Goal: Task Accomplishment & Management: Manage account settings

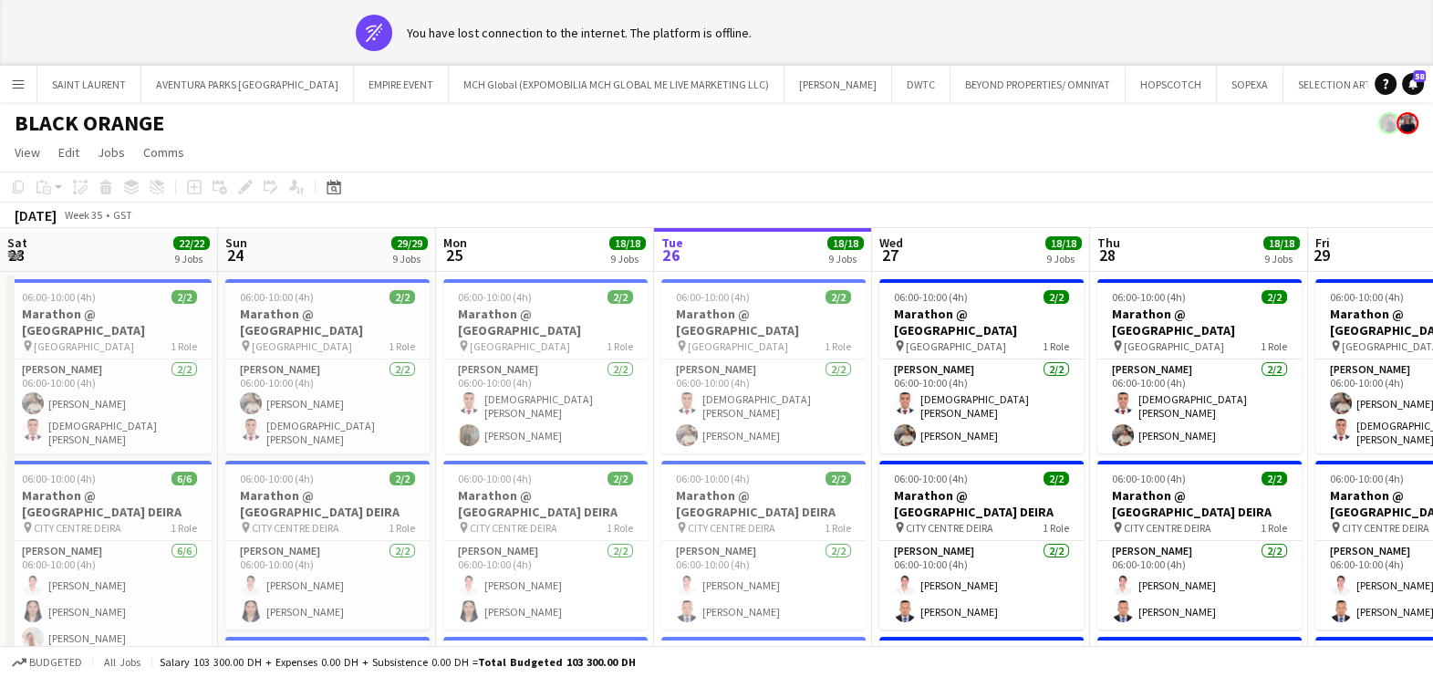
scroll to position [0, 436]
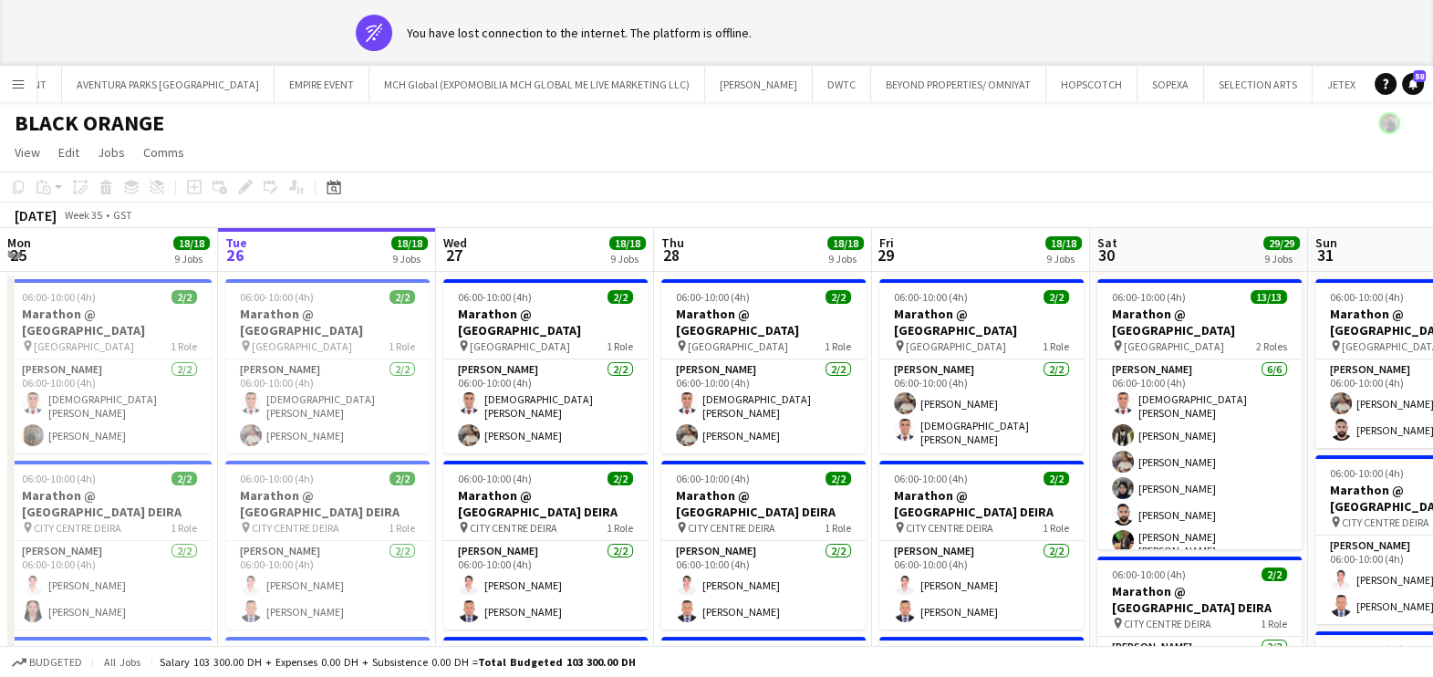
drag, startPoint x: 1196, startPoint y: 355, endPoint x: 200, endPoint y: 375, distance: 996.5
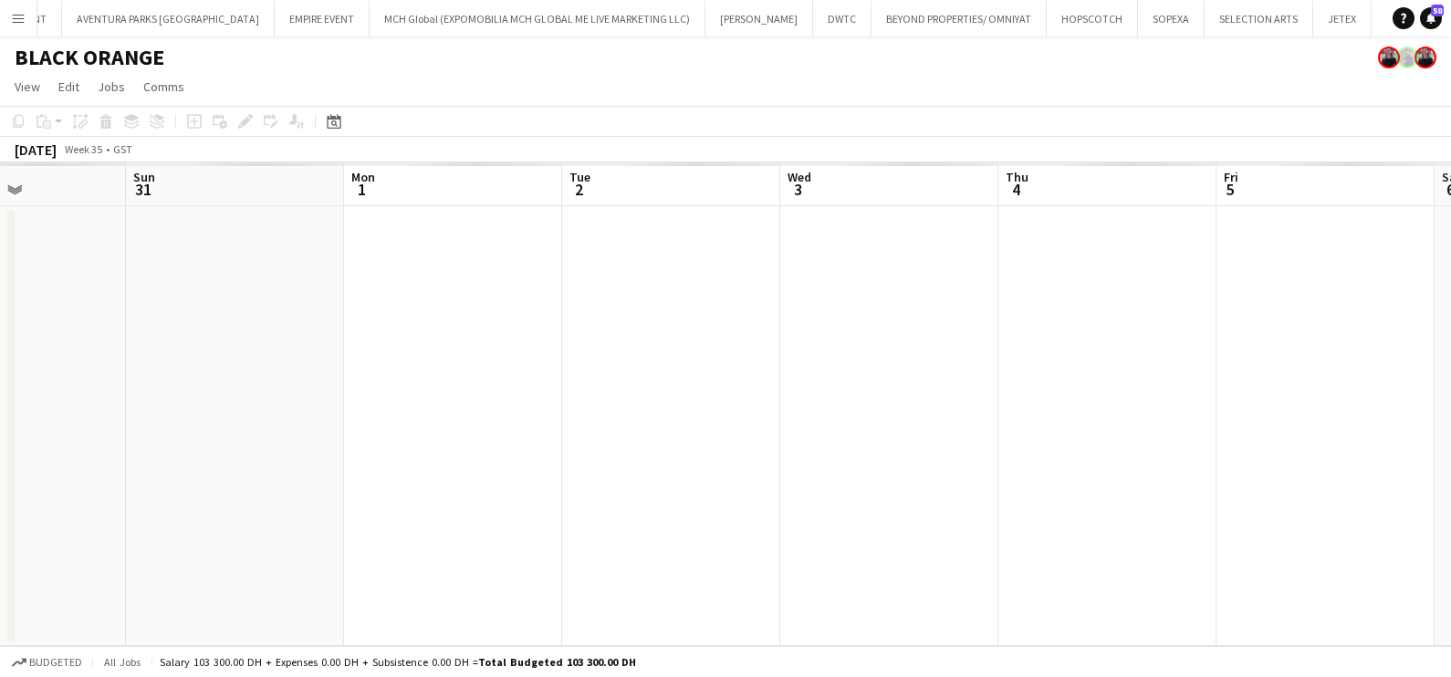
drag, startPoint x: 388, startPoint y: 384, endPoint x: 9, endPoint y: 389, distance: 378.6
click at [36, 389] on app-calendar-viewport "Tue 26 Wed 27 Thu 28 Fri 29 Sat 30 Sun 31 Mon 1 Tue 2 Wed 3 Thu 4 Fri 5 Sat 6" at bounding box center [725, 404] width 1451 height 484
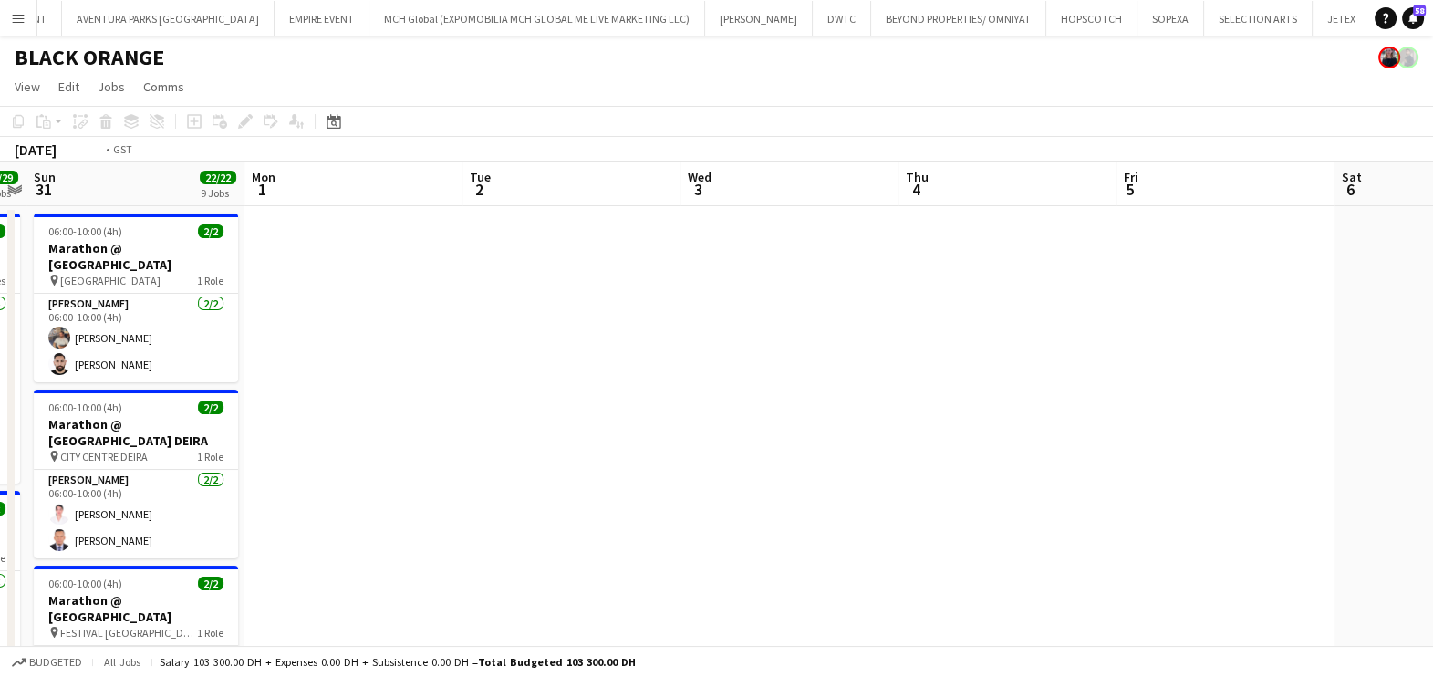
drag, startPoint x: 665, startPoint y: 390, endPoint x: 0, endPoint y: 392, distance: 665.1
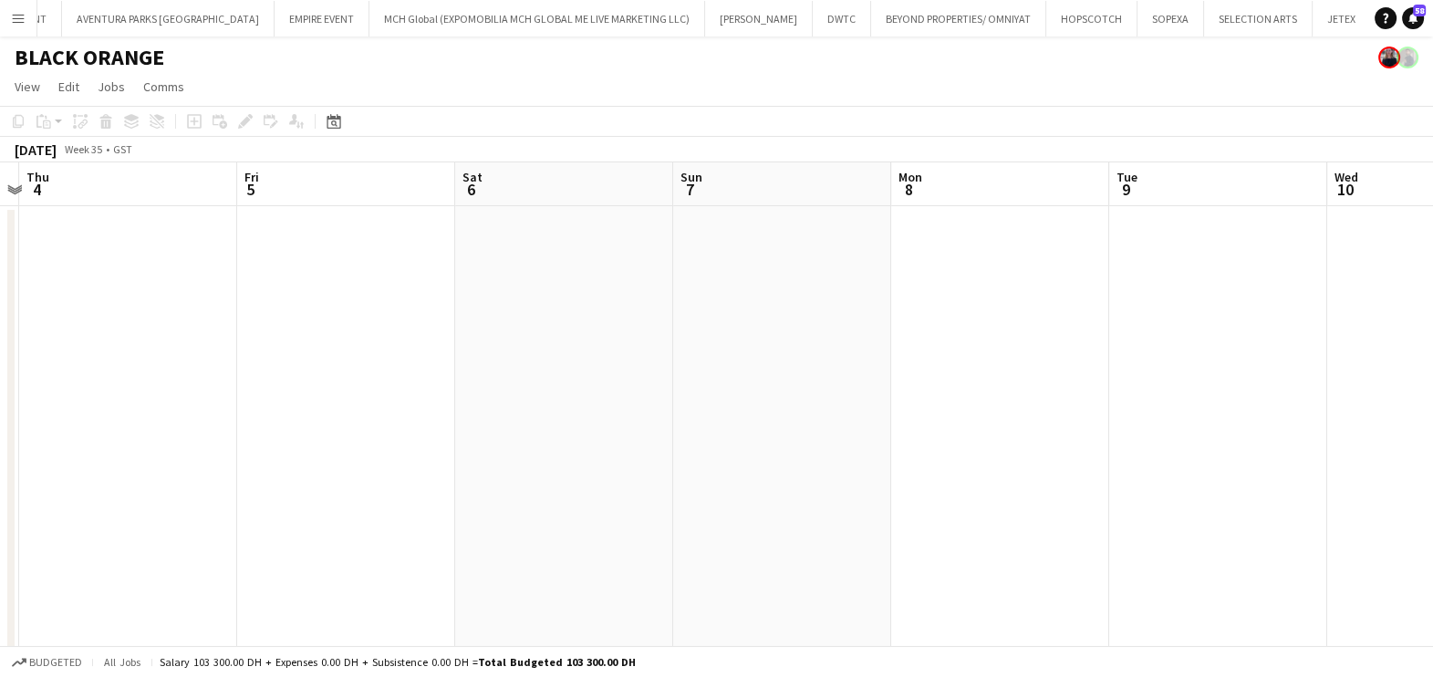
drag, startPoint x: 543, startPoint y: 435, endPoint x: 875, endPoint y: 433, distance: 332.1
drag, startPoint x: 274, startPoint y: 443, endPoint x: 190, endPoint y: 443, distance: 83.9
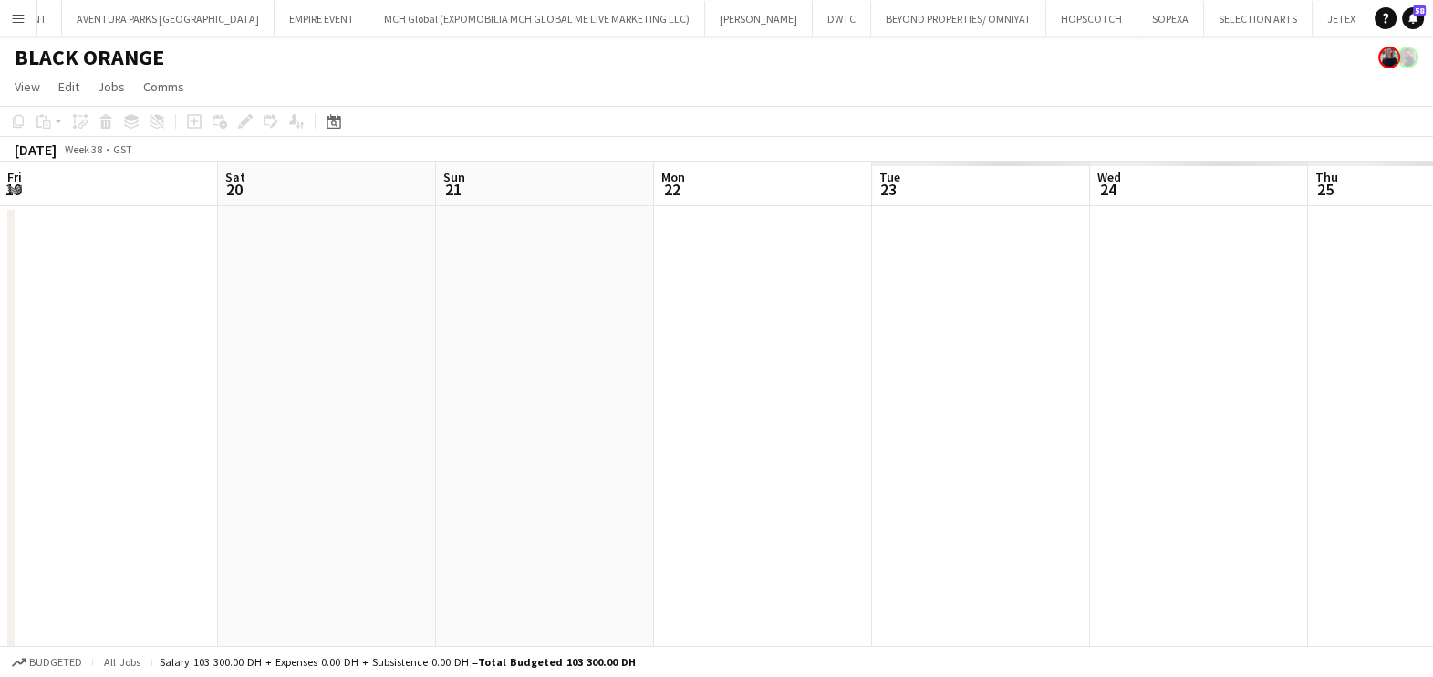
drag, startPoint x: 795, startPoint y: 454, endPoint x: 123, endPoint y: 447, distance: 671.5
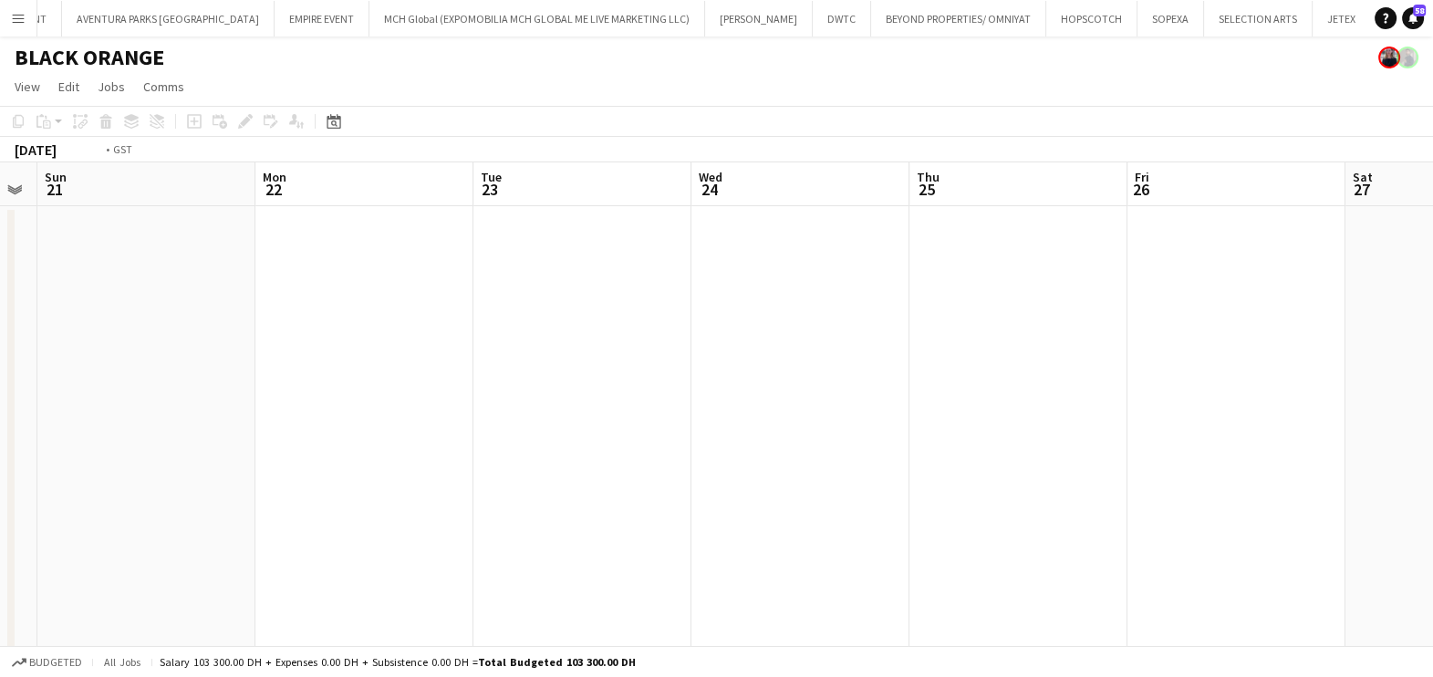
drag, startPoint x: 869, startPoint y: 456, endPoint x: 57, endPoint y: 458, distance: 812.0
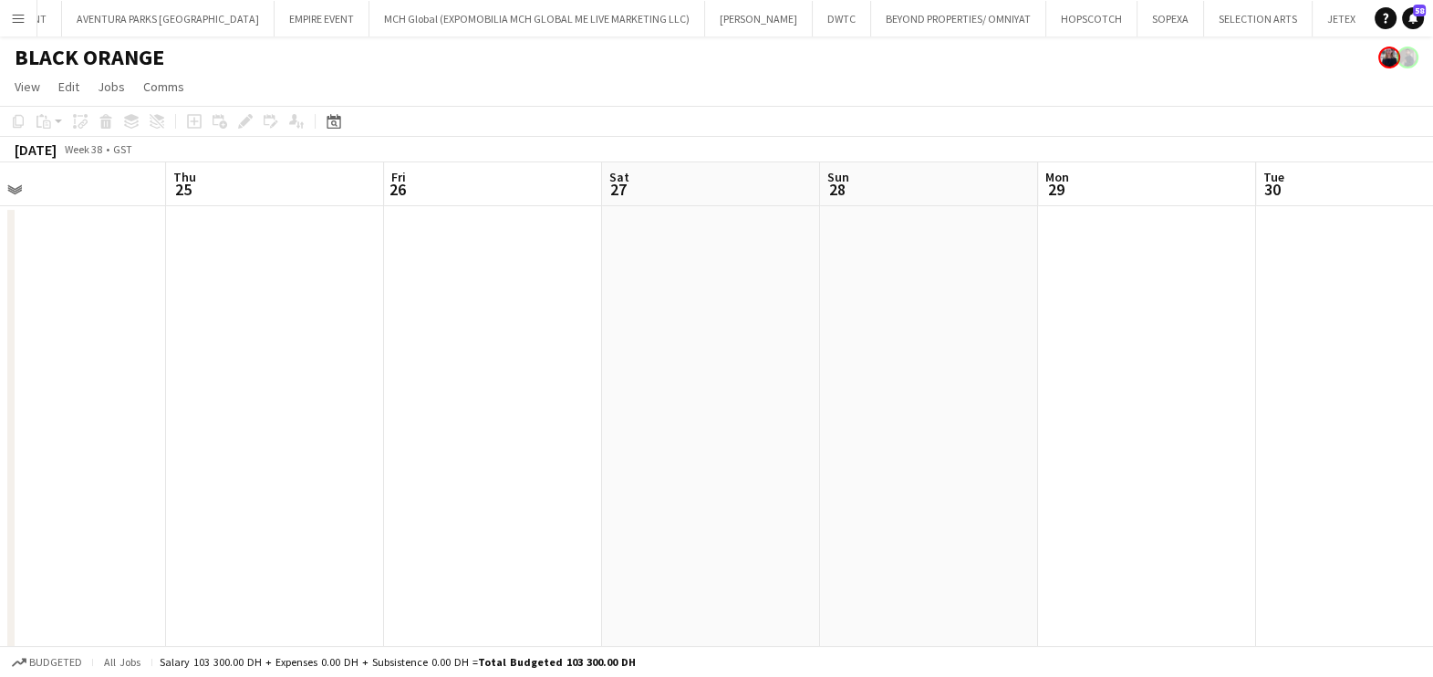
drag, startPoint x: 260, startPoint y: 505, endPoint x: 1013, endPoint y: 382, distance: 762.5
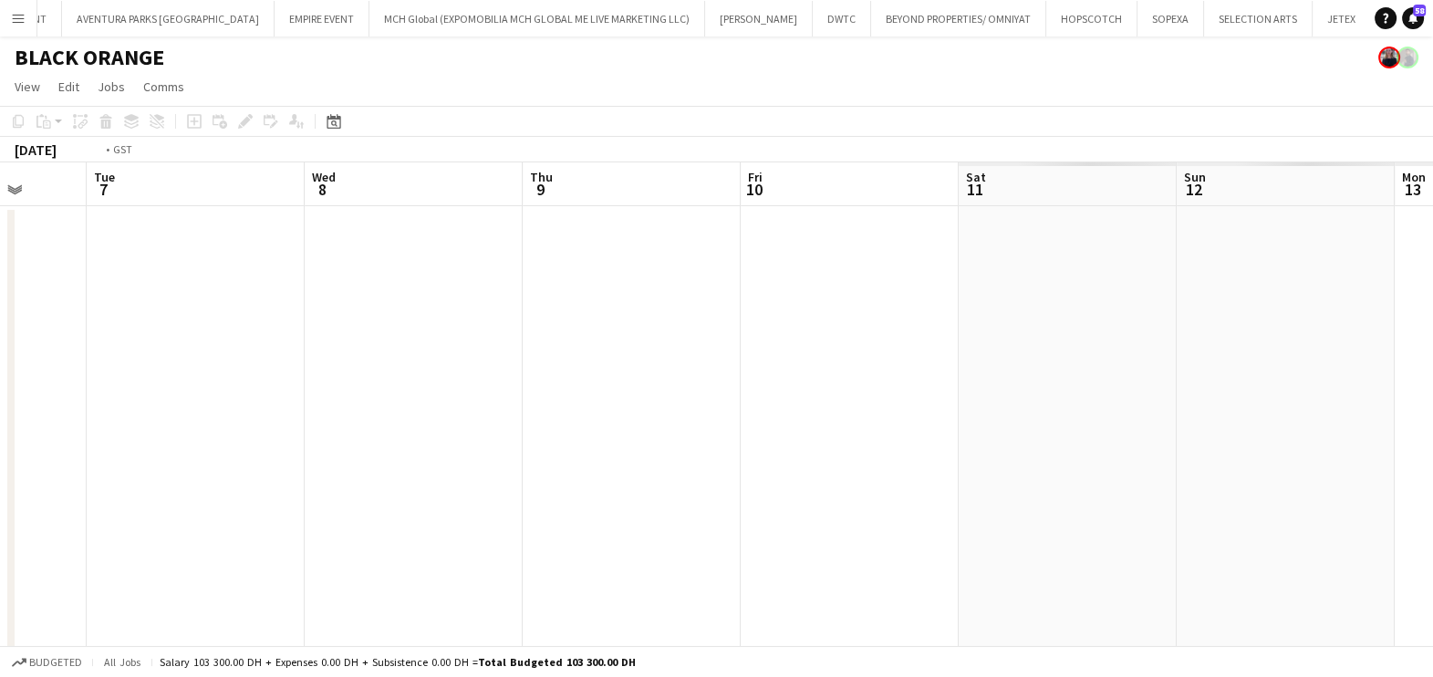
drag, startPoint x: 1031, startPoint y: 237, endPoint x: 239, endPoint y: 237, distance: 791.9
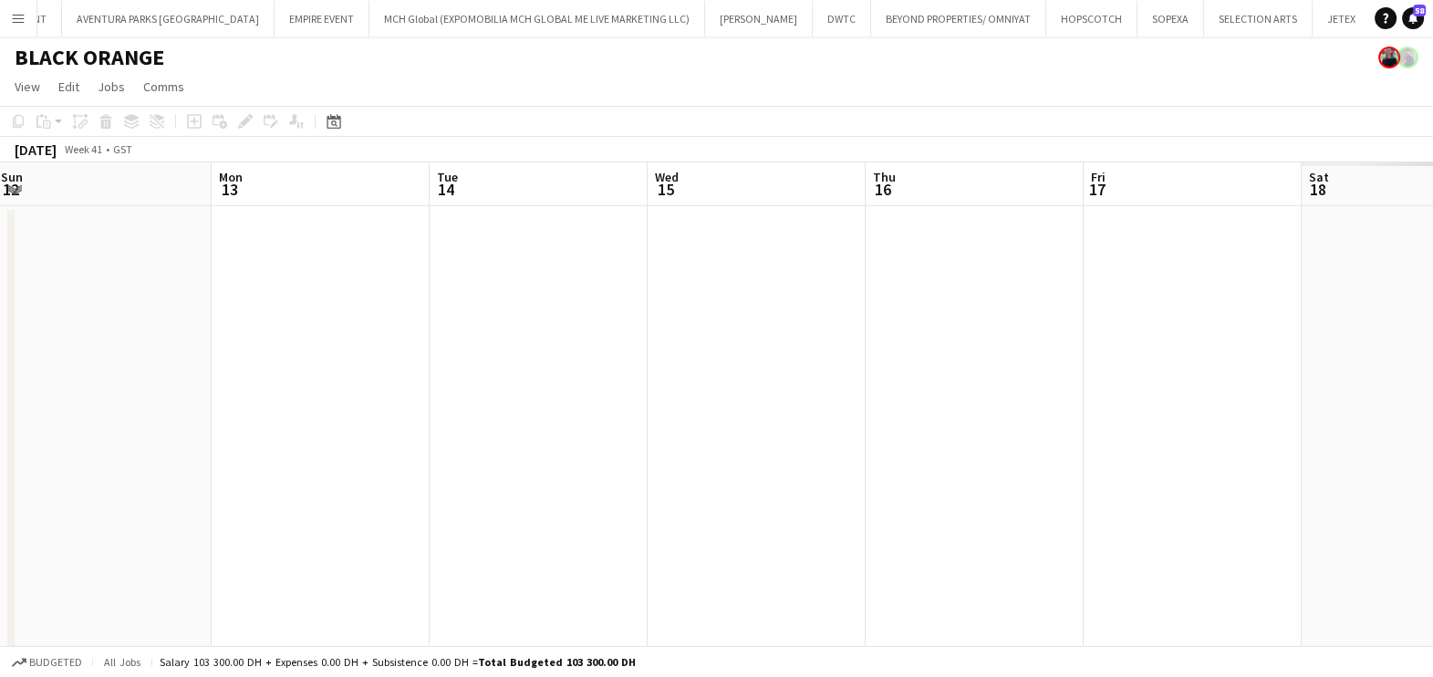
drag, startPoint x: 804, startPoint y: 208, endPoint x: 422, endPoint y: 205, distance: 381.4
drag, startPoint x: 904, startPoint y: 424, endPoint x: 534, endPoint y: 390, distance: 371.9
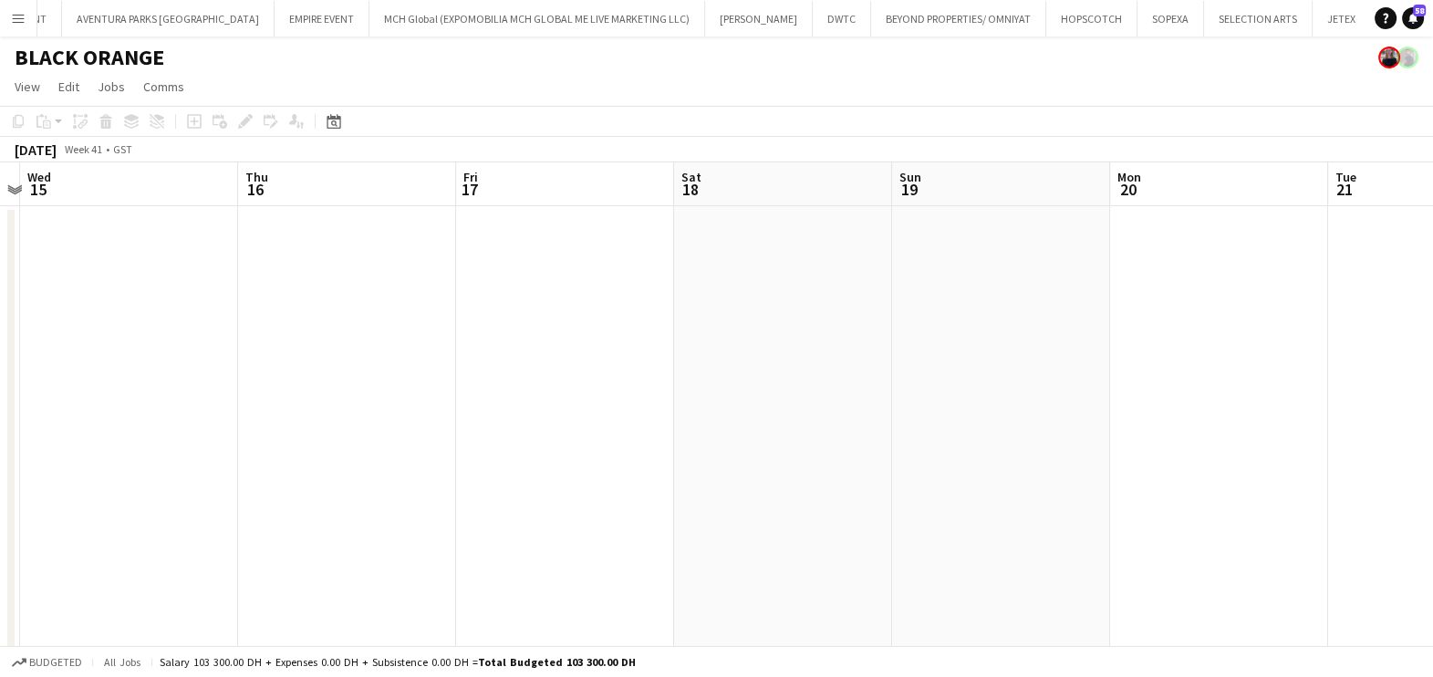
drag, startPoint x: 650, startPoint y: 389, endPoint x: 412, endPoint y: 382, distance: 237.3
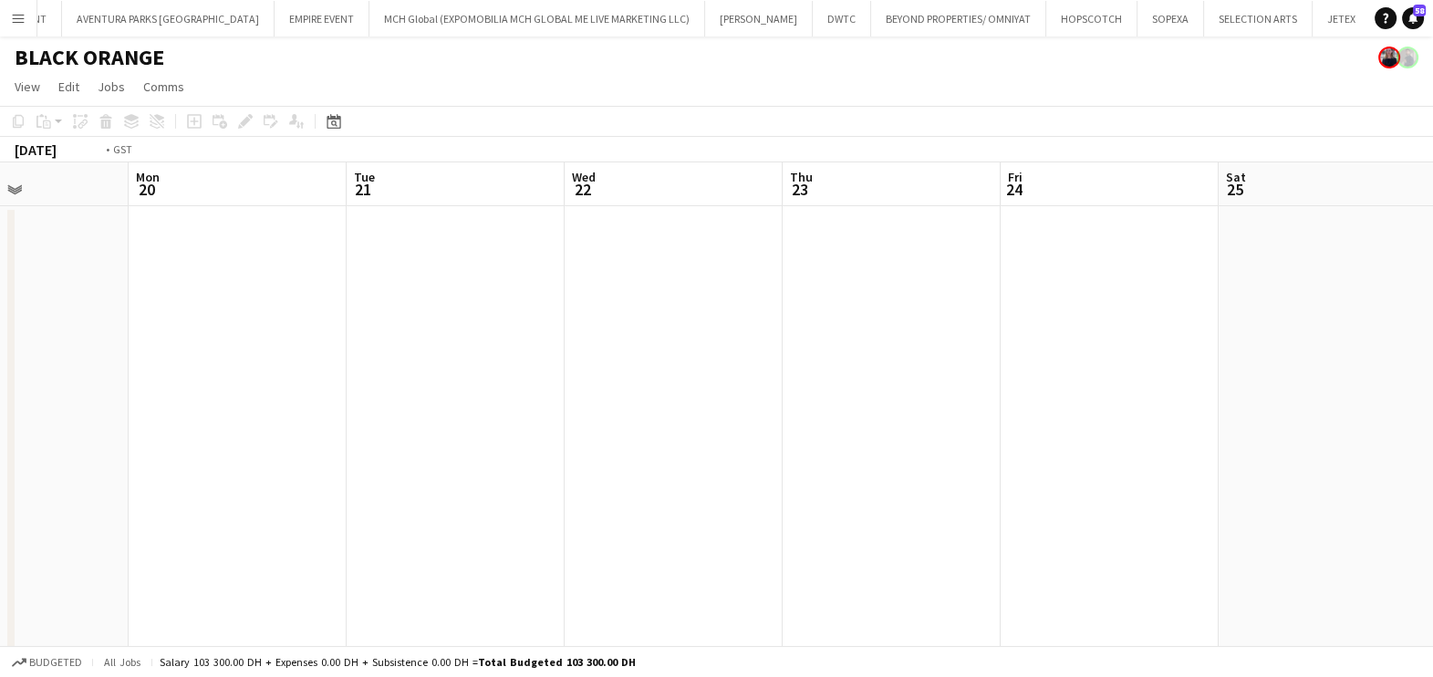
drag, startPoint x: 1079, startPoint y: 356, endPoint x: 327, endPoint y: 356, distance: 752.7
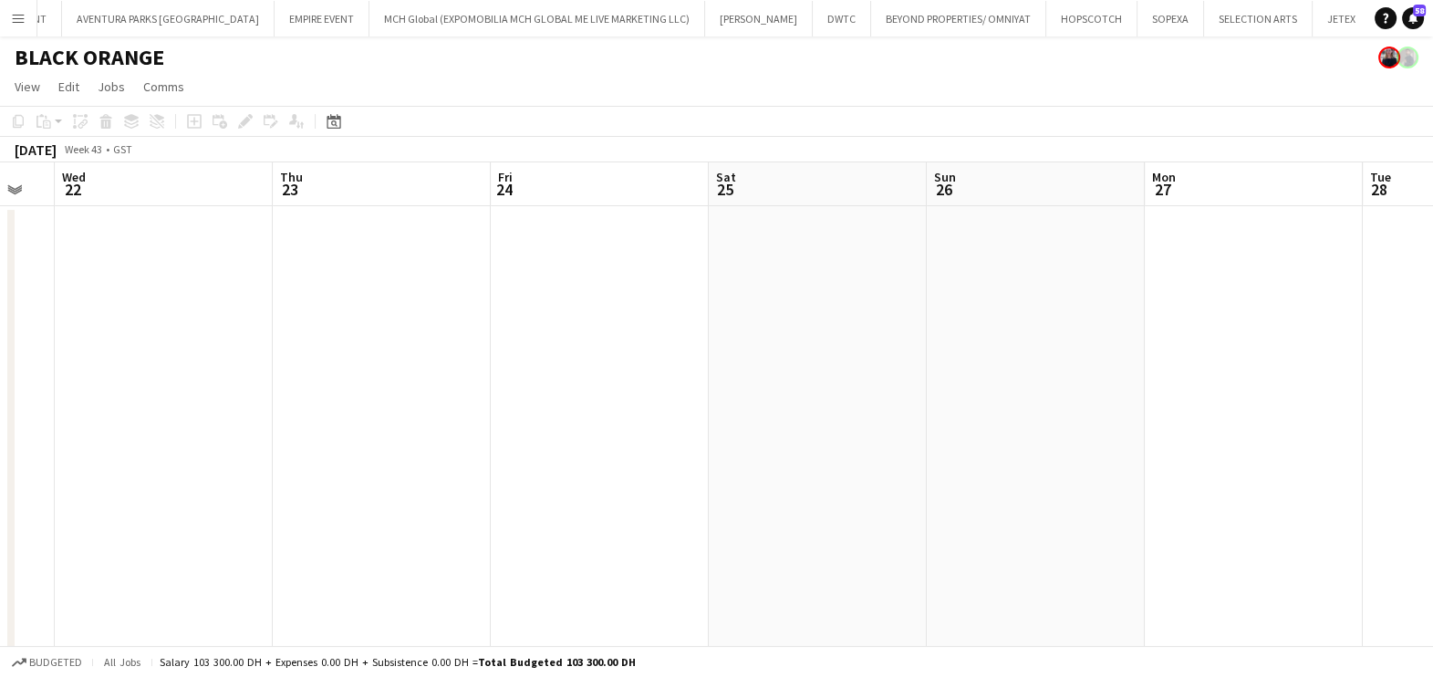
drag, startPoint x: 1154, startPoint y: 360, endPoint x: 691, endPoint y: 356, distance: 463.5
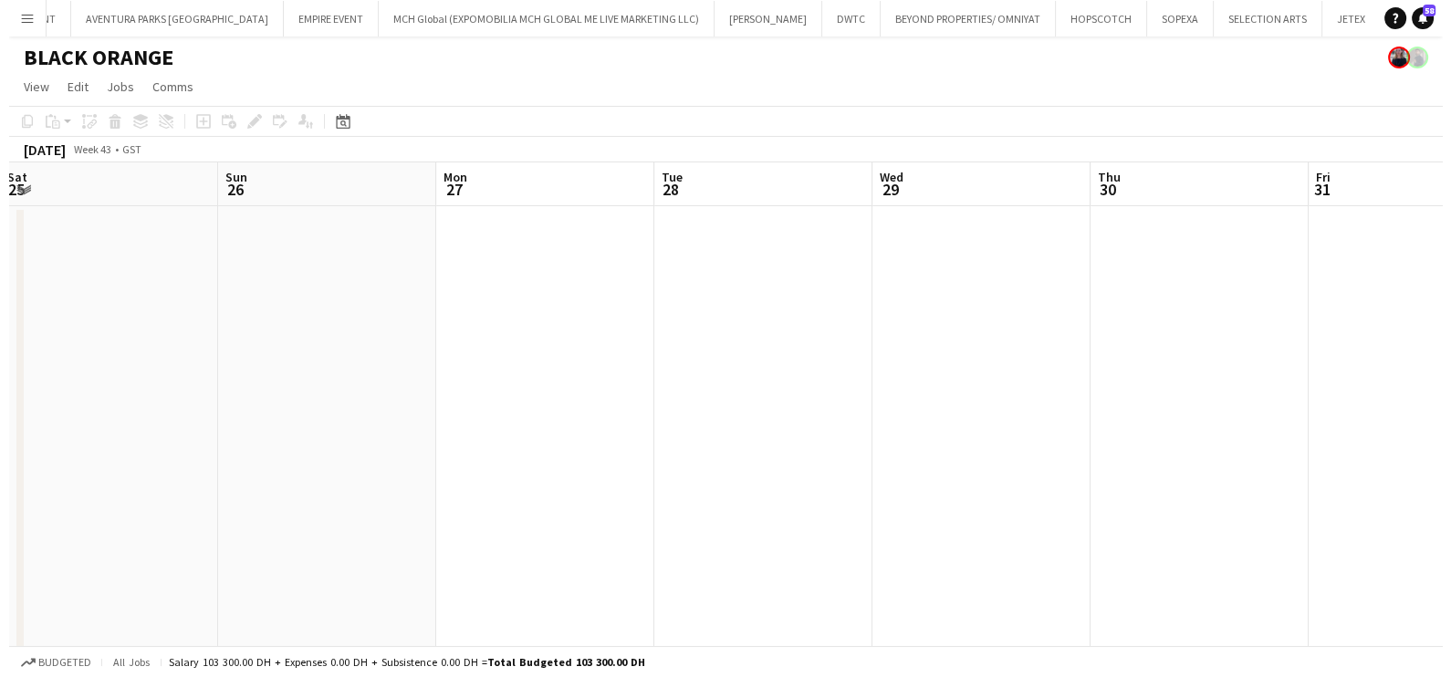
scroll to position [0, 513]
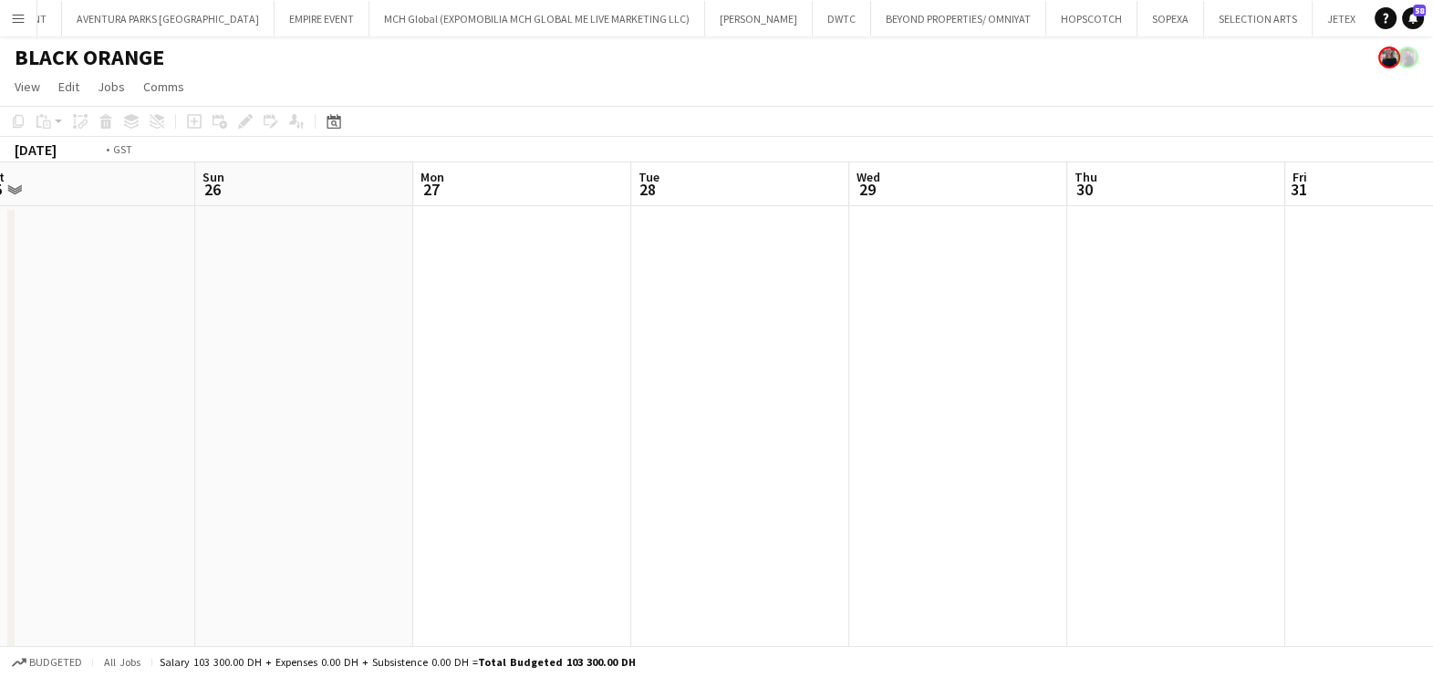
drag, startPoint x: 1109, startPoint y: 355, endPoint x: 798, endPoint y: 351, distance: 311.1
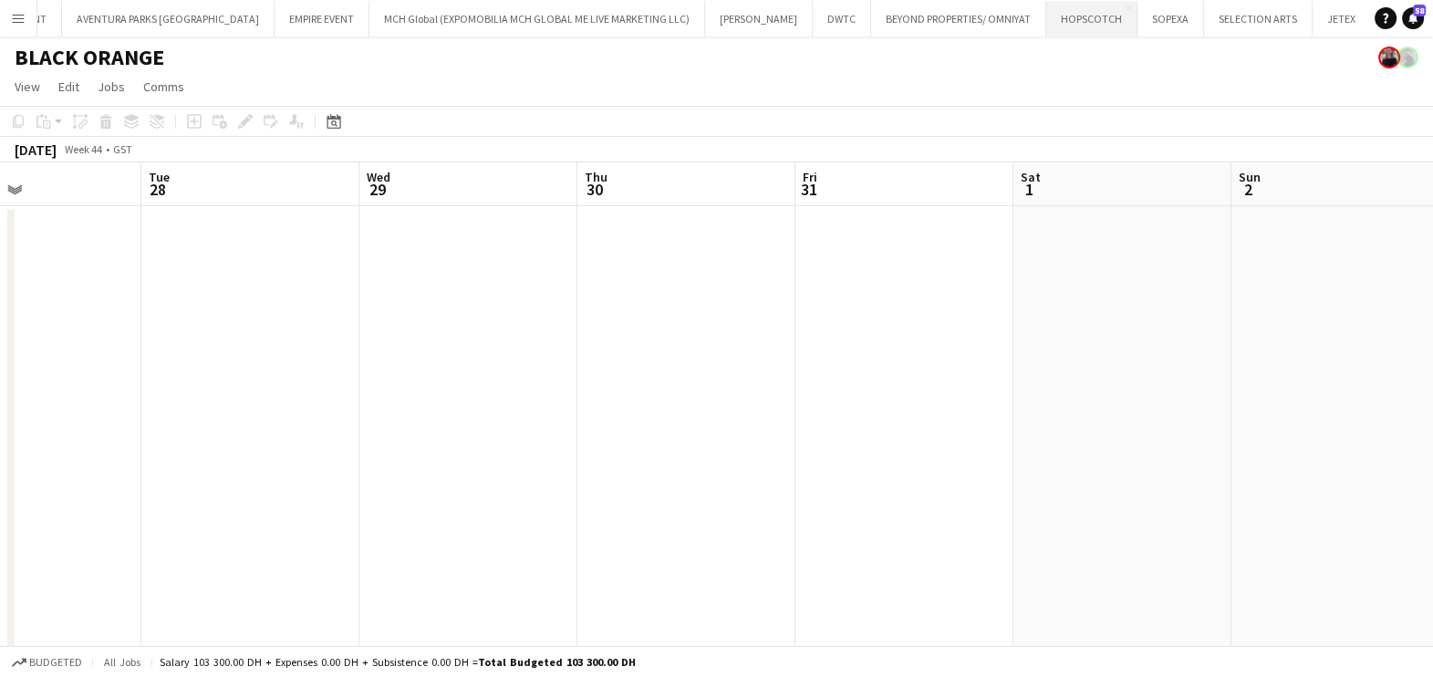
click at [1046, 21] on button "HOPSCOTCH Close" at bounding box center [1091, 19] width 91 height 36
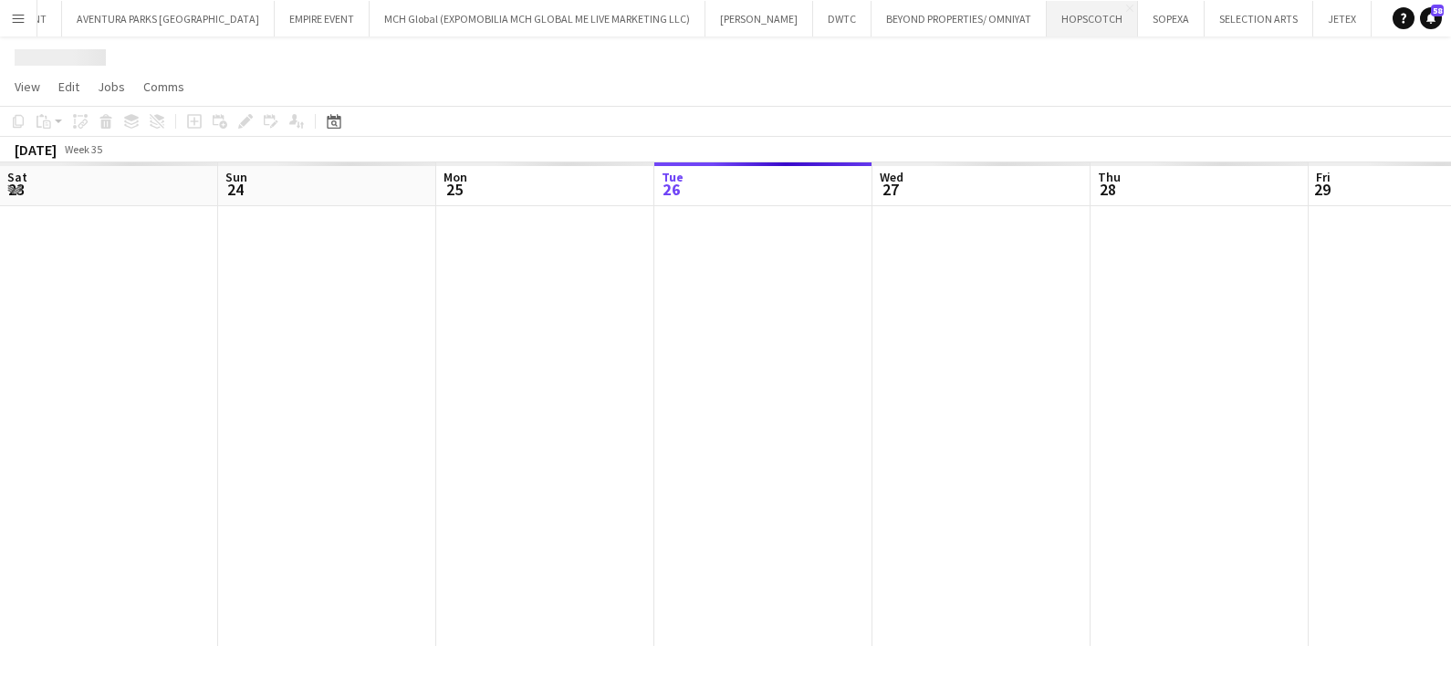
scroll to position [0, 436]
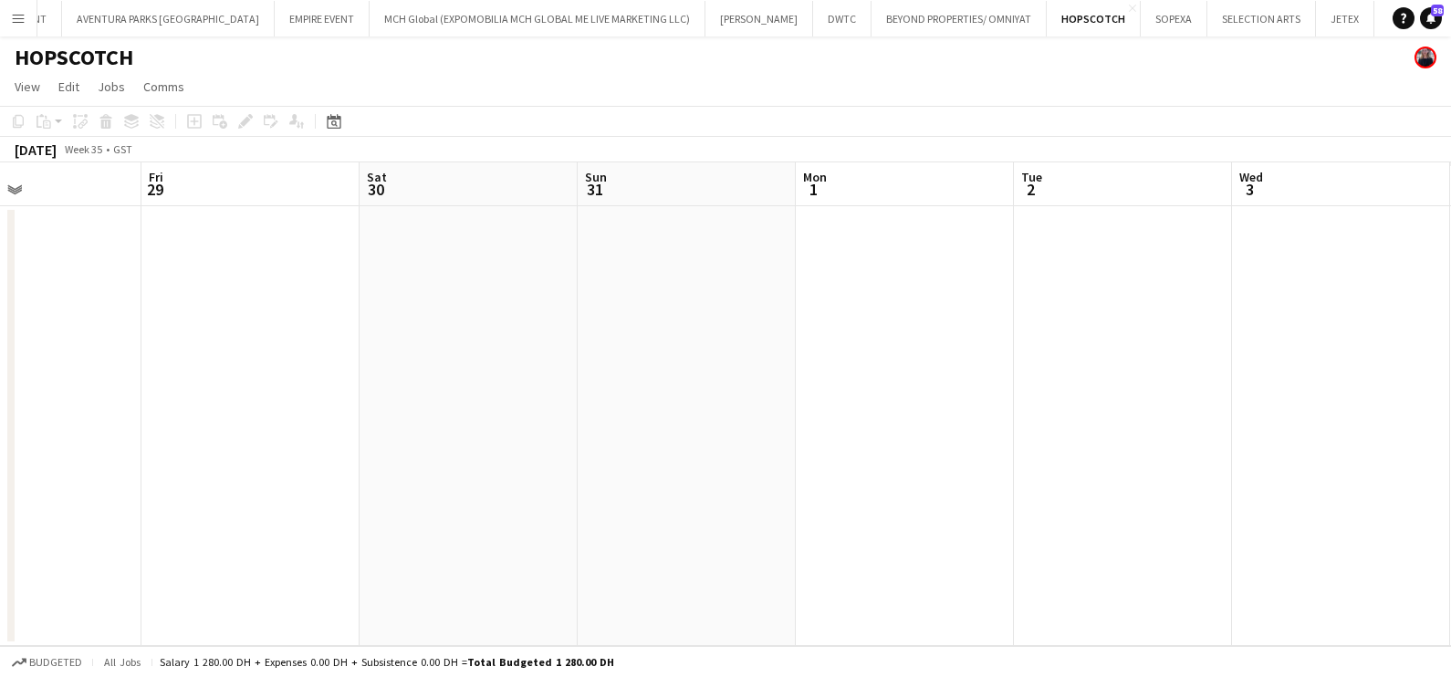
drag, startPoint x: 414, startPoint y: 384, endPoint x: 353, endPoint y: 384, distance: 61.1
click at [353, 384] on app-calendar-viewport "Mon 25 Tue 26 Wed 27 Thu 28 Fri 29 Sat 30 Sun 31 Mon 1 Tue 2 Wed 3 Thu 4 Fri 5" at bounding box center [725, 404] width 1451 height 484
drag, startPoint x: 447, startPoint y: 407, endPoint x: 1177, endPoint y: 396, distance: 729.9
click at [447, 407] on app-calendar-viewport "Mon 25 Tue 26 Wed 27 Thu 28 Fri 29 Sat 30 Sun 31 Mon 1 Tue 2 Wed 3 Thu 4 0/4 1 …" at bounding box center [725, 404] width 1451 height 484
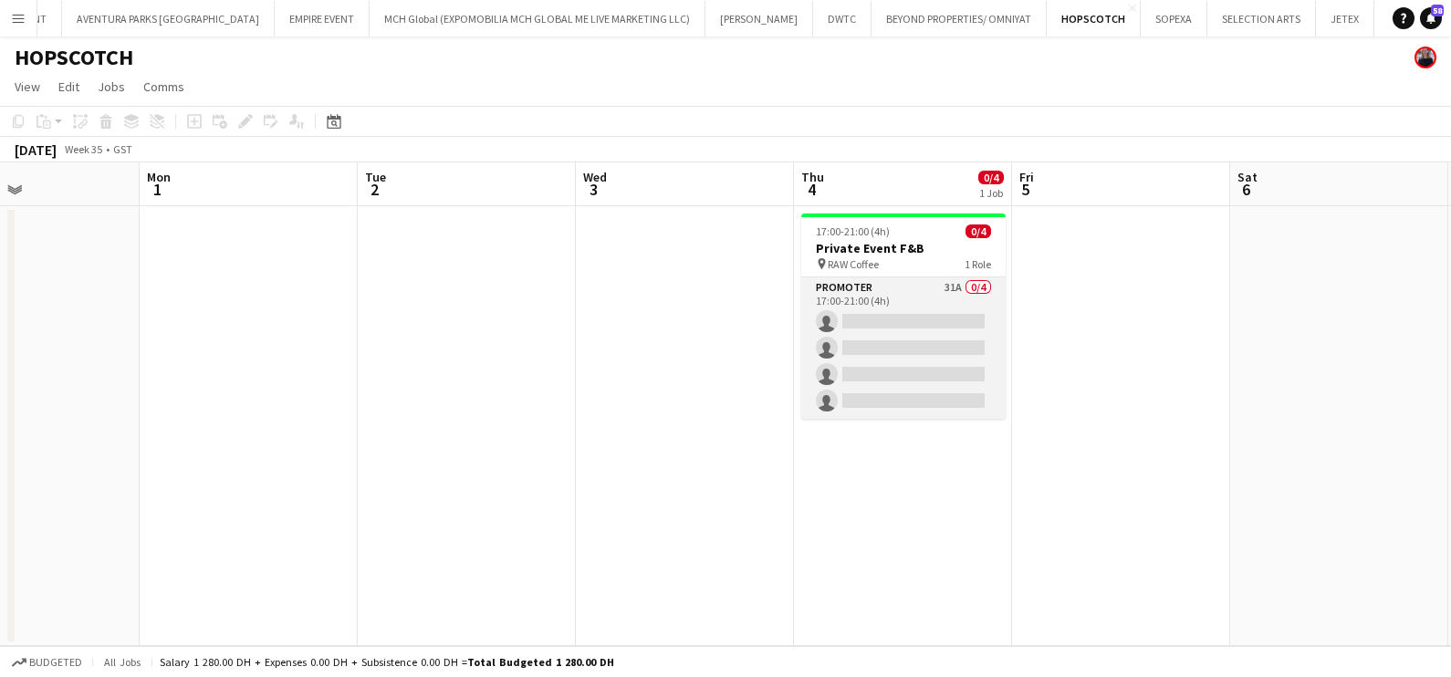
click at [916, 305] on app-card-role "Promoter 31A 0/4 17:00-21:00 (4h) single-neutral-actions single-neutral-actions…" at bounding box center [903, 347] width 204 height 141
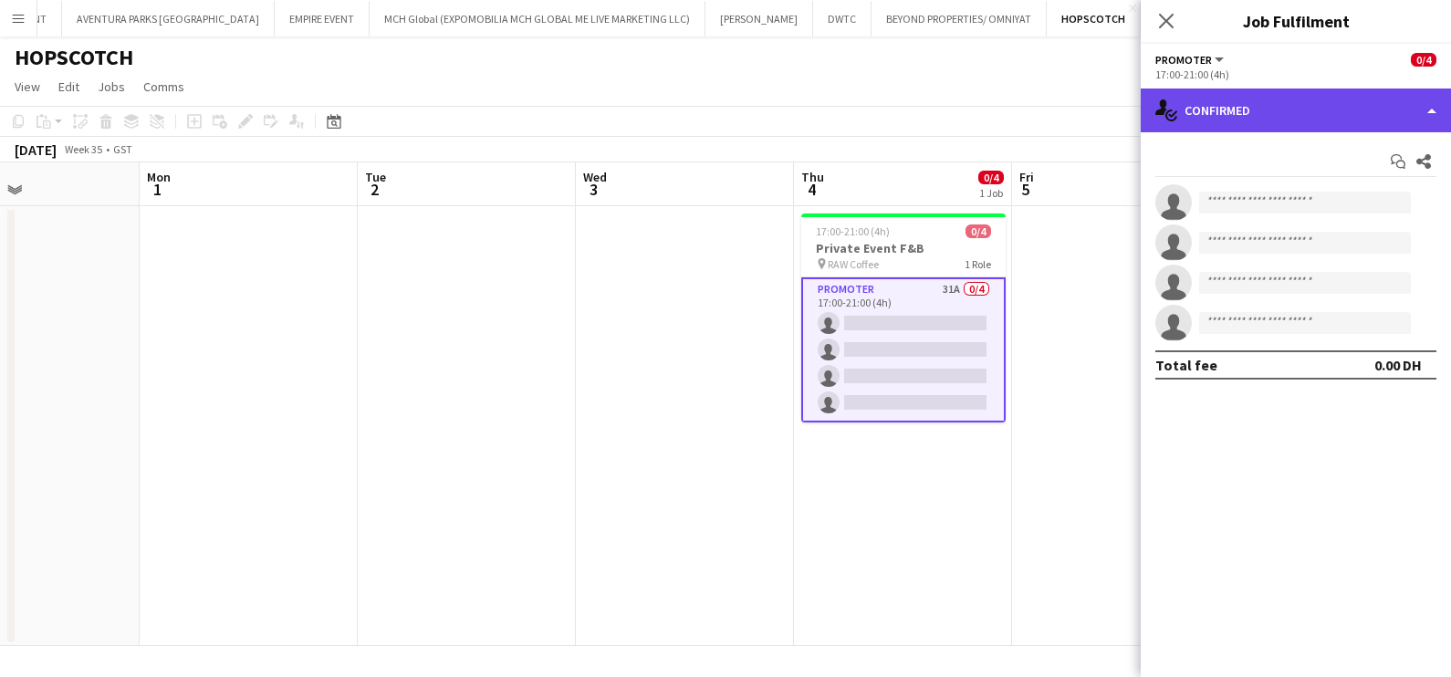
click at [1223, 109] on div "single-neutral-actions-check-2 Confirmed" at bounding box center [1295, 110] width 310 height 44
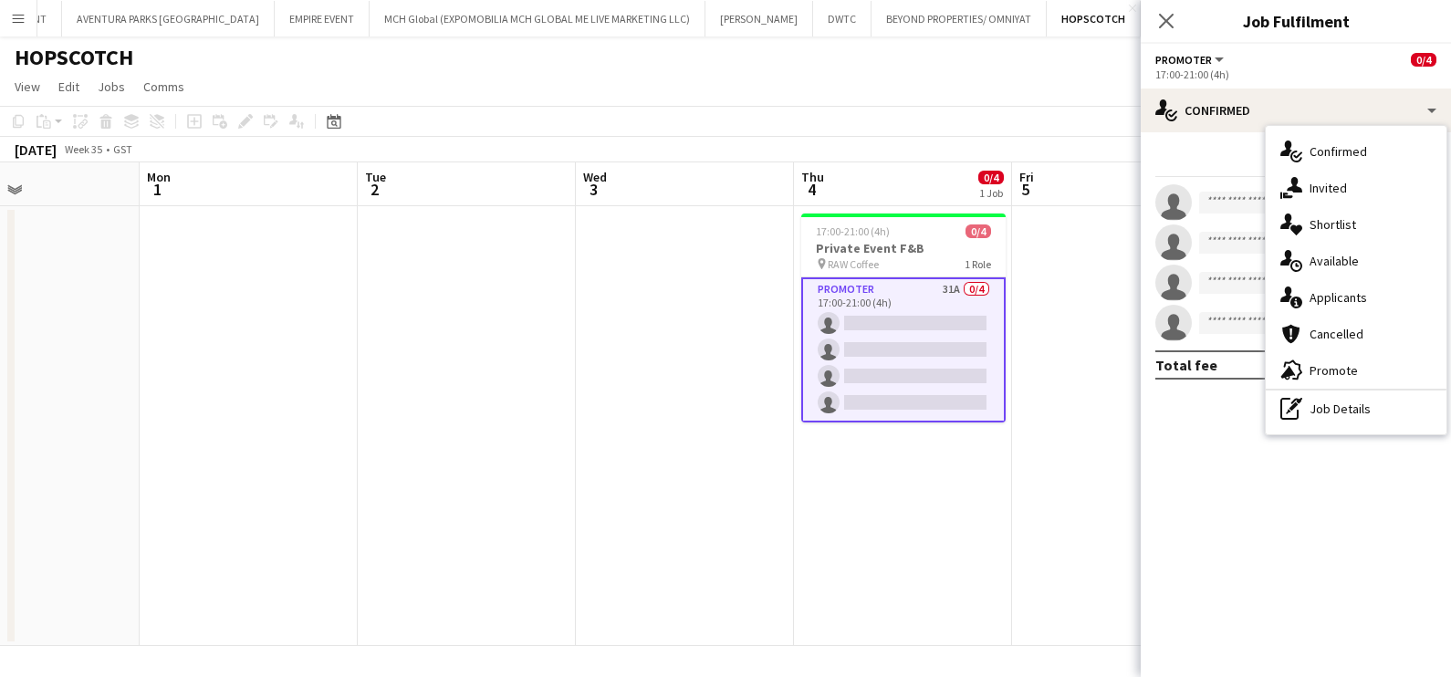
click at [1331, 300] on div "single-neutral-actions-information Applicants" at bounding box center [1355, 297] width 181 height 36
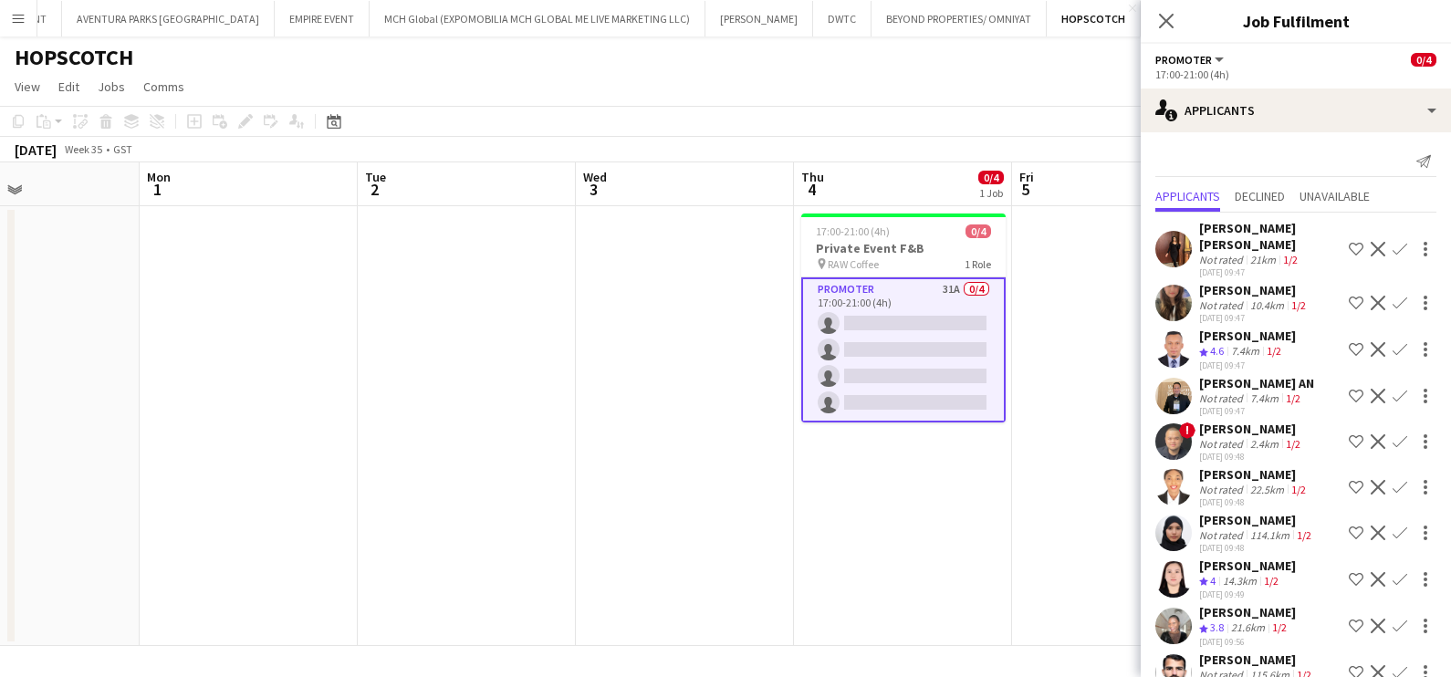
click at [1190, 244] on app-user-avatar at bounding box center [1173, 249] width 36 height 36
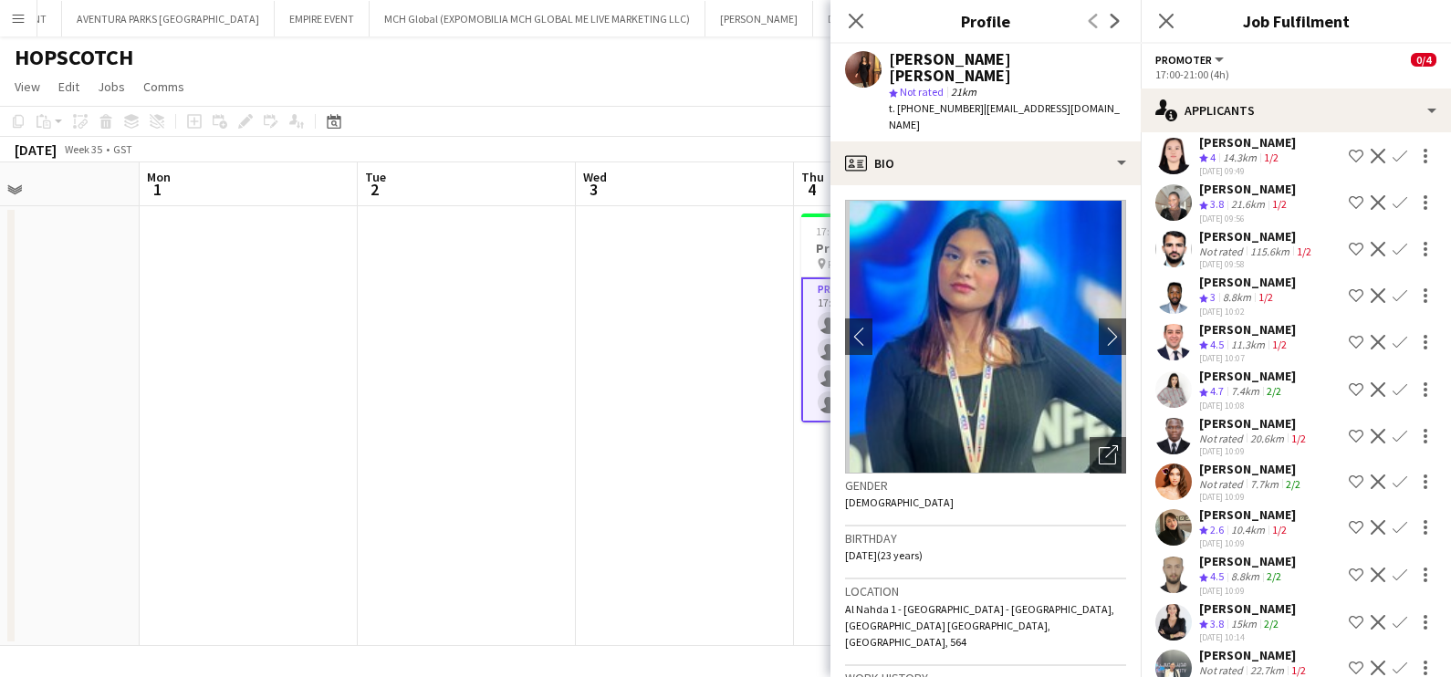
scroll to position [570, 0]
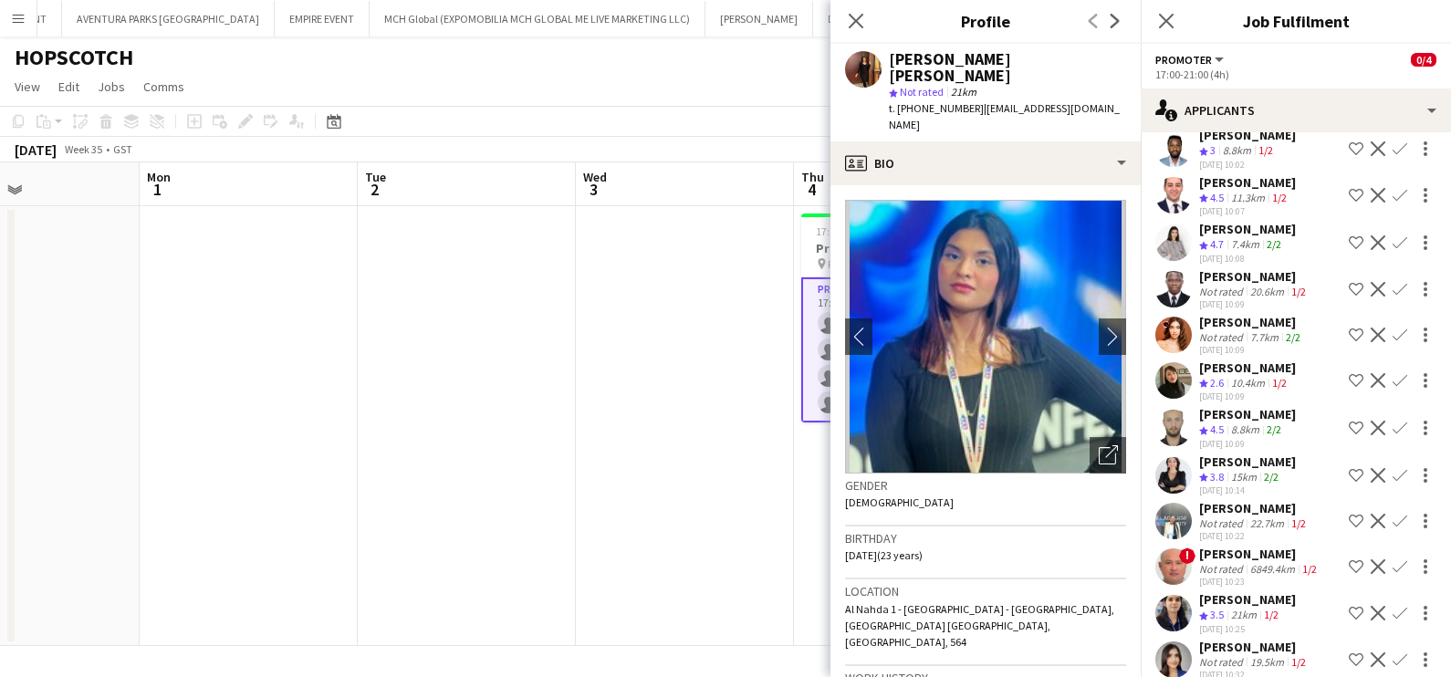
click at [1235, 252] on div "7.4km" at bounding box center [1245, 245] width 36 height 16
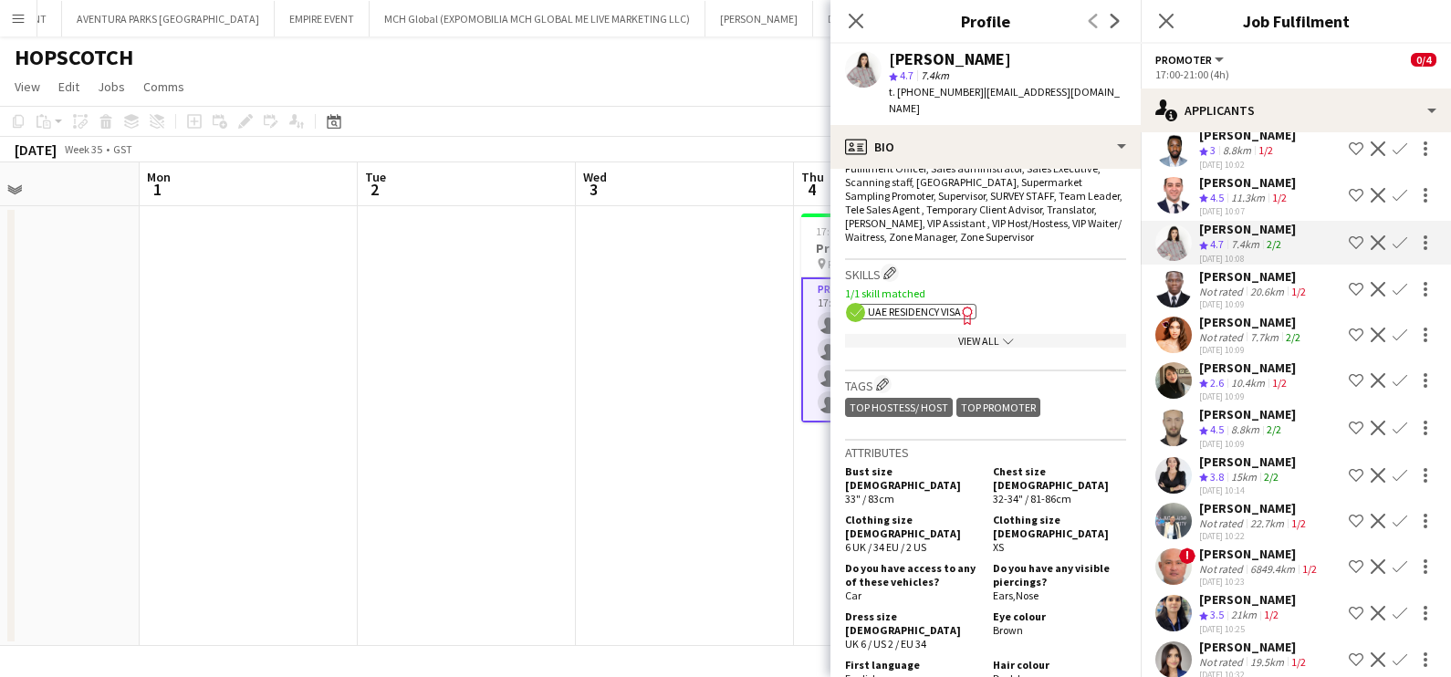
scroll to position [911, 0]
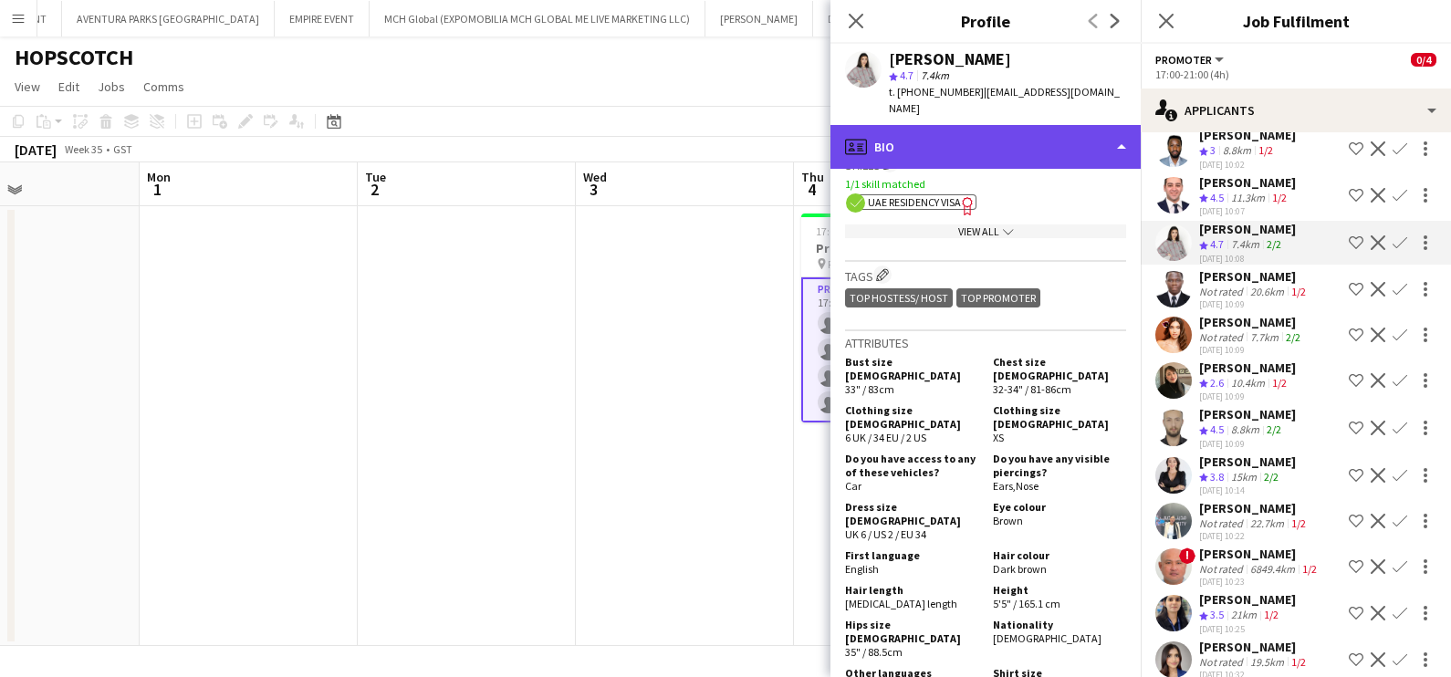
click at [1023, 132] on div "profile Bio" at bounding box center [985, 147] width 310 height 44
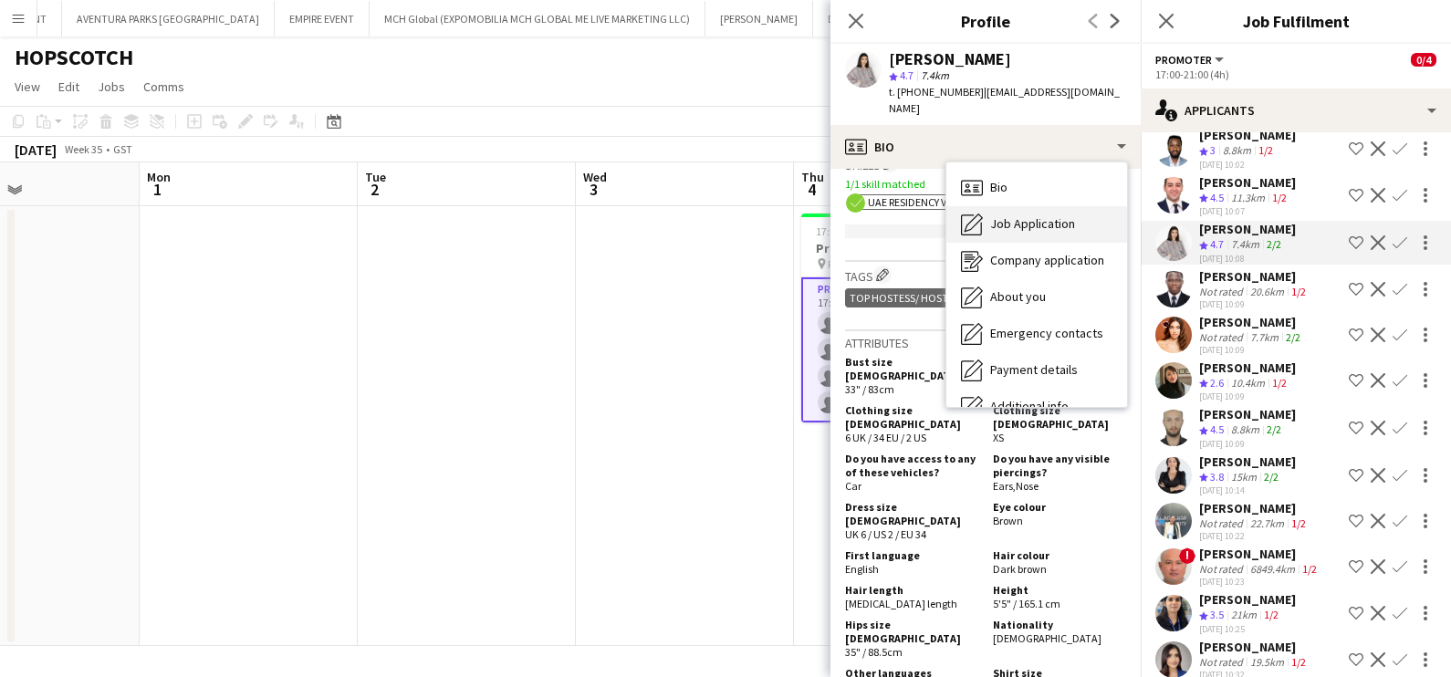
click at [1049, 215] on span "Job Application" at bounding box center [1032, 223] width 85 height 16
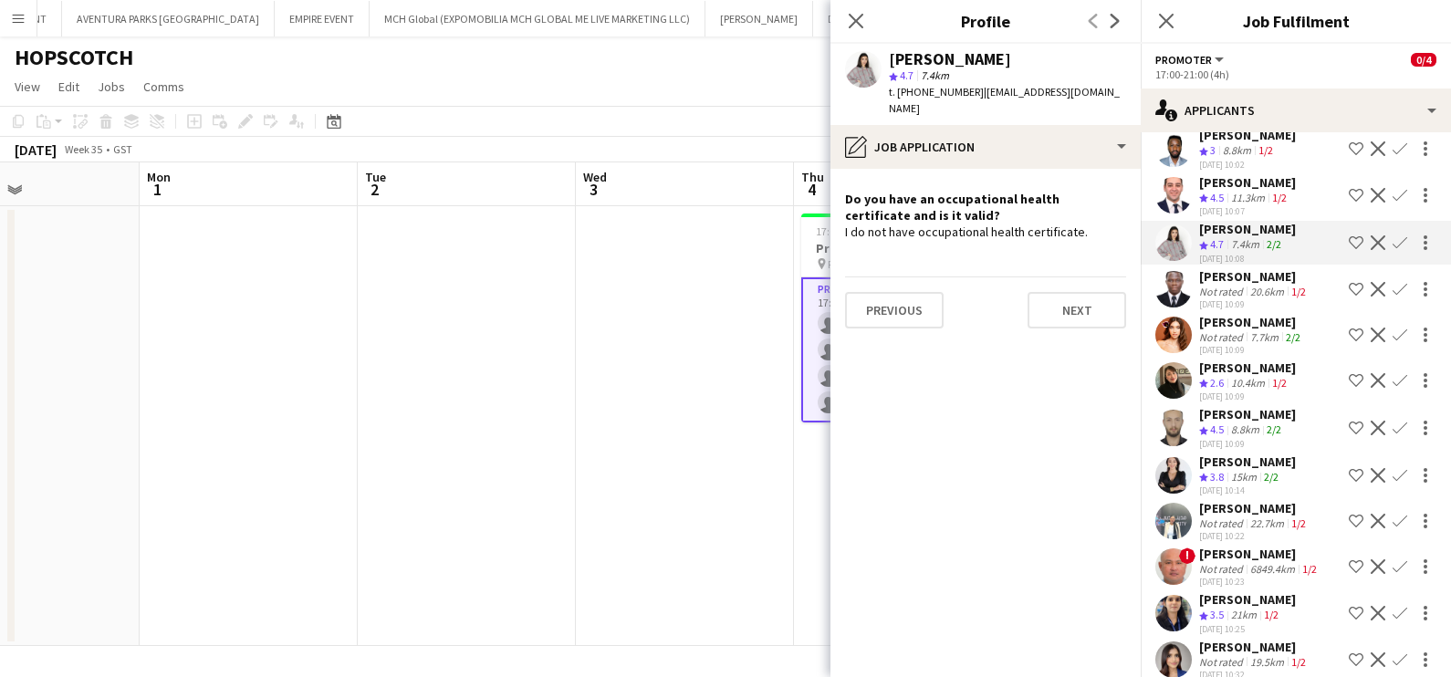
drag, startPoint x: 1331, startPoint y: 255, endPoint x: 1318, endPoint y: 270, distance: 19.4
click at [1348, 250] on app-icon "Shortlist crew" at bounding box center [1355, 242] width 15 height 15
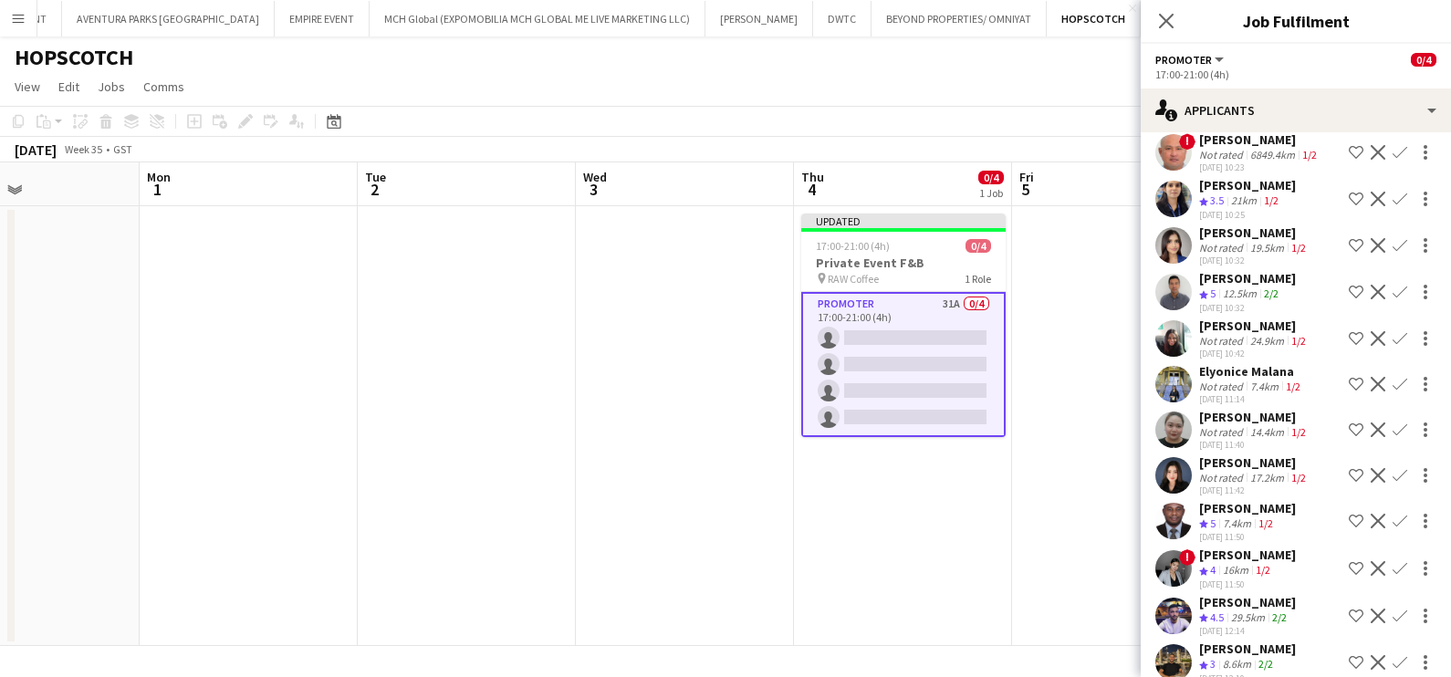
scroll to position [1020, 0]
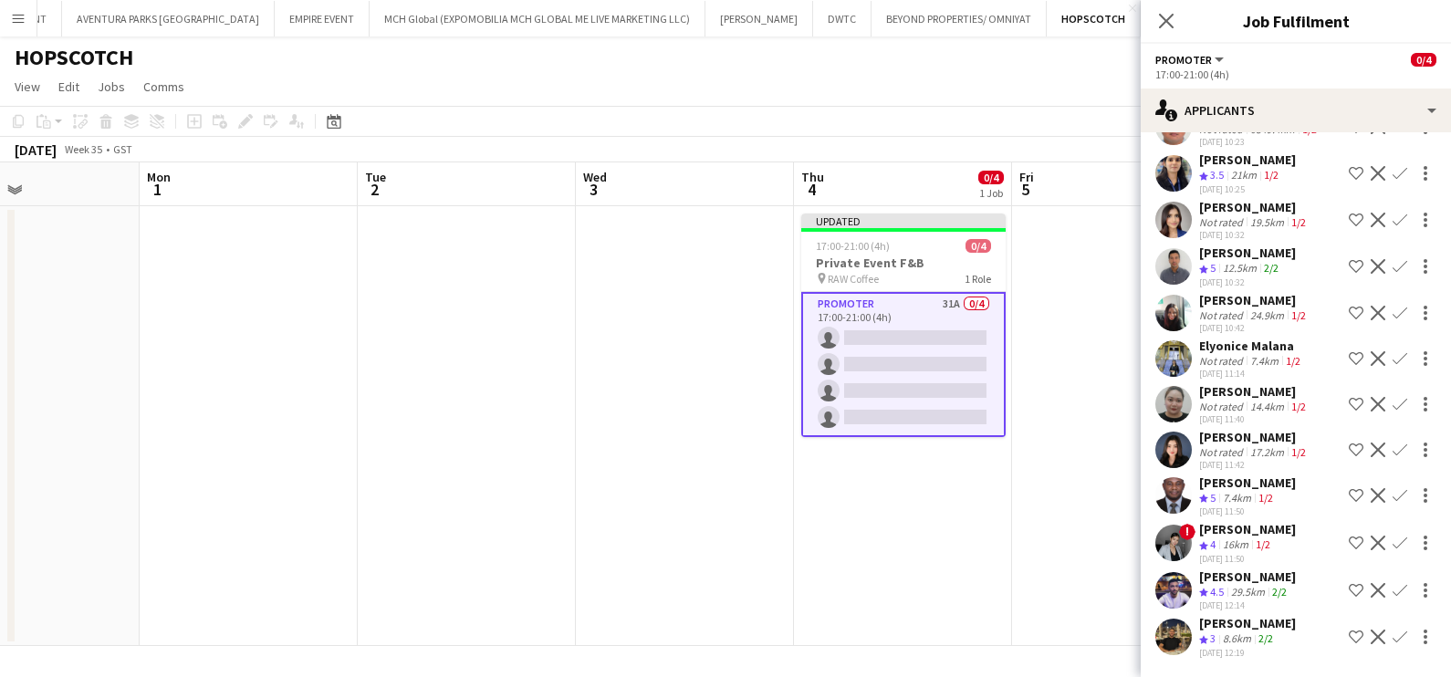
click at [1220, 581] on div "[PERSON_NAME]" at bounding box center [1247, 576] width 97 height 16
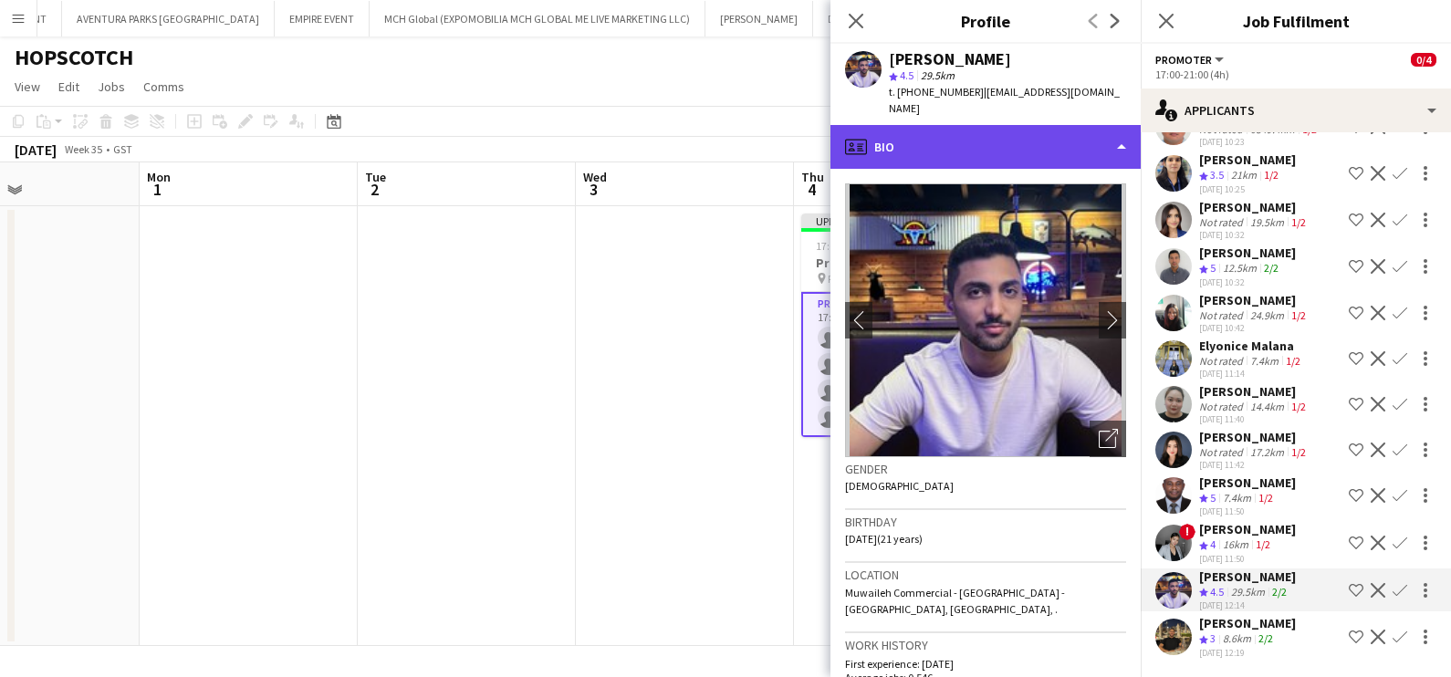
click at [994, 125] on div "profile Bio" at bounding box center [985, 147] width 310 height 44
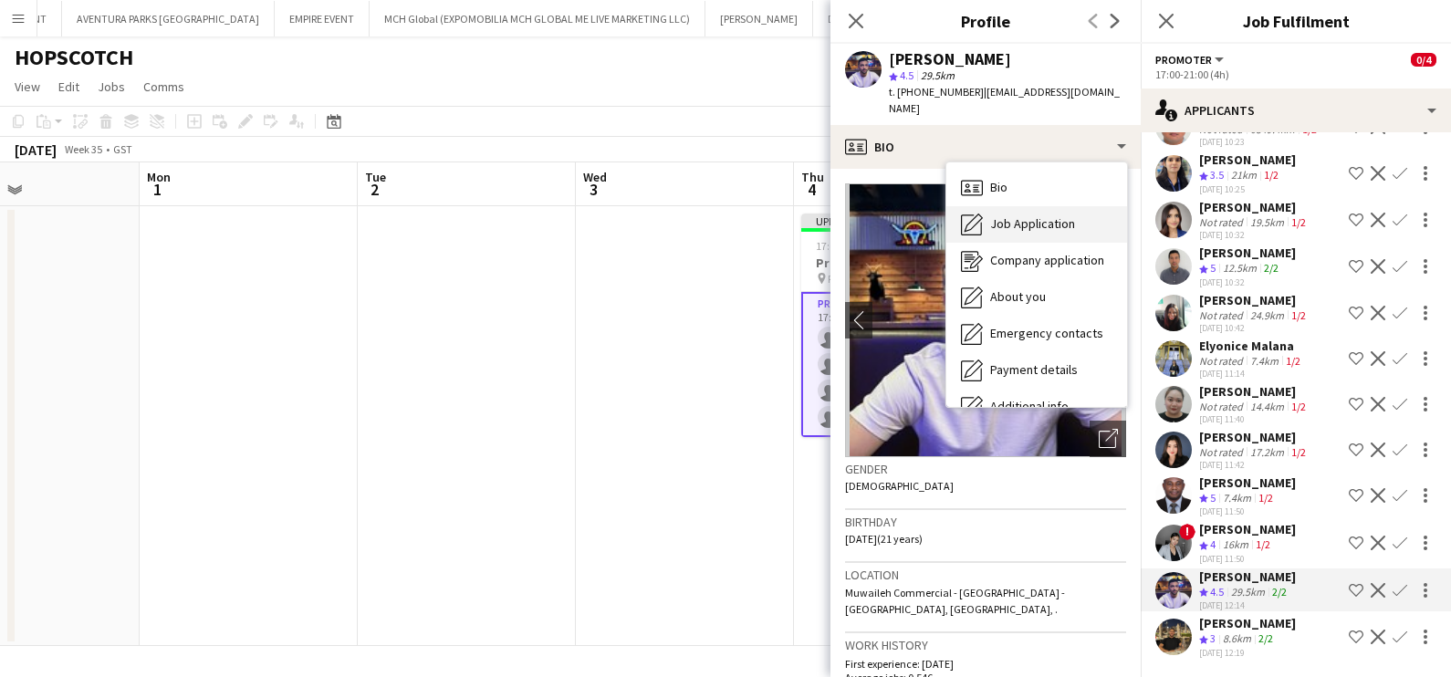
click at [1008, 206] on div "Job Application Job Application" at bounding box center [1036, 224] width 181 height 36
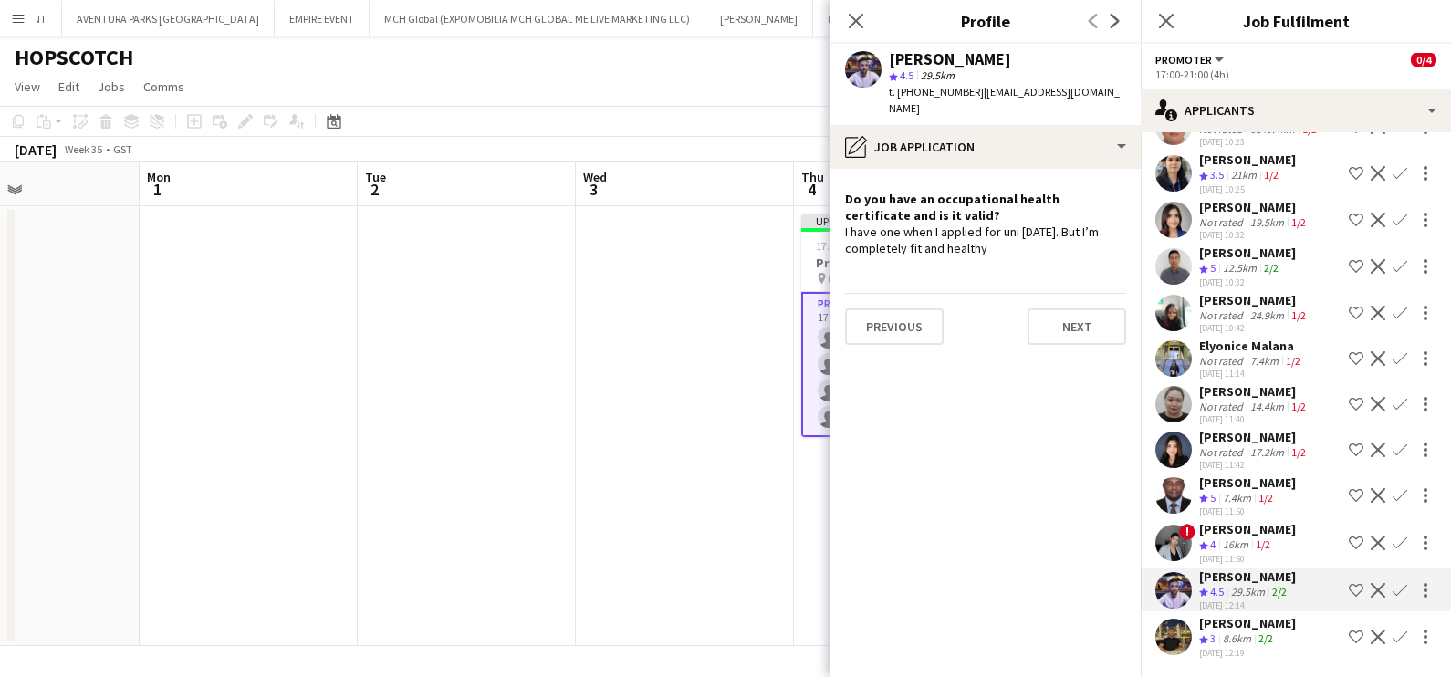
click at [1348, 591] on app-icon "Shortlist crew" at bounding box center [1355, 590] width 15 height 15
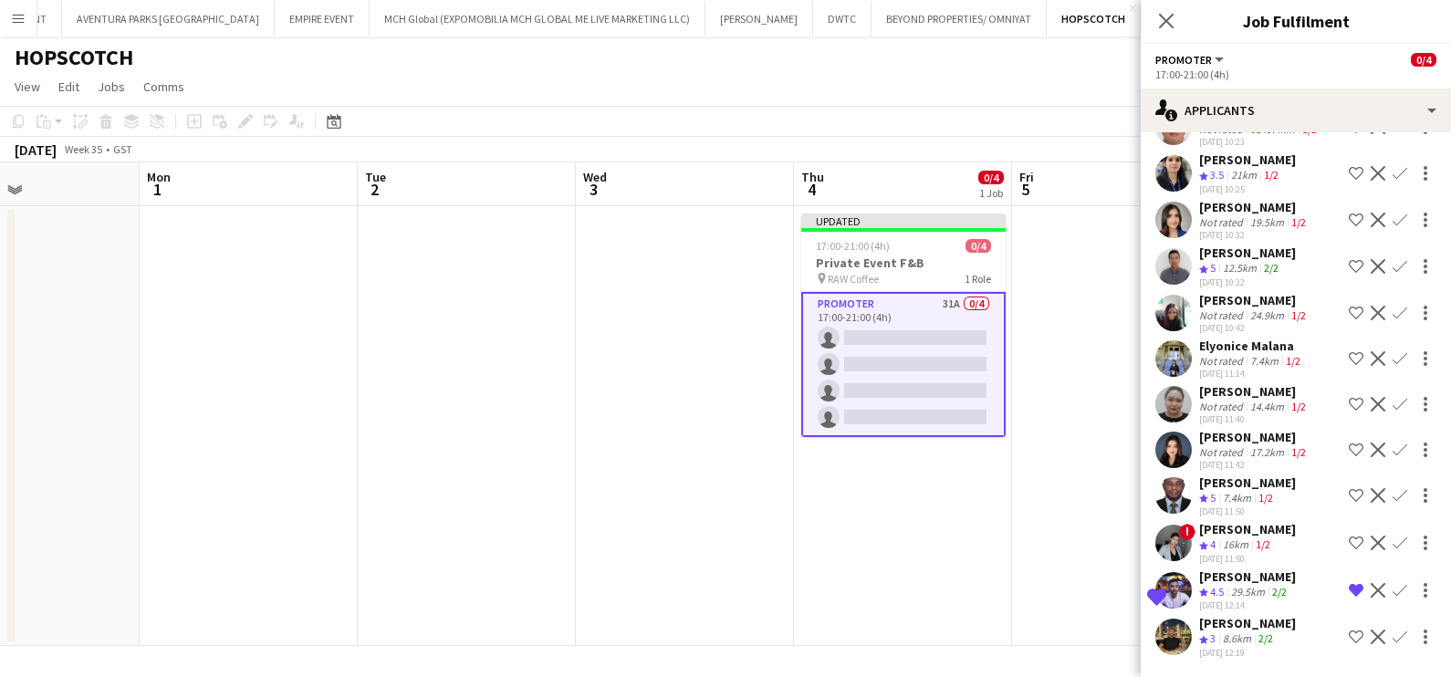
scroll to position [906, 0]
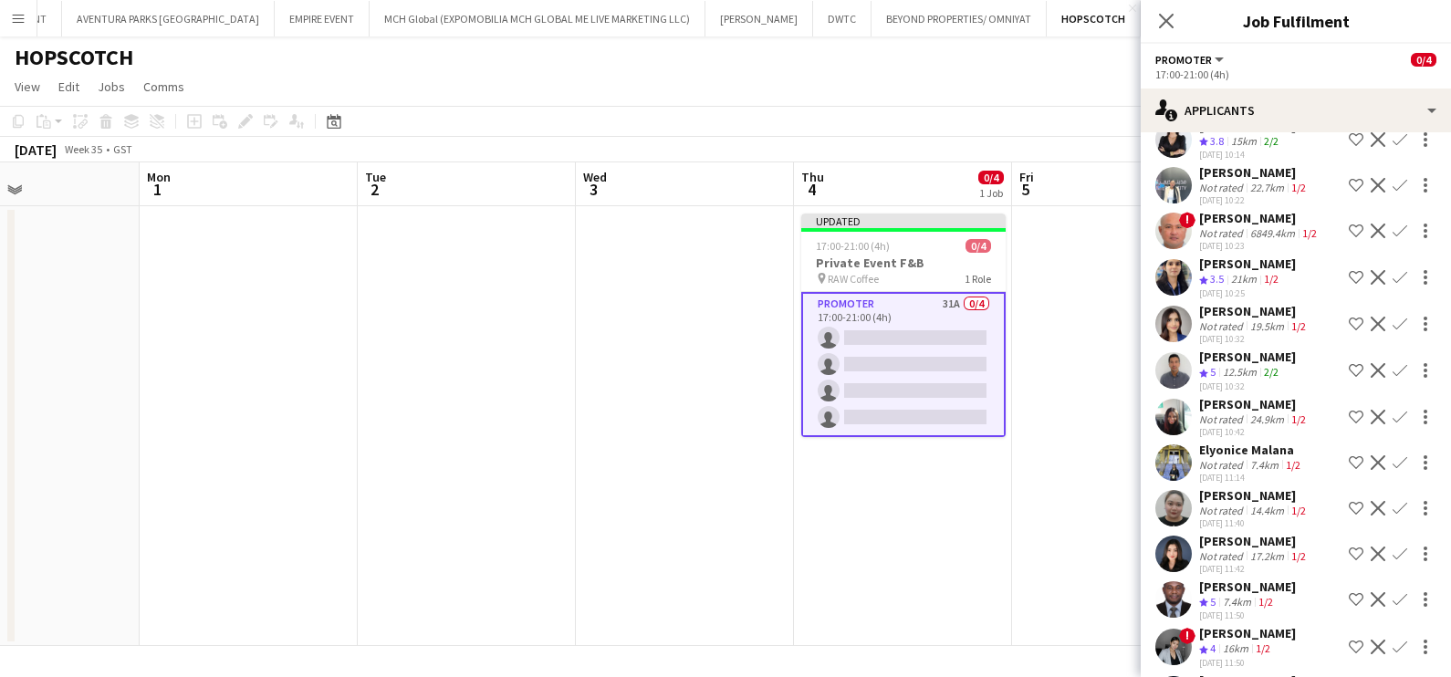
click at [1233, 380] on div "12.5km" at bounding box center [1239, 373] width 41 height 16
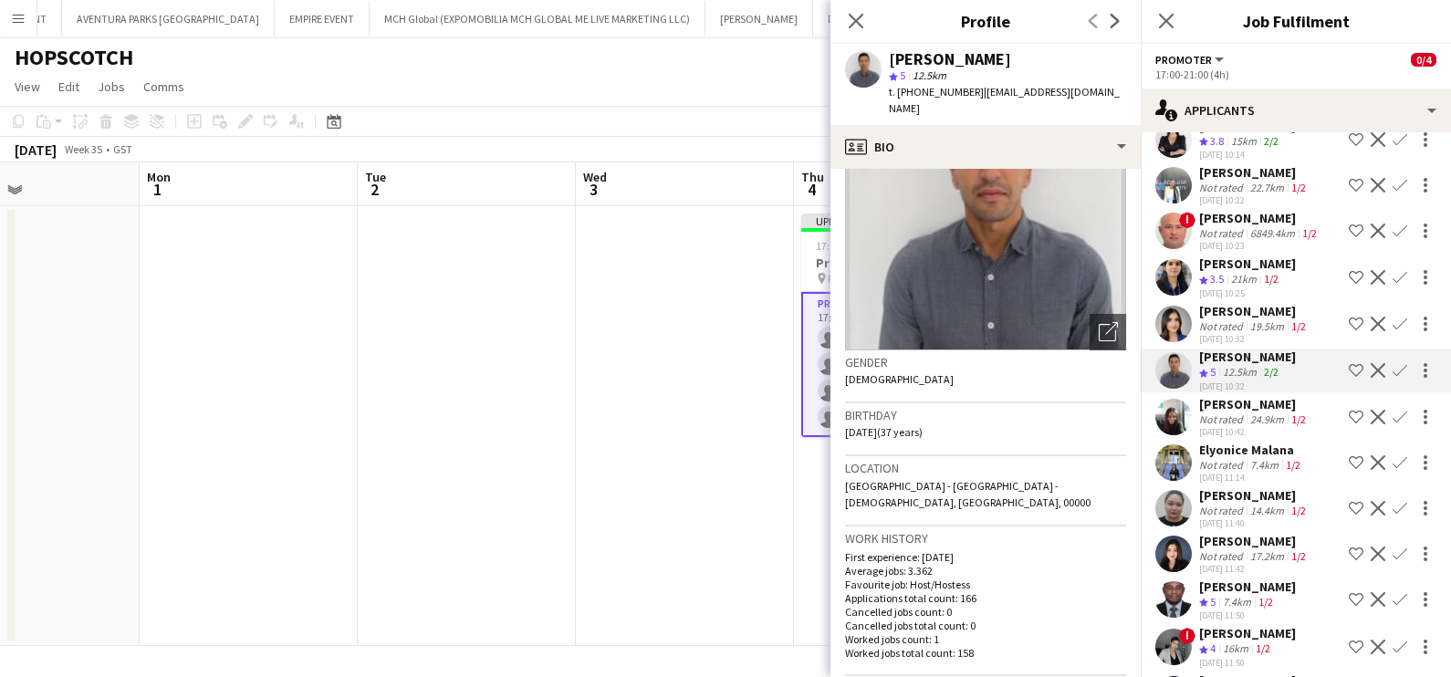
scroll to position [0, 0]
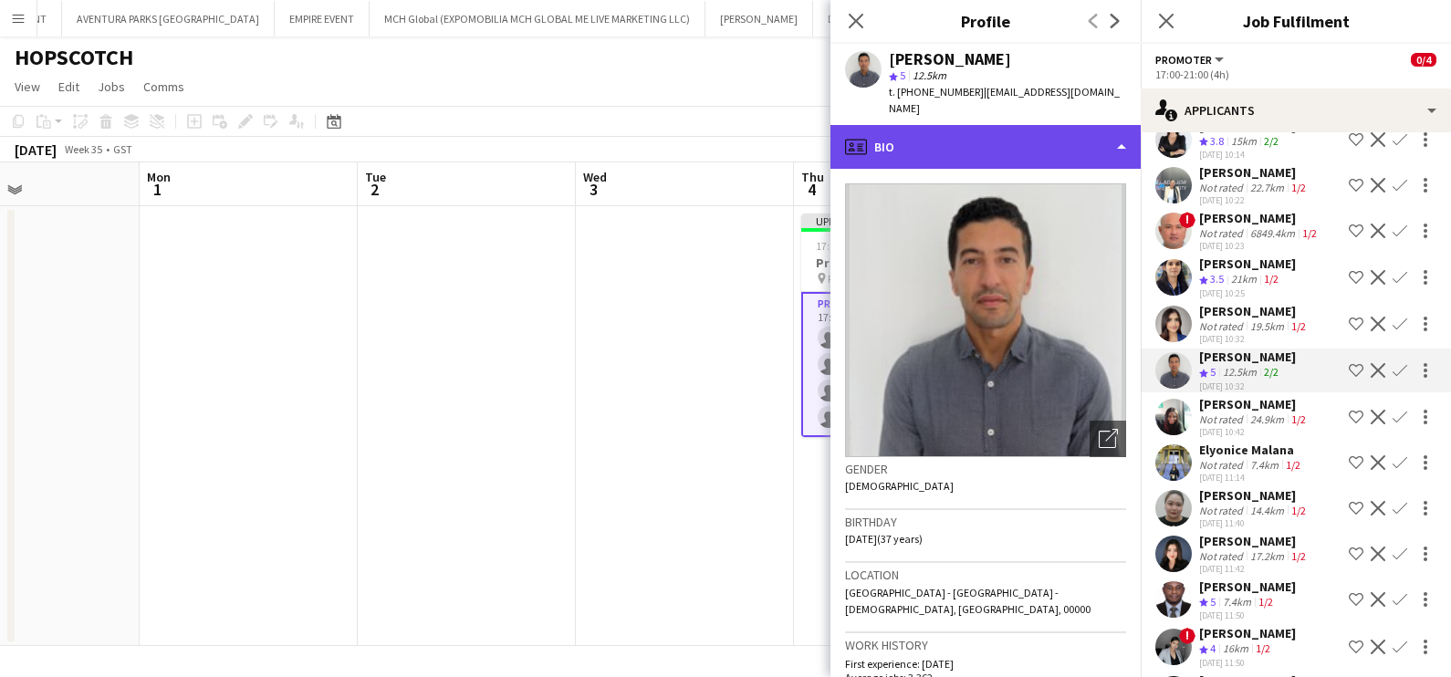
click at [1003, 126] on div "profile Bio" at bounding box center [985, 147] width 310 height 44
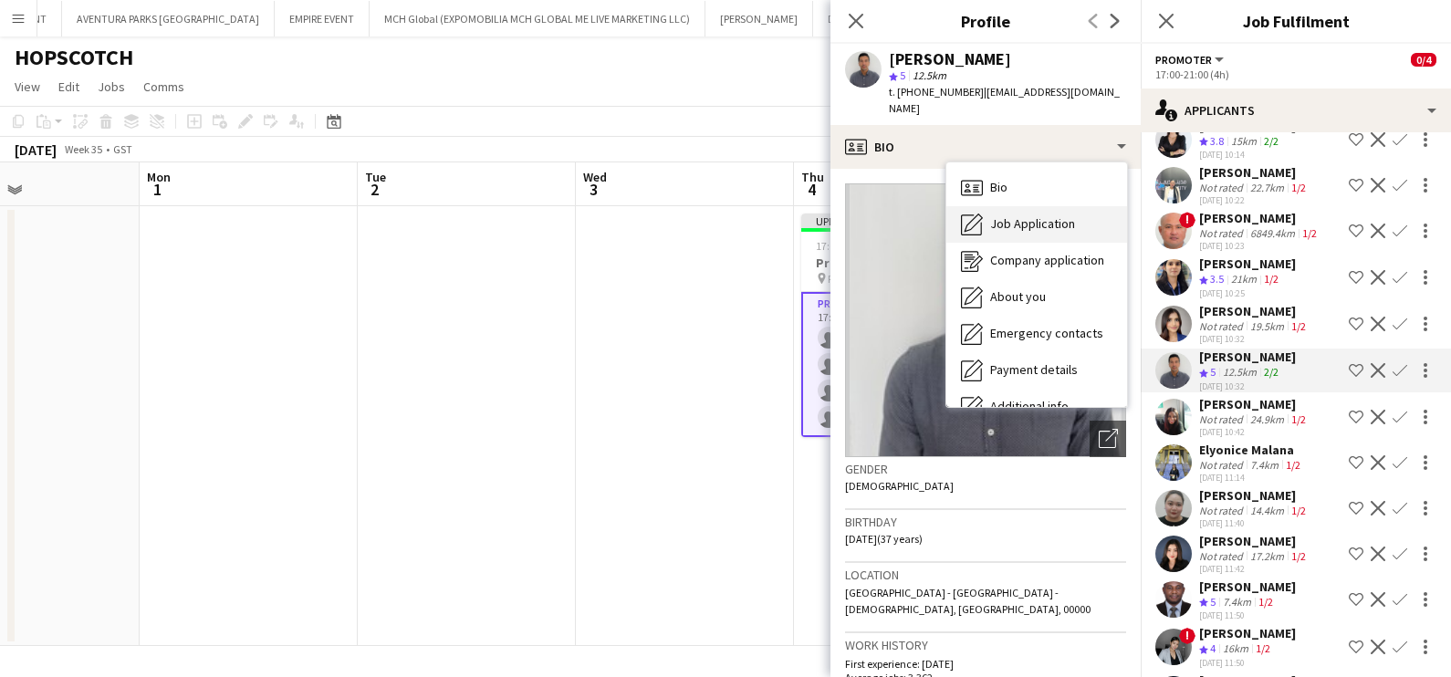
click at [1016, 216] on div "Job Application Job Application" at bounding box center [1036, 224] width 181 height 36
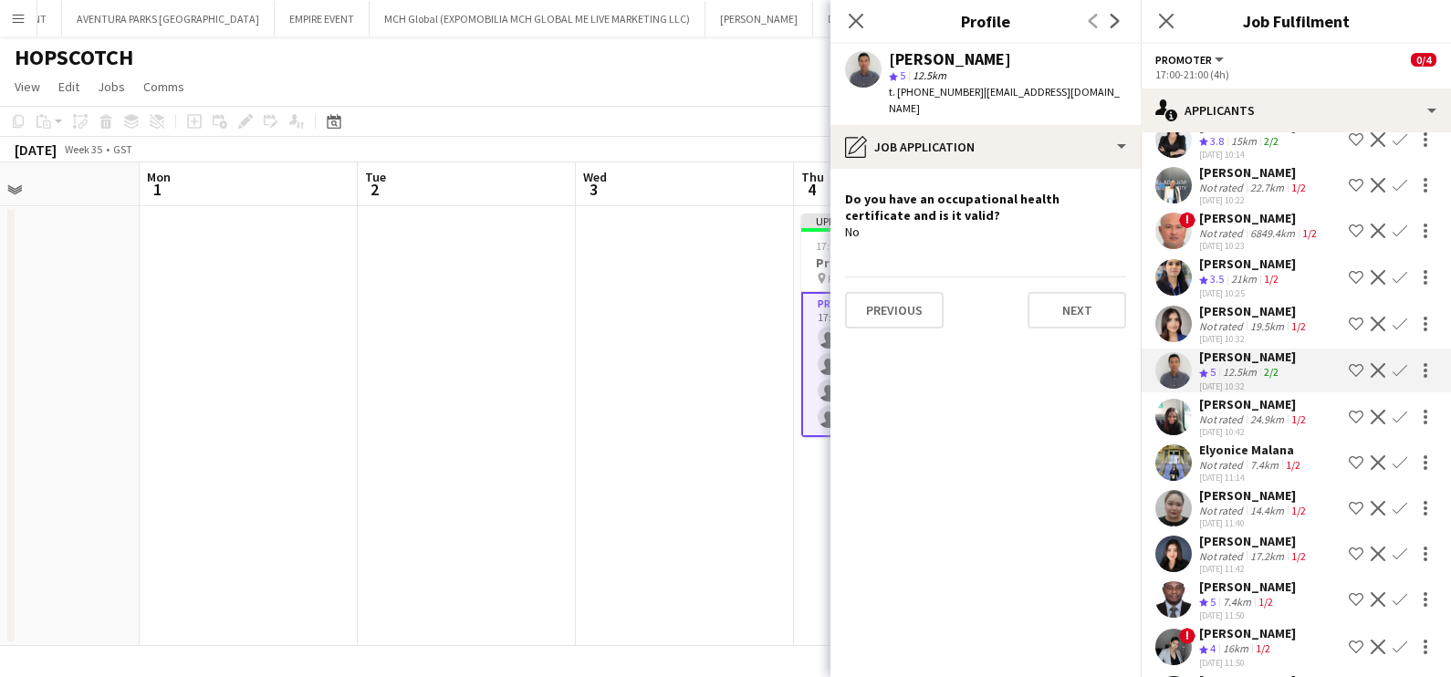
click at [1348, 378] on app-icon "Shortlist crew" at bounding box center [1355, 370] width 15 height 15
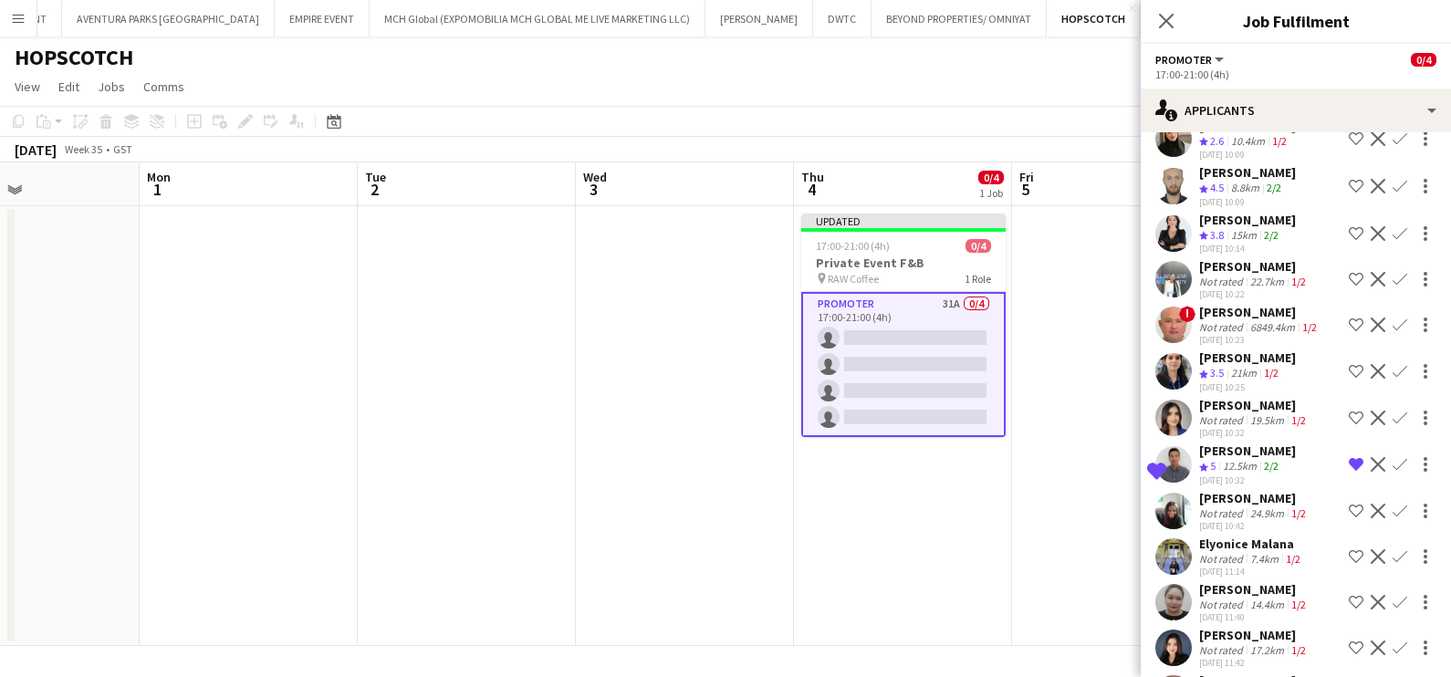
scroll to position [678, 0]
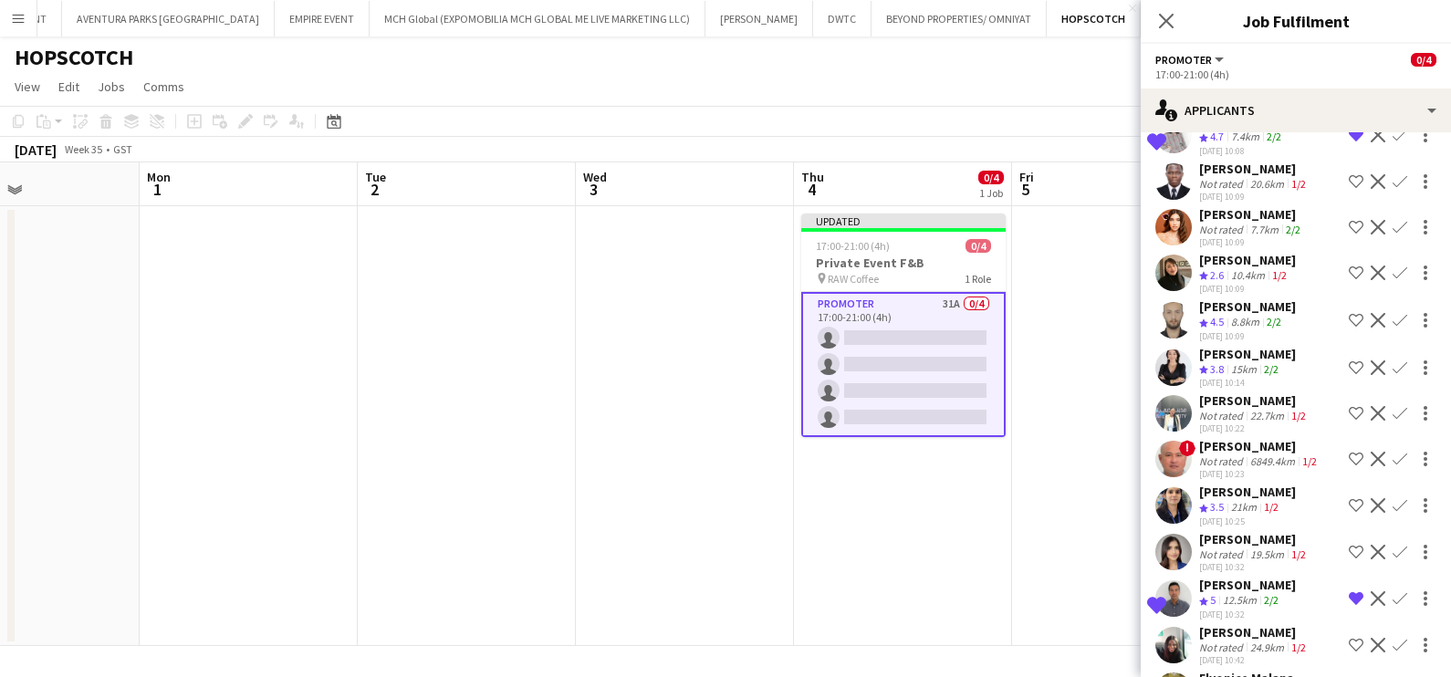
click at [1234, 409] on div "[PERSON_NAME]" at bounding box center [1254, 400] width 110 height 16
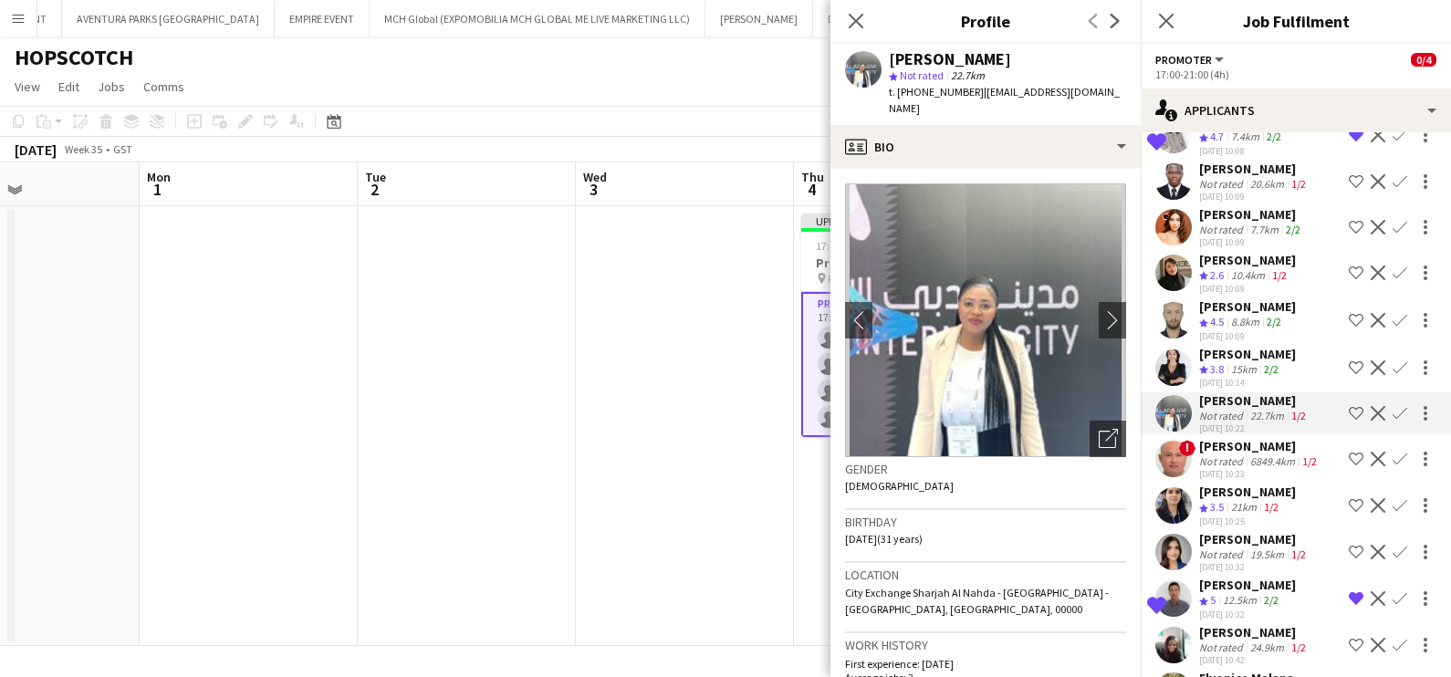
click at [1216, 362] on div "[PERSON_NAME]" at bounding box center [1247, 354] width 97 height 16
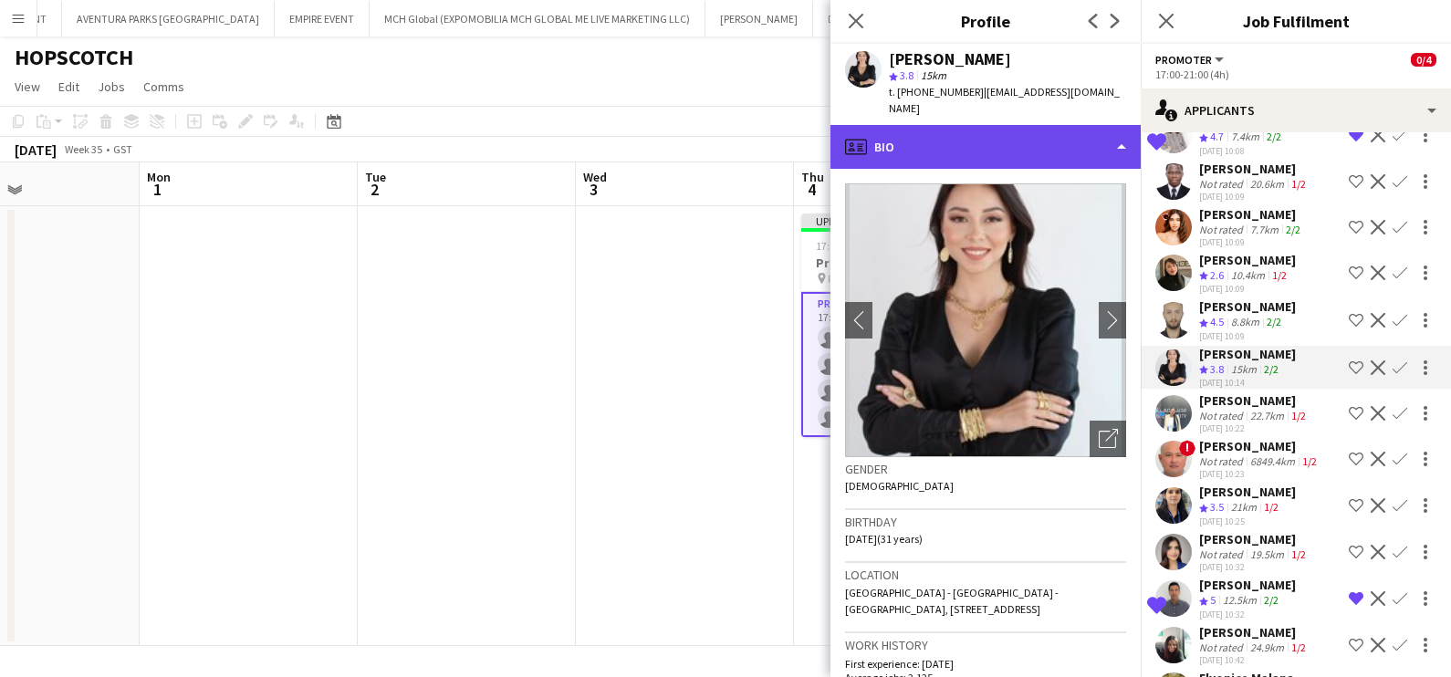
click at [965, 143] on div "profile Bio" at bounding box center [985, 147] width 310 height 44
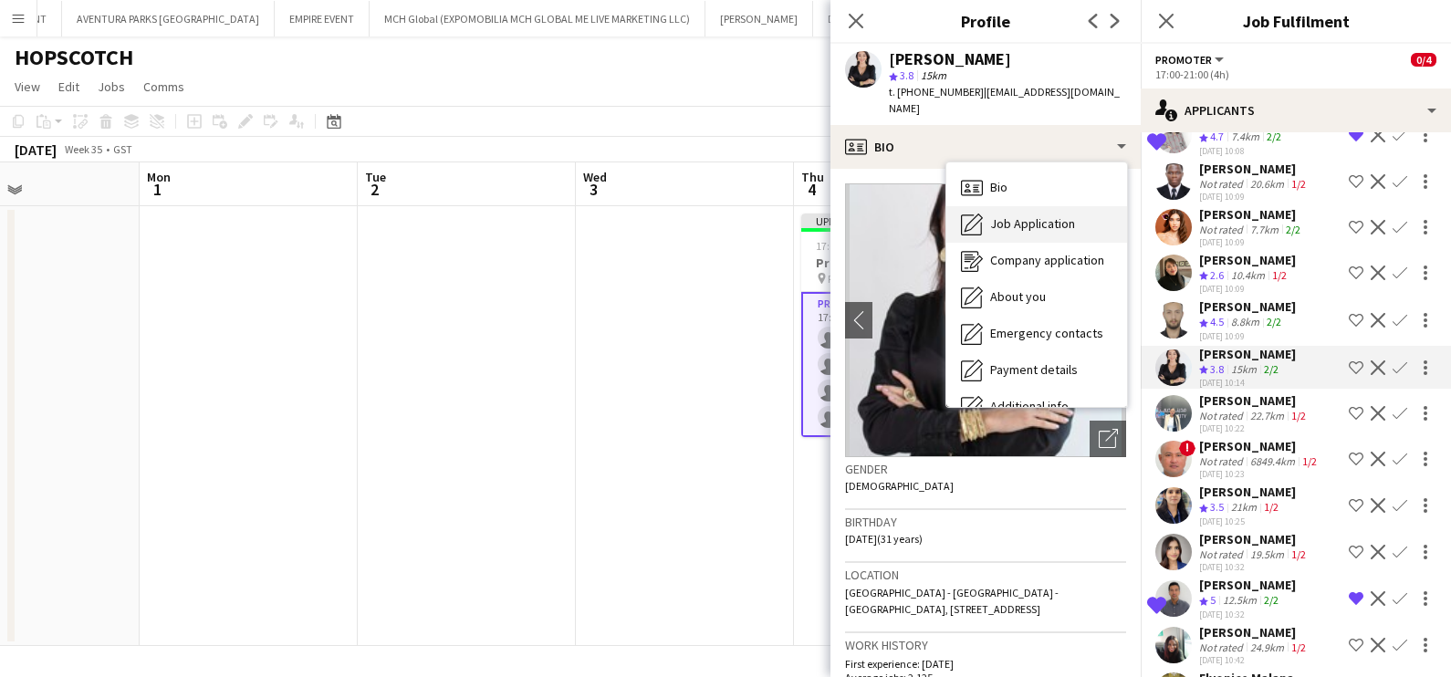
click at [992, 215] on span "Job Application" at bounding box center [1032, 223] width 85 height 16
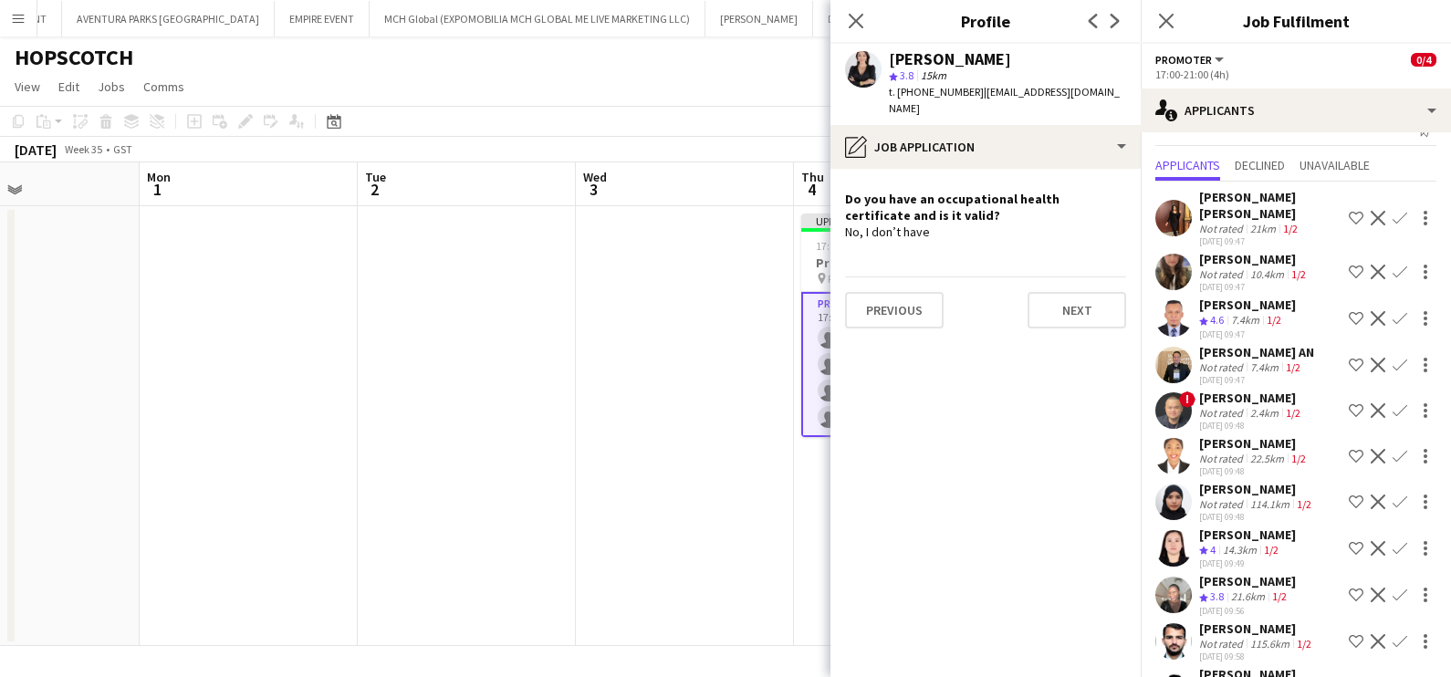
scroll to position [0, 0]
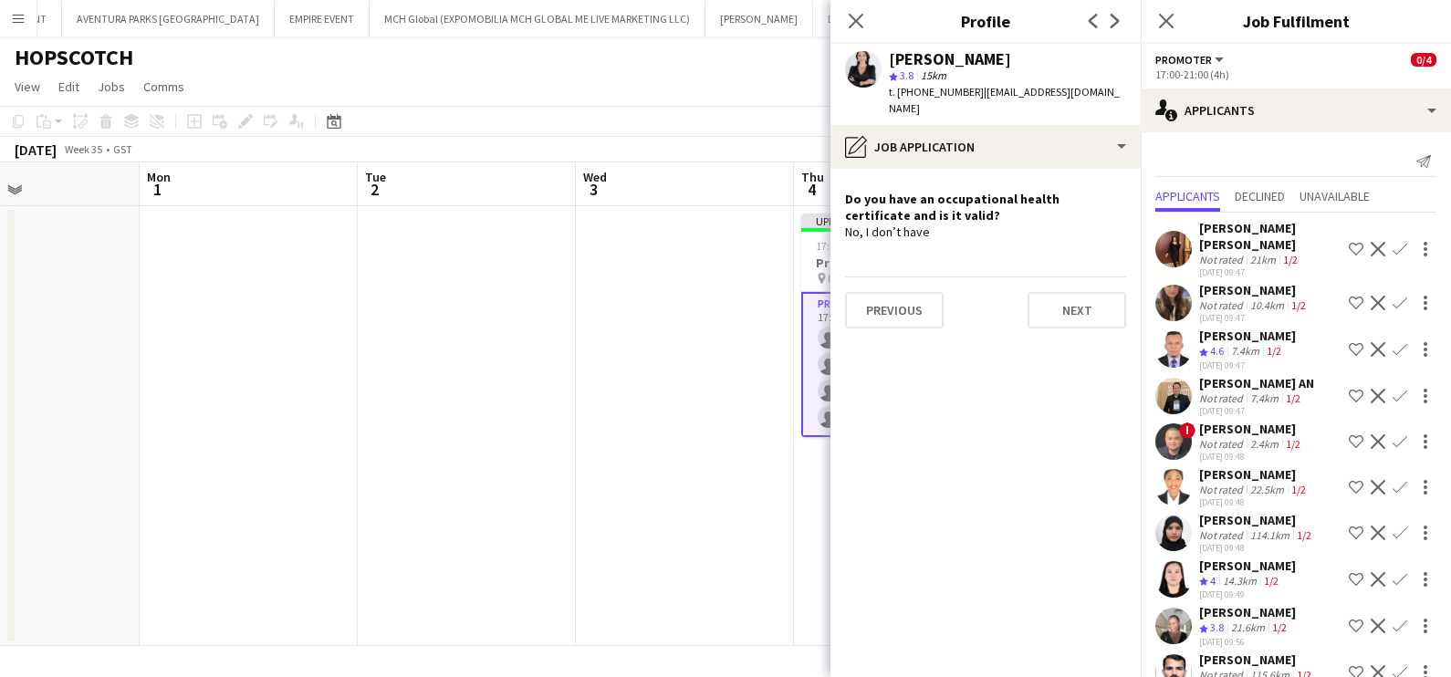
click at [670, 396] on app-date-cell at bounding box center [685, 426] width 218 height 440
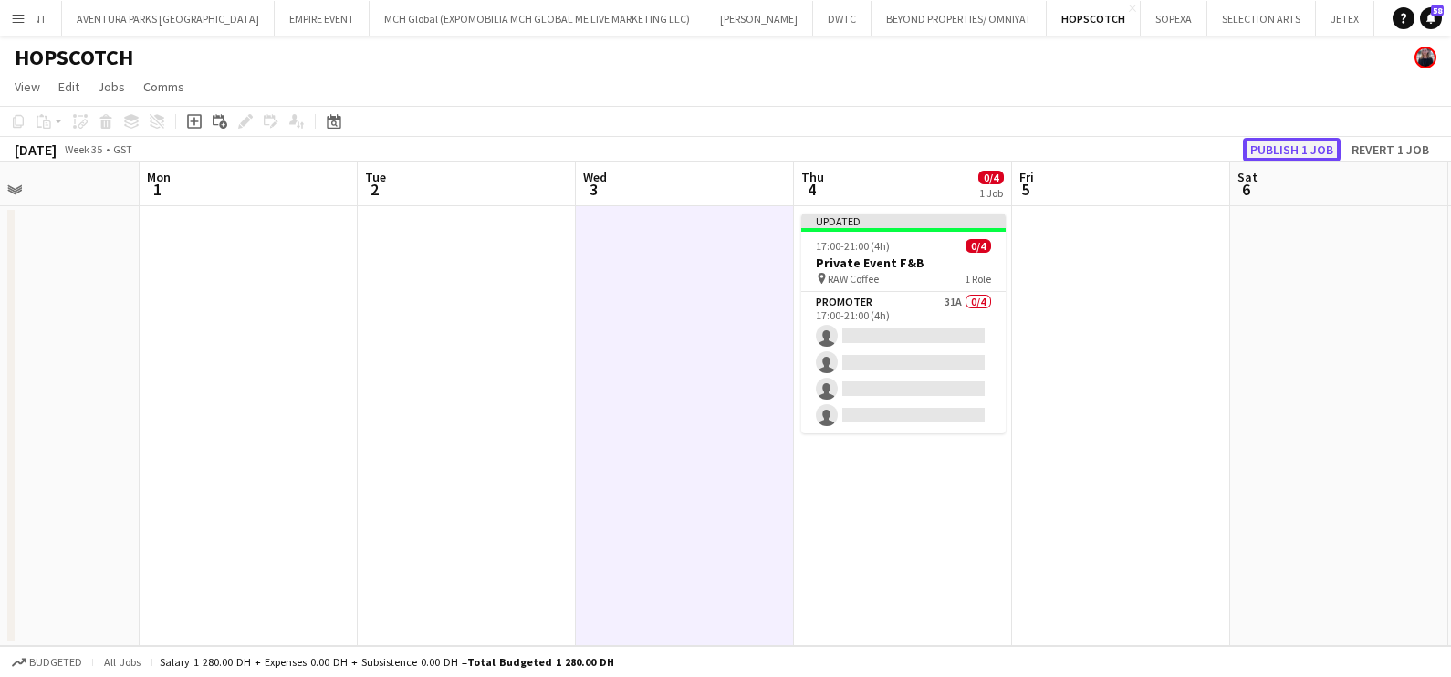
click at [1257, 150] on button "Publish 1 job" at bounding box center [1292, 150] width 98 height 24
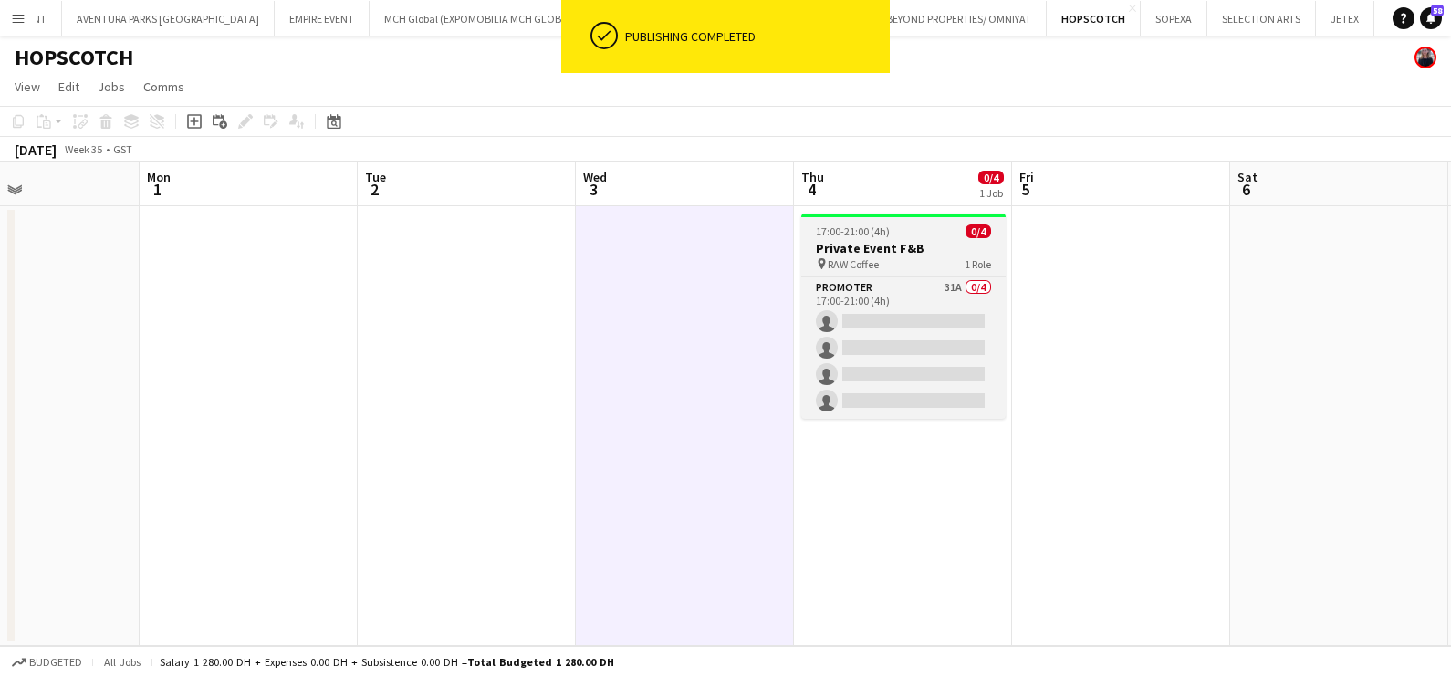
click at [912, 224] on app-job-card "17:00-21:00 (4h) 0/4 Private Event F&B pin RAW Coffee 1 Role Promoter 31A 0/4 1…" at bounding box center [903, 315] width 204 height 205
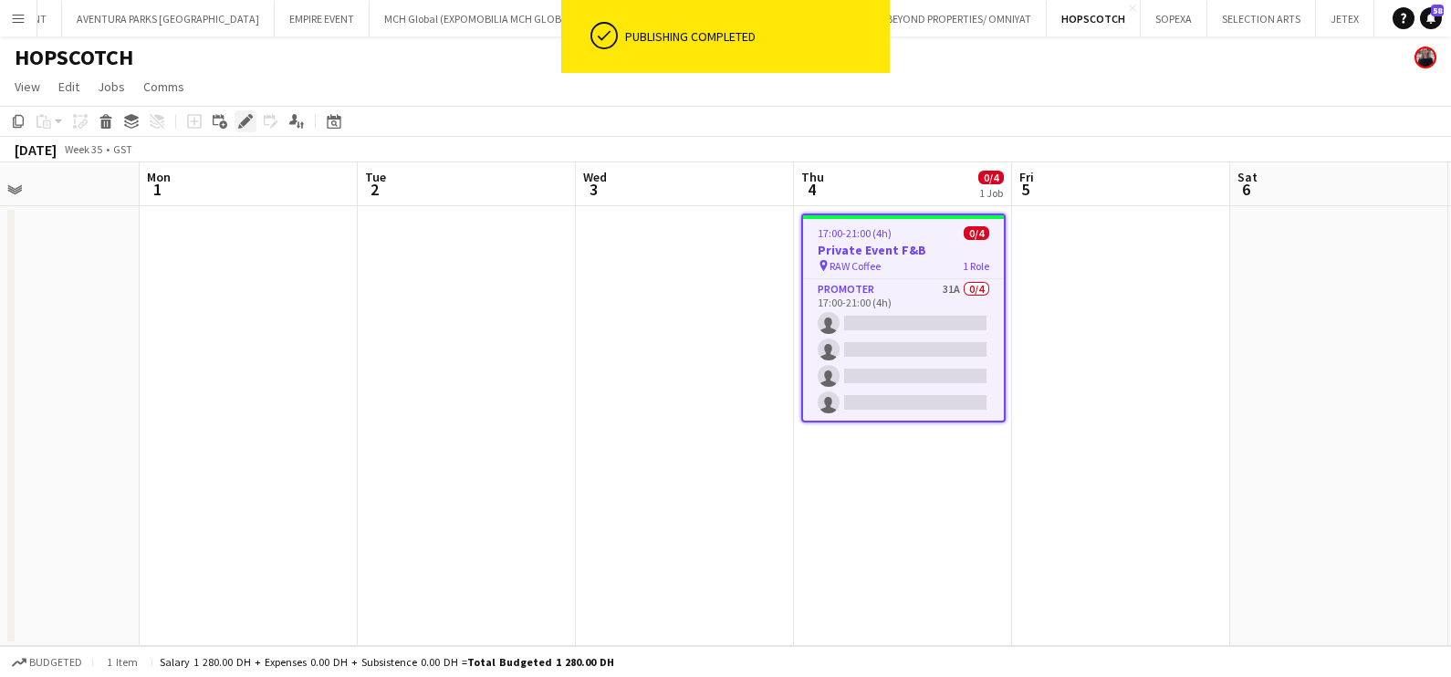
click at [252, 124] on div "Edit" at bounding box center [245, 121] width 22 height 22
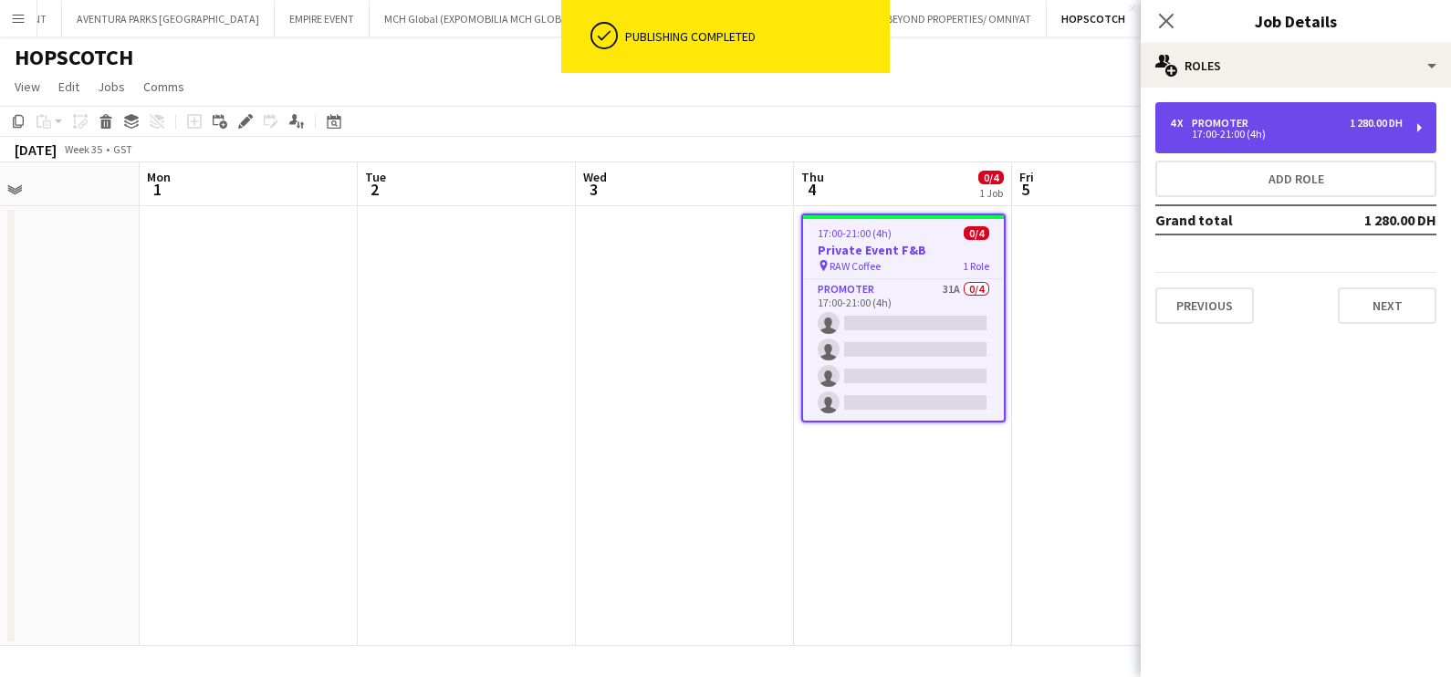
click at [1289, 110] on div "4 x Promoter 1 280.00 DH 17:00-21:00 (4h)" at bounding box center [1295, 127] width 281 height 51
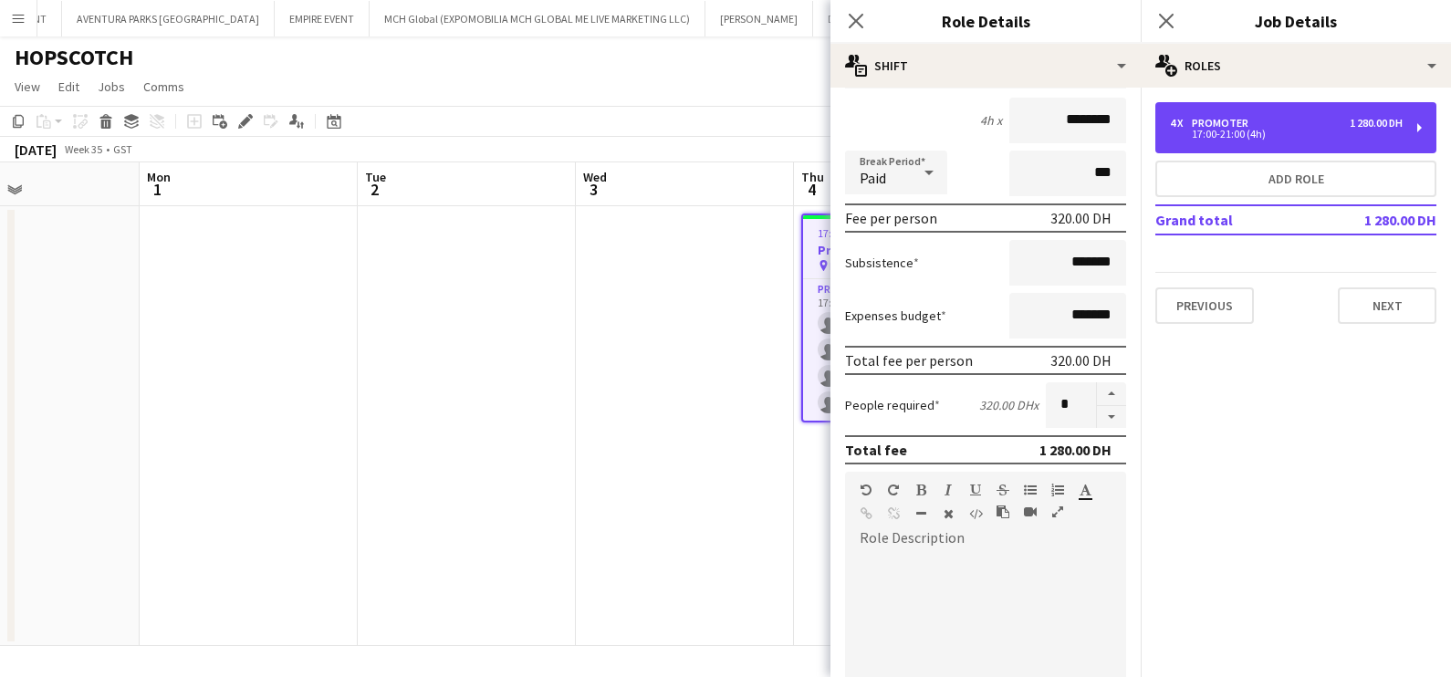
scroll to position [460, 0]
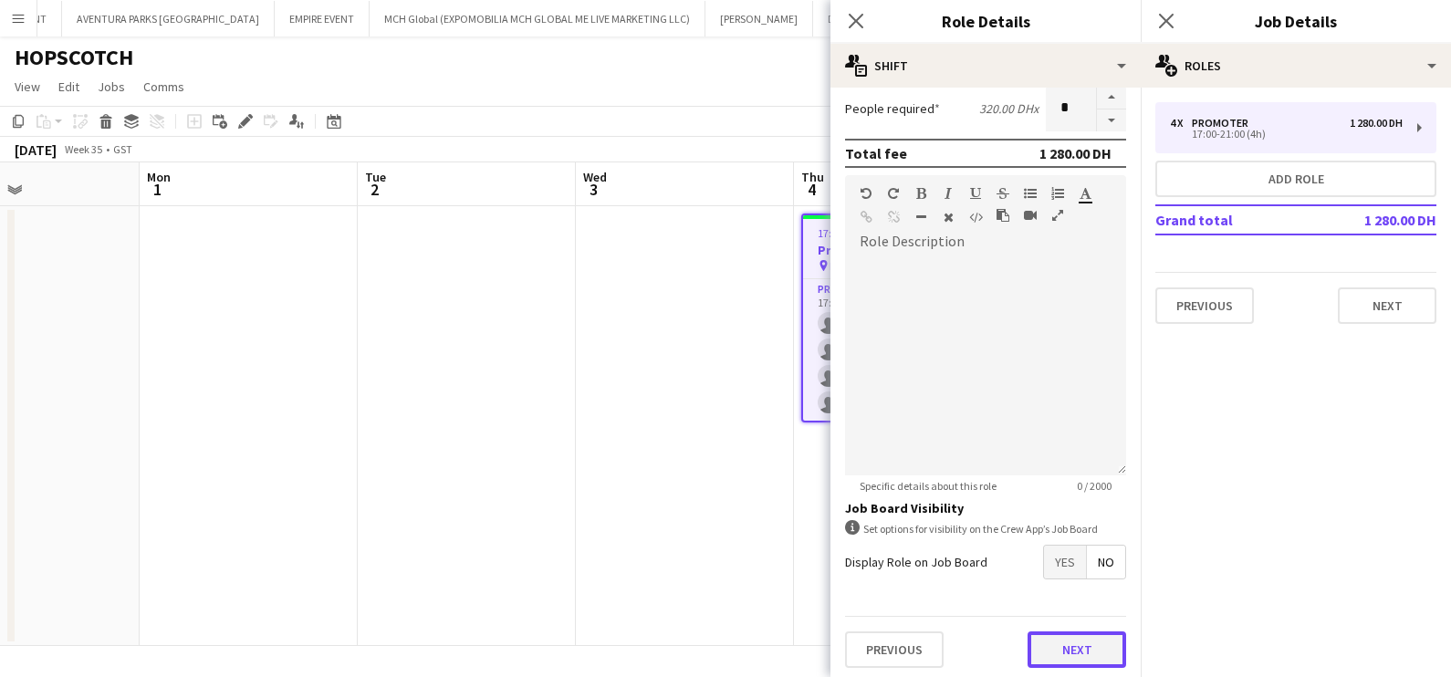
click at [1085, 645] on button "Next" at bounding box center [1076, 649] width 99 height 36
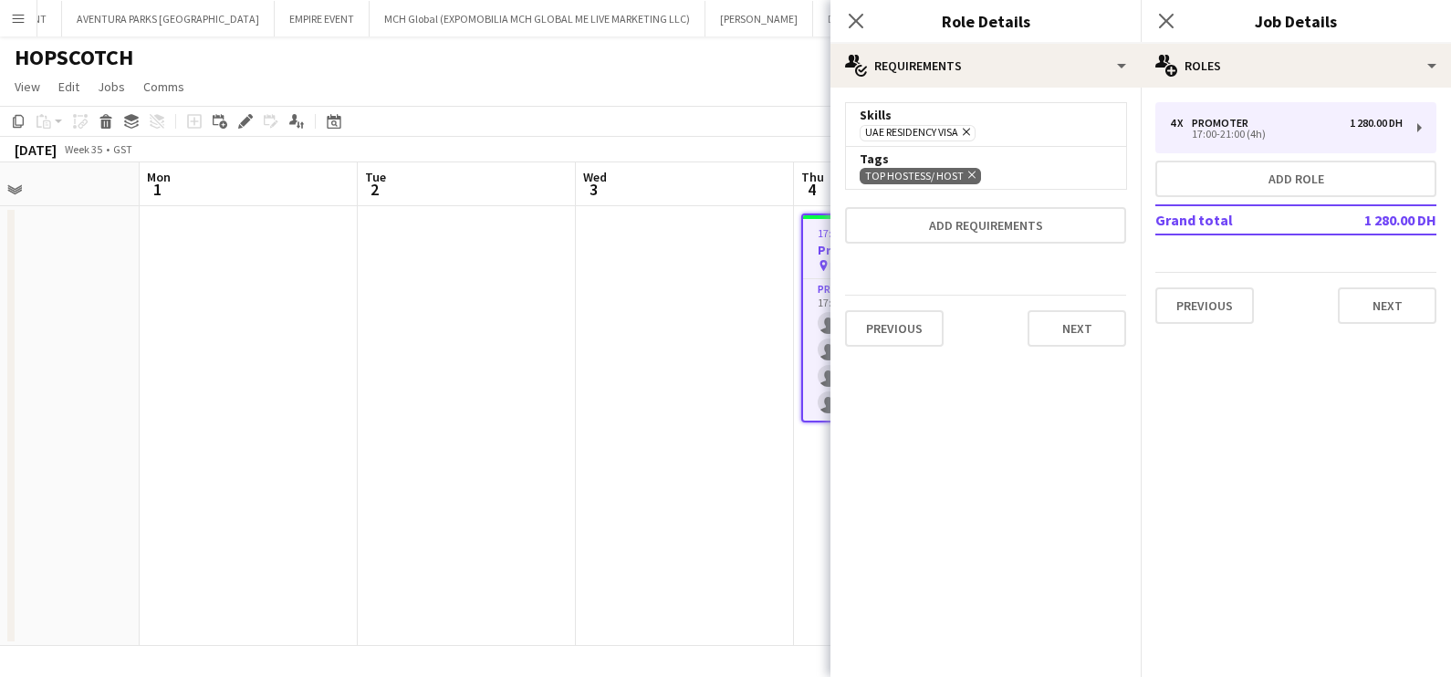
scroll to position [0, 0]
click at [1099, 329] on button "Next" at bounding box center [1076, 328] width 99 height 36
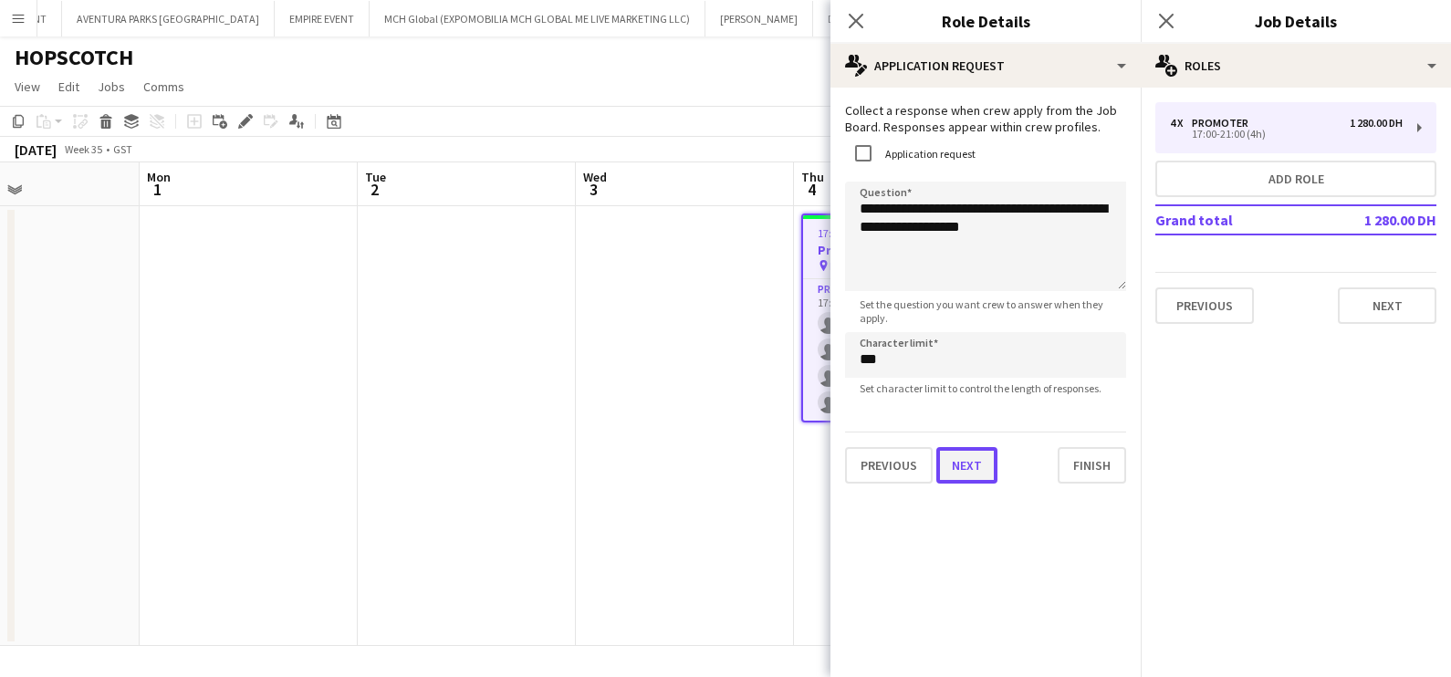
click at [952, 479] on button "Next" at bounding box center [966, 465] width 61 height 36
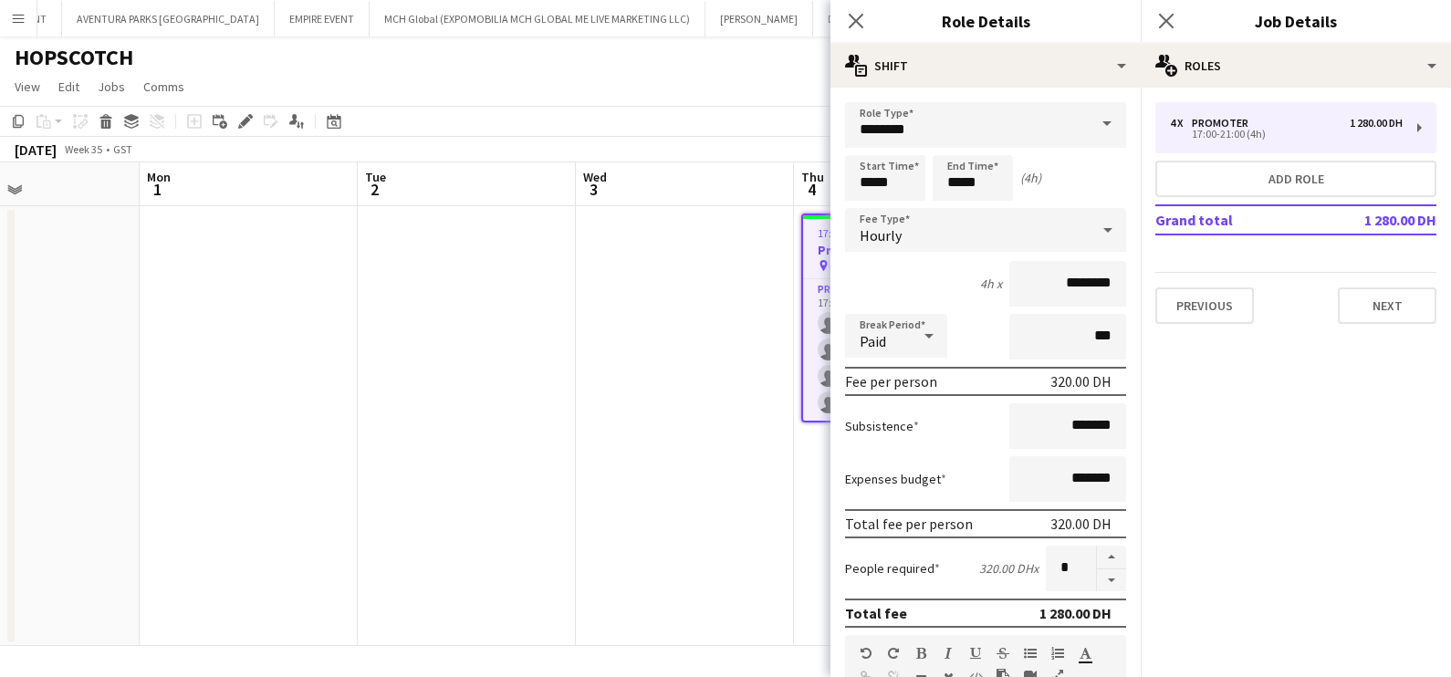
click at [747, 393] on app-date-cell at bounding box center [685, 426] width 218 height 440
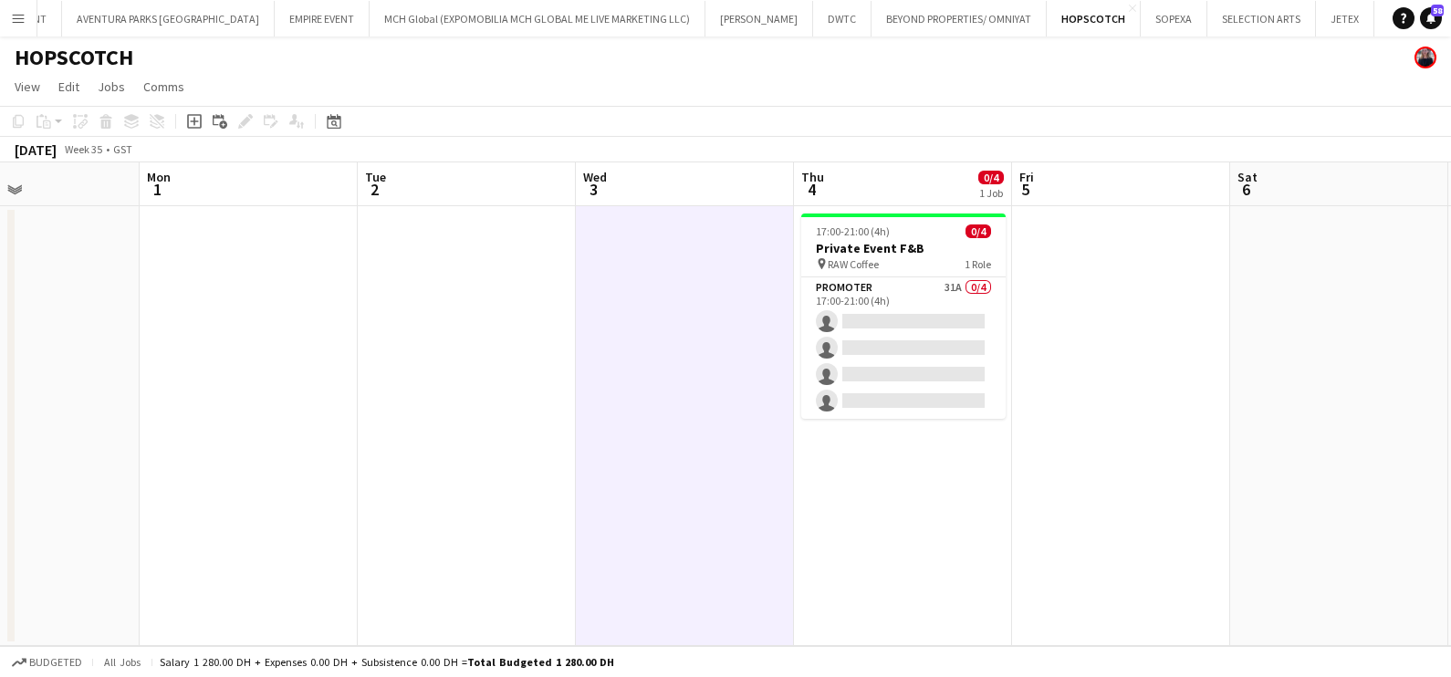
drag, startPoint x: 1159, startPoint y: 301, endPoint x: 1162, endPoint y: 292, distance: 9.8
click at [1160, 301] on app-date-cell at bounding box center [1121, 426] width 218 height 440
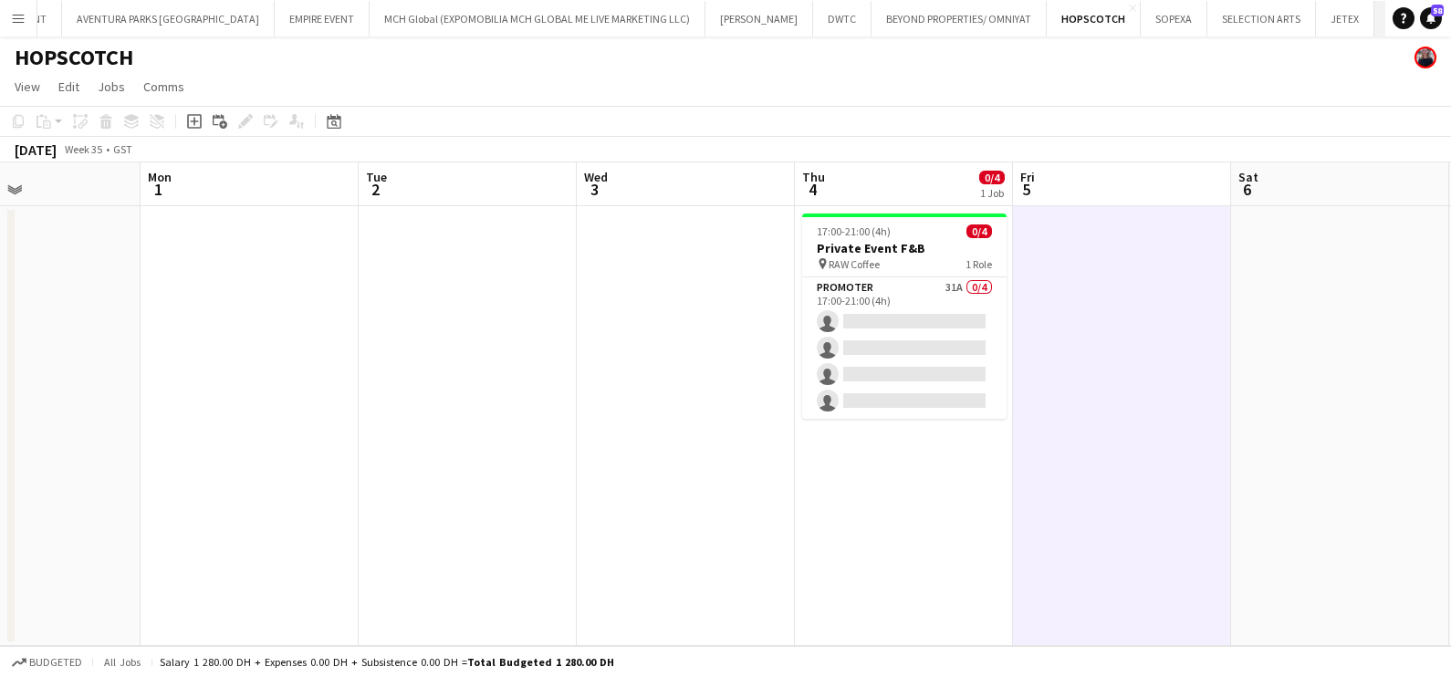
click at [1374, 23] on button "BLACK ORANGE Close" at bounding box center [1425, 19] width 103 height 36
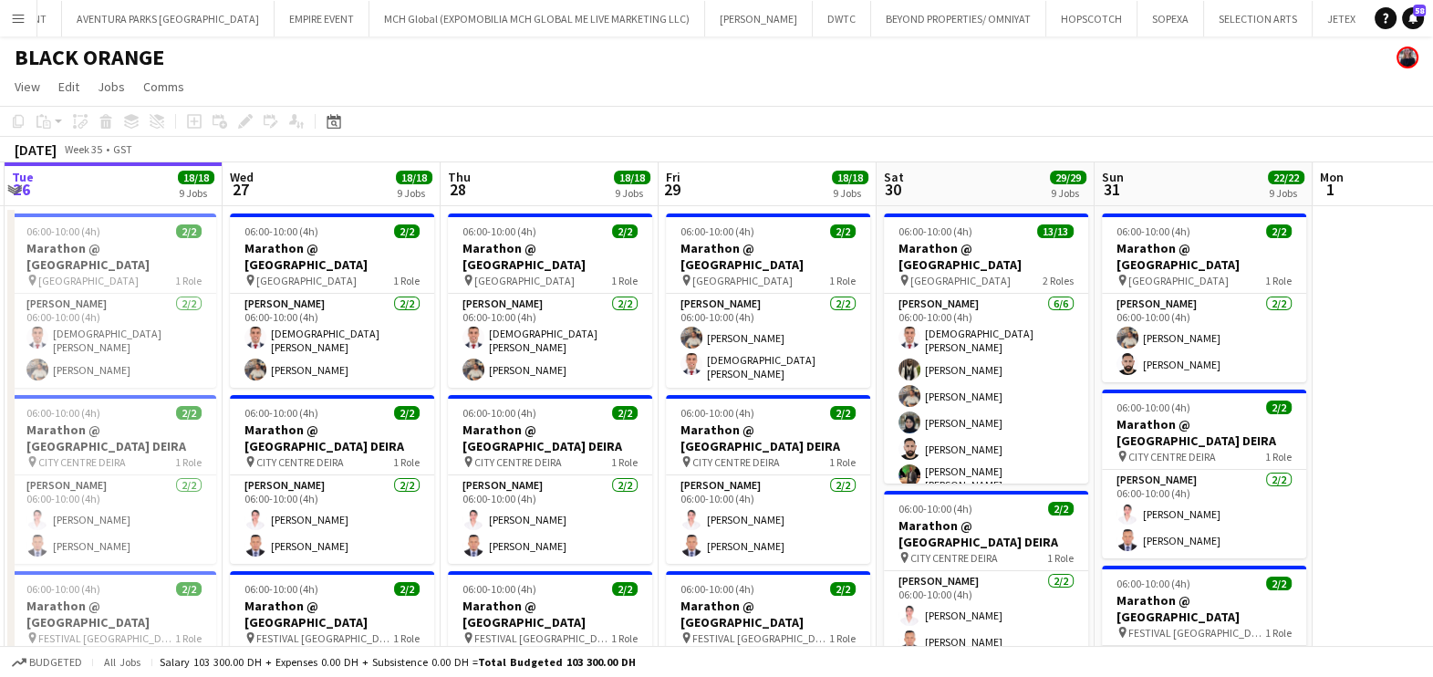
drag, startPoint x: 1026, startPoint y: 354, endPoint x: 423, endPoint y: 367, distance: 603.2
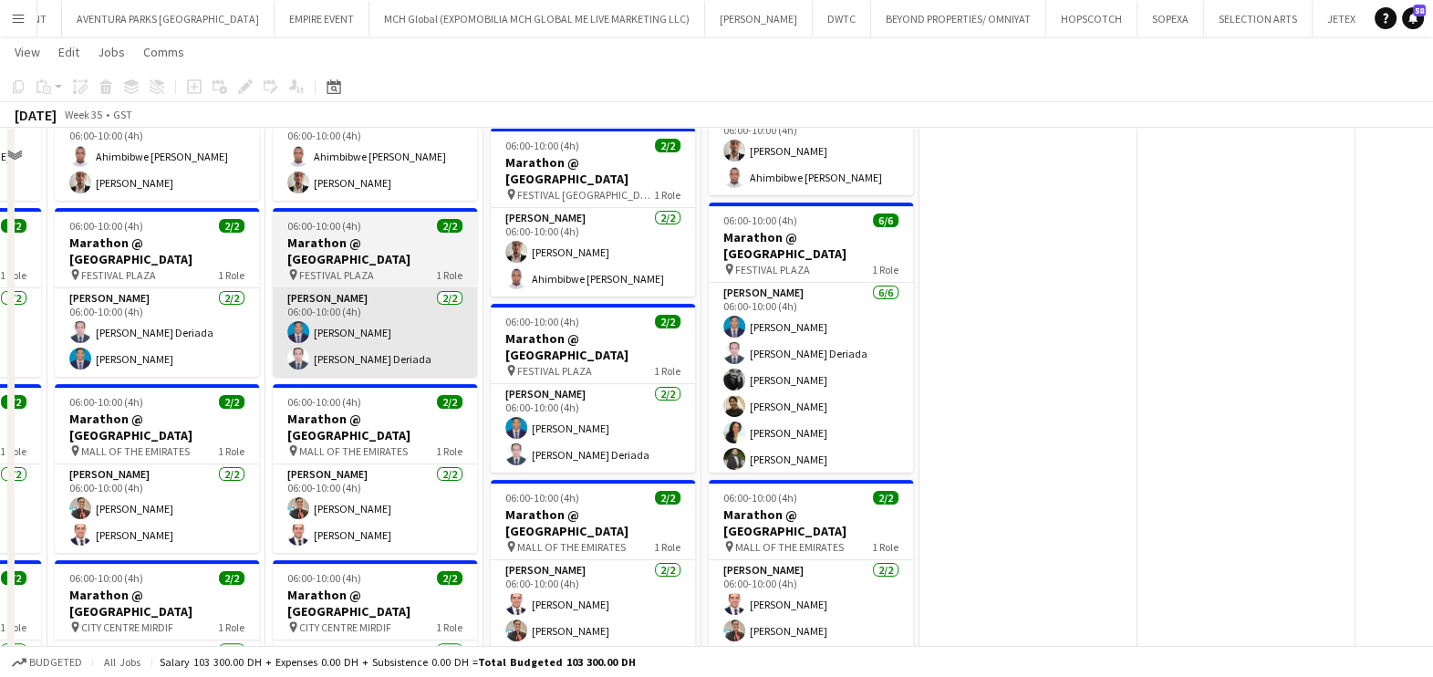
scroll to position [570, 0]
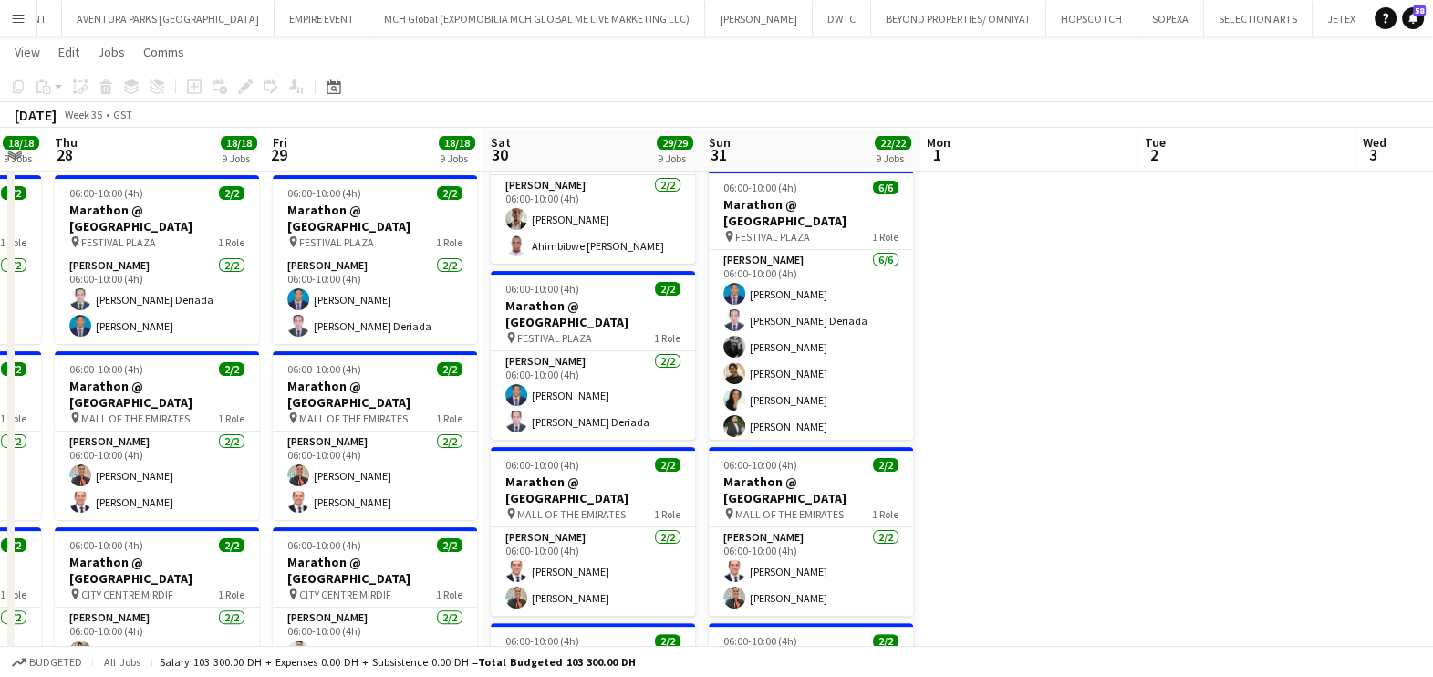
click at [1432, 324] on html "Menu Boards Boards Boards All jobs Status Workforce Workforce My Workforce Recr…" at bounding box center [716, 414] width 1433 height 1969
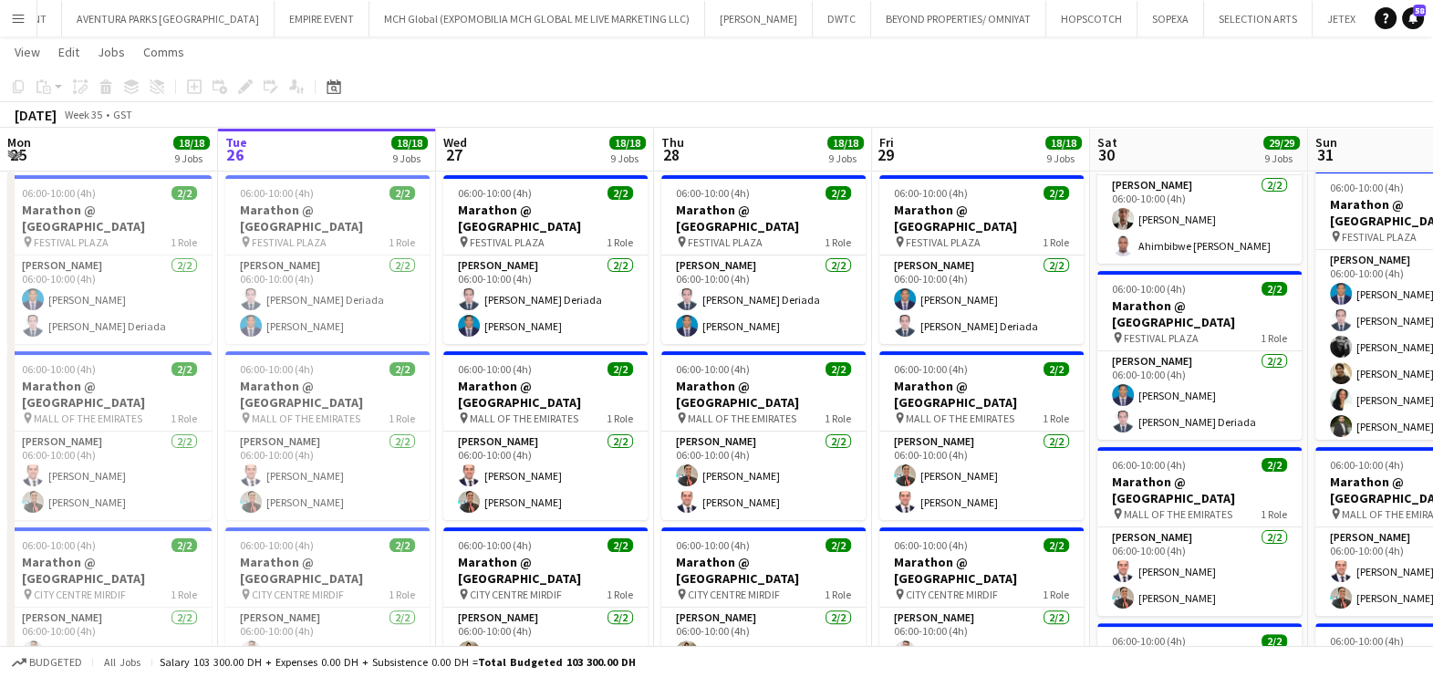
click at [927, 379] on app-calendar-viewport "Sat 23 22/22 9 Jobs Sun 24 29/29 9 Jobs Mon 25 18/18 9 Jobs Tue 26 18/18 9 Jobs…" at bounding box center [716, 434] width 1433 height 1867
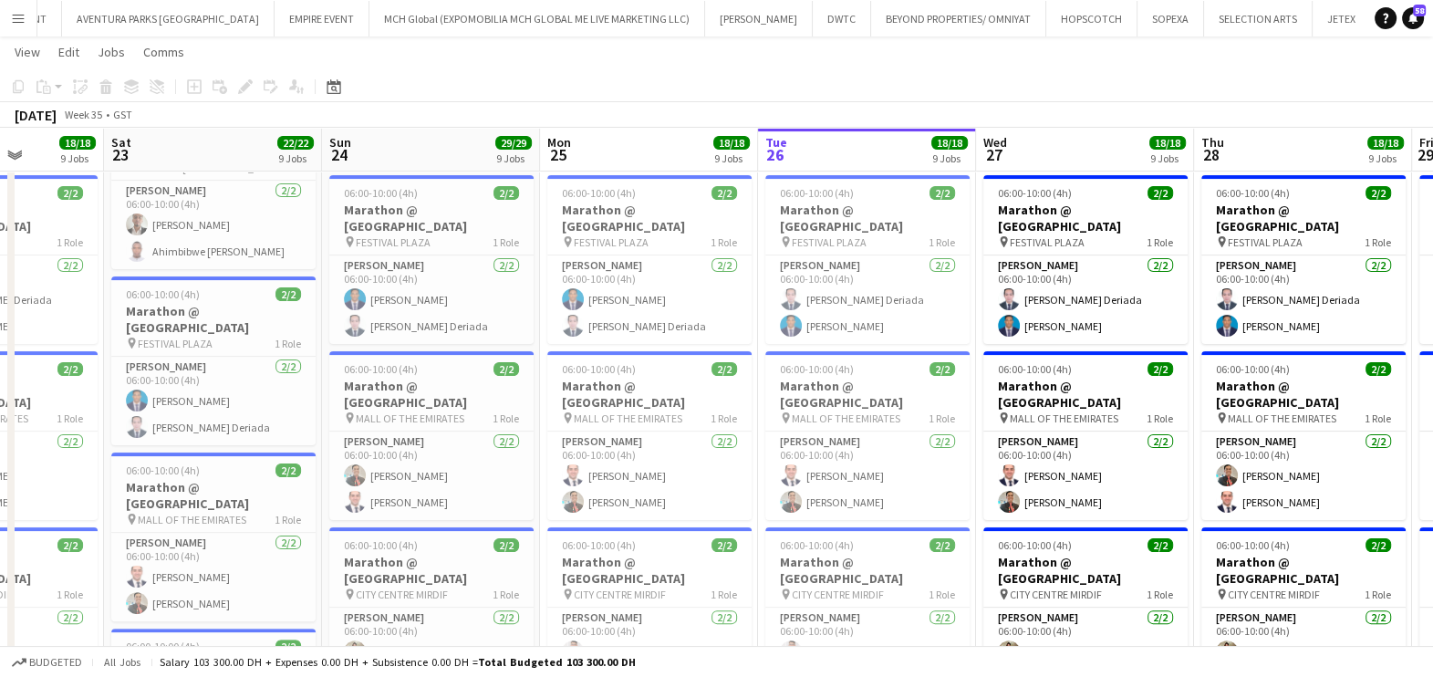
drag, startPoint x: 388, startPoint y: 393, endPoint x: 836, endPoint y: 408, distance: 448.2
click at [880, 402] on app-calendar-viewport "Wed 20 Thu 21 18/18 9 Jobs Fri 22 18/18 9 Jobs Sat 23 22/22 9 Jobs Sun 24 29/29…" at bounding box center [716, 434] width 1433 height 1867
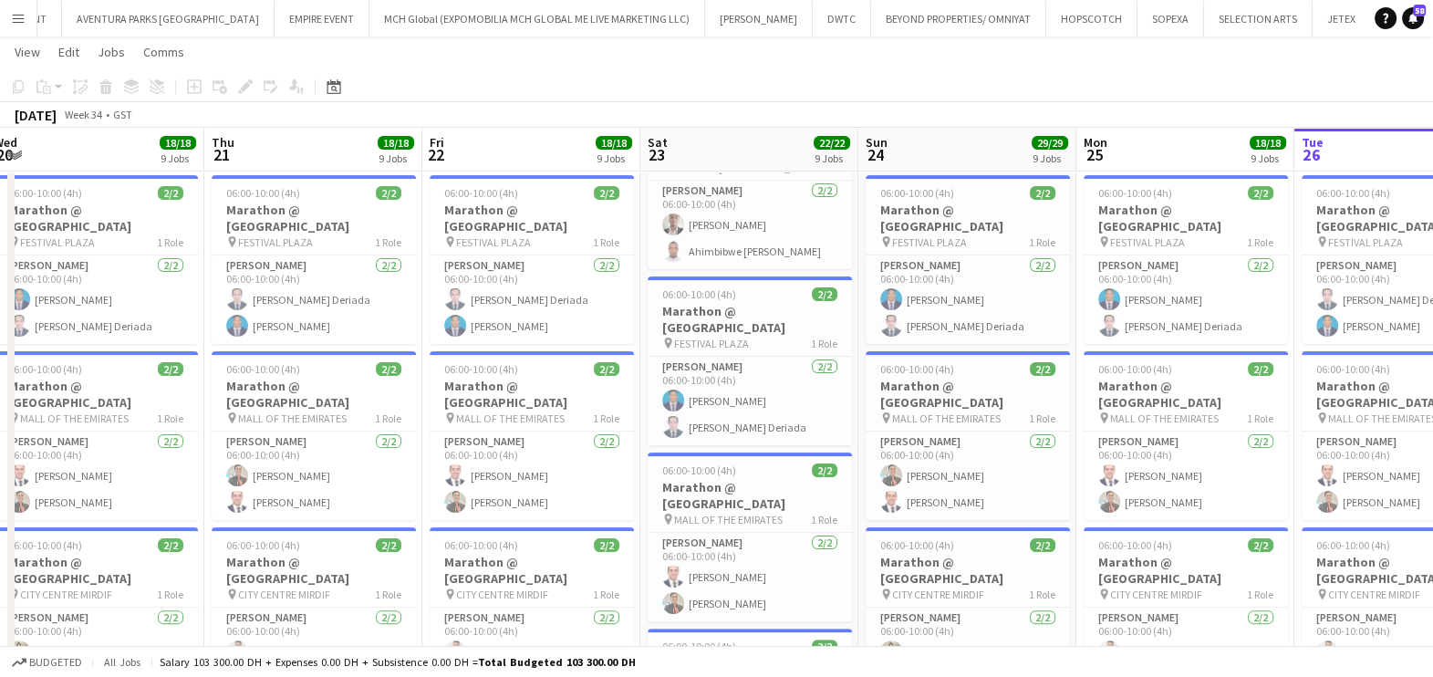
drag, startPoint x: 713, startPoint y: 397, endPoint x: 1169, endPoint y: 401, distance: 456.2
click at [1169, 401] on app-calendar-viewport "Mon 18 18/18 9 Jobs Tue 19 18/18 9 Jobs Wed 20 18/18 9 Jobs Thu 21 18/18 9 Jobs…" at bounding box center [716, 434] width 1433 height 1867
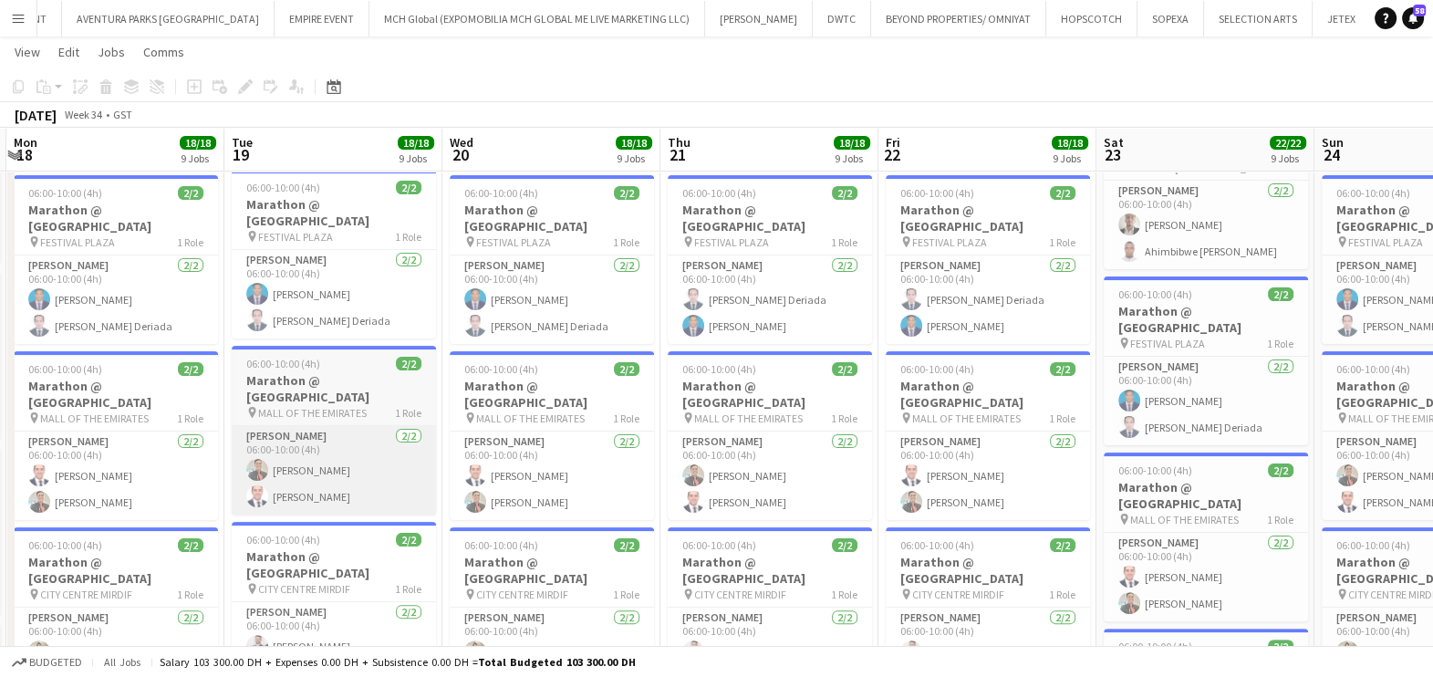
drag, startPoint x: 702, startPoint y: 426, endPoint x: 802, endPoint y: 424, distance: 99.5
click at [802, 427] on app-calendar-viewport "Sat 16 21/22 9 Jobs Sun 17 20/20 8 Jobs Mon 18 18/18 9 Jobs Tue 19 18/18 9 Jobs…" at bounding box center [716, 434] width 1433 height 1867
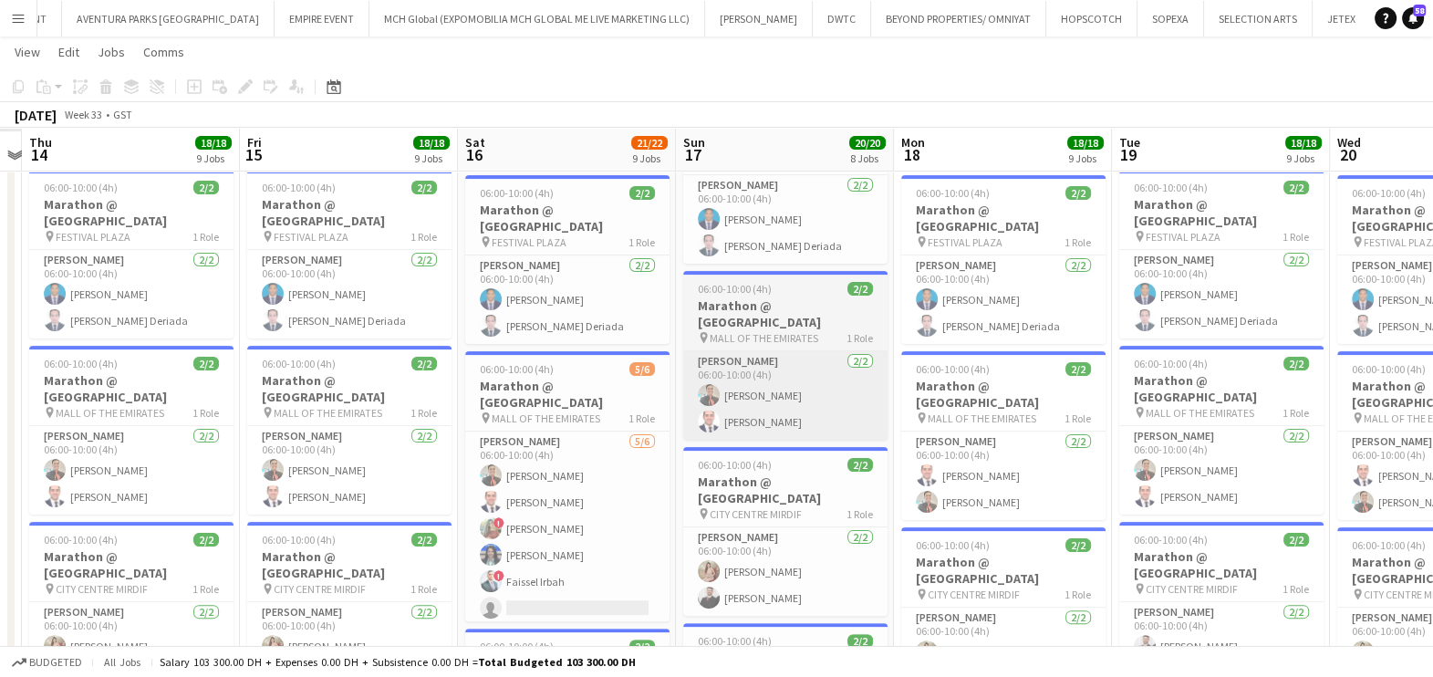
drag, startPoint x: 430, startPoint y: 349, endPoint x: 785, endPoint y: 388, distance: 357.0
click at [784, 377] on app-calendar-viewport "Tue 12 Wed 13 Thu 14 18/18 9 Jobs Fri 15 18/18 9 Jobs Sat 16 21/22 9 Jobs Sun 1…" at bounding box center [716, 434] width 1433 height 1867
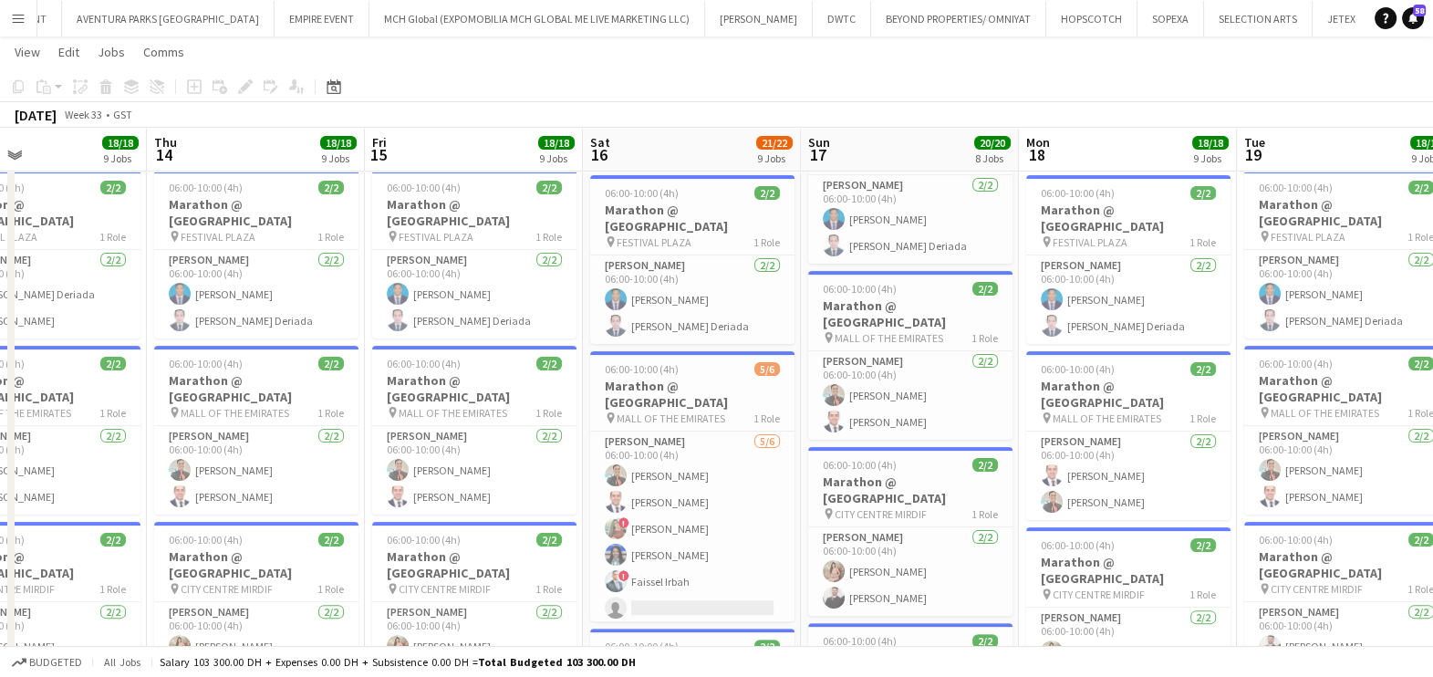
drag, startPoint x: 1045, startPoint y: 463, endPoint x: 1093, endPoint y: 475, distance: 49.8
click at [1095, 474] on app-calendar-viewport "Tue 12 18/18 9 Jobs Wed 13 18/18 9 Jobs Thu 14 18/18 9 Jobs Fri 15 18/18 9 Jobs…" at bounding box center [716, 434] width 1433 height 1867
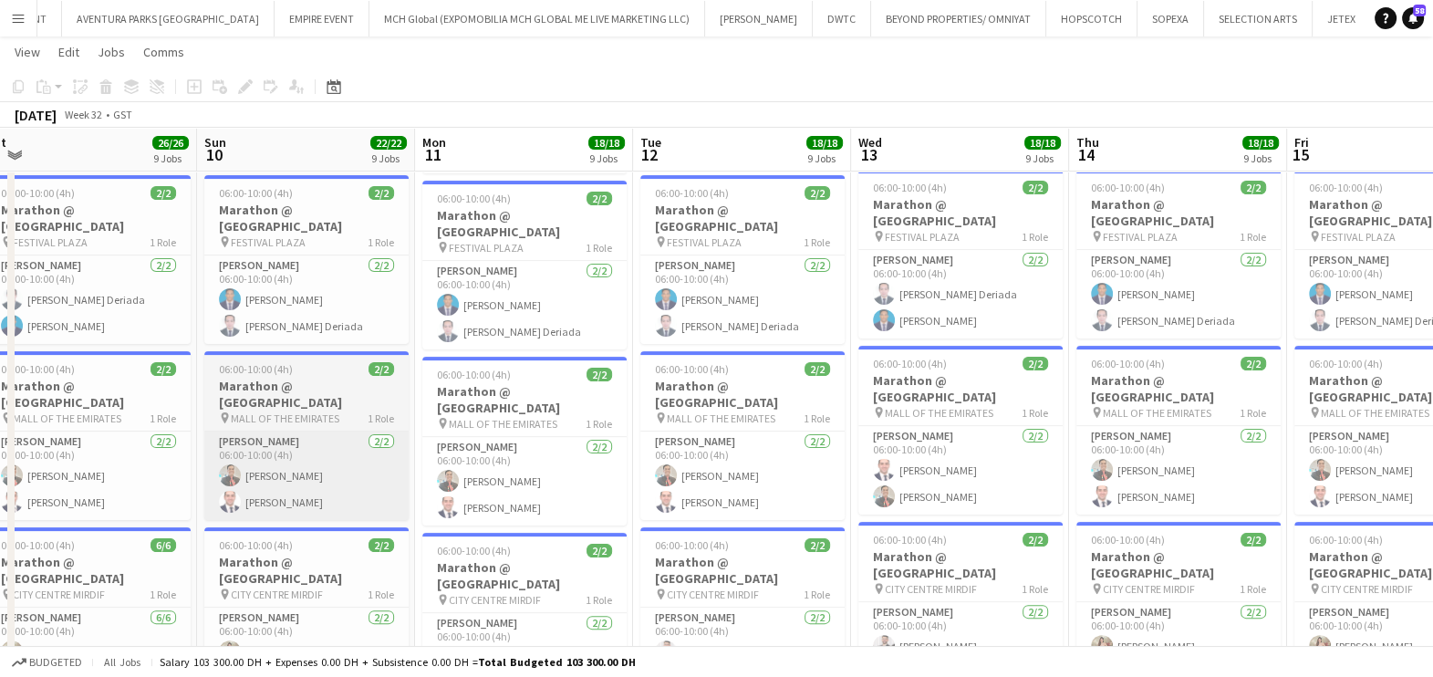
click at [1122, 451] on app-calendar-viewport "Thu 7 Fri 8 18/18 9 Jobs Sat 9 26/26 9 Jobs Sun 10 22/22 9 Jobs Mon 11 18/18 9 …" at bounding box center [716, 484] width 1433 height 1967
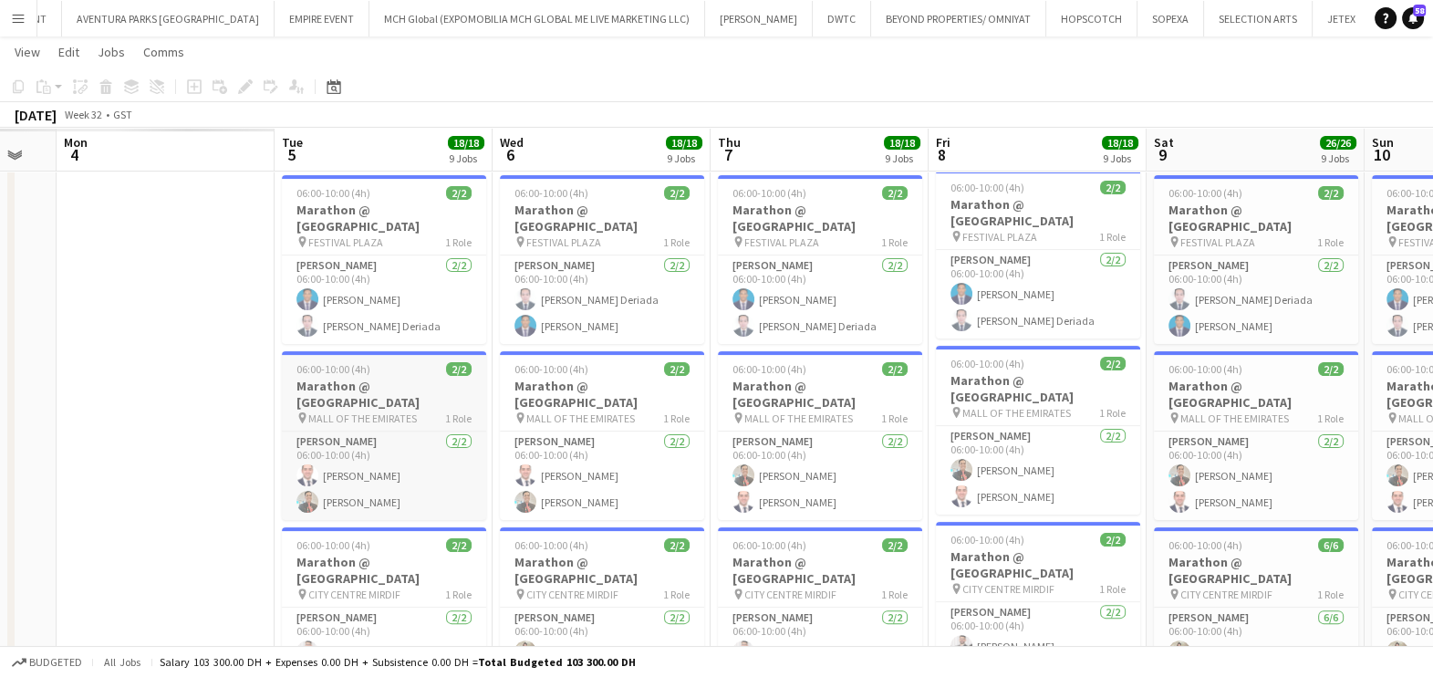
drag, startPoint x: 709, startPoint y: 429, endPoint x: 789, endPoint y: 390, distance: 89.4
click at [1351, 437] on app-calendar-viewport "Sun 3 Mon 4 Tue 5 18/18 9 Jobs Wed 6 18/18 9 Jobs Thu 7 18/18 9 Jobs Fri 8 18/1…" at bounding box center [716, 484] width 1433 height 1967
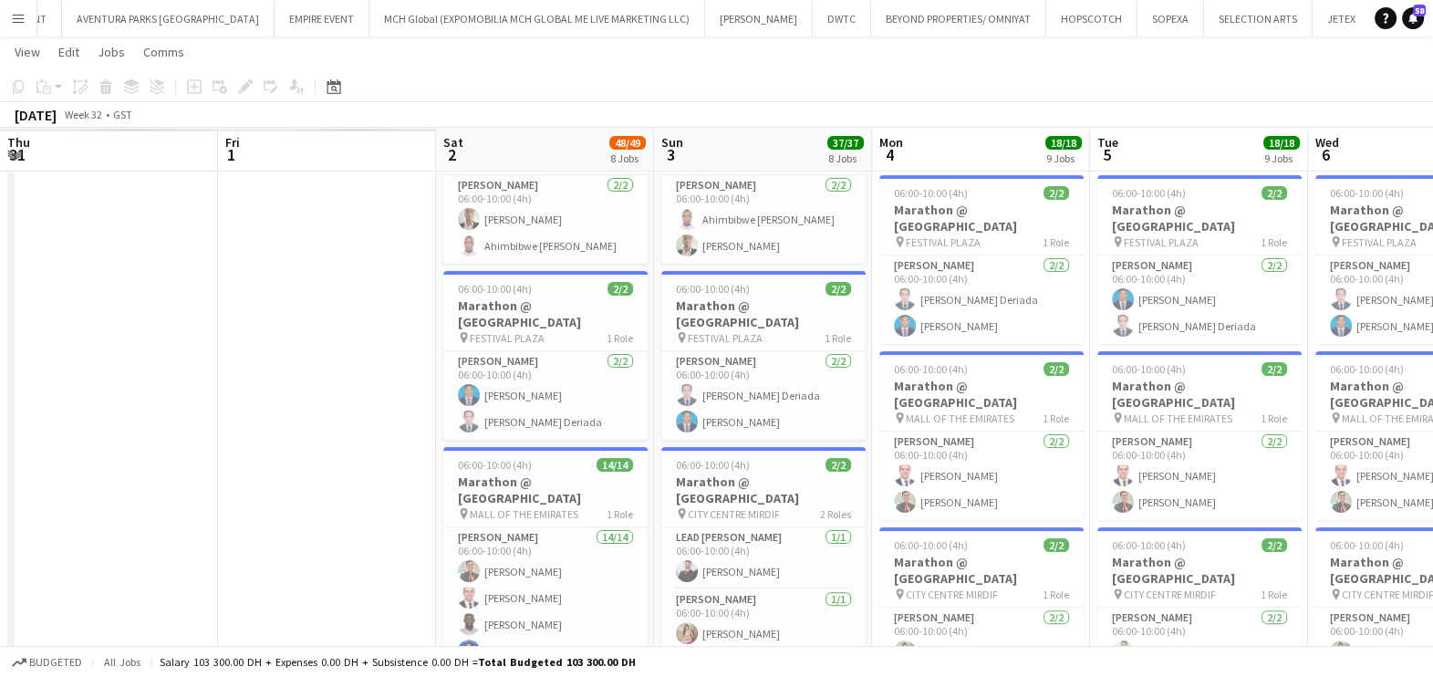
click at [1267, 466] on app-calendar-viewport "Tue 29 Wed 30 Thu 31 Fri 1 Sat 2 48/49 8 Jobs Sun 3 37/37 8 Jobs Mon 4 18/18 9 …" at bounding box center [716, 484] width 1433 height 1967
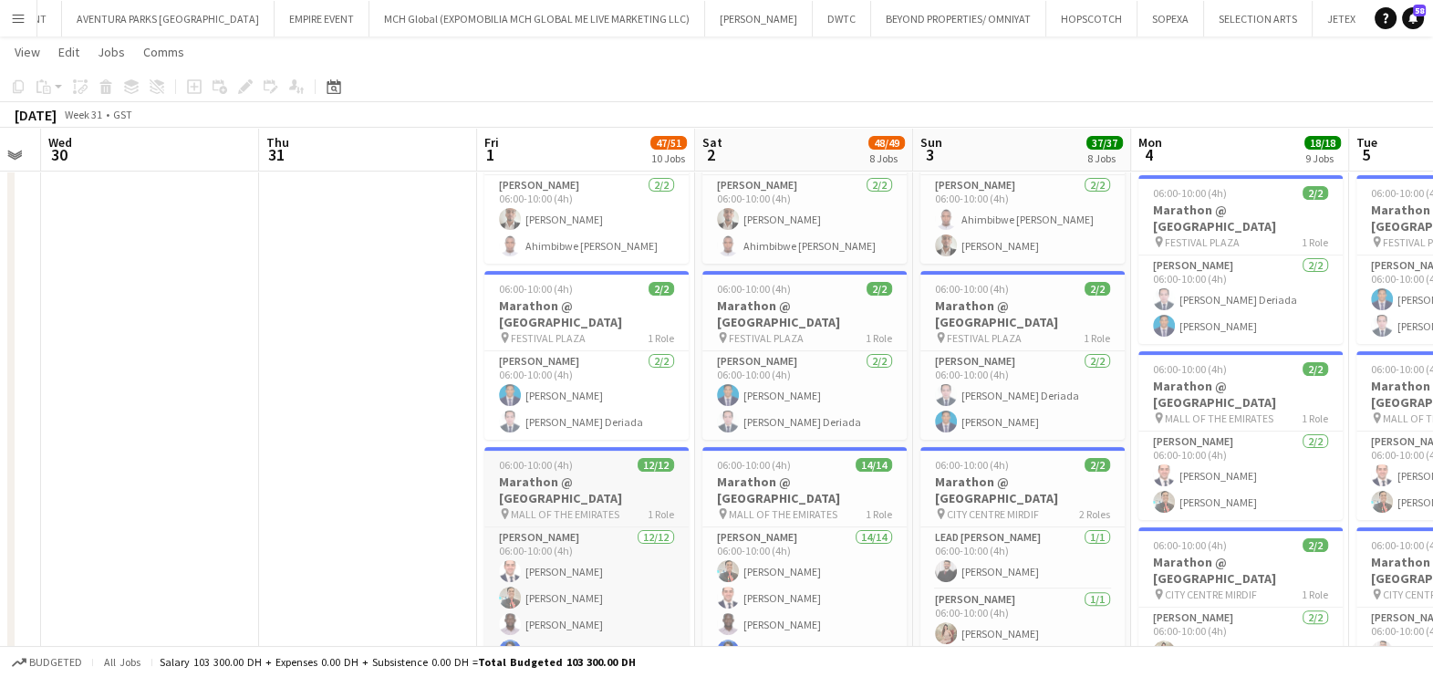
drag, startPoint x: 709, startPoint y: 420, endPoint x: 1106, endPoint y: 432, distance: 397.0
click at [1106, 433] on app-calendar-viewport "Sun 27 Mon 28 Tue 29 Wed 30 Thu 31 Fri 1 47/51 10 Jobs Sat 2 48/49 8 Jobs Sun 3…" at bounding box center [716, 632] width 1433 height 2263
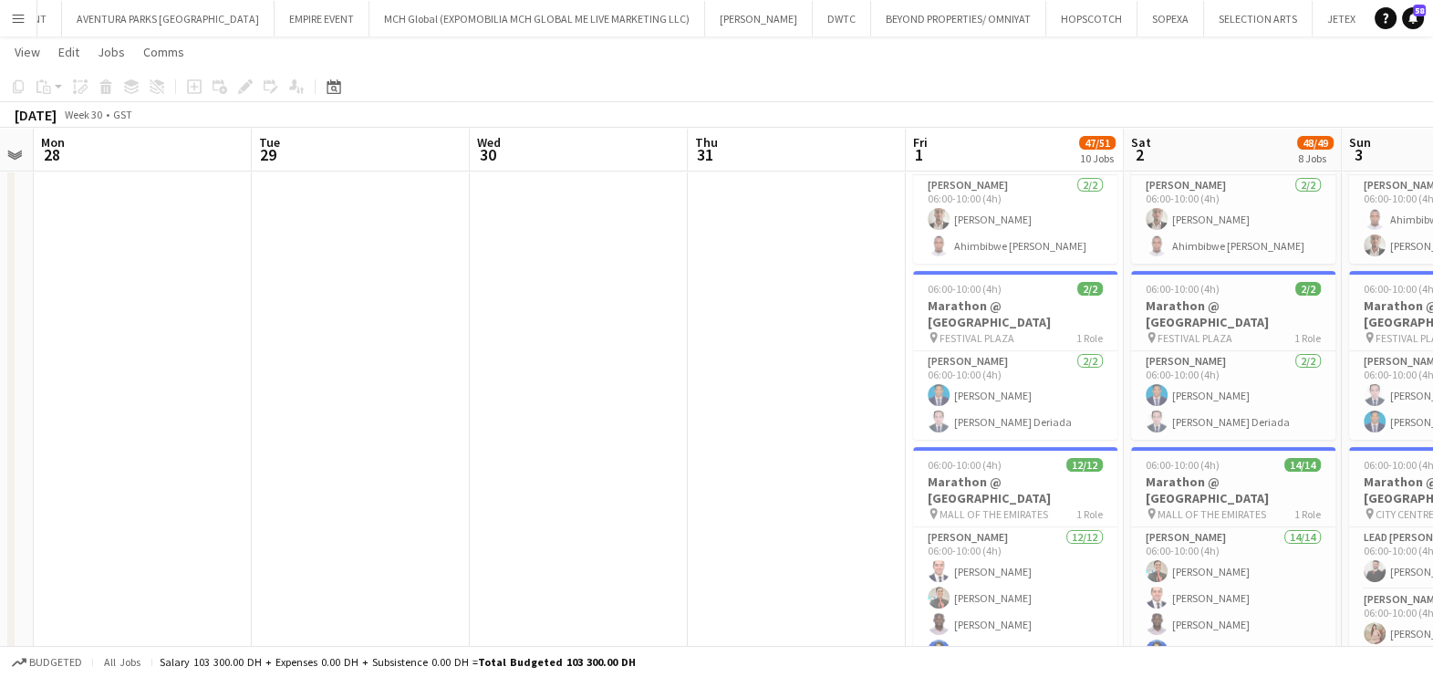
click at [430, 443] on app-calendar-viewport "Fri 25 Sat 26 Sun 27 Mon 28 Tue 29 Wed 30 Thu 31 Fri 1 47/51 10 Jobs Sat 2 48/4…" at bounding box center [716, 632] width 1433 height 2263
click at [585, 456] on app-calendar-viewport "Fri 25 Sat 26 Sun 27 Mon 28 Tue 29 Wed 30 Thu 31 Fri 1 47/51 10 Jobs Sat 2 48/4…" at bounding box center [716, 632] width 1433 height 2263
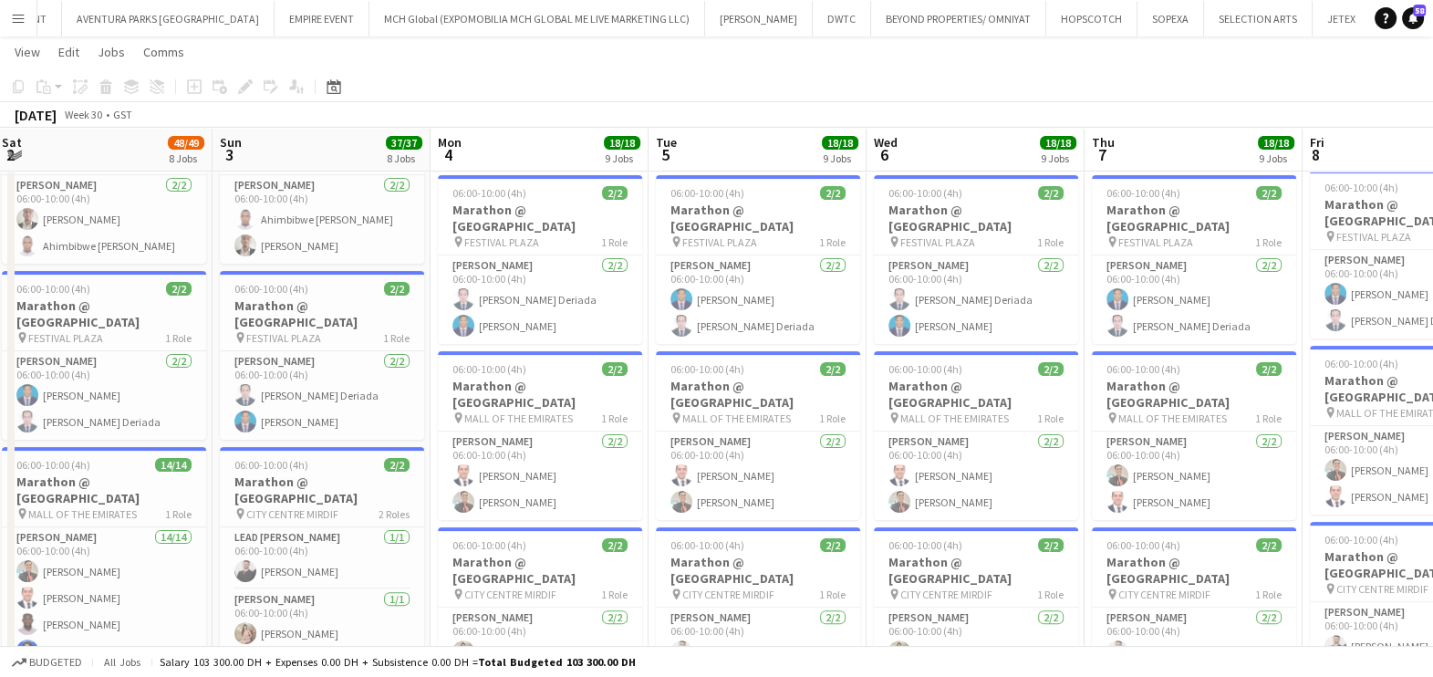
drag, startPoint x: 1059, startPoint y: 475, endPoint x: 620, endPoint y: 546, distance: 444.4
click at [622, 546] on app-calendar-viewport "Thu 31 Fri 1 47/51 10 Jobs Sat 2 48/49 8 Jobs Sun 3 37/37 8 Jobs Mon 4 18/18 9 …" at bounding box center [716, 632] width 1433 height 2263
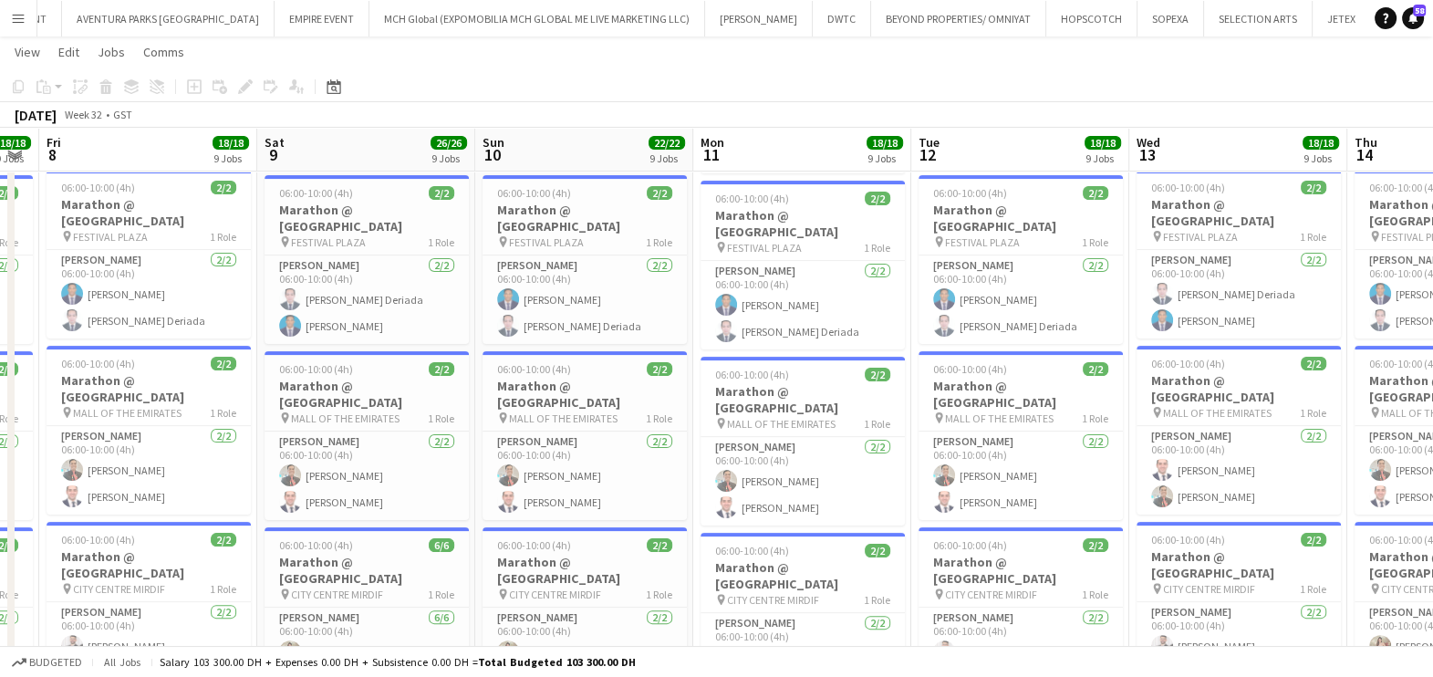
click at [537, 467] on app-calendar-viewport "Tue 5 18/18 9 Jobs Wed 6 18/18 9 Jobs Thu 7 18/18 9 Jobs Fri 8 18/18 9 Jobs Sat…" at bounding box center [716, 632] width 1433 height 2263
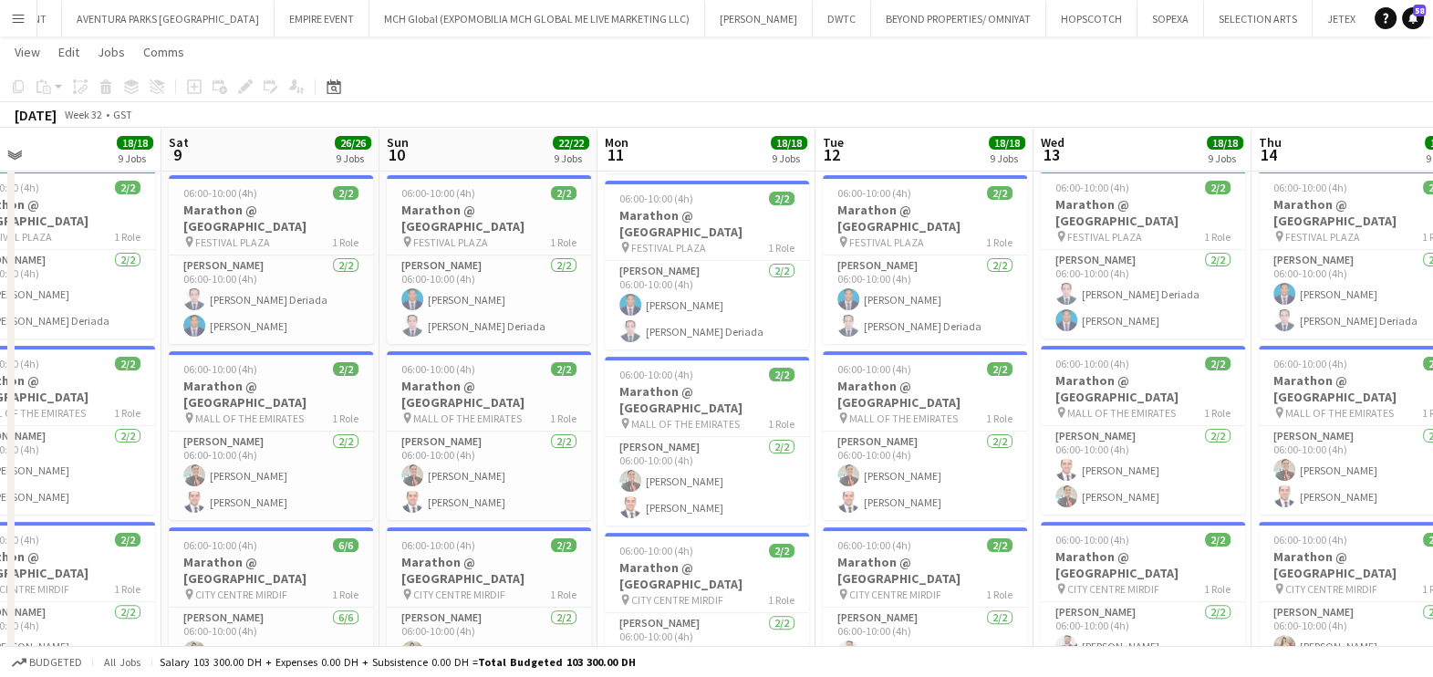
click at [510, 369] on app-calendar-viewport "Tue 5 18/18 9 Jobs Wed 6 18/18 9 Jobs Thu 7 18/18 9 Jobs Fri 8 18/18 9 Jobs Sat…" at bounding box center [716, 632] width 1433 height 2263
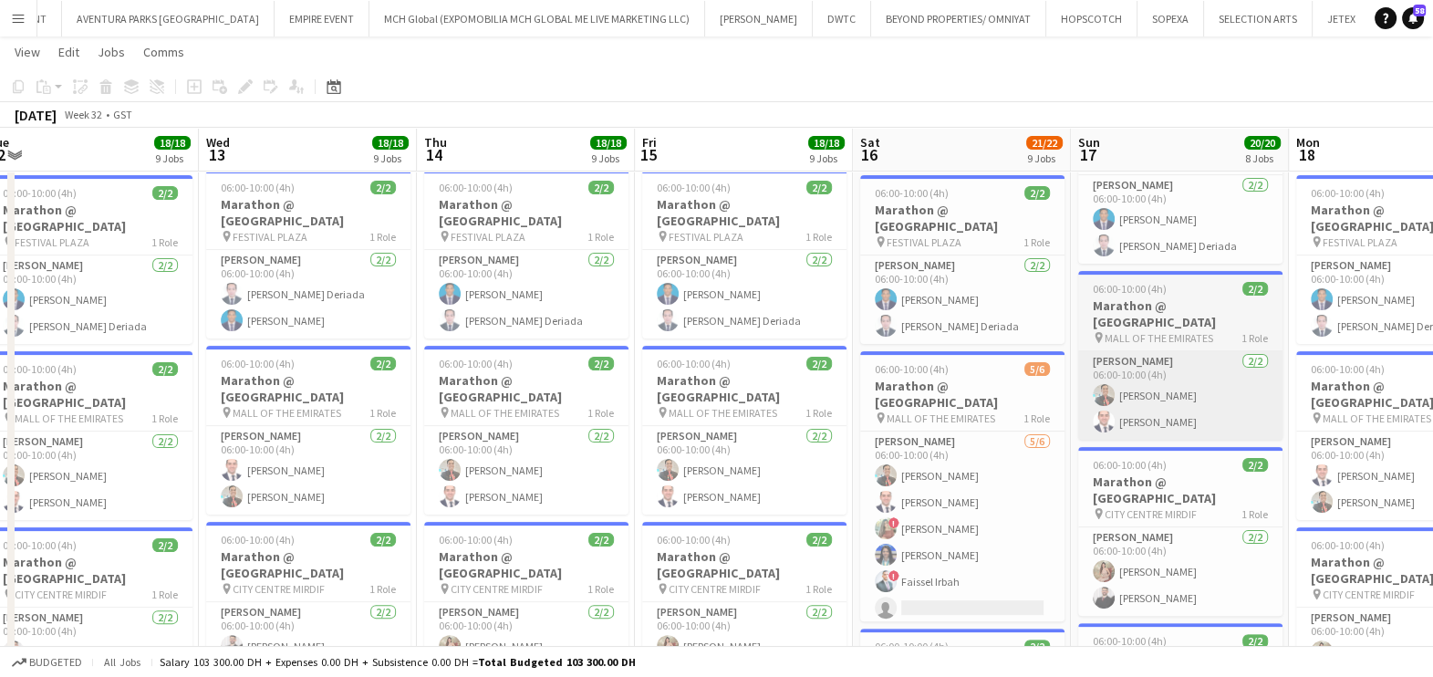
drag, startPoint x: 1041, startPoint y: 392, endPoint x: 832, endPoint y: 400, distance: 209.0
click at [429, 408] on app-calendar-viewport "Sat 9 26/26 9 Jobs Sun 10 22/22 9 Jobs Mon 11 18/18 9 Jobs Tue 12 18/18 9 Jobs …" at bounding box center [716, 632] width 1433 height 2263
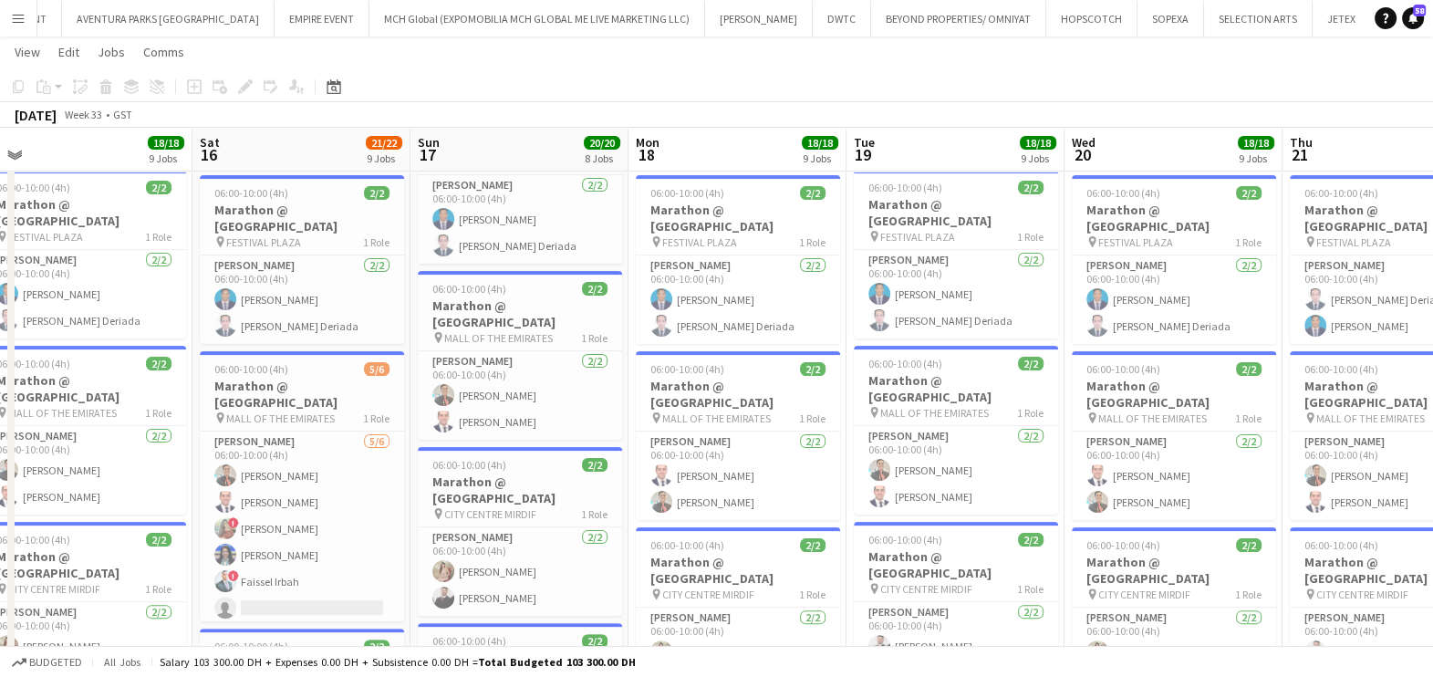
drag, startPoint x: 918, startPoint y: 422, endPoint x: 533, endPoint y: 419, distance: 385.0
click at [517, 425] on app-calendar-viewport "Tue 12 18/18 9 Jobs Wed 13 18/18 9 Jobs Thu 14 18/18 9 Jobs Fri 15 18/18 9 Jobs…" at bounding box center [716, 632] width 1433 height 2263
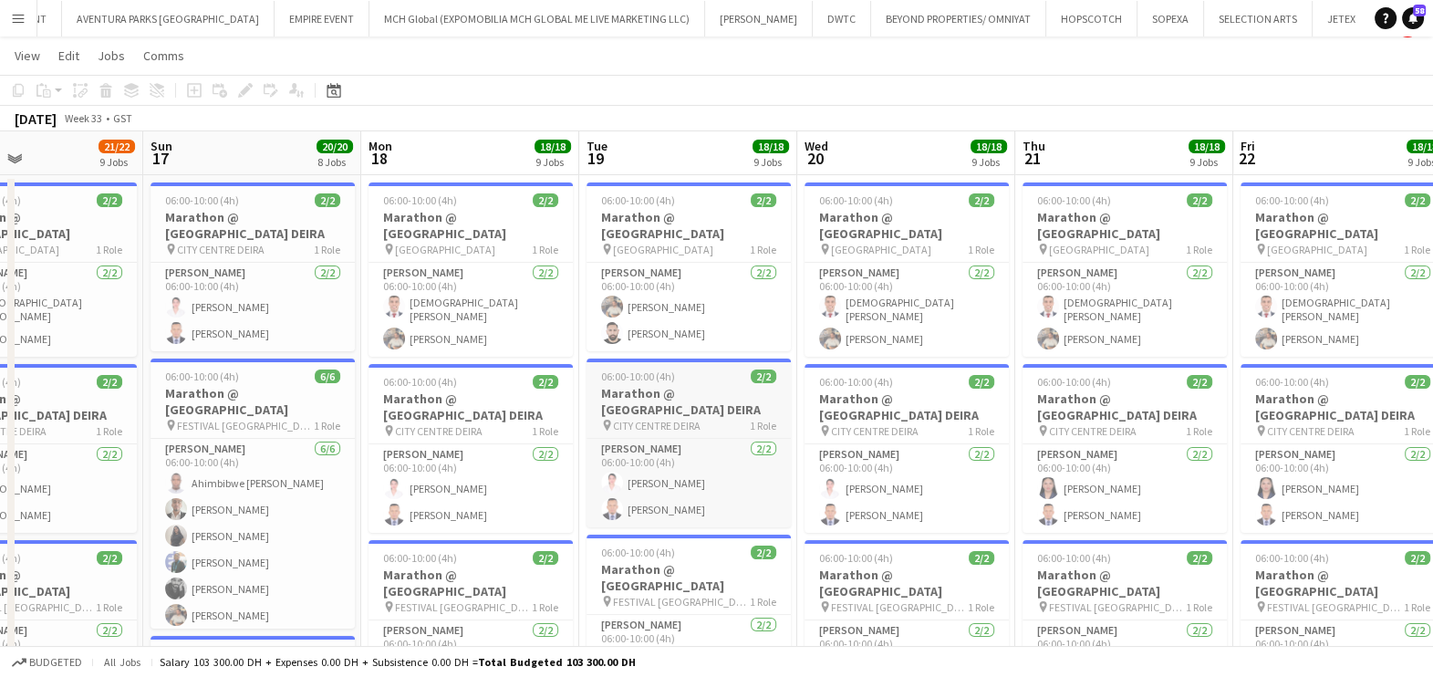
scroll to position [0, 0]
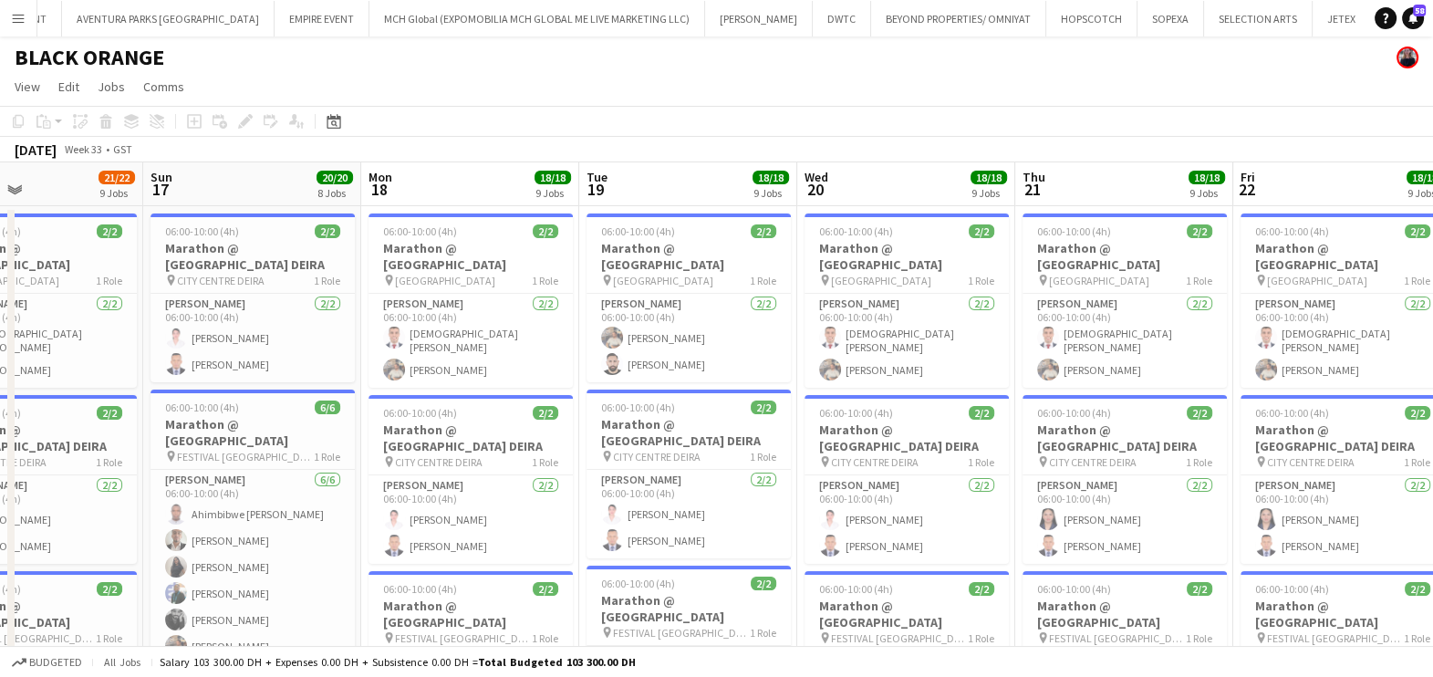
drag, startPoint x: 1176, startPoint y: 453, endPoint x: 529, endPoint y: 447, distance: 646.9
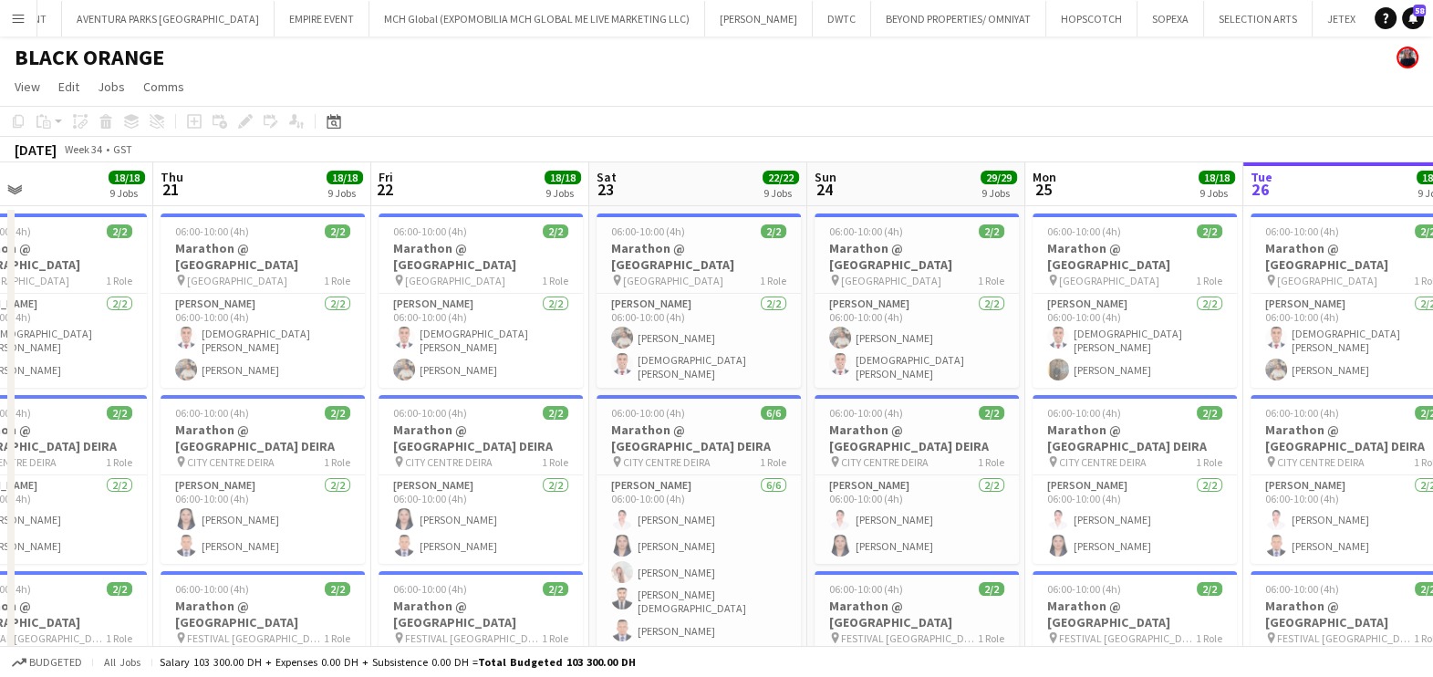
drag, startPoint x: 1125, startPoint y: 440, endPoint x: 630, endPoint y: 381, distance: 498.8
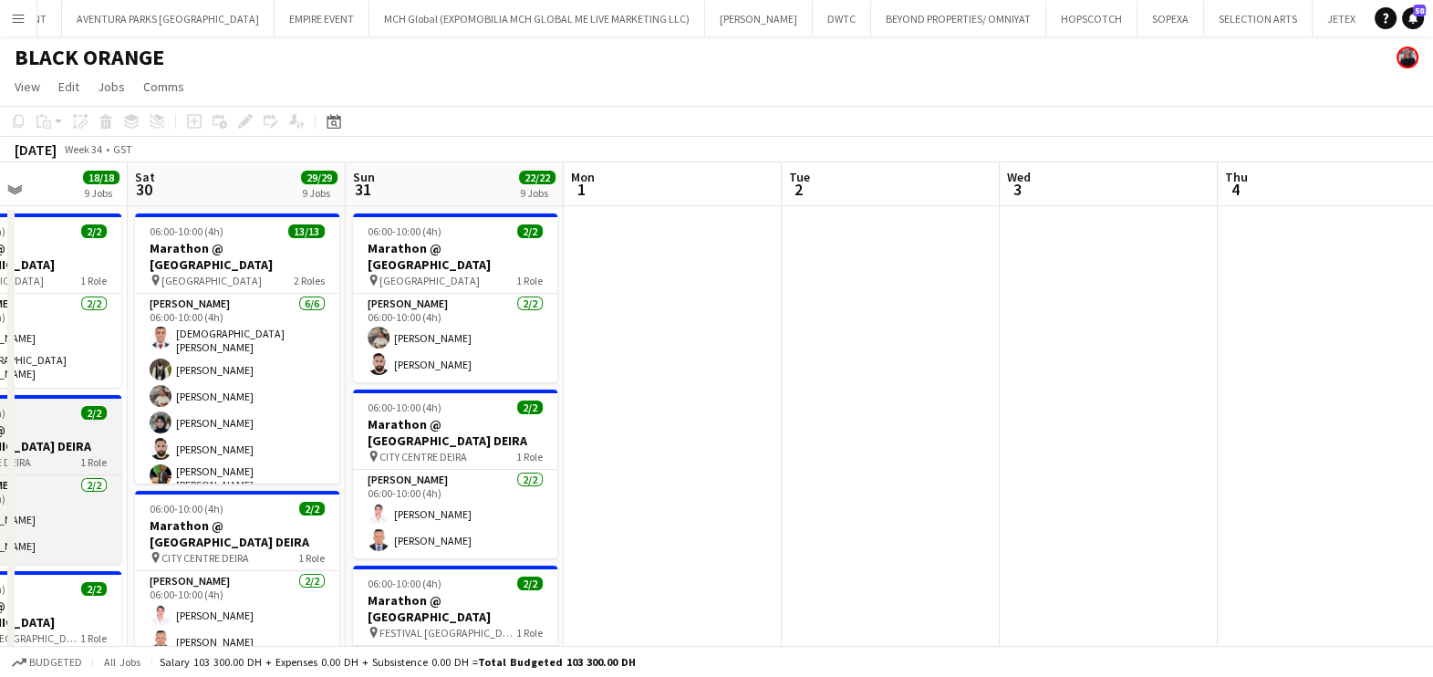
drag, startPoint x: 1016, startPoint y: 392, endPoint x: 368, endPoint y: 380, distance: 648.8
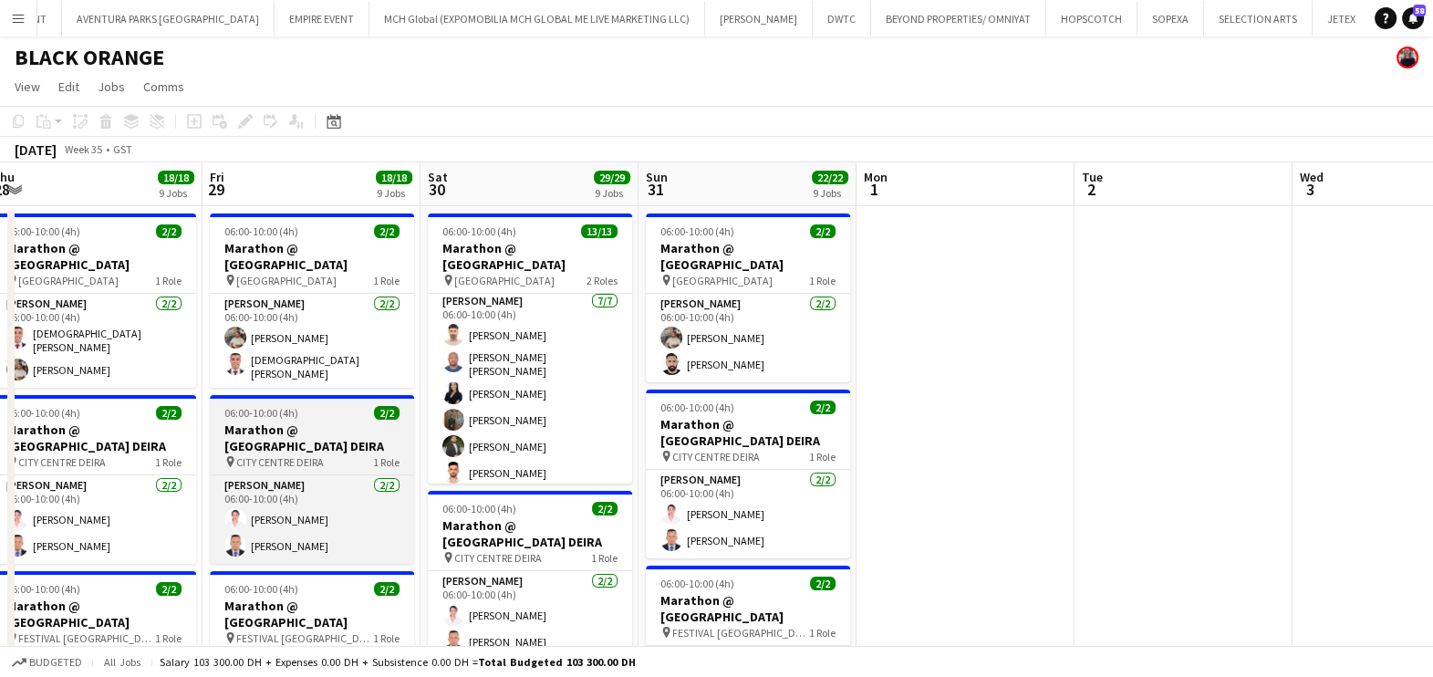
scroll to position [213, 0]
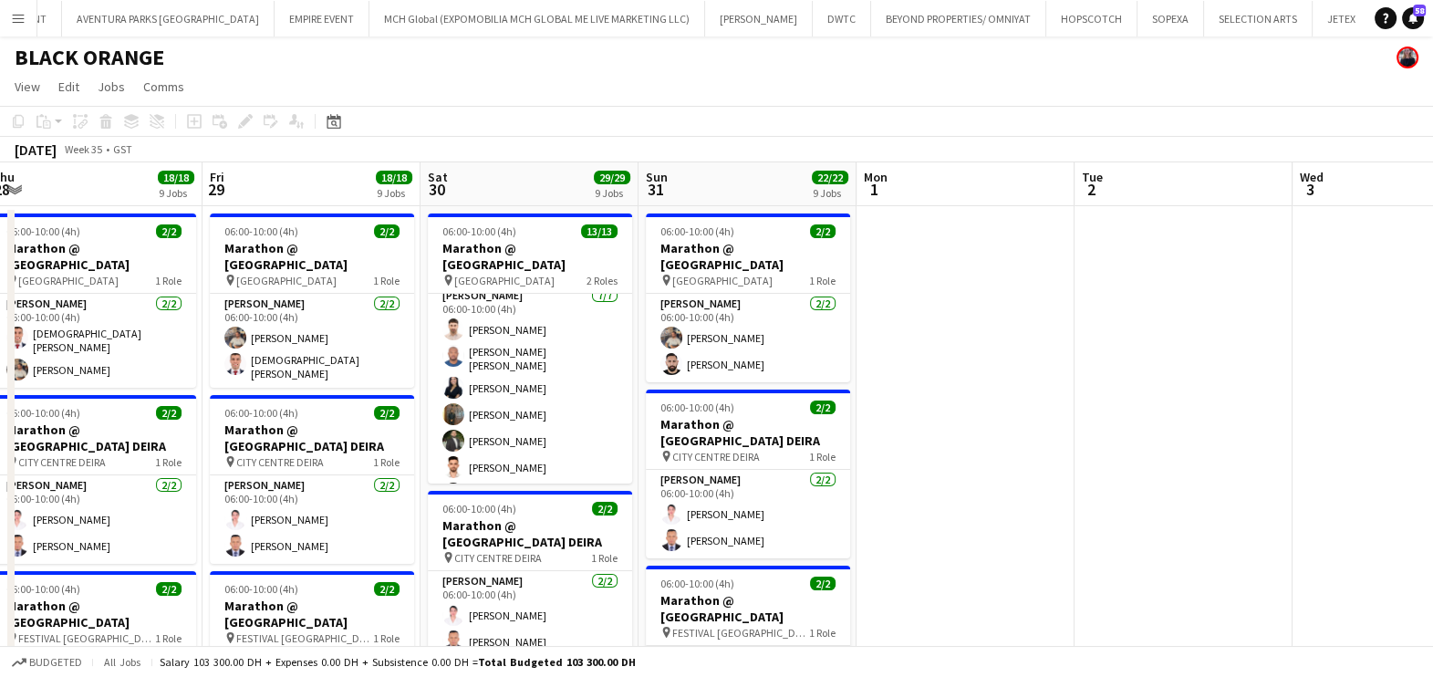
drag, startPoint x: 254, startPoint y: 424, endPoint x: 869, endPoint y: 425, distance: 614.9
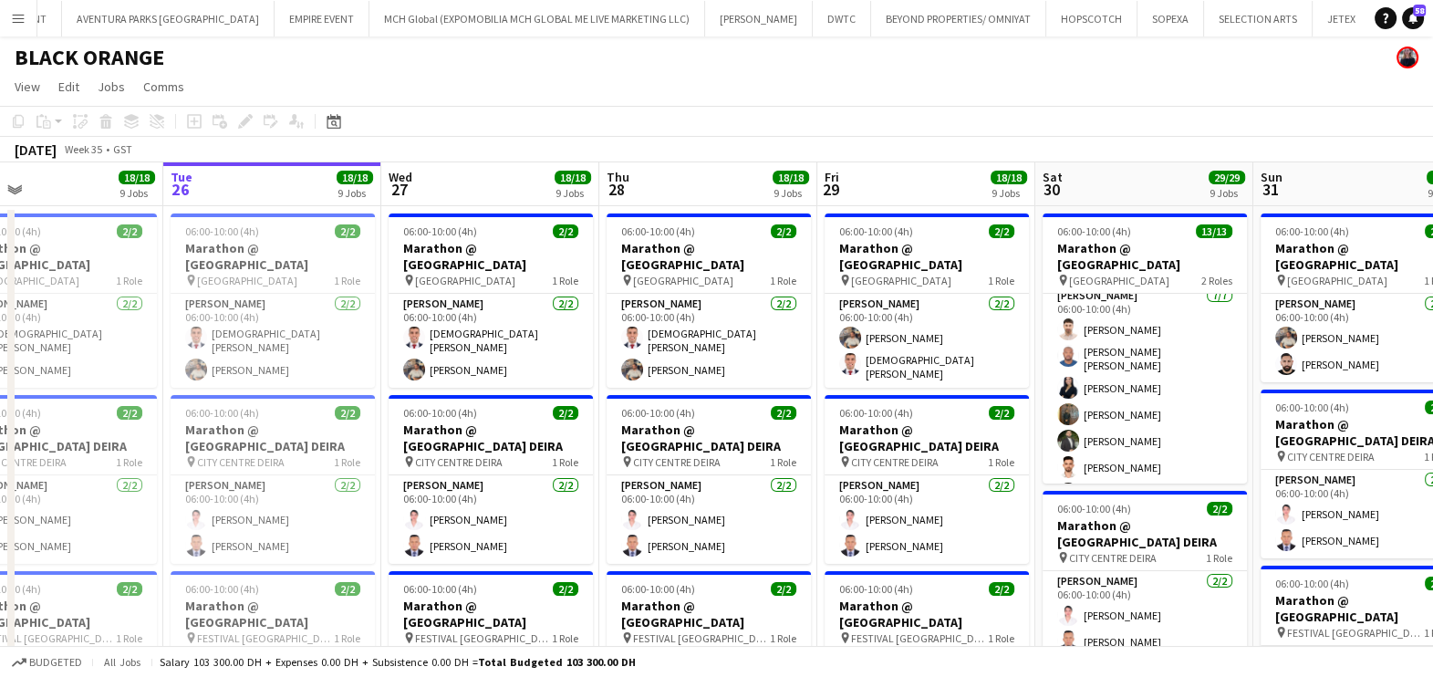
drag, startPoint x: 482, startPoint y: 465, endPoint x: 853, endPoint y: 448, distance: 371.7
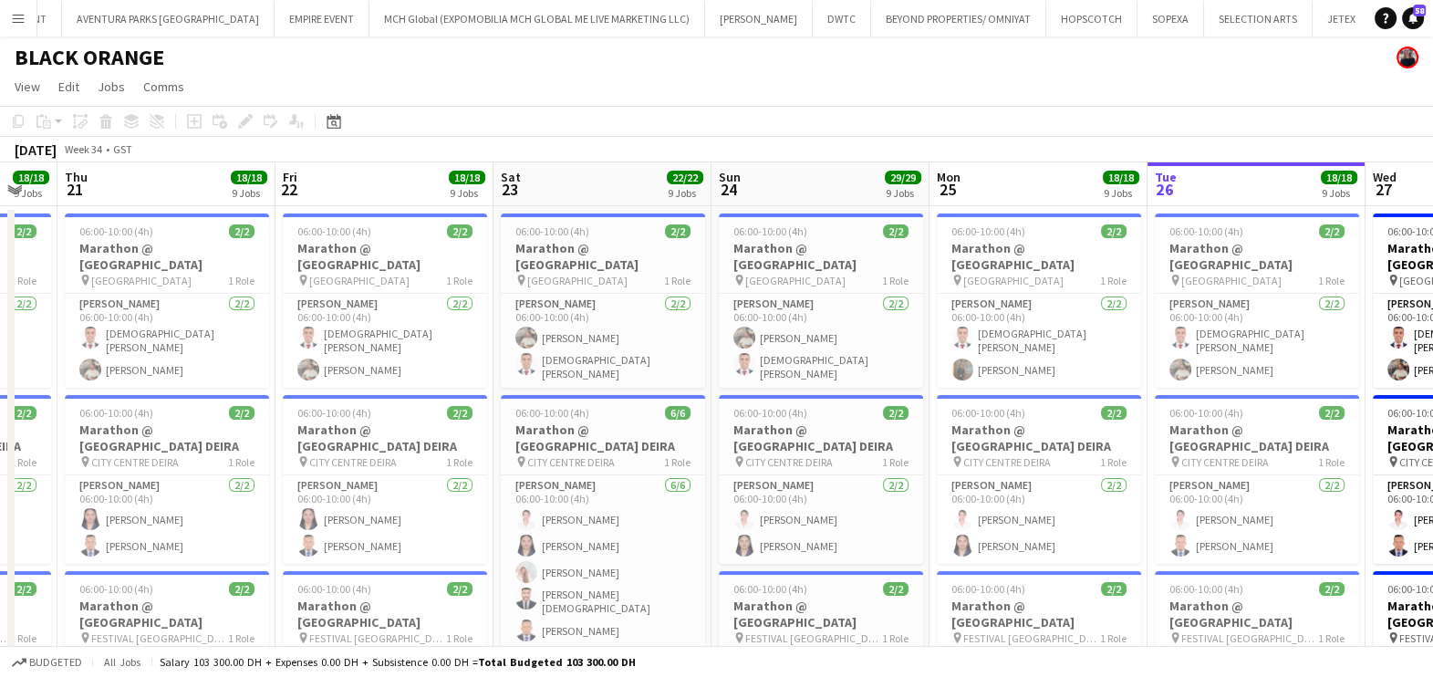
click at [654, 100] on app-page-menu "View Day view expanded Day view collapsed Month view Date picker Jump to [DATE]…" at bounding box center [716, 88] width 1433 height 35
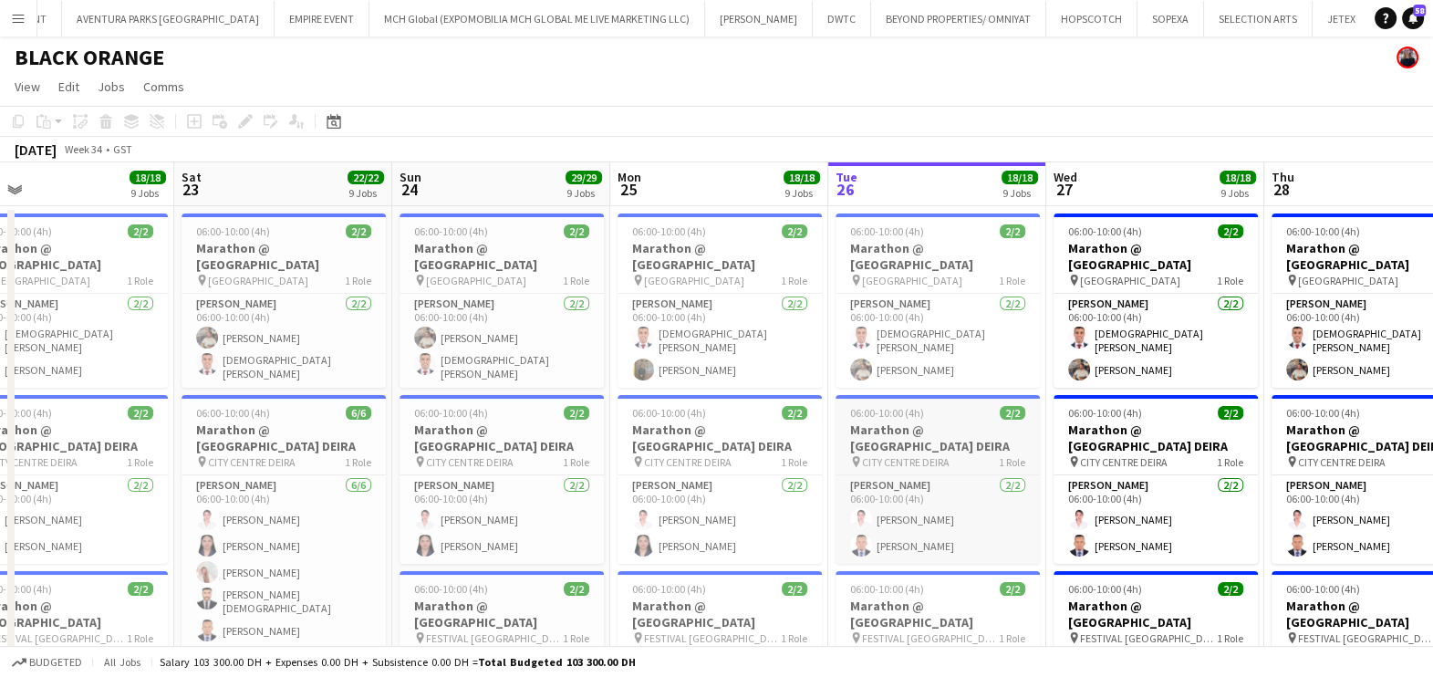
drag, startPoint x: 1081, startPoint y: 382, endPoint x: 707, endPoint y: 406, distance: 374.8
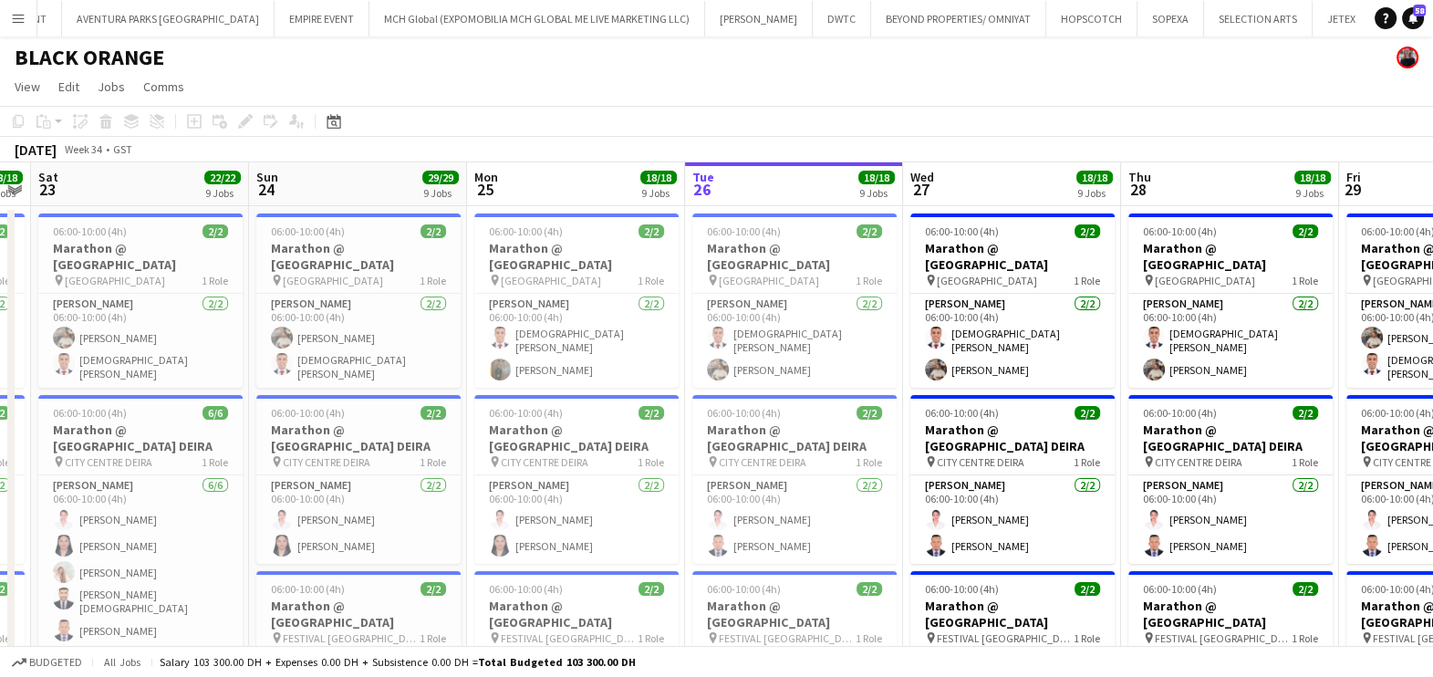
drag, startPoint x: 694, startPoint y: 512, endPoint x: 470, endPoint y: 546, distance: 227.0
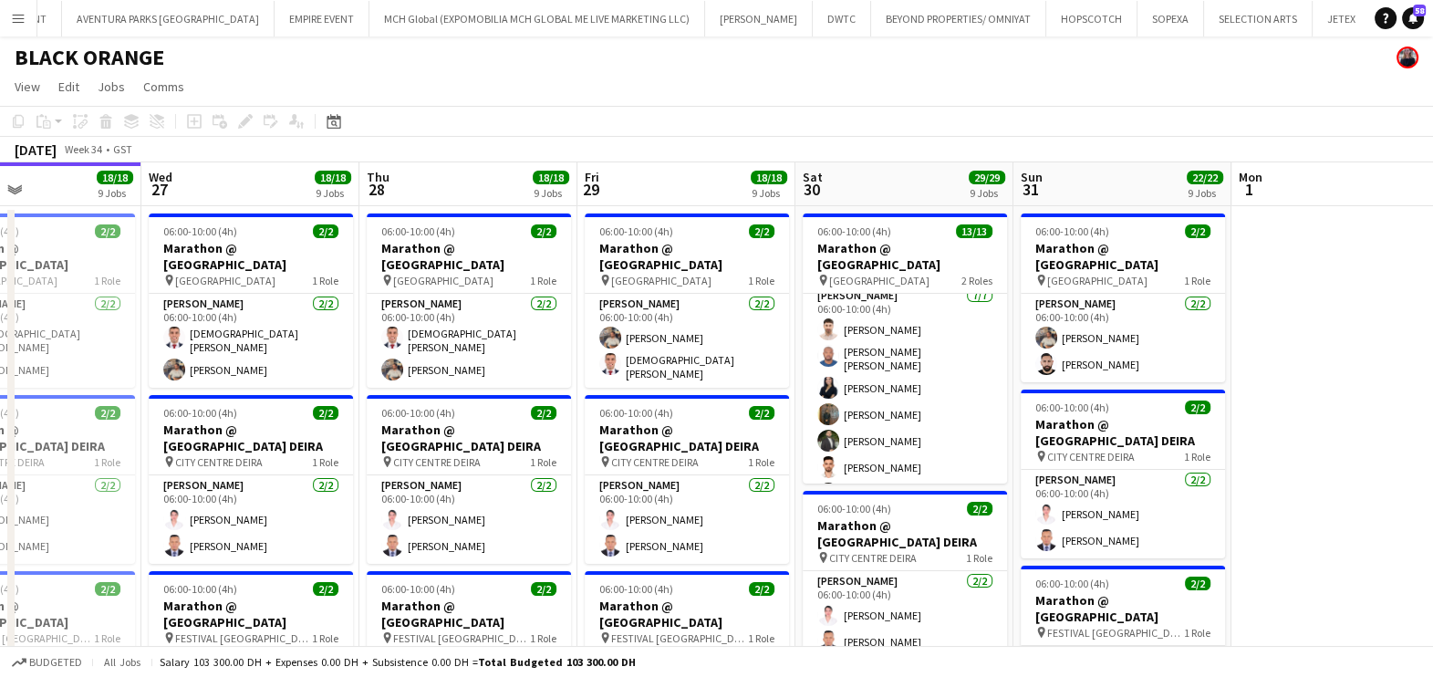
drag, startPoint x: 278, startPoint y: 543, endPoint x: 58, endPoint y: 552, distance: 220.1
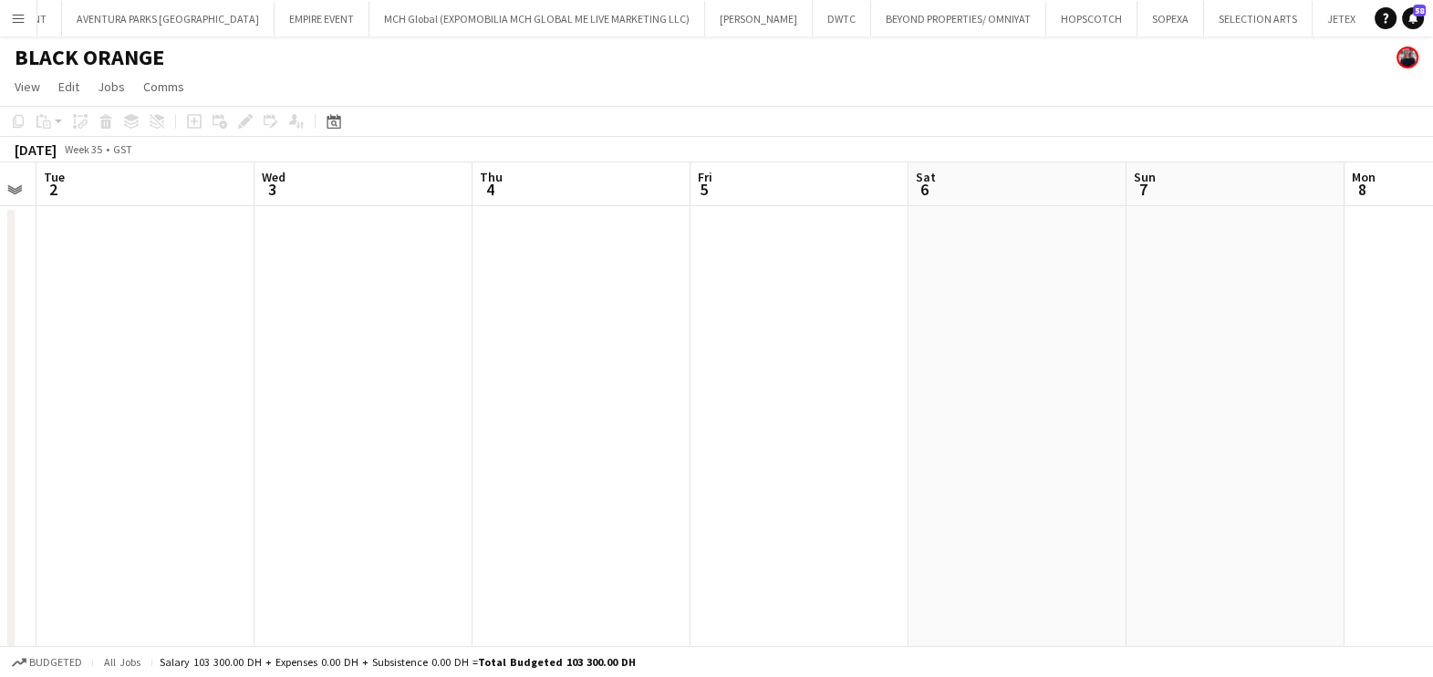
scroll to position [0, 599]
drag, startPoint x: 298, startPoint y: 506, endPoint x: 74, endPoint y: 528, distance: 225.5
drag, startPoint x: 93, startPoint y: 545, endPoint x: 433, endPoint y: 520, distance: 341.2
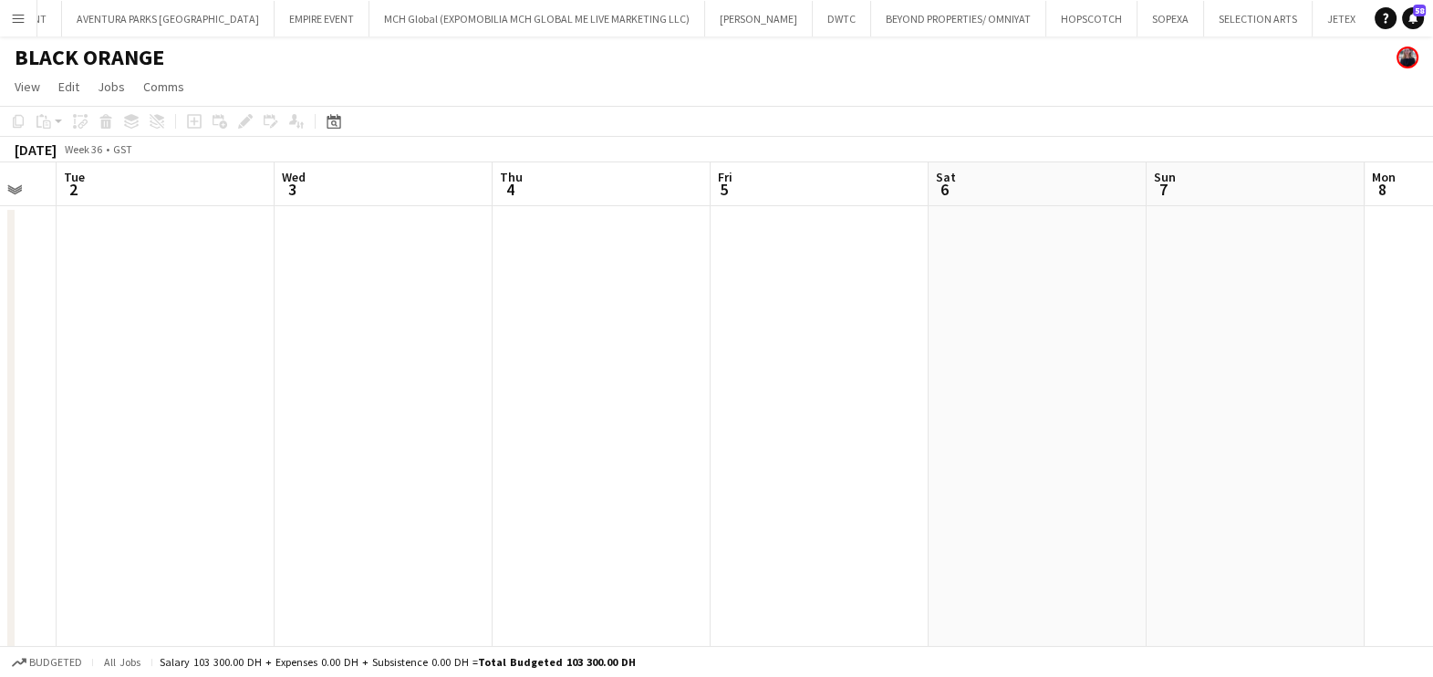
drag, startPoint x: 402, startPoint y: 551, endPoint x: 619, endPoint y: 551, distance: 217.1
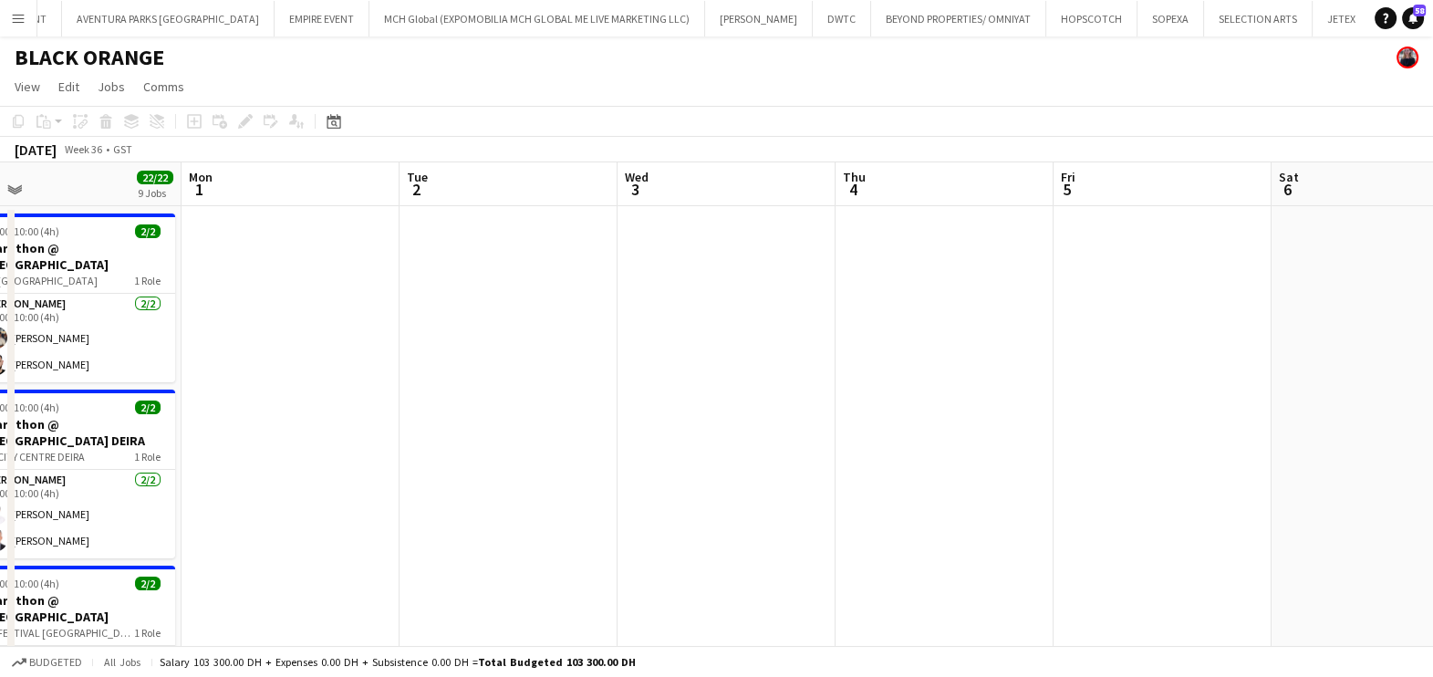
drag, startPoint x: 241, startPoint y: 549, endPoint x: 583, endPoint y: 503, distance: 345.3
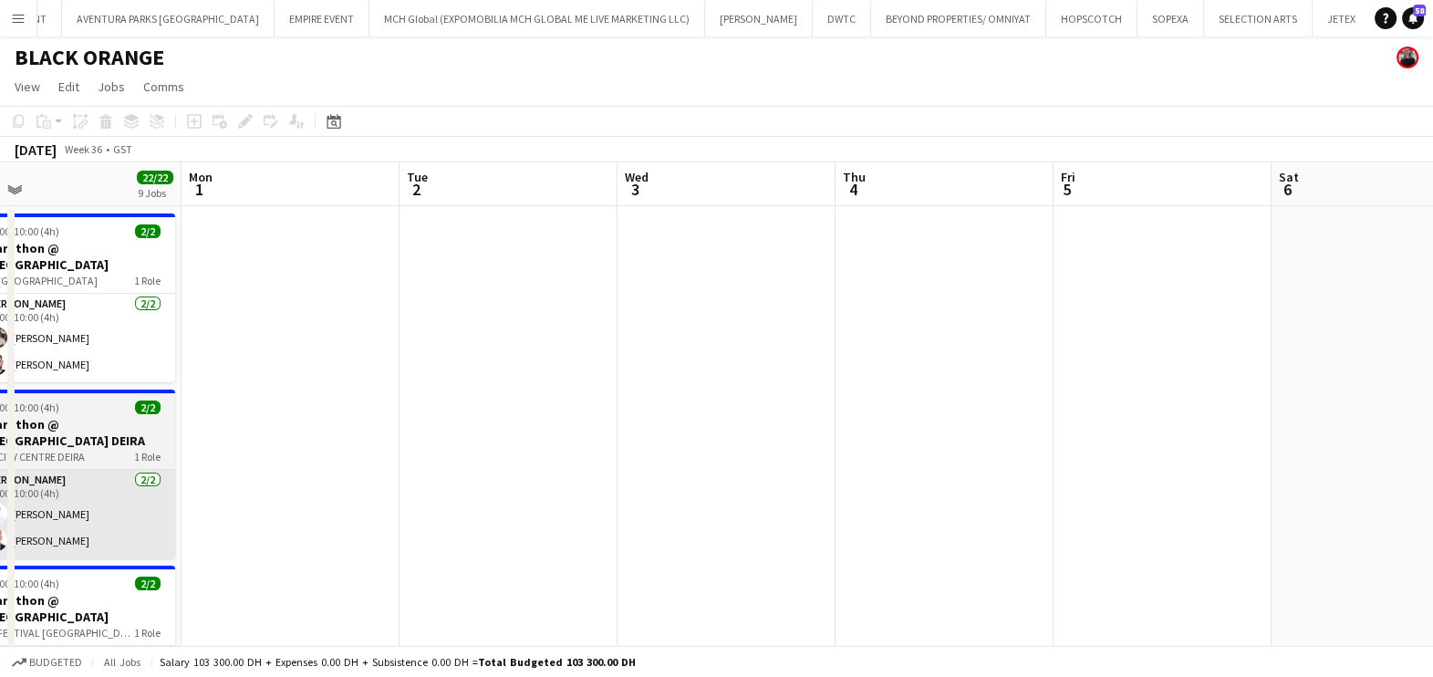
scroll to position [0, 439]
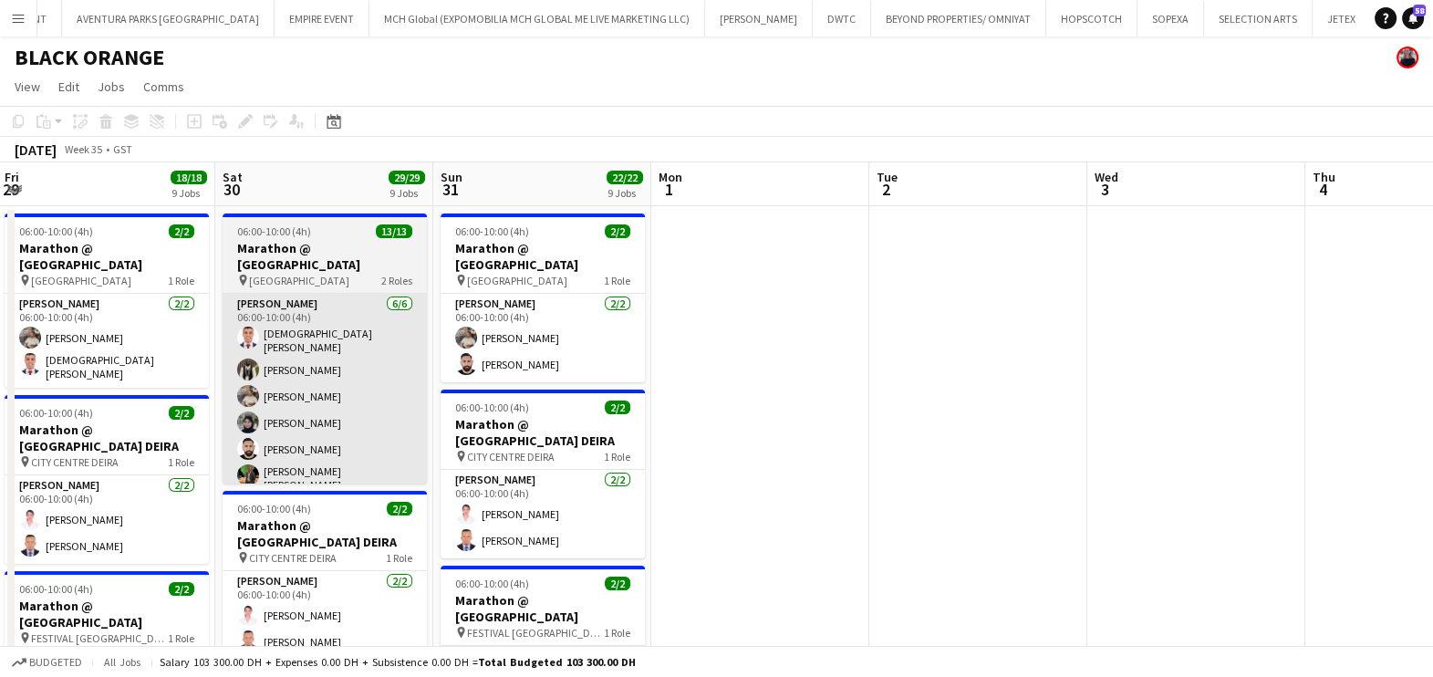
drag, startPoint x: 228, startPoint y: 453, endPoint x: 973, endPoint y: 392, distance: 747.0
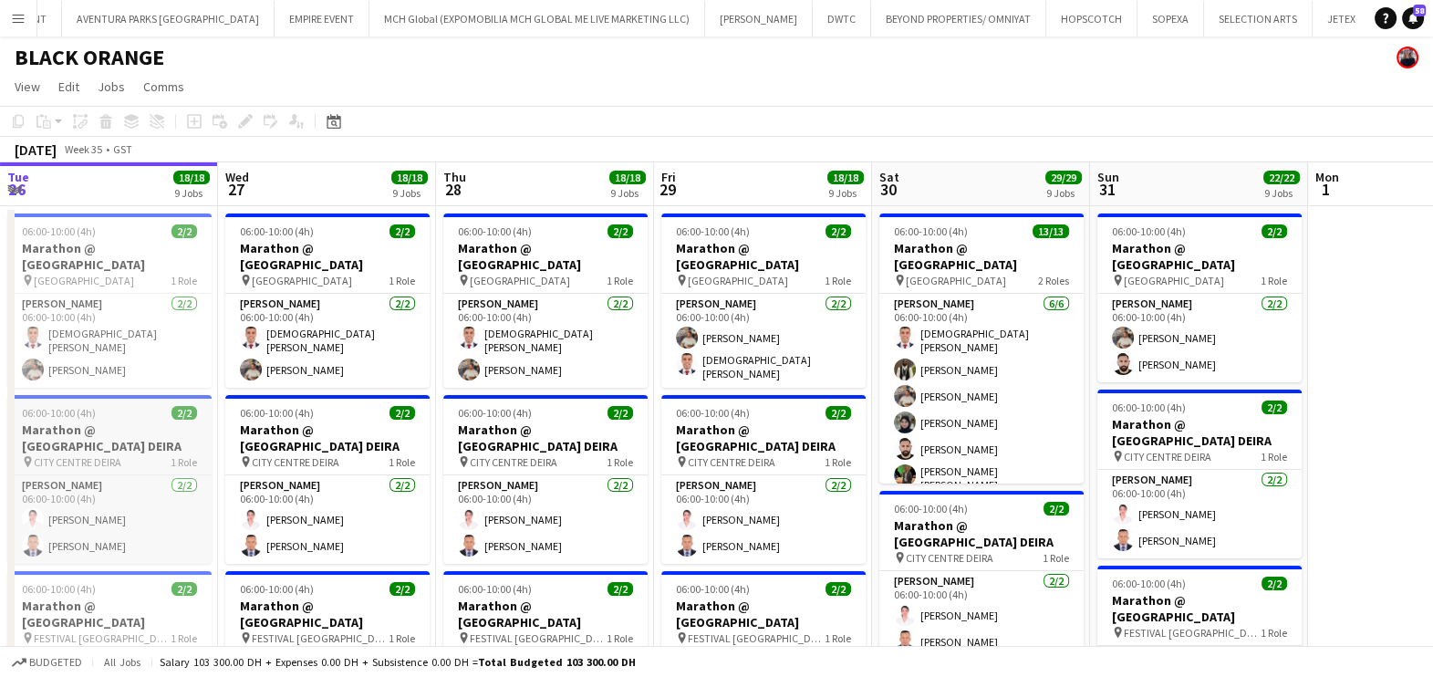
drag, startPoint x: 399, startPoint y: 413, endPoint x: 788, endPoint y: 443, distance: 390.7
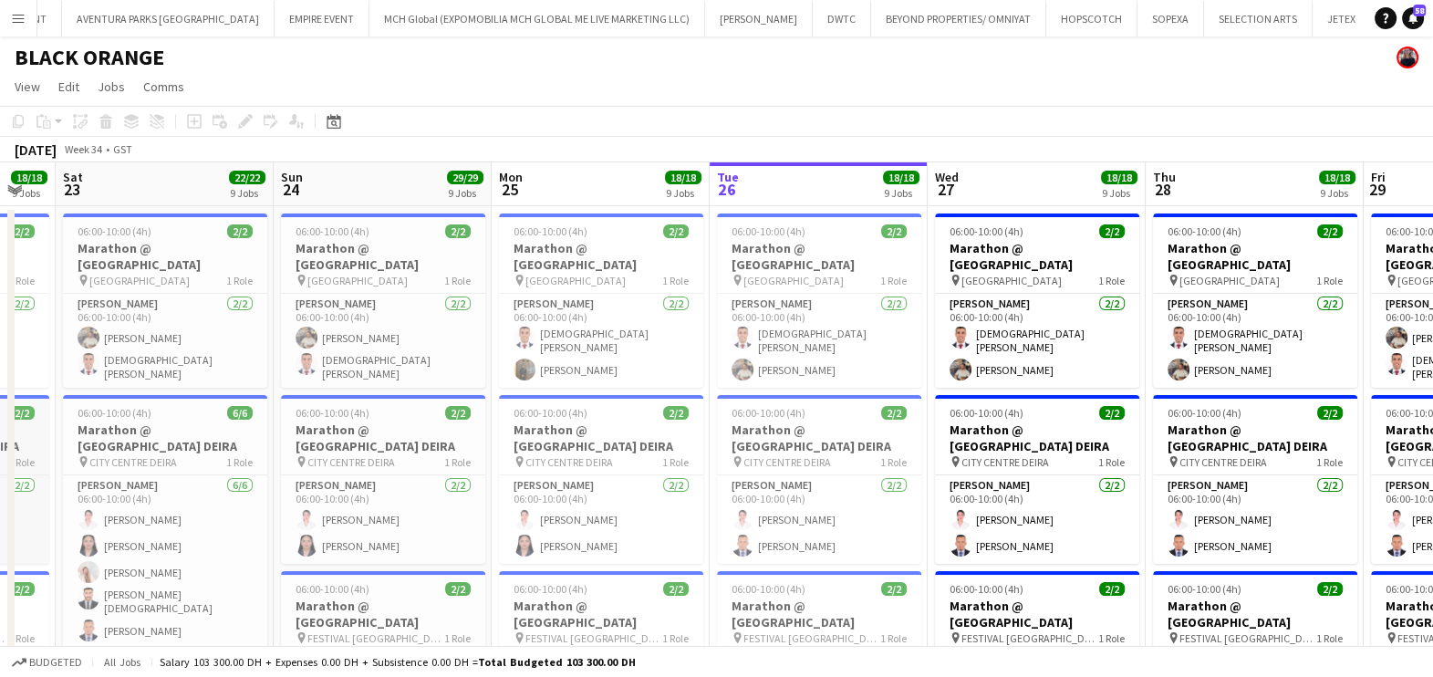
drag, startPoint x: 388, startPoint y: 443, endPoint x: 569, endPoint y: 444, distance: 181.6
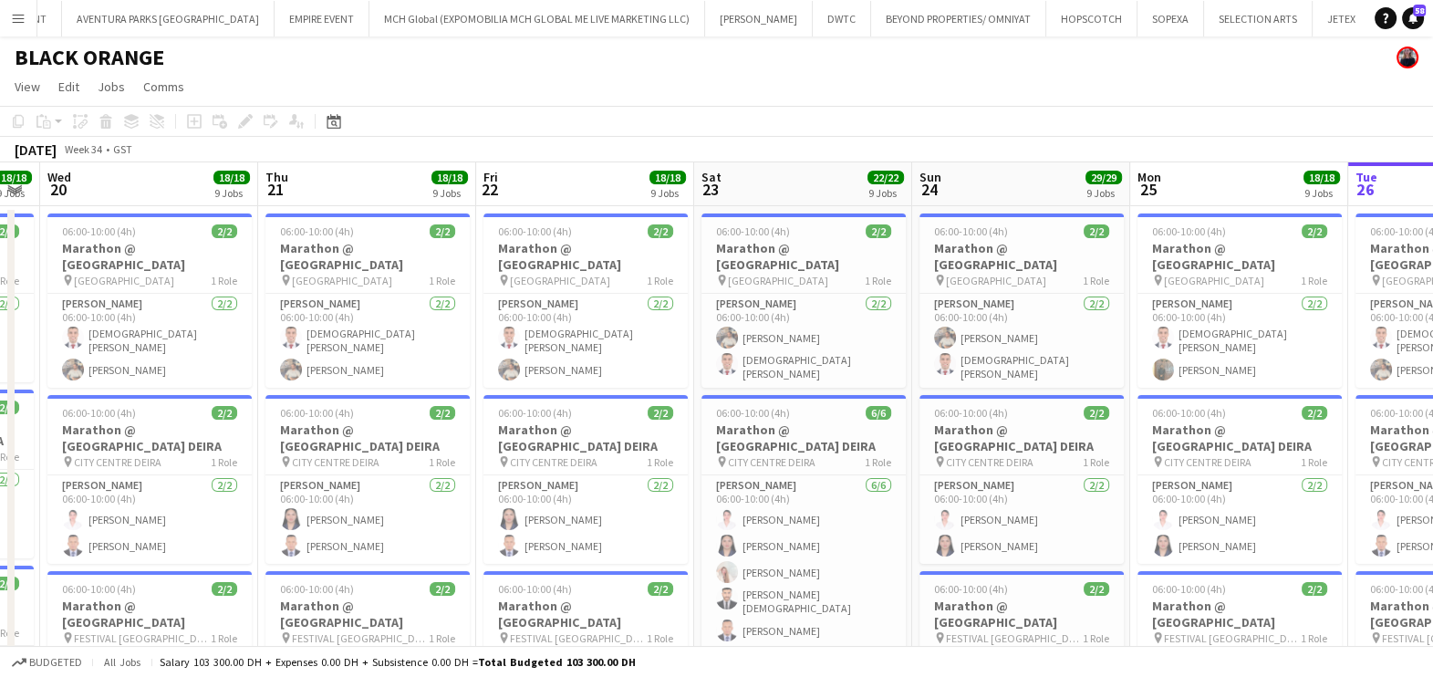
drag, startPoint x: 238, startPoint y: 452, endPoint x: 1025, endPoint y: 459, distance: 786.5
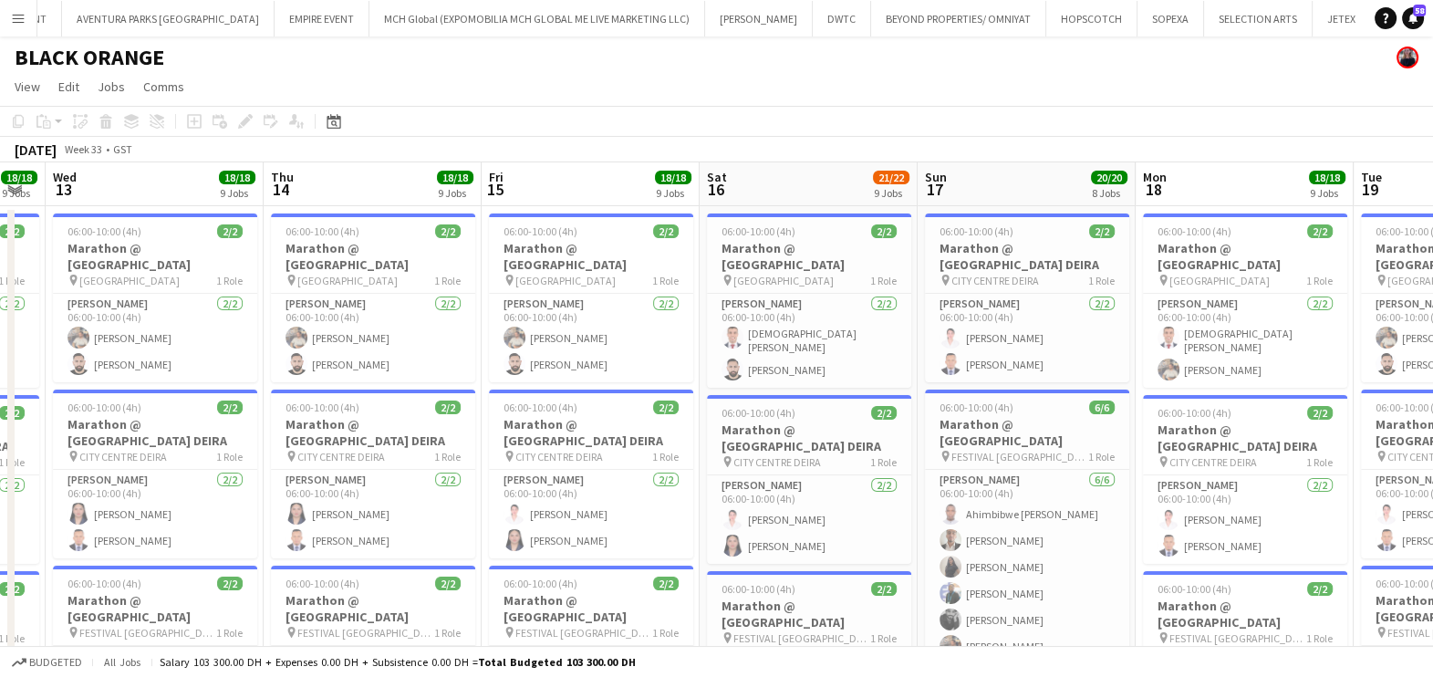
drag, startPoint x: 599, startPoint y: 470, endPoint x: 351, endPoint y: 482, distance: 248.4
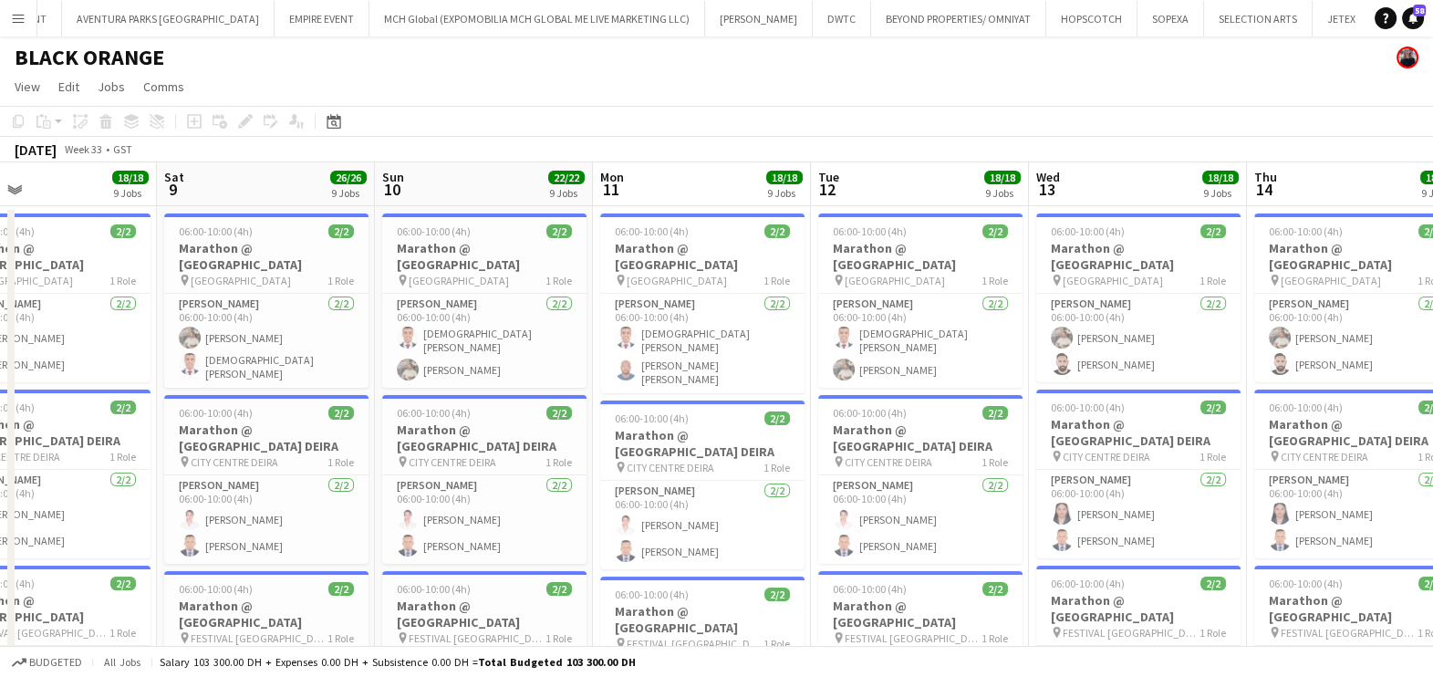
drag, startPoint x: 701, startPoint y: 474, endPoint x: 365, endPoint y: 464, distance: 335.9
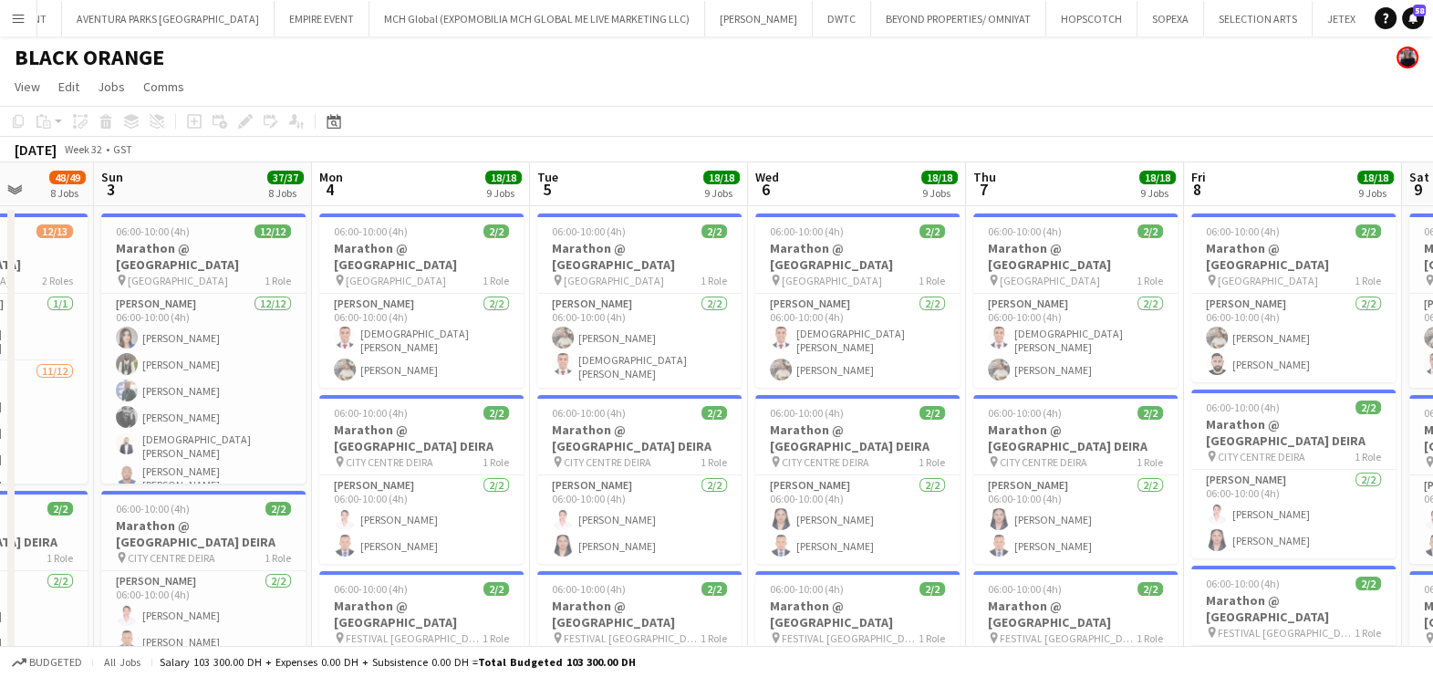
drag, startPoint x: 445, startPoint y: 477, endPoint x: 515, endPoint y: 484, distance: 70.5
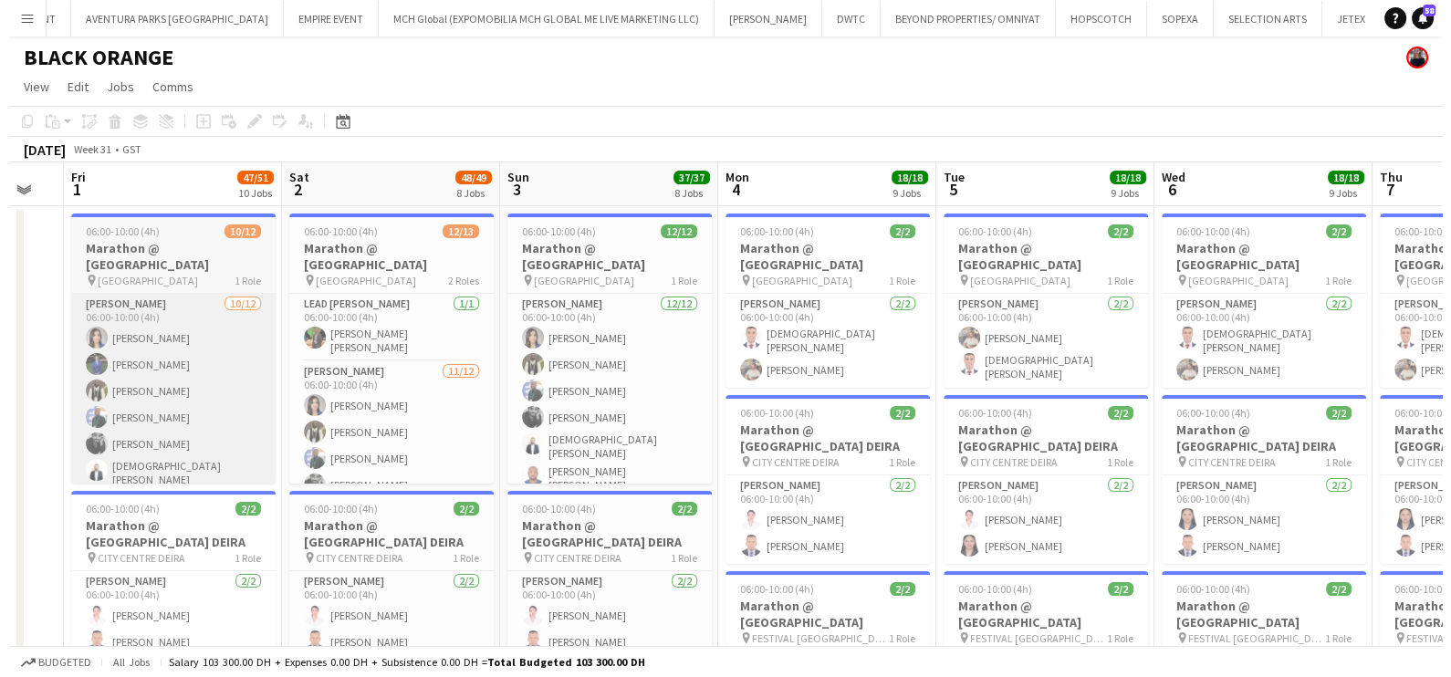
scroll to position [0, 754]
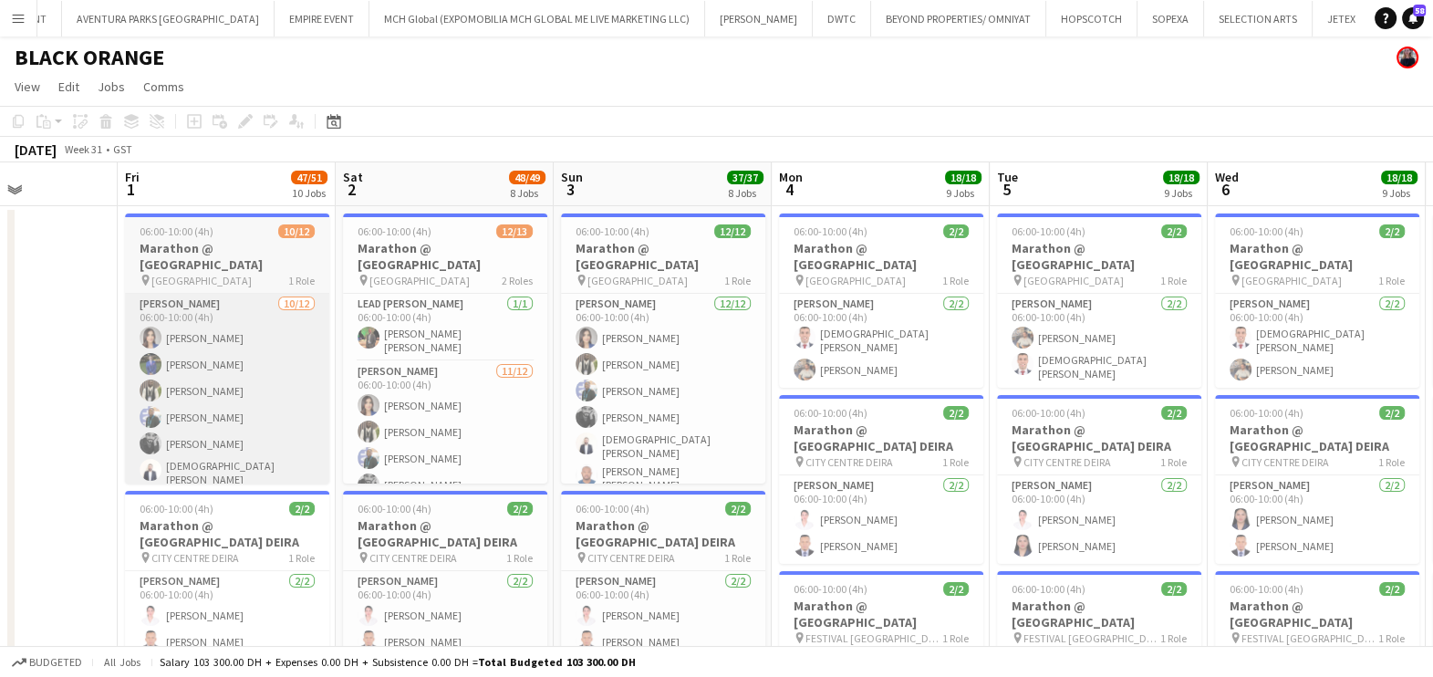
drag
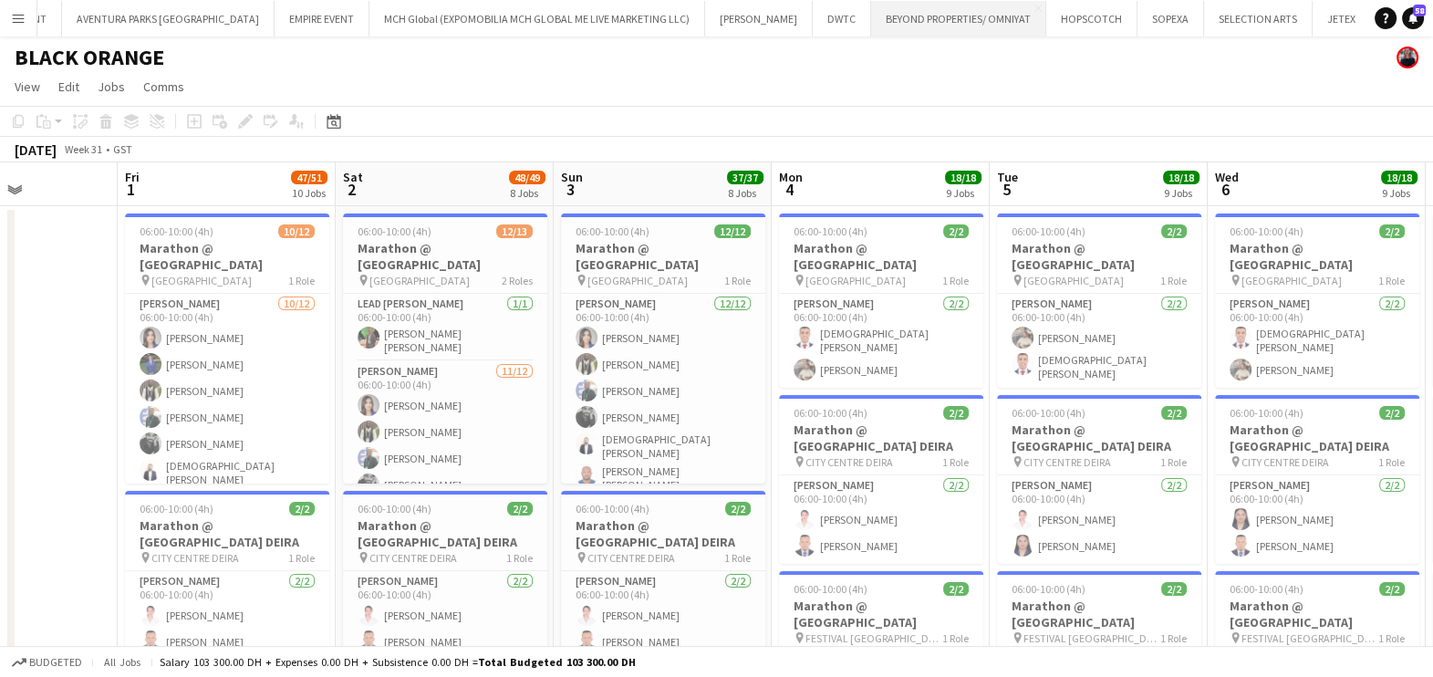
click at [884, 30] on button "BEYOND PROPERTIES/ OMNIYAT Close" at bounding box center [958, 19] width 175 height 36
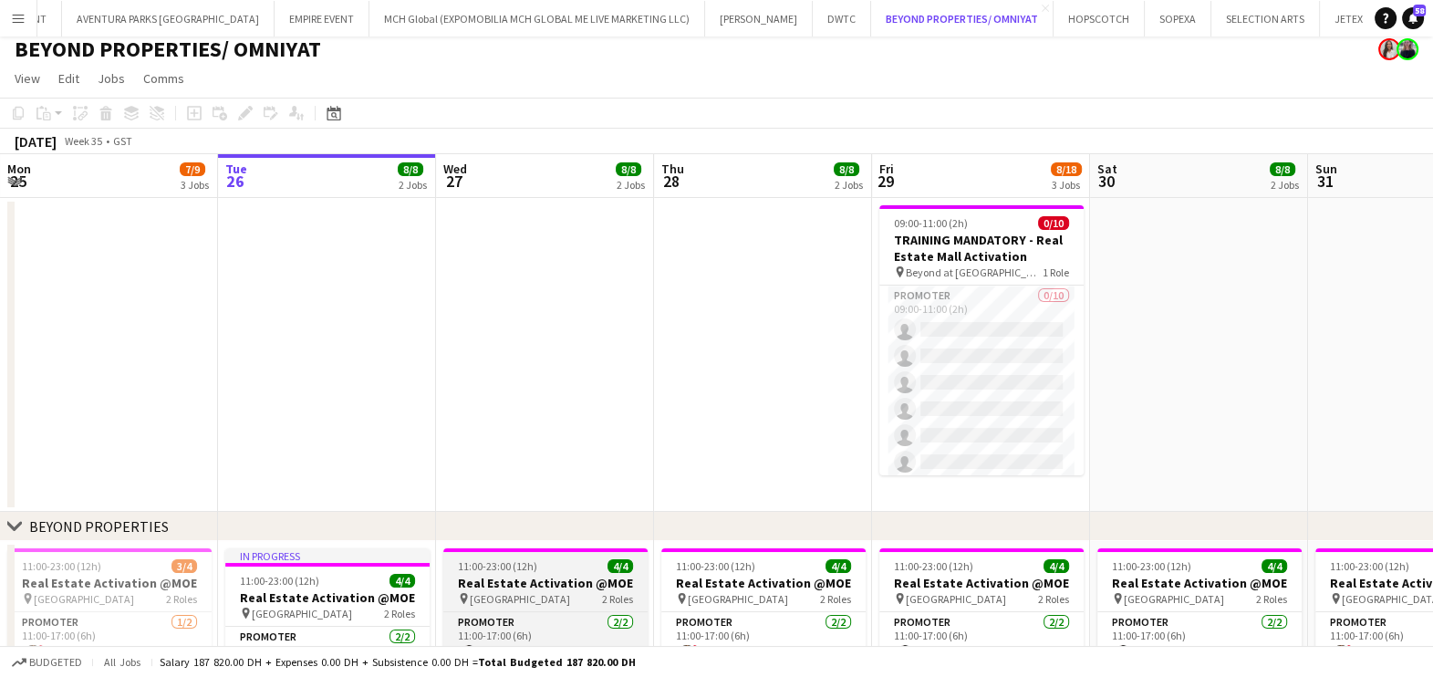
scroll to position [342, 0]
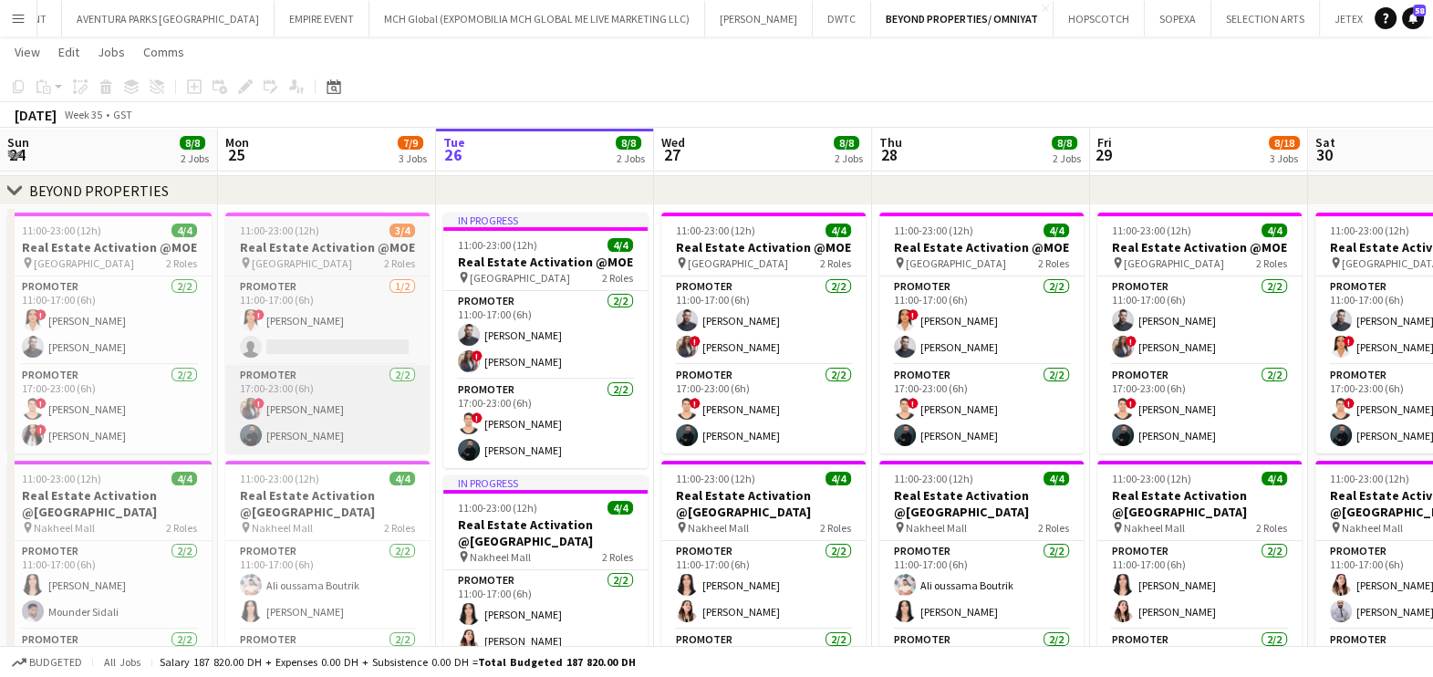
click at [1035, 387] on app-calendar-viewport "Fri 22 Sat 23 8/8 2 Jobs Sun 24 8/8 2 Jobs Mon 25 7/9 3 Jobs Tue 26 8/8 2 Jobs …" at bounding box center [716, 411] width 1433 height 1364
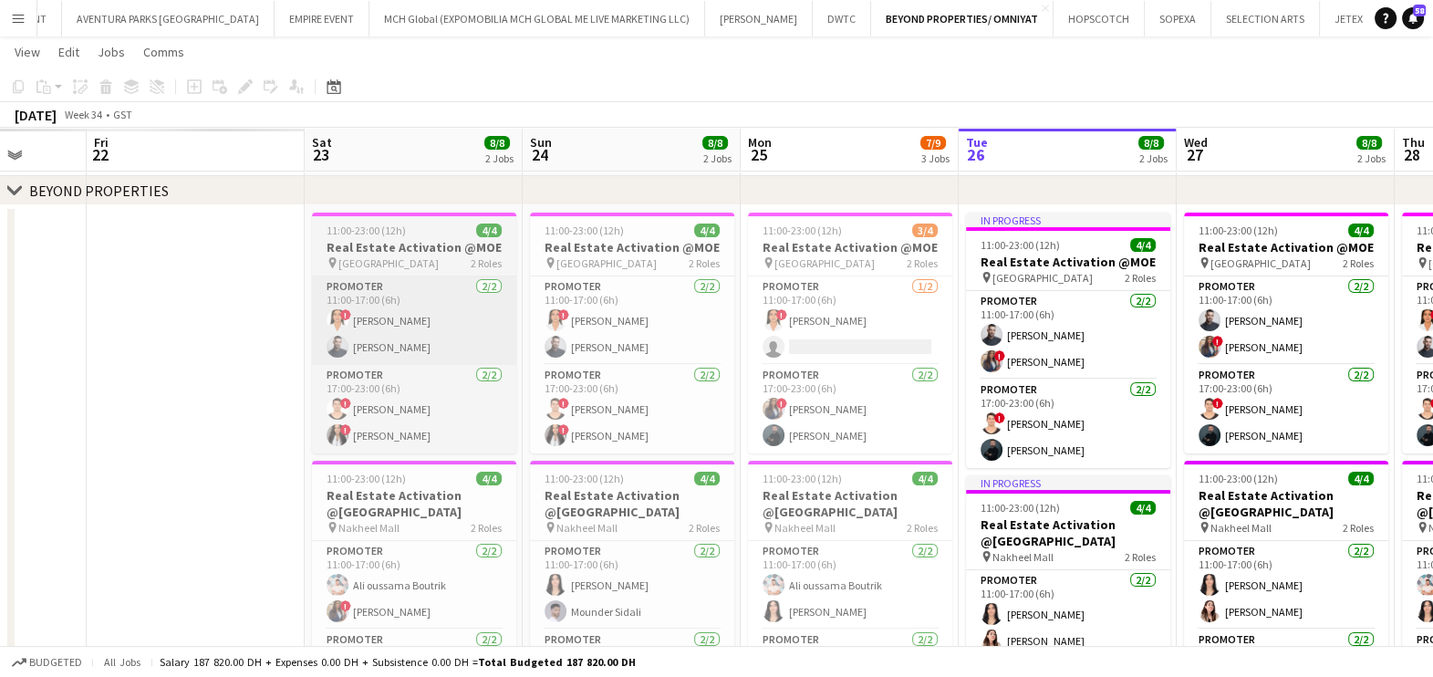
click at [1154, 297] on app-calendar-viewport "Wed 20 Thu 21 Fri 22 Sat 23 8/8 2 Jobs Sun 24 8/8 2 Jobs Mon 25 7/9 3 Jobs Tue …" at bounding box center [716, 411] width 1433 height 1364
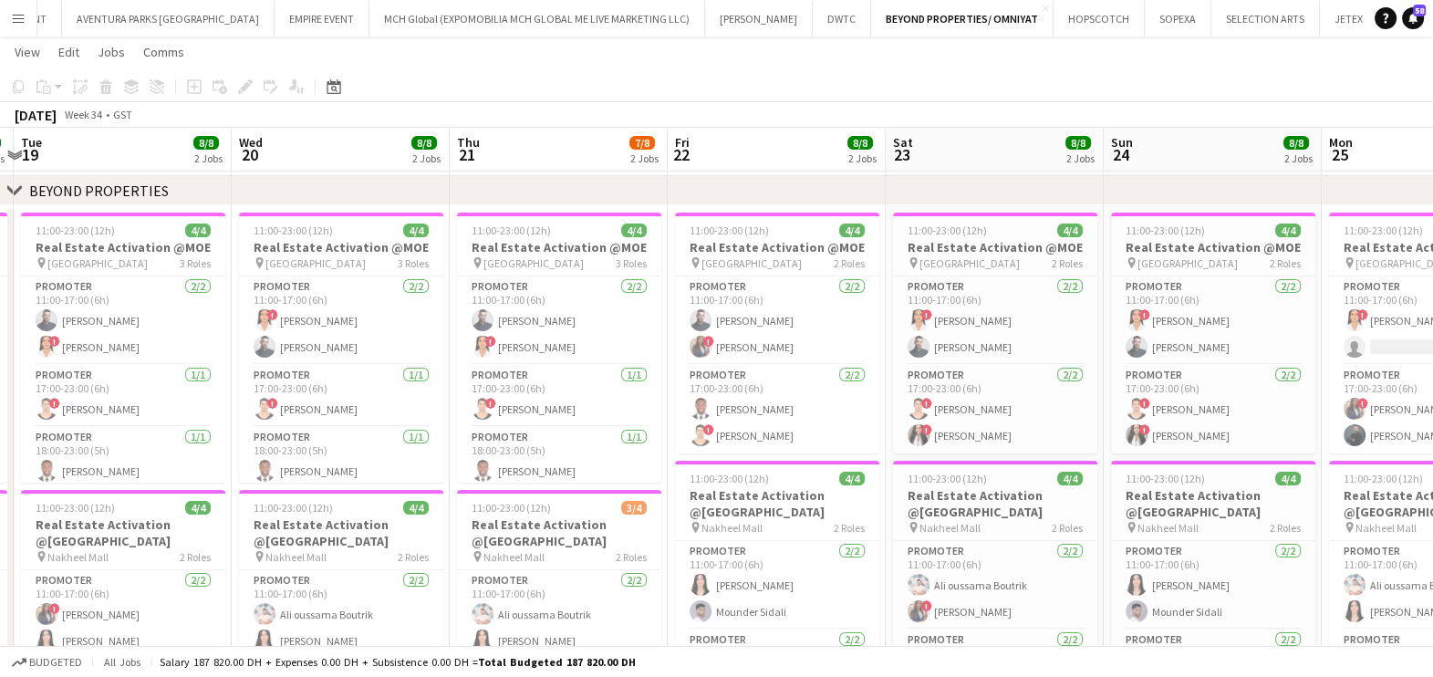
click at [1432, 372] on html "Menu Boards Boards Boards All jobs Status Workforce Workforce My Workforce Recr…" at bounding box center [716, 391] width 1433 height 1466
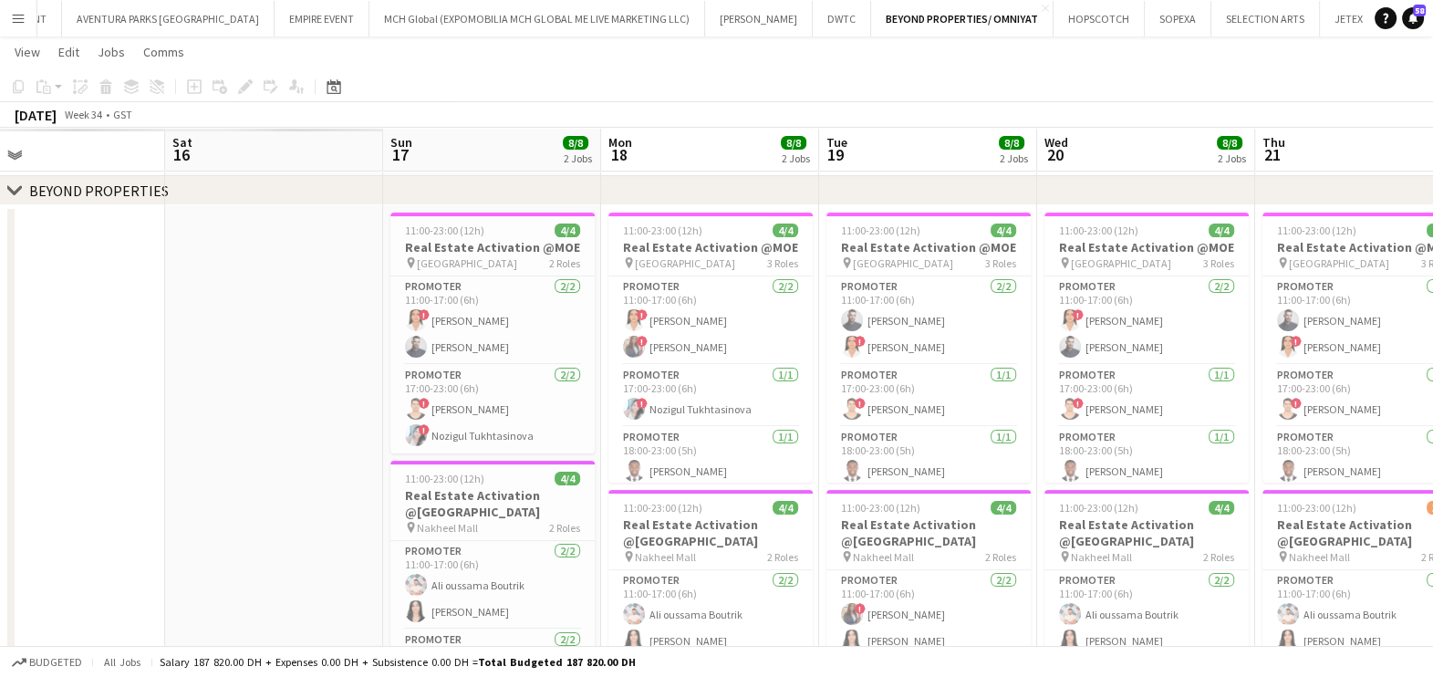
click at [1364, 369] on app-calendar-viewport "Wed 13 Thu 14 Fri 15 Sat 16 Sun 17 8/8 2 Jobs Mon 18 8/8 2 Jobs Tue 19 8/8 2 Jo…" at bounding box center [716, 411] width 1433 height 1364
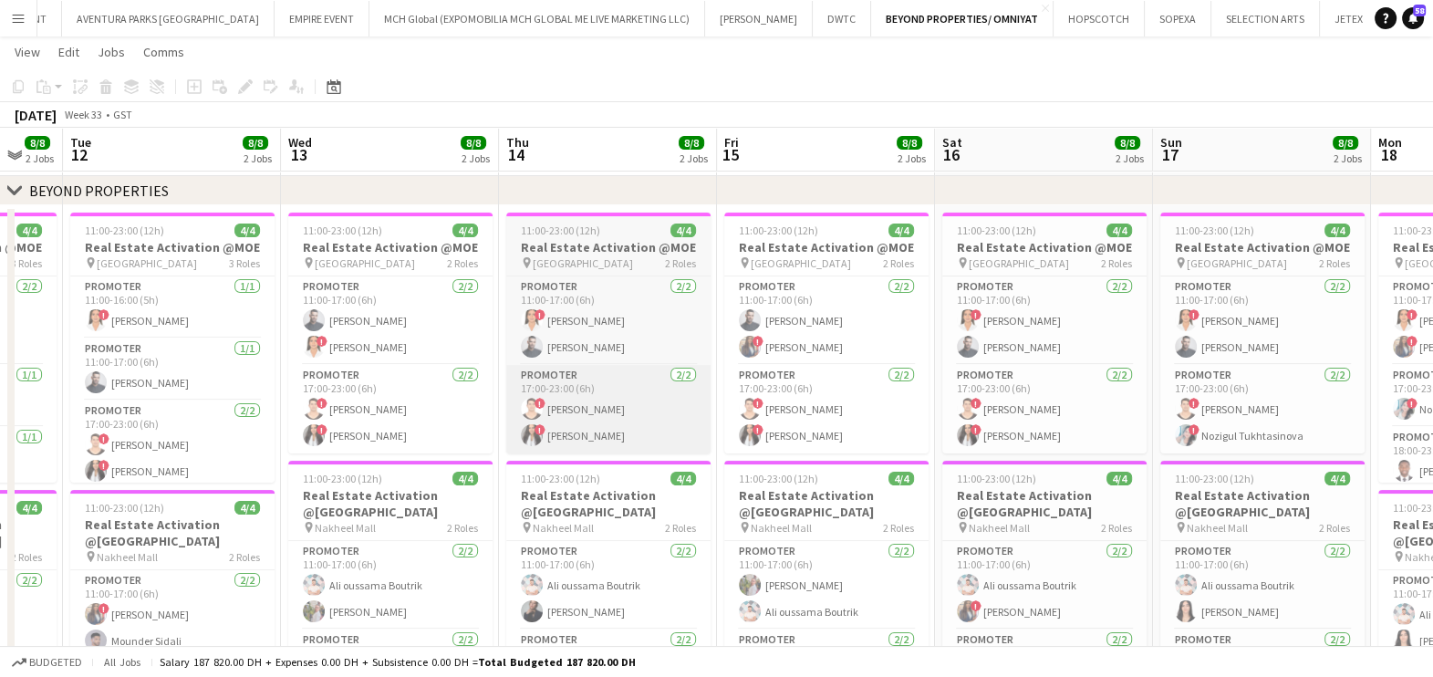
click at [1242, 379] on app-calendar-viewport "Sat 9 Sun 10 Mon 11 8/8 2 Jobs Tue 12 8/8 2 Jobs Wed 13 8/8 2 Jobs Thu 14 8/8 2…" at bounding box center [716, 411] width 1433 height 1364
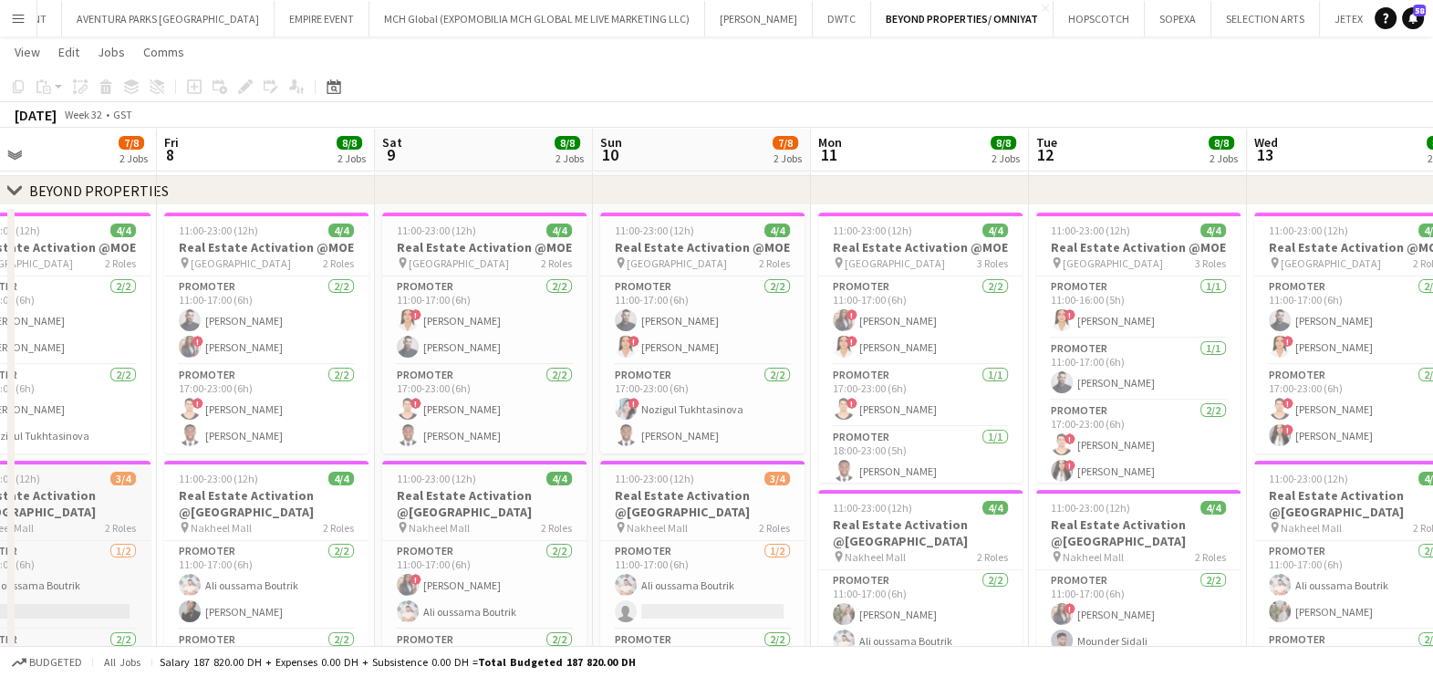
click at [1401, 344] on app-calendar-viewport "Tue 5 Wed 6 Thu 7 7/8 2 Jobs Fri 8 8/8 2 Jobs Sat 9 8/8 2 Jobs Sun 10 7/8 2 Job…" at bounding box center [716, 411] width 1433 height 1364
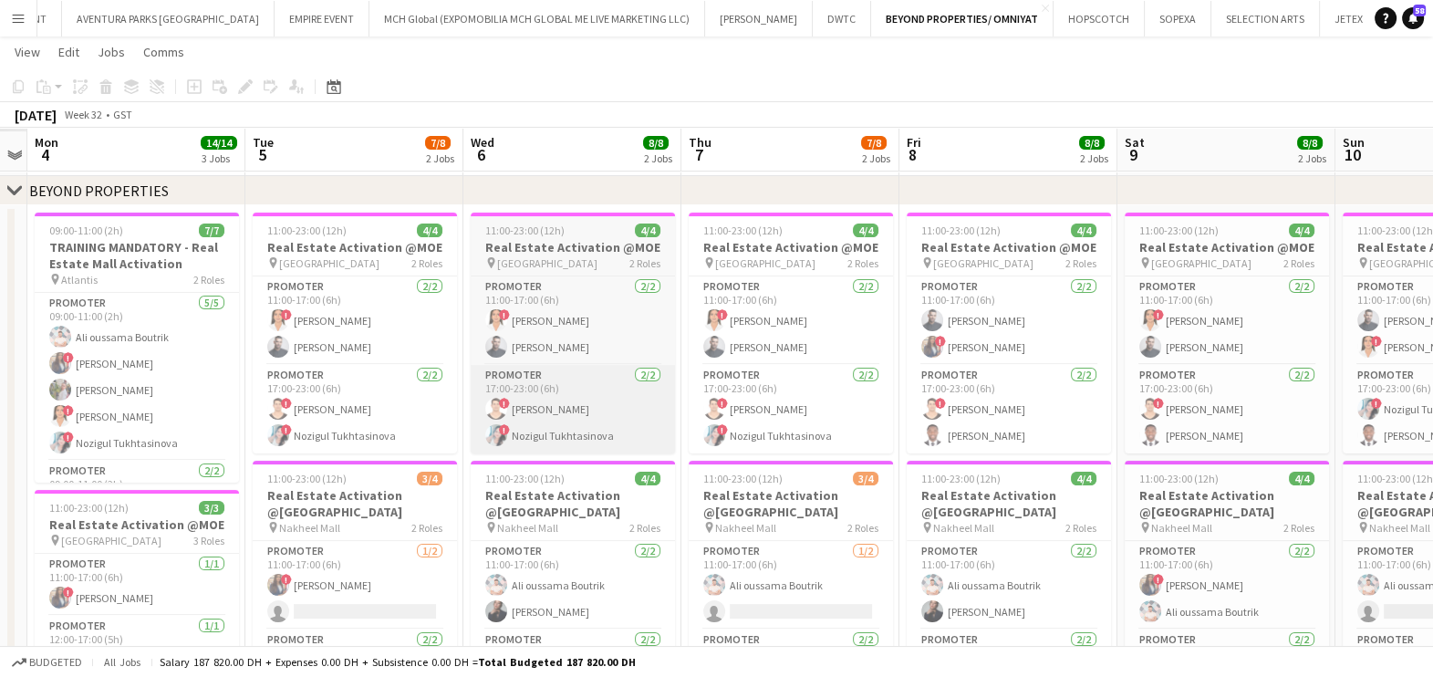
click at [1300, 341] on app-calendar-viewport "Sun 3 Mon 4 14/14 3 Jobs Tue 5 7/8 2 Jobs Wed 6 8/8 2 Jobs Thu 7 7/8 2 Jobs Fri…" at bounding box center [716, 478] width 1433 height 1499
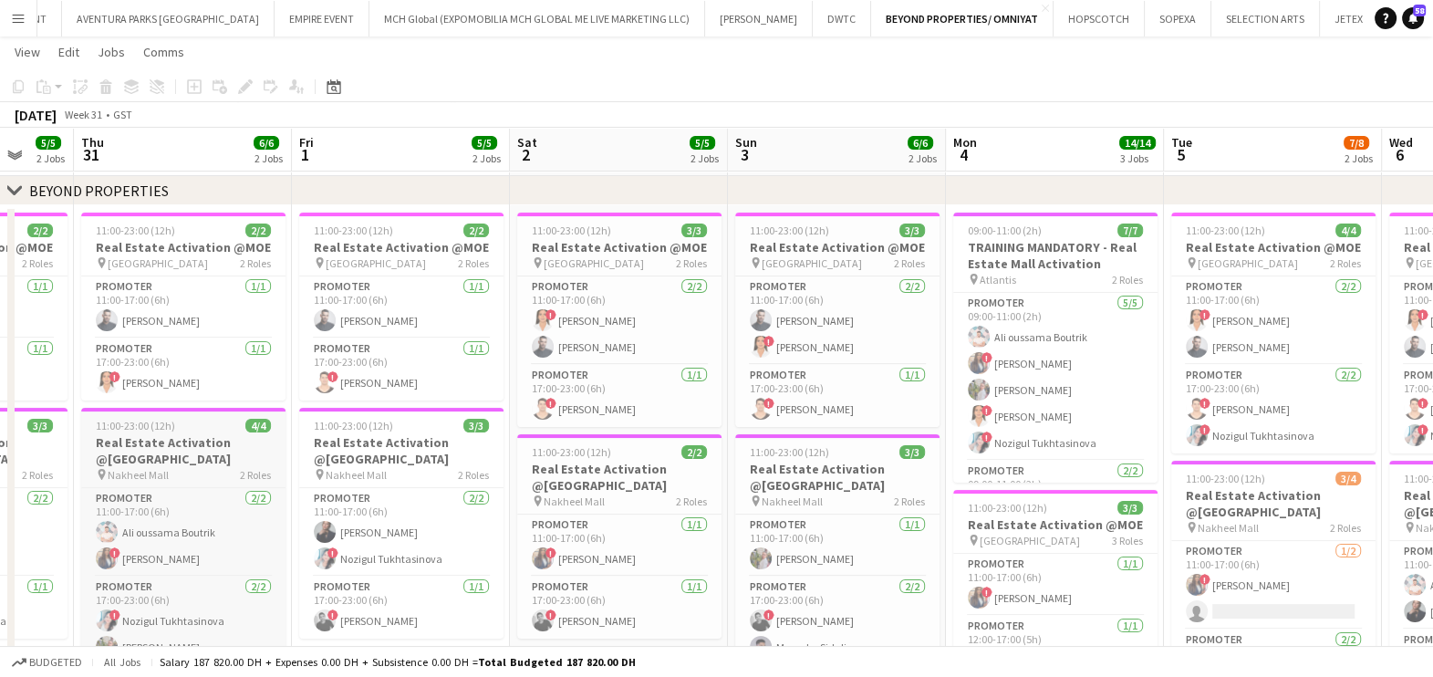
click at [1293, 279] on app-calendar-viewport "Mon 28 Tue 29 Wed 30 5/5 2 Jobs Thu 31 6/6 2 Jobs Fri 1 5/5 2 Jobs Sat 2 5/5 2 …" at bounding box center [716, 478] width 1433 height 1499
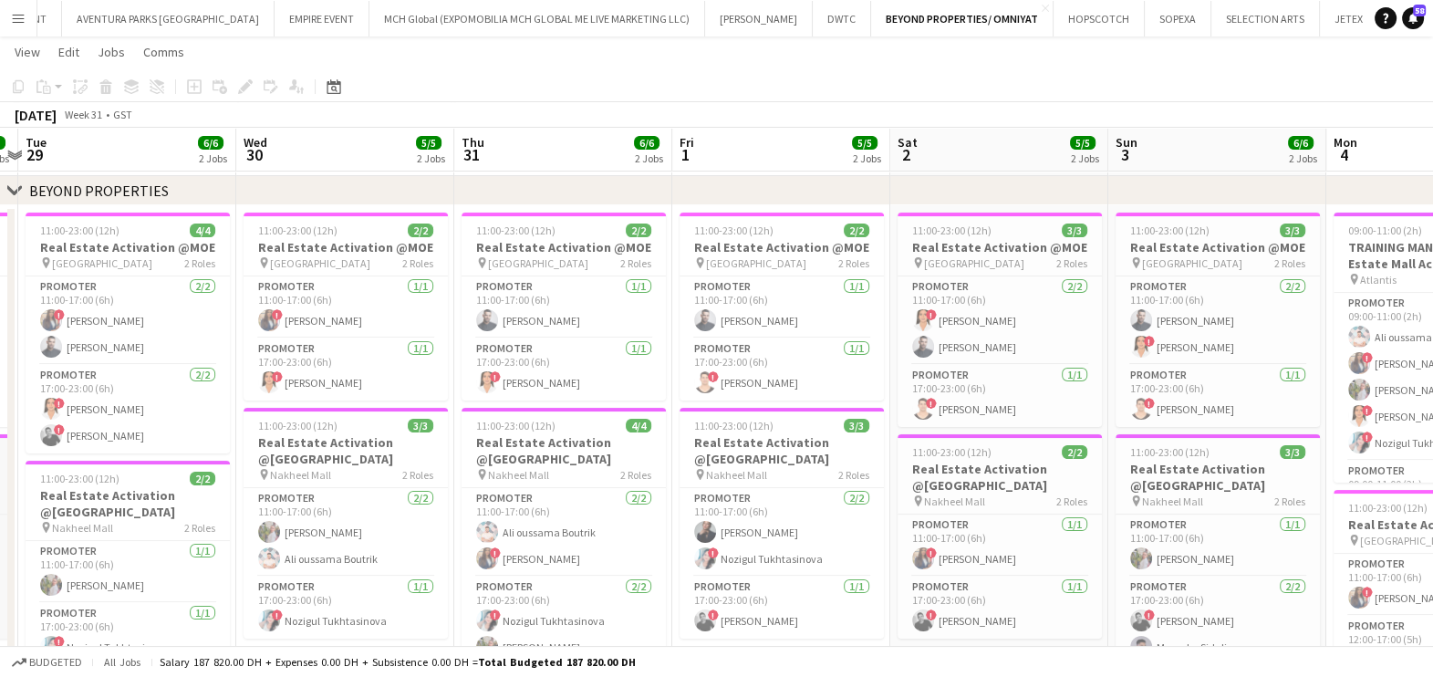
click at [1284, 356] on app-calendar-viewport "Sat 26 13/13 3 Jobs Sun 27 6/6 2 Jobs Mon 28 5/5 2 Jobs Tue 29 6/6 2 Jobs Wed 3…" at bounding box center [716, 478] width 1433 height 1499
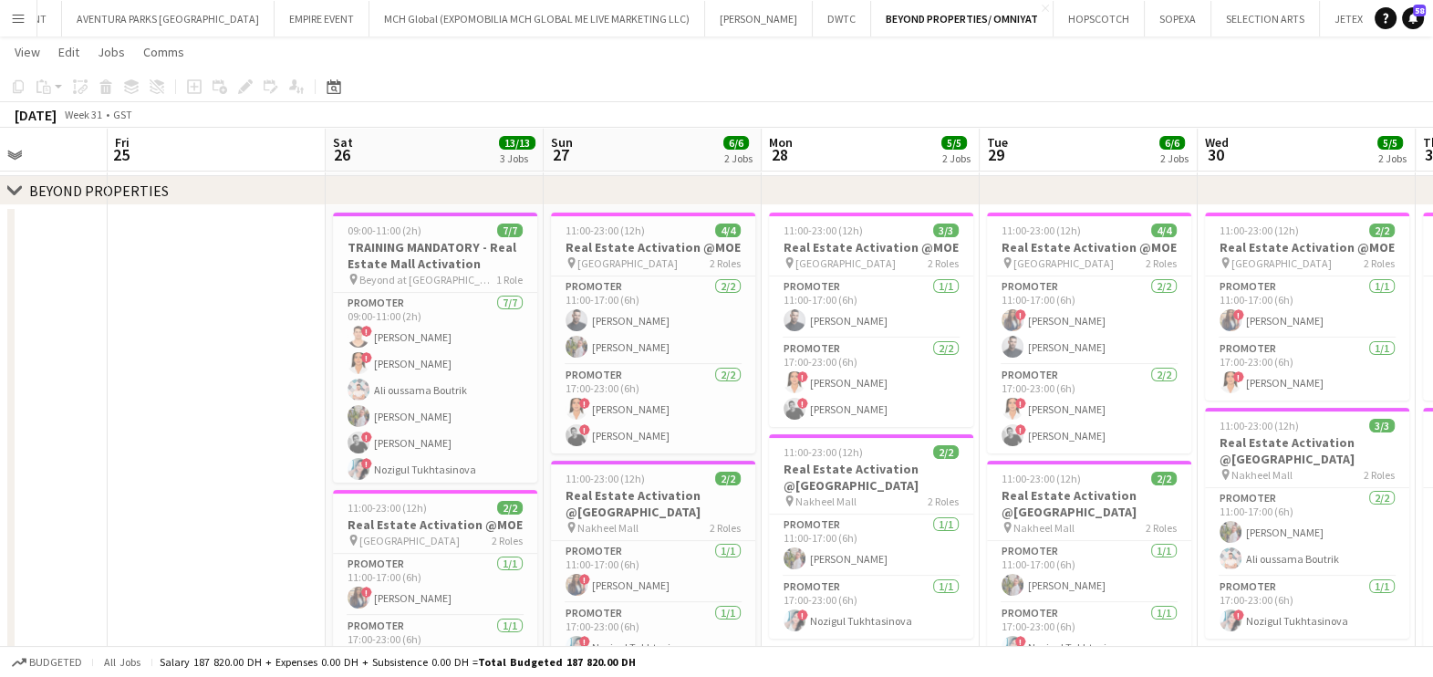
click at [1326, 298] on app-calendar-viewport "Tue 22 Wed 23 Thu 24 Fri 25 Sat 26 13/13 3 Jobs Sun 27 6/6 2 Jobs Mon 28 5/5 2 …" at bounding box center [716, 478] width 1433 height 1499
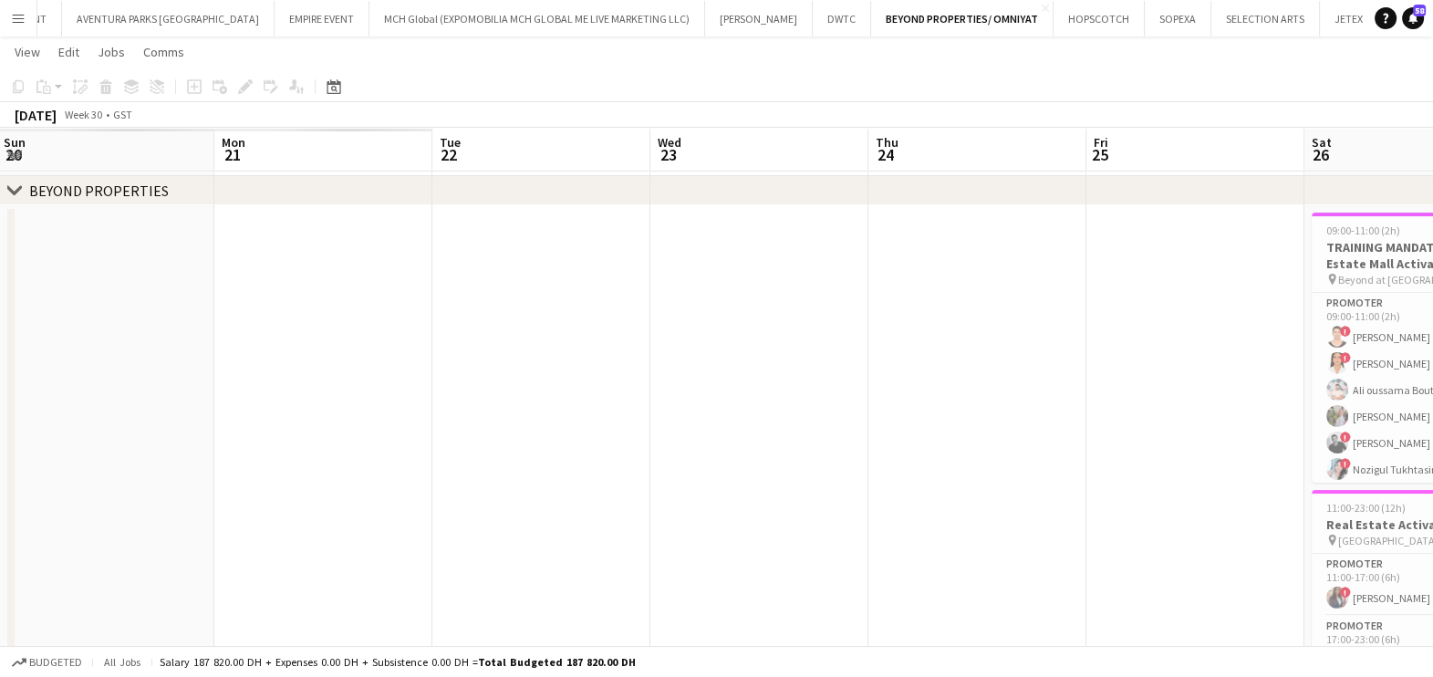
click at [748, 405] on app-calendar-viewport "Fri 18 Sat 19 Sun 20 Mon 21 Tue 22 Wed 23 Thu 24 Fri 25 Sat 26 13/13 3 Jobs Sun…" at bounding box center [716, 478] width 1433 height 1499
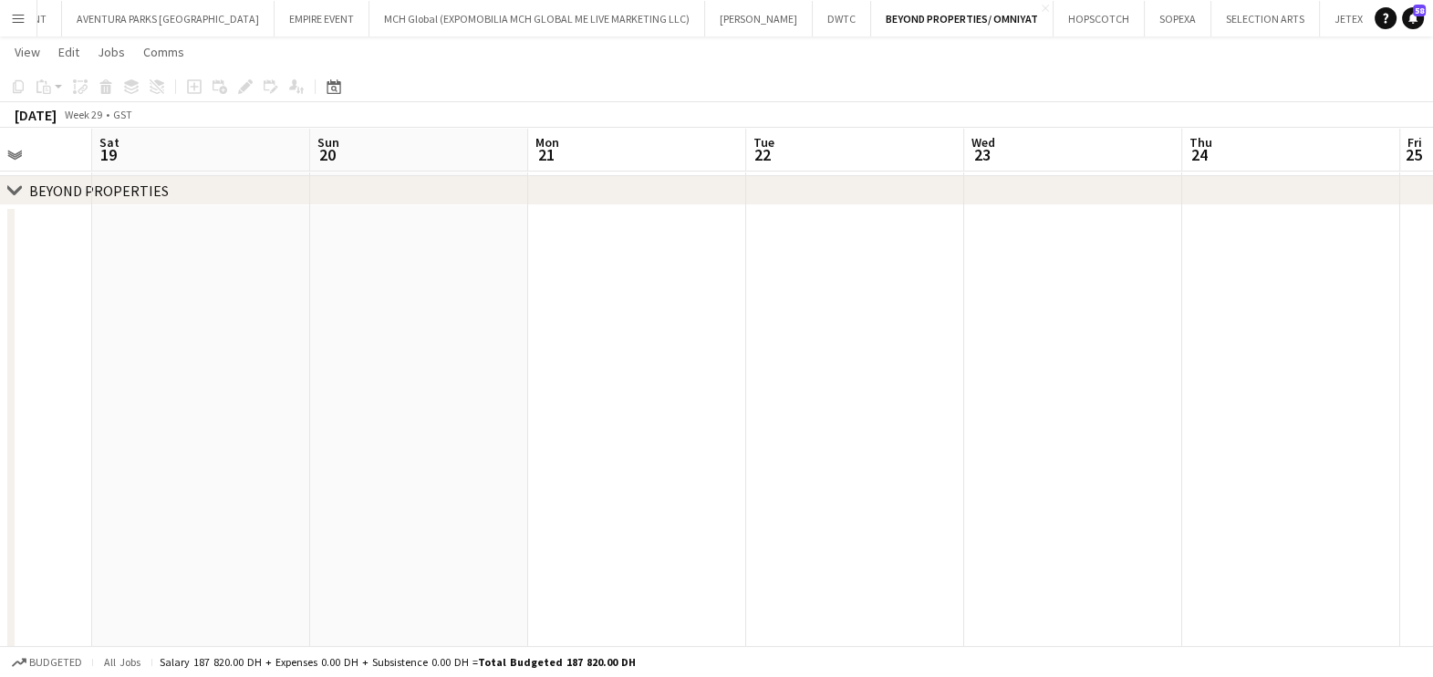
click at [0, 571] on html "Menu Boards Boards Boards All jobs Status Workforce Workforce My Workforce Recr…" at bounding box center [716, 458] width 1433 height 1601
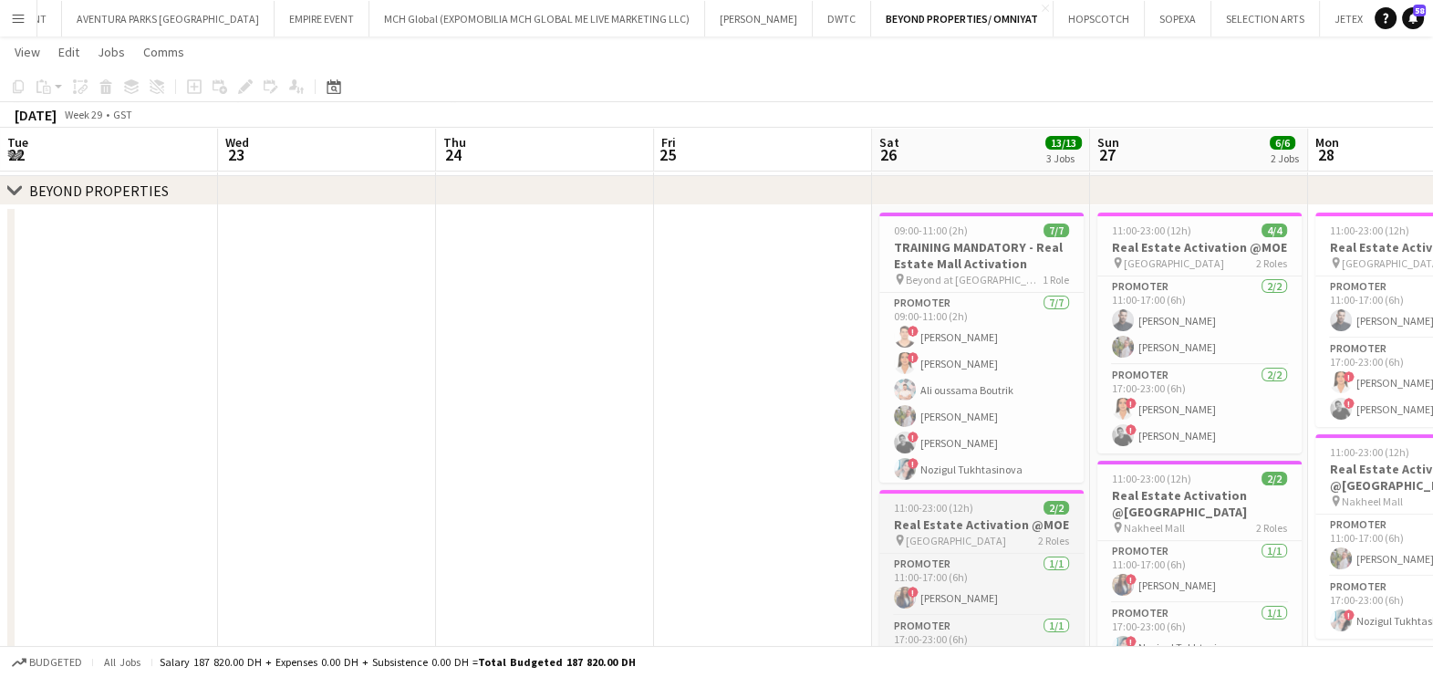
click at [0, 598] on html "Menu Boards Boards Boards All jobs Status Workforce Workforce My Workforce Recr…" at bounding box center [716, 458] width 1433 height 1601
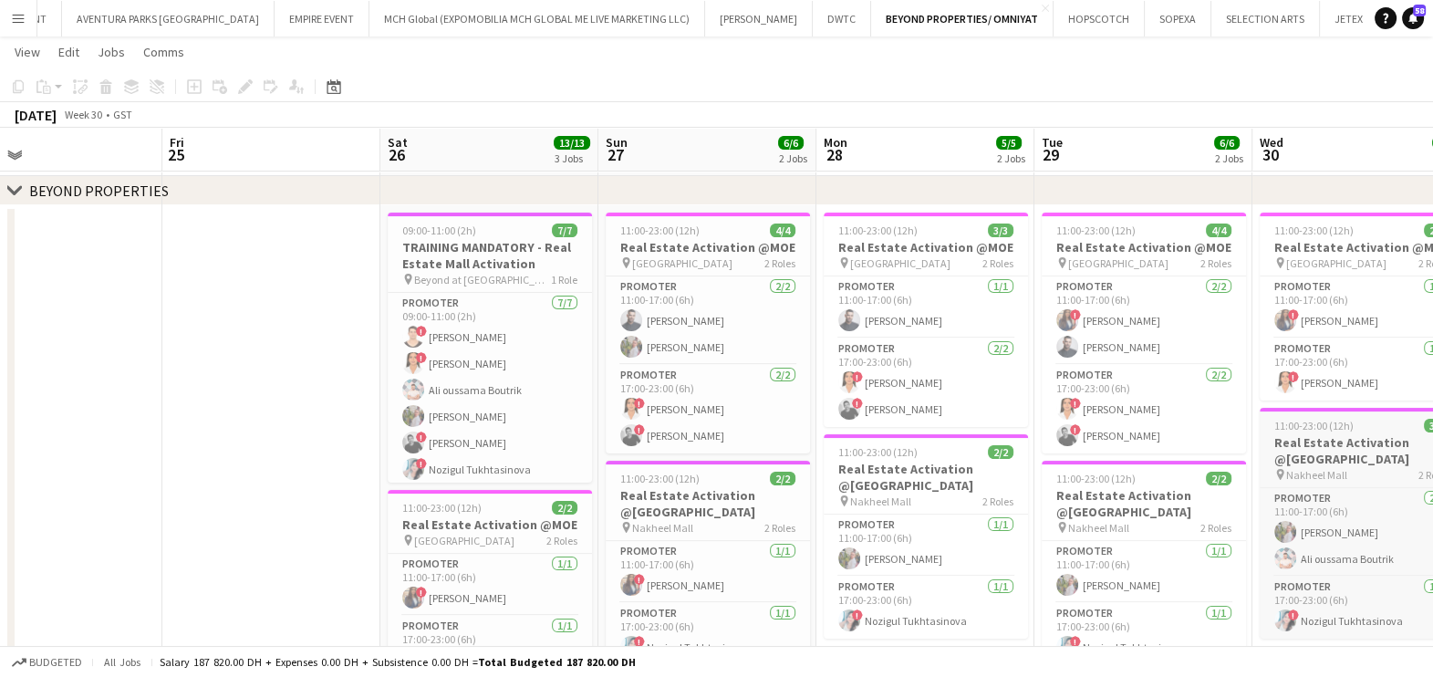
click at [97, 520] on app-calendar-viewport "Tue 22 Wed 23 Thu 24 Fri 25 Sat 26 13/13 3 Jobs Sun 27 6/6 2 Jobs Mon 28 5/5 2 …" at bounding box center [716, 478] width 1433 height 1499
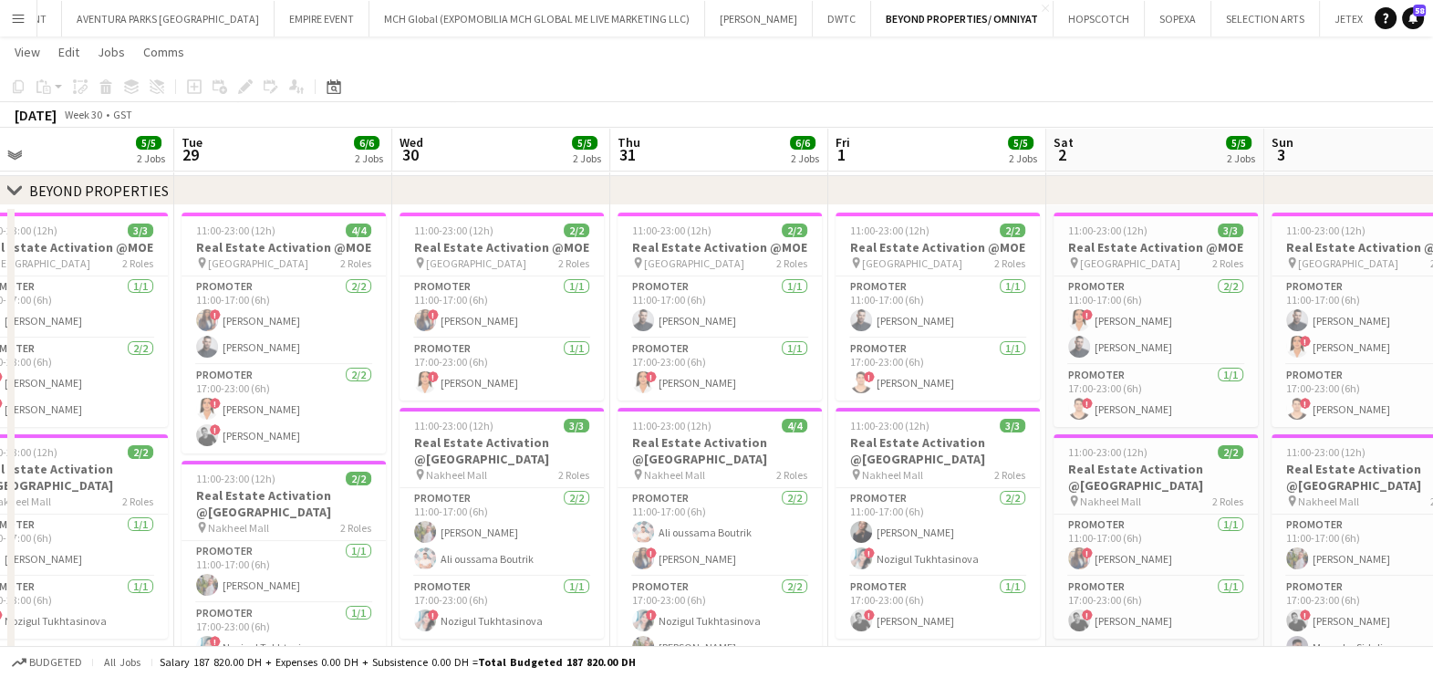
click at [91, 502] on app-calendar-viewport "Fri 25 Sat 26 13/13 3 Jobs Sun 27 6/6 2 Jobs Mon 28 5/5 2 Jobs Tue 29 6/6 2 Job…" at bounding box center [716, 478] width 1433 height 1499
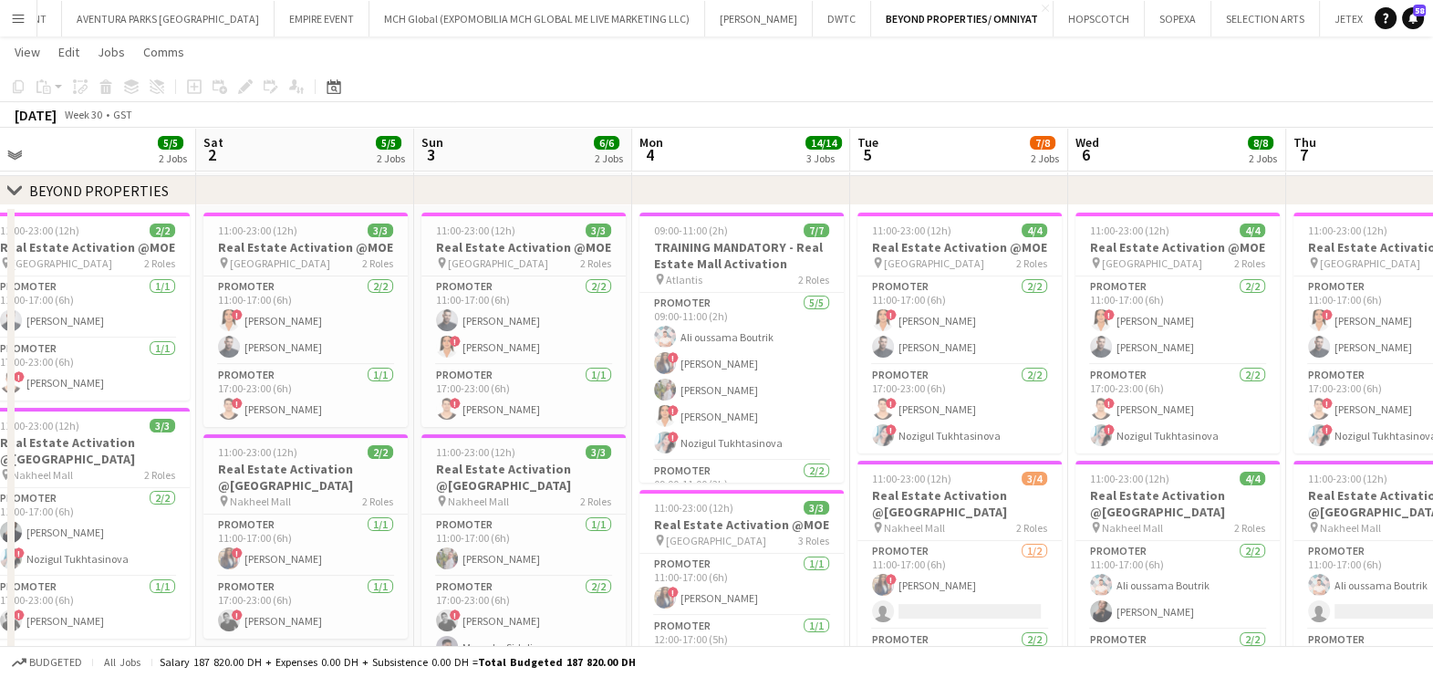
click at [129, 528] on app-calendar-viewport "Wed 30 5/5 2 Jobs Thu 31 6/6 2 Jobs Fri 1 5/5 2 Jobs Sat 2 5/5 2 Jobs Sun 3 6/6…" at bounding box center [716, 478] width 1433 height 1499
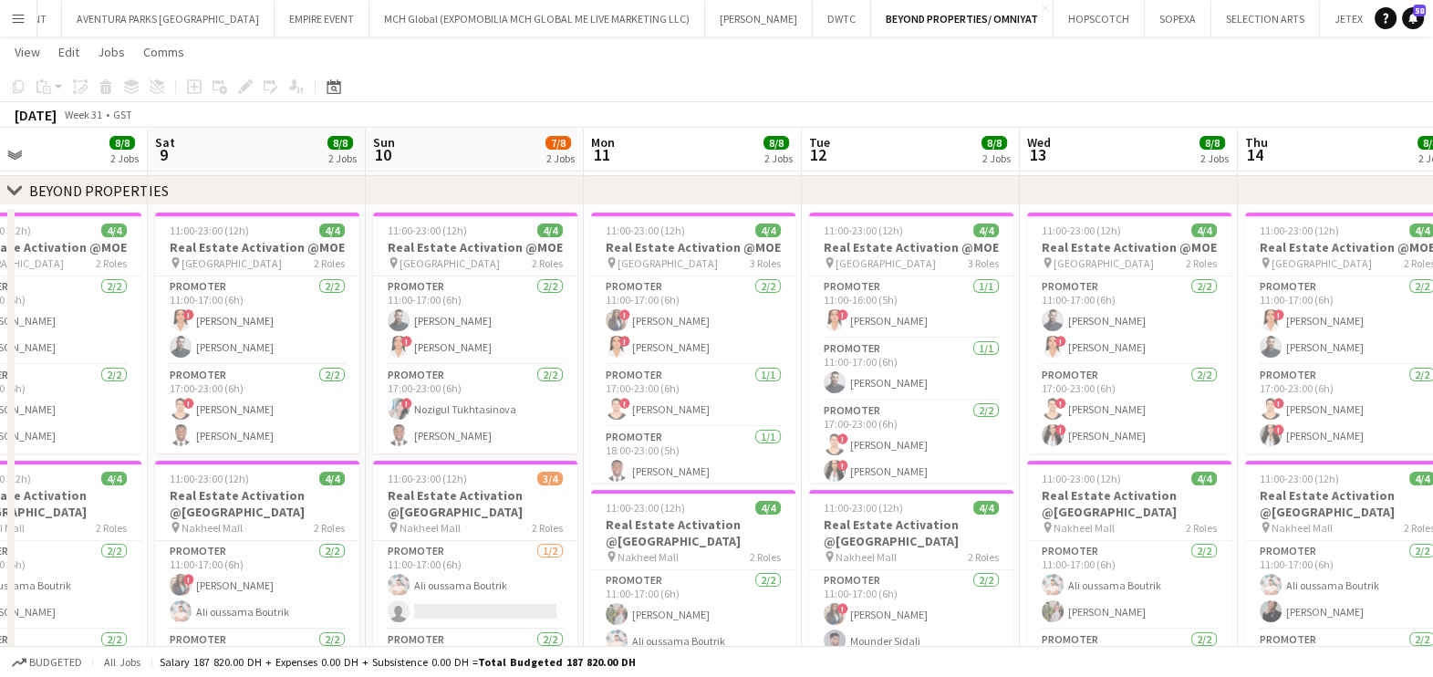
click at [106, 546] on app-calendar-viewport "Wed 6 8/8 2 Jobs Thu 7 7/8 2 Jobs Fri 8 8/8 2 Jobs Sat 9 8/8 2 Jobs Sun 10 7/8 …" at bounding box center [716, 478] width 1433 height 1499
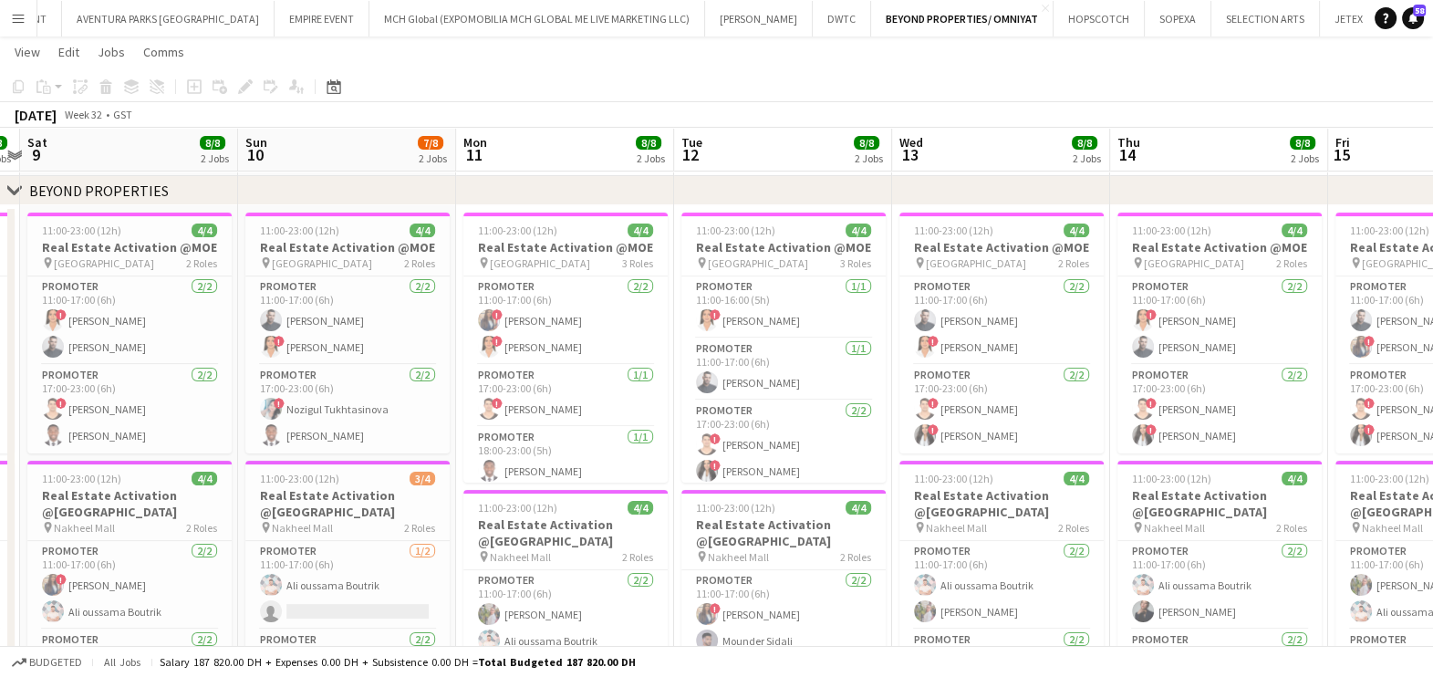
click at [255, 534] on app-calendar-viewport "Wed 6 8/8 2 Jobs Thu 7 7/8 2 Jobs Fri 8 8/8 2 Jobs Sat 9 8/8 2 Jobs Sun 10 7/8 …" at bounding box center [716, 478] width 1433 height 1499
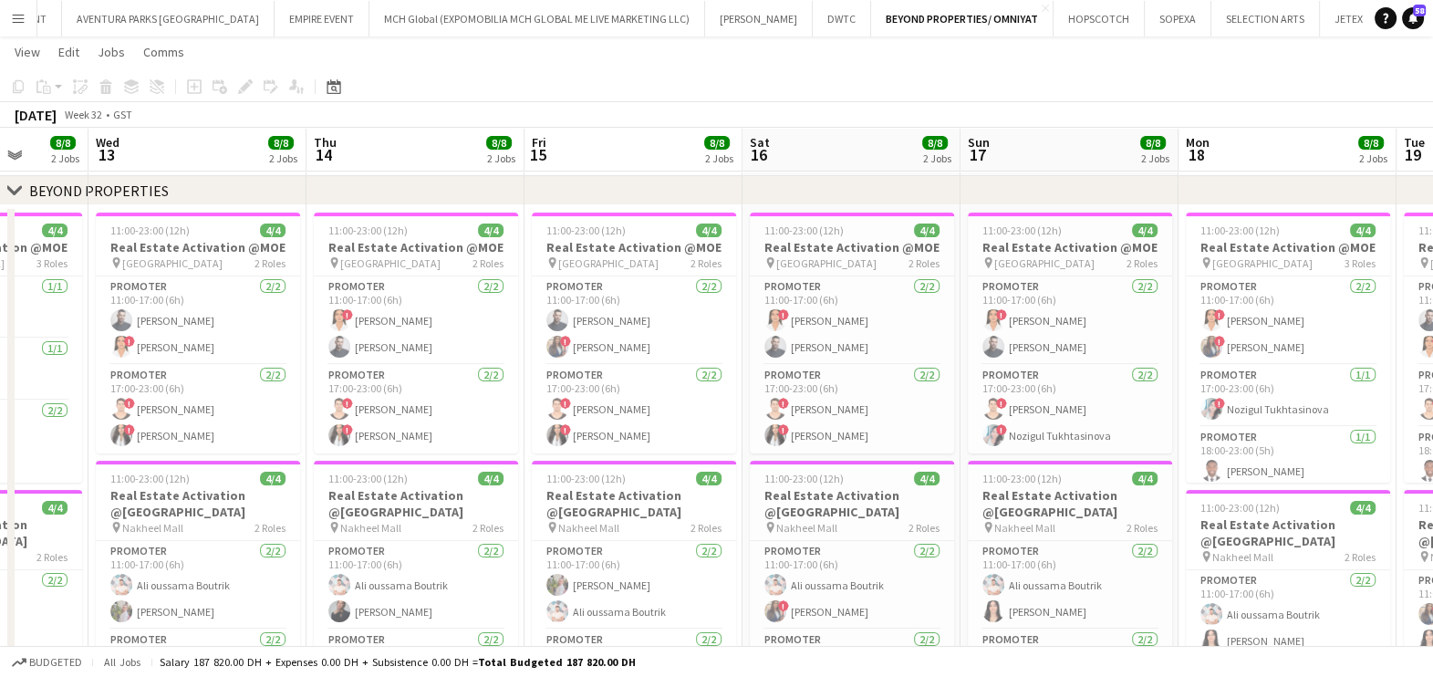
click at [178, 469] on app-calendar-viewport "Sat 9 8/8 2 Jobs Sun 10 7/8 2 Jobs Mon 11 8/8 2 Jobs Tue 12 8/8 2 Jobs Wed 13 8…" at bounding box center [716, 478] width 1433 height 1499
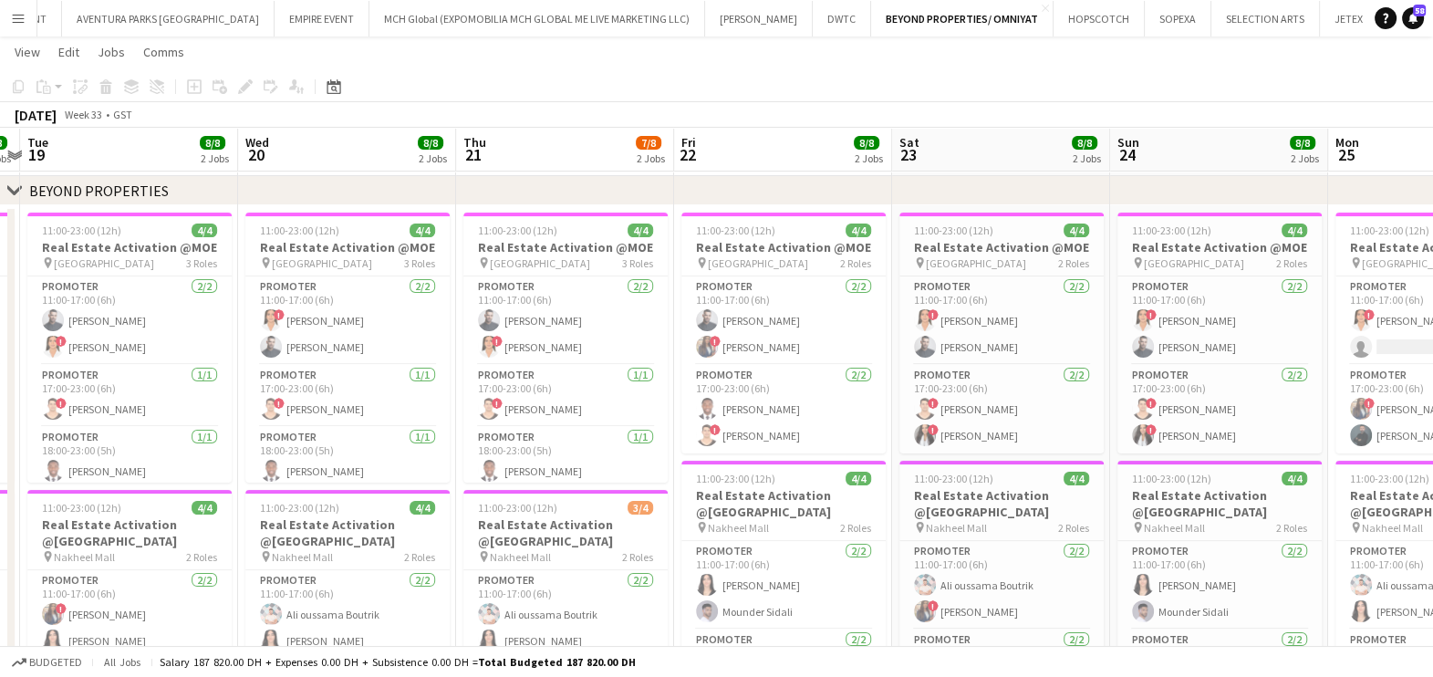
click at [245, 444] on app-calendar-viewport "Fri 15 8/8 2 Jobs Sat 16 8/8 2 Jobs Sun 17 8/8 2 Jobs Mon 18 8/8 2 Jobs Tue 19 …" at bounding box center [716, 478] width 1433 height 1499
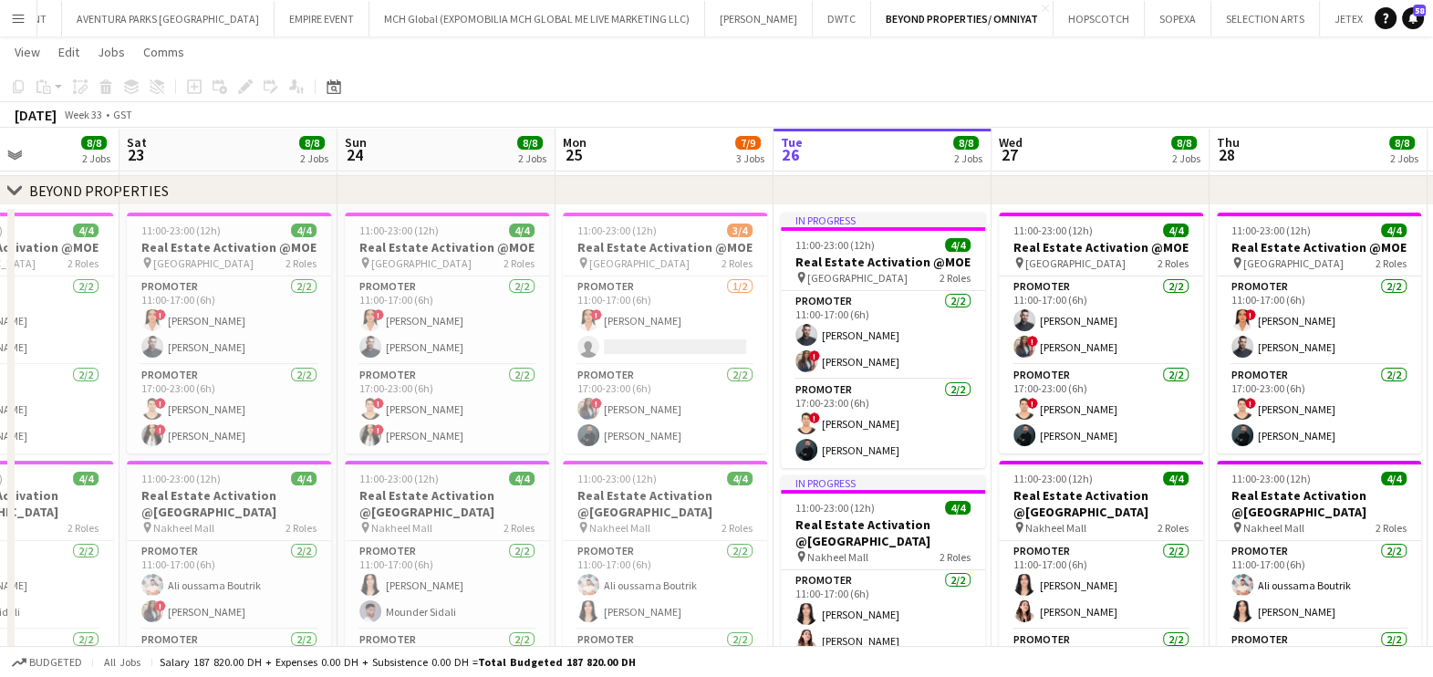
click at [339, 450] on app-calendar-viewport "Mon 18 8/8 2 Jobs Tue 19 8/8 2 Jobs Wed 20 8/8 2 Jobs Thu 21 7/8 2 Jobs Fri 22 …" at bounding box center [716, 478] width 1433 height 1499
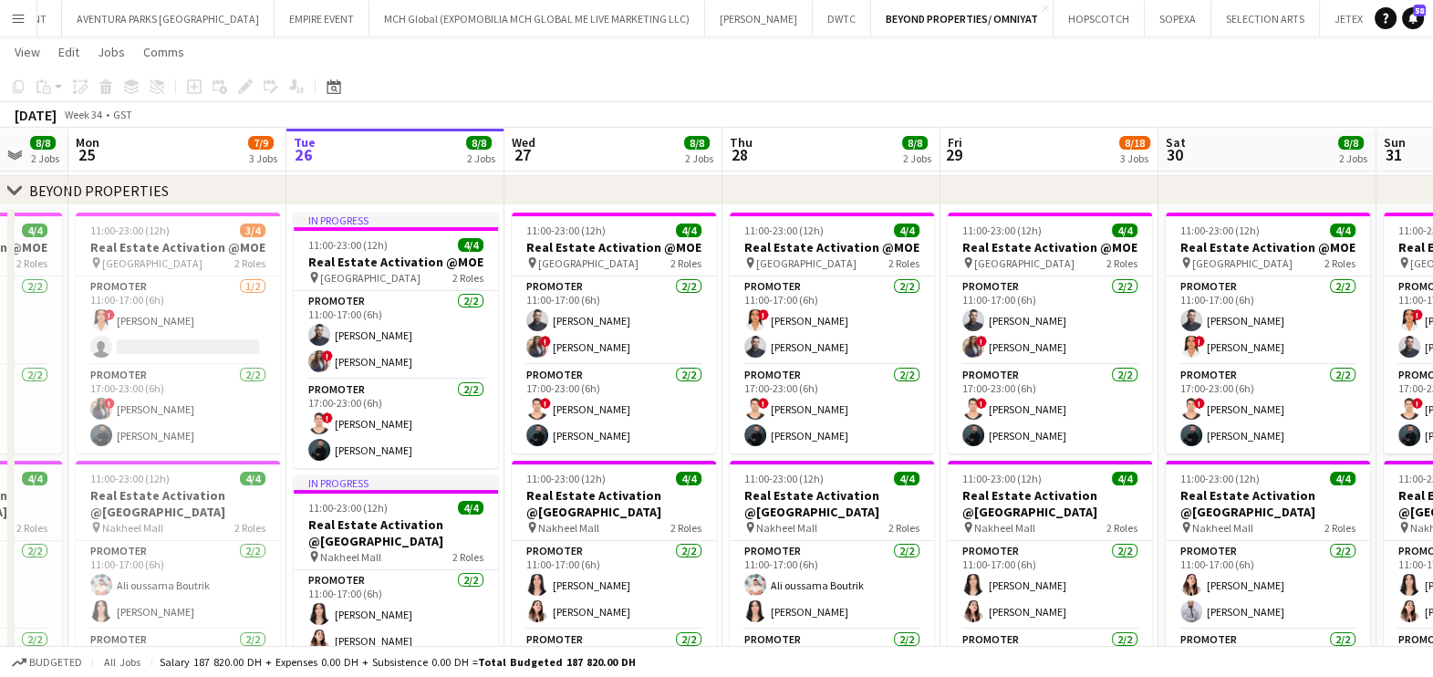
click at [109, 550] on app-calendar-viewport "Fri 22 8/8 2 Jobs Sat 23 8/8 2 Jobs Sun 24 8/8 2 Jobs Mon 25 7/9 3 Jobs Tue 26 …" at bounding box center [716, 478] width 1433 height 1499
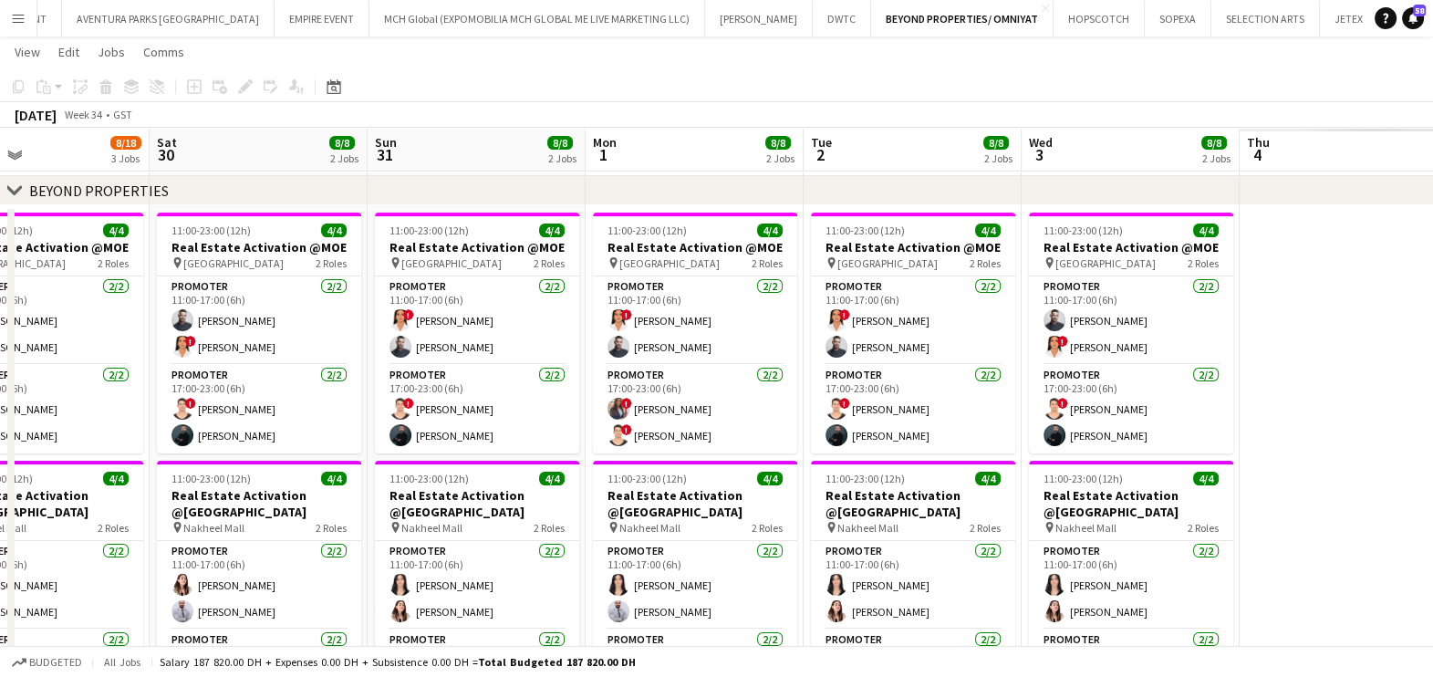
click at [0, 611] on html "Menu Boards Boards Boards All jobs Status Workforce Workforce My Workforce Recr…" at bounding box center [716, 458] width 1433 height 1601
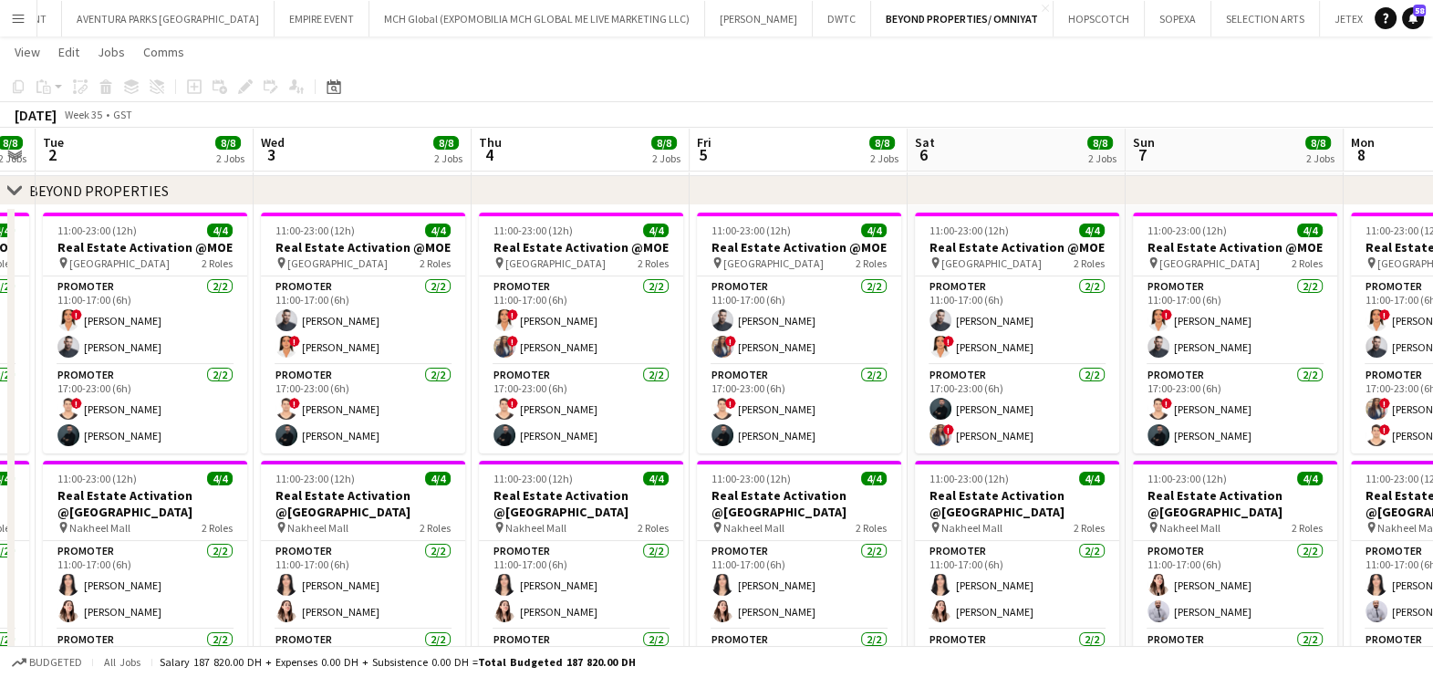
click at [0, 561] on html "Menu Boards Boards Boards All jobs Status Workforce Workforce My Workforce Recr…" at bounding box center [716, 458] width 1433 height 1601
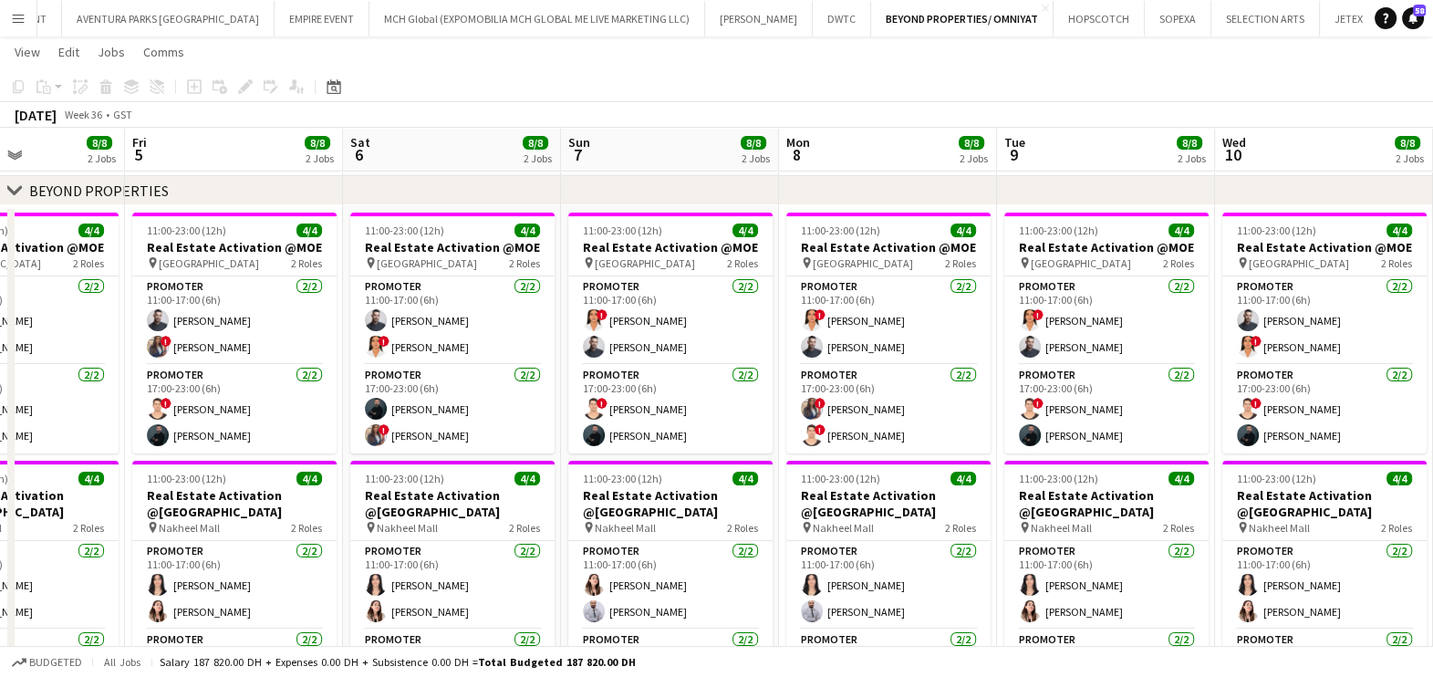
click at [5, 552] on app-calendar-viewport "Tue 2 8/8 2 Jobs Wed 3 8/8 2 Jobs Thu 4 8/8 2 Jobs Fri 5 8/8 2 Jobs Sat 6 8/8 2…" at bounding box center [716, 478] width 1433 height 1499
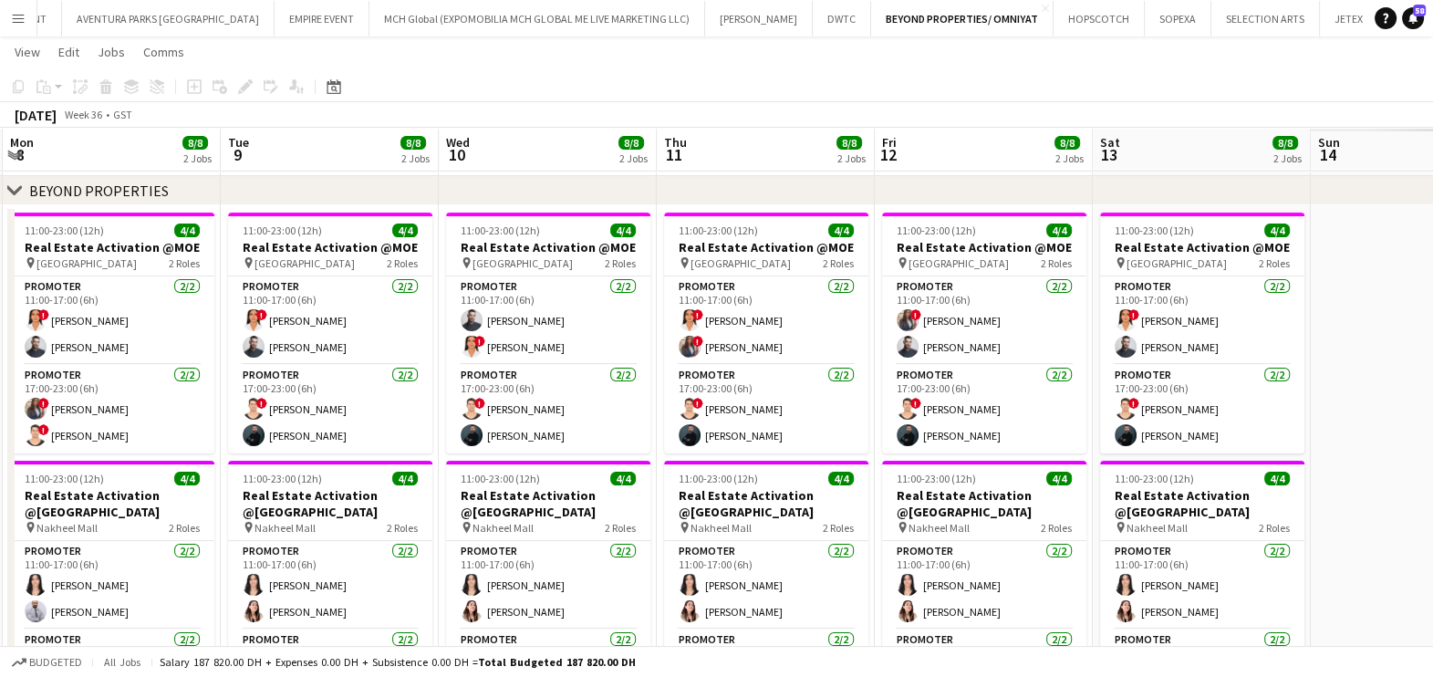
click at [0, 414] on html "Menu Boards Boards Boards All jobs Status Workforce Workforce My Workforce Recr…" at bounding box center [716, 458] width 1433 height 1601
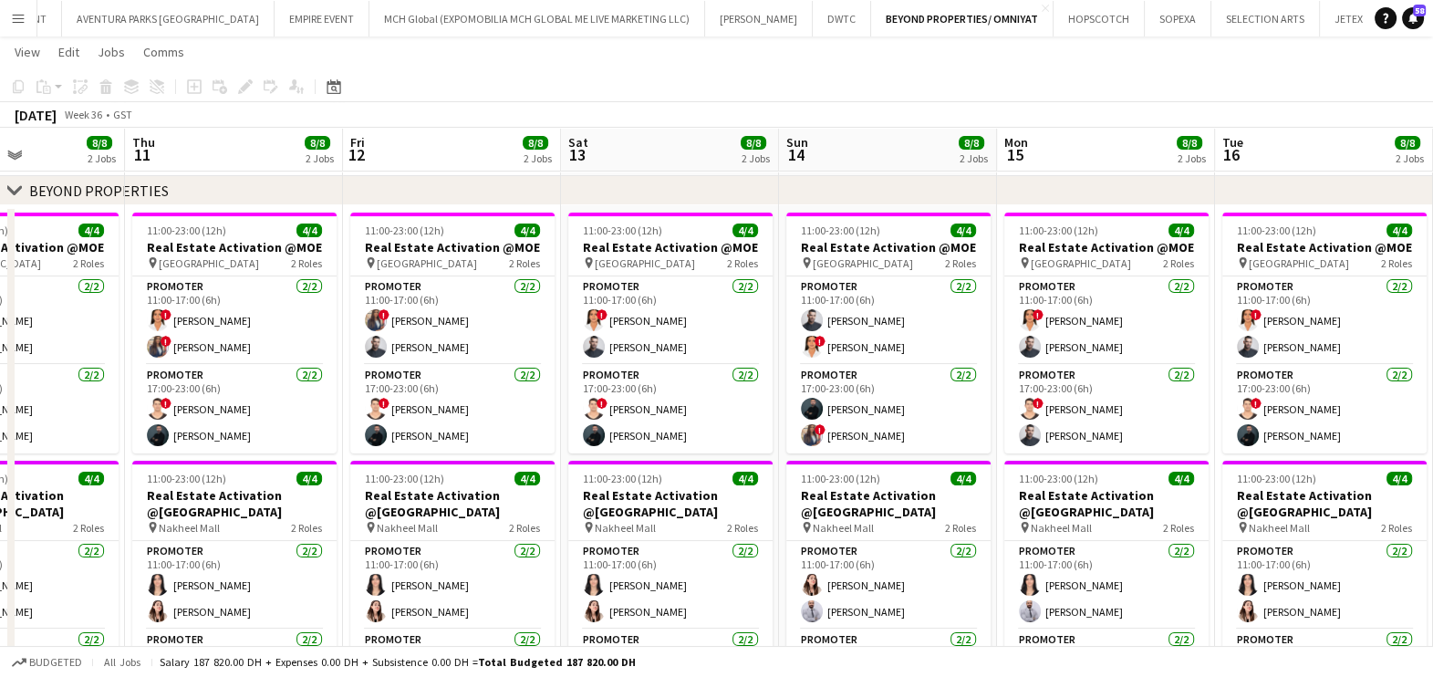
click at [59, 349] on app-calendar-viewport "Mon 8 8/8 2 Jobs Tue 9 8/8 2 Jobs Wed 10 8/8 2 Jobs Thu 11 8/8 2 Jobs Fri 12 8/…" at bounding box center [716, 478] width 1433 height 1499
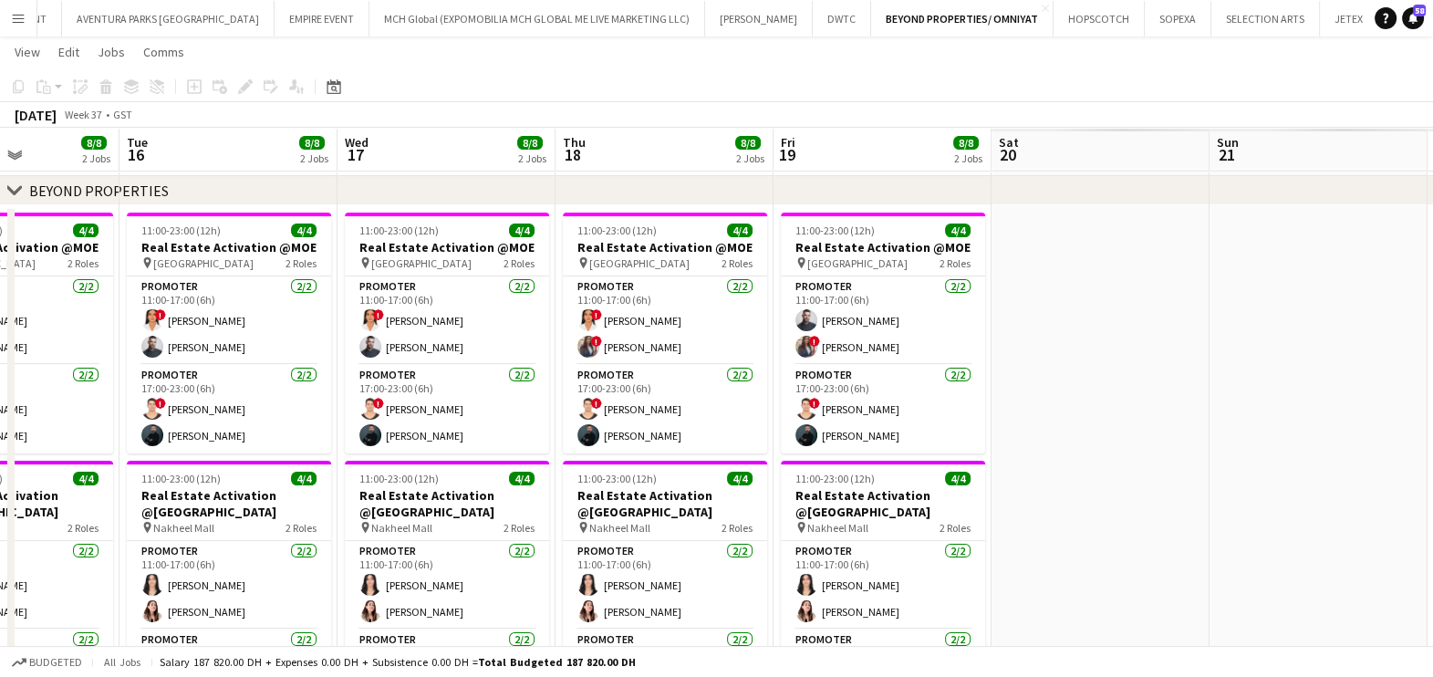
click at [0, 294] on html "Menu Boards Boards Boards All jobs Status Workforce Workforce My Workforce Recr…" at bounding box center [716, 458] width 1433 height 1601
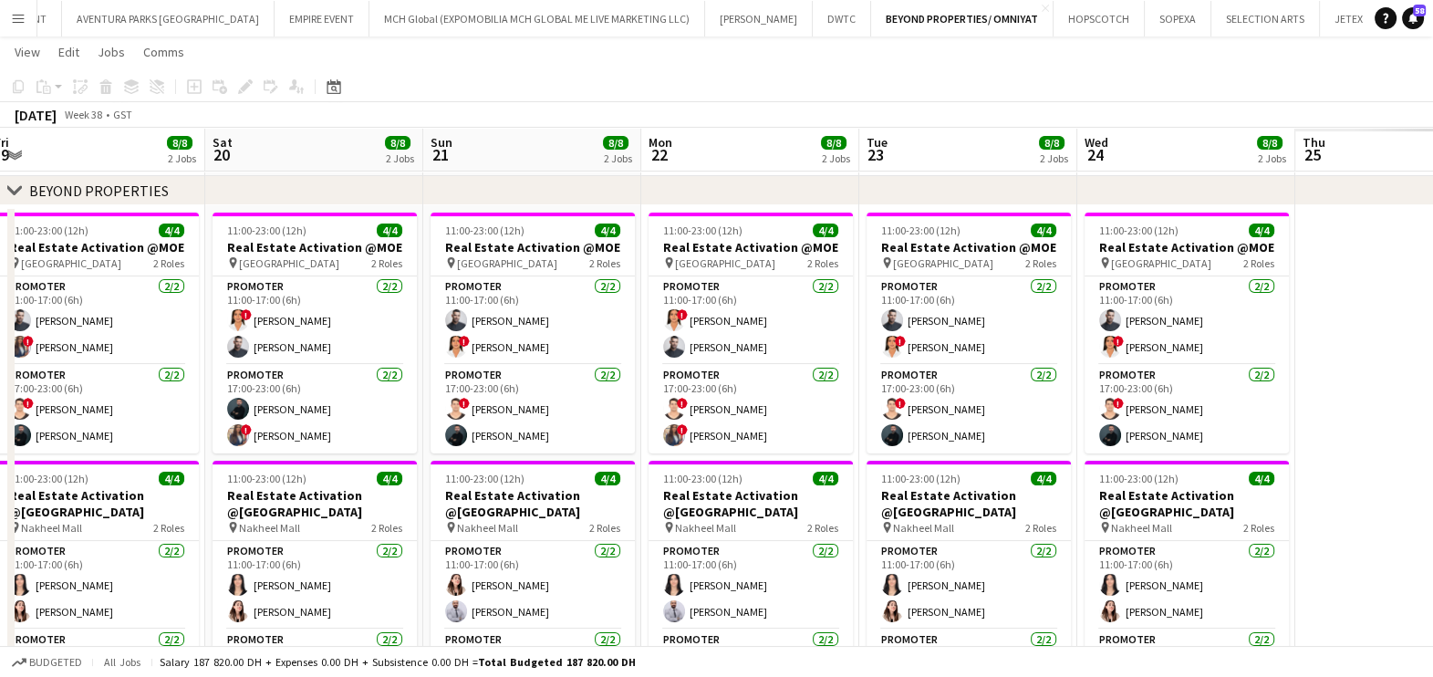
click at [107, 300] on app-calendar-viewport "Wed 17 8/8 2 Jobs Thu 18 8/8 2 Jobs Fri 19 8/8 2 Jobs Sat 20 8/8 2 Jobs Sun 21 …" at bounding box center [716, 478] width 1433 height 1499
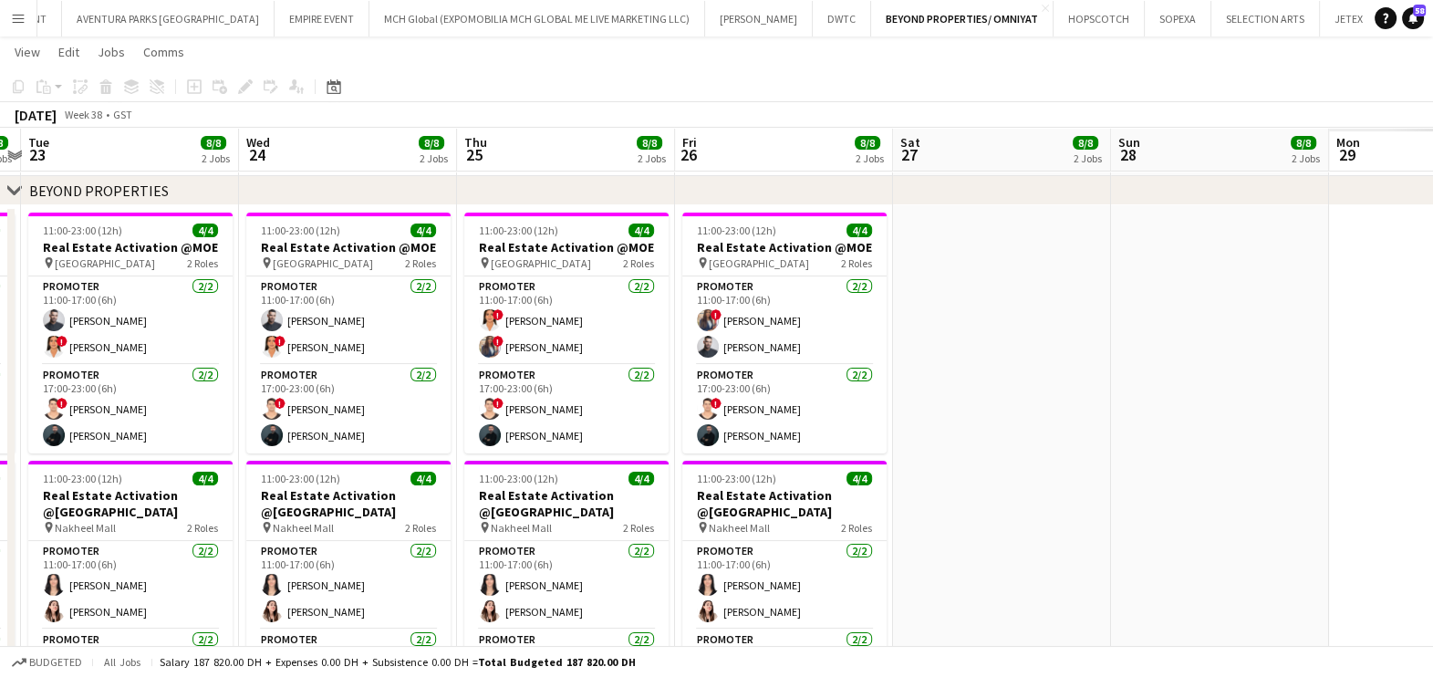
click at [71, 339] on app-calendar-viewport "Sat 20 8/8 2 Jobs Sun 21 8/8 2 Jobs Mon 22 8/8 2 Jobs Tue 23 8/8 2 Jobs Wed 24 …" at bounding box center [716, 478] width 1433 height 1499
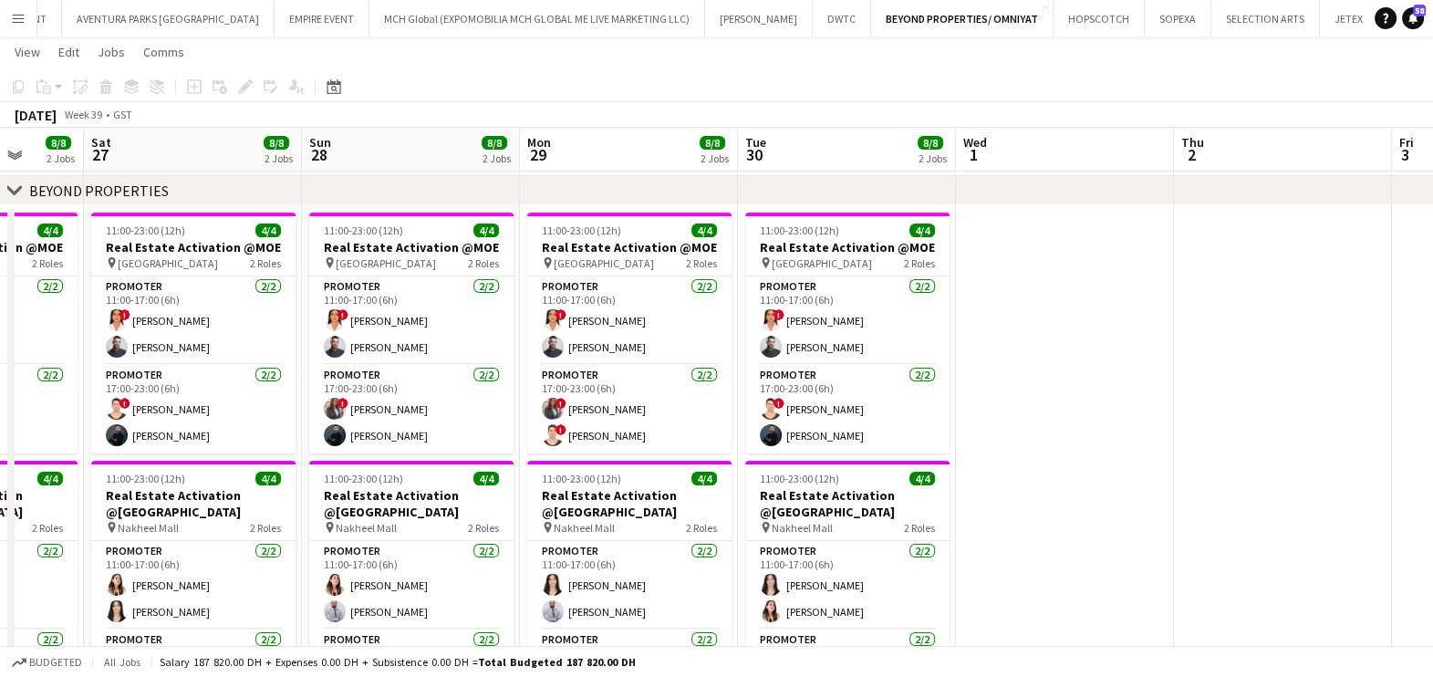
click at [411, 353] on app-calendar-viewport "Wed 24 8/8 2 Jobs Thu 25 8/8 2 Jobs Fri 26 8/8 2 Jobs Sat 27 8/8 2 Jobs Sun 28 …" at bounding box center [716, 478] width 1433 height 1499
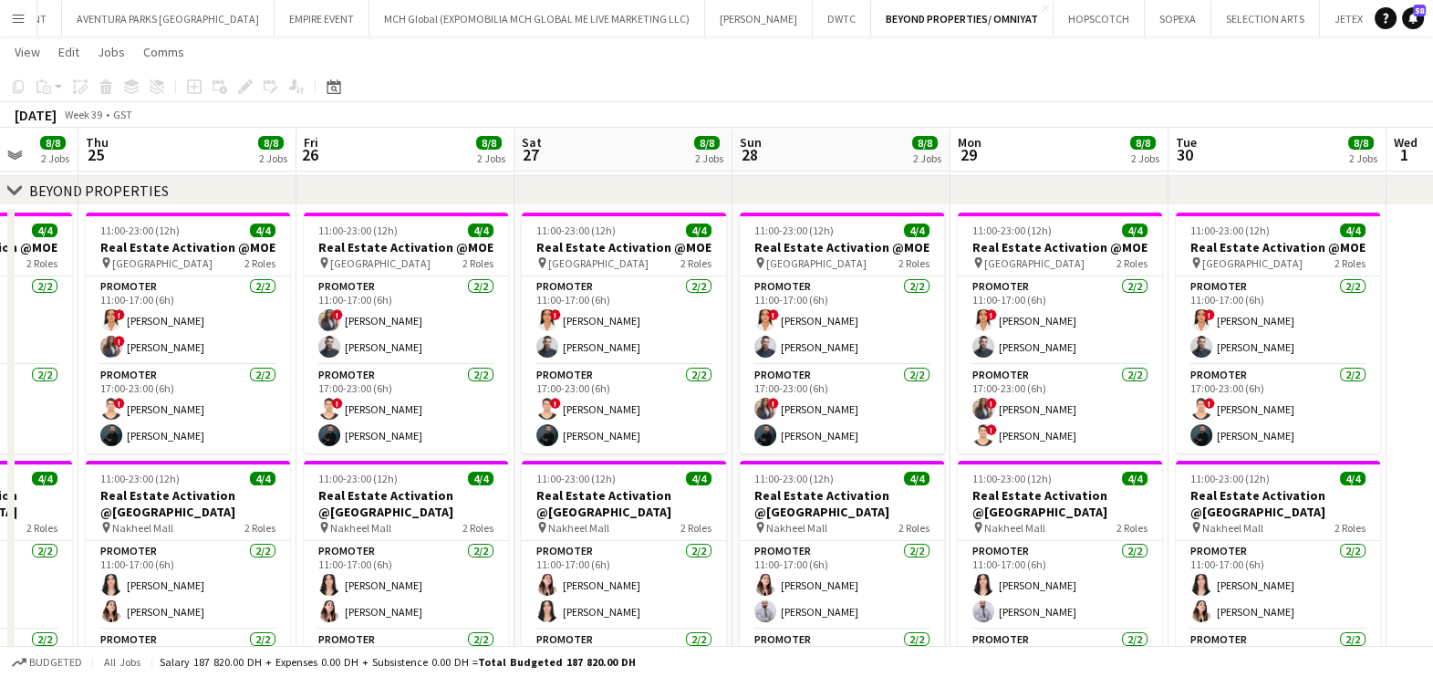
click at [1432, 344] on html "Menu Boards Boards Boards All jobs Status Workforce Workforce My Workforce Recr…" at bounding box center [716, 458] width 1433 height 1601
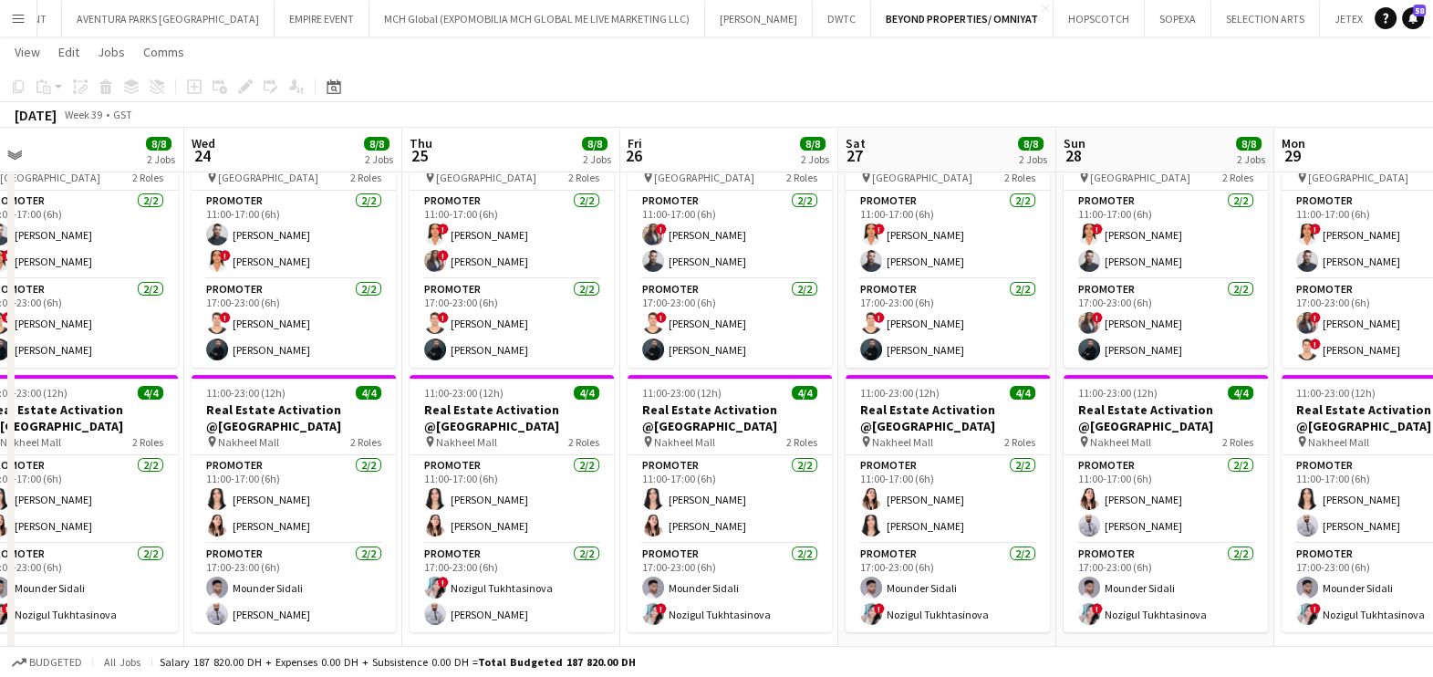
scroll to position [455, 0]
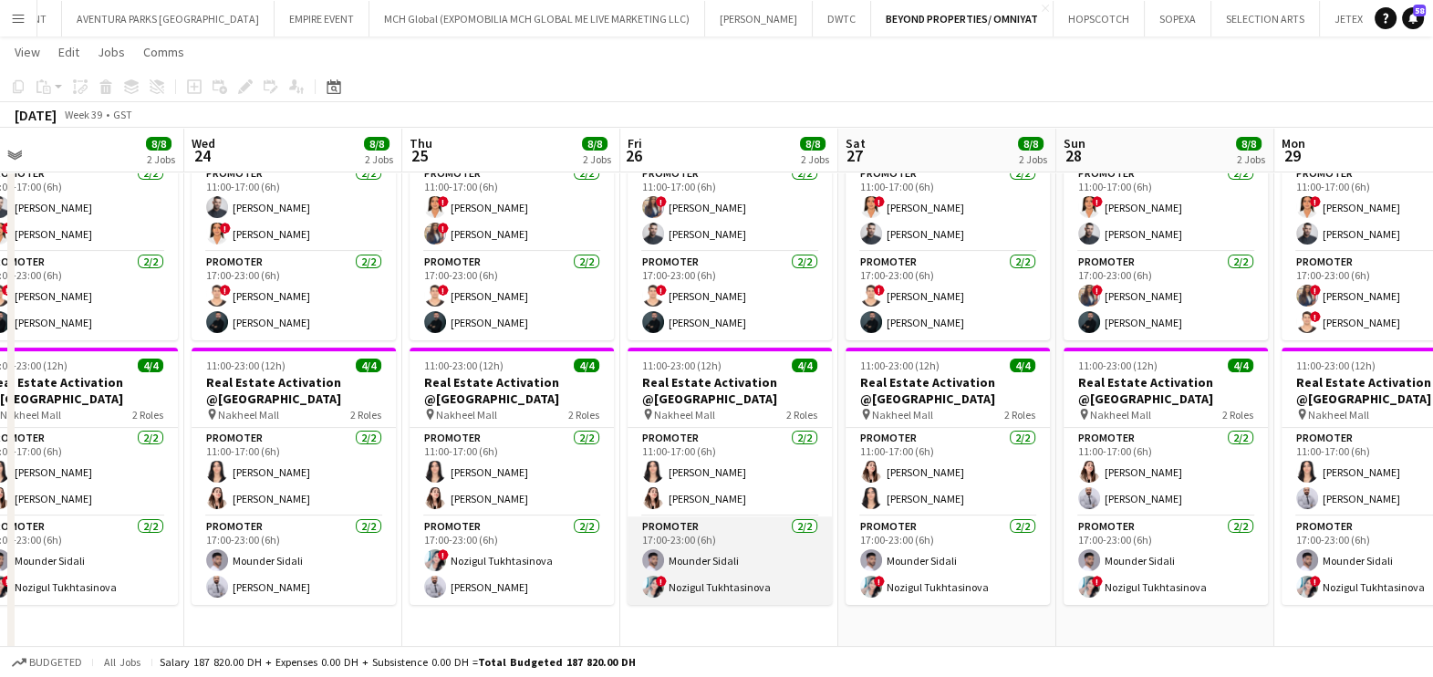
click at [680, 566] on app-card-role "Promoter [DATE] 17:00-23:00 (6h) Mounder Sidali ! Nozigul Tukhtasinova" at bounding box center [730, 560] width 204 height 88
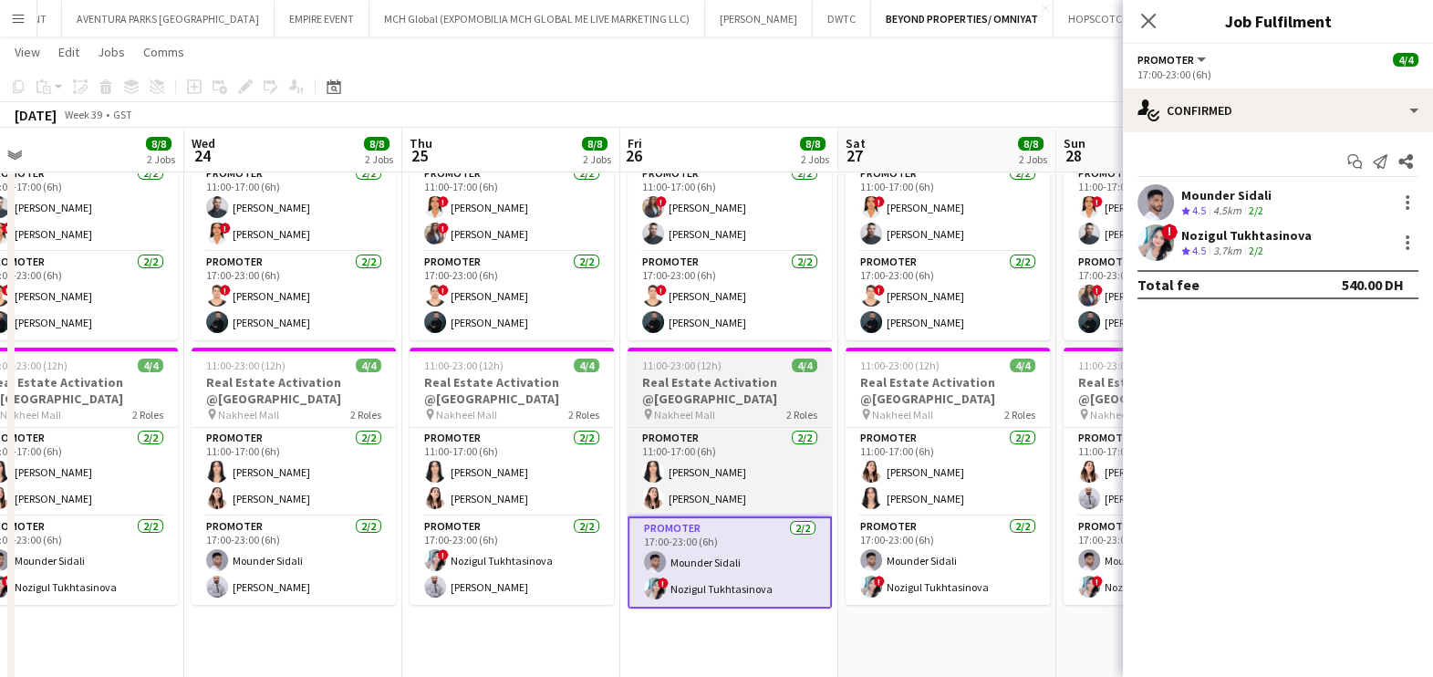
click at [693, 353] on app-job-card "11:00-23:00 (12h) 4/4 Real Estate Activation @[GEOGRAPHIC_DATA] pin Nakheel Mal…" at bounding box center [730, 478] width 204 height 261
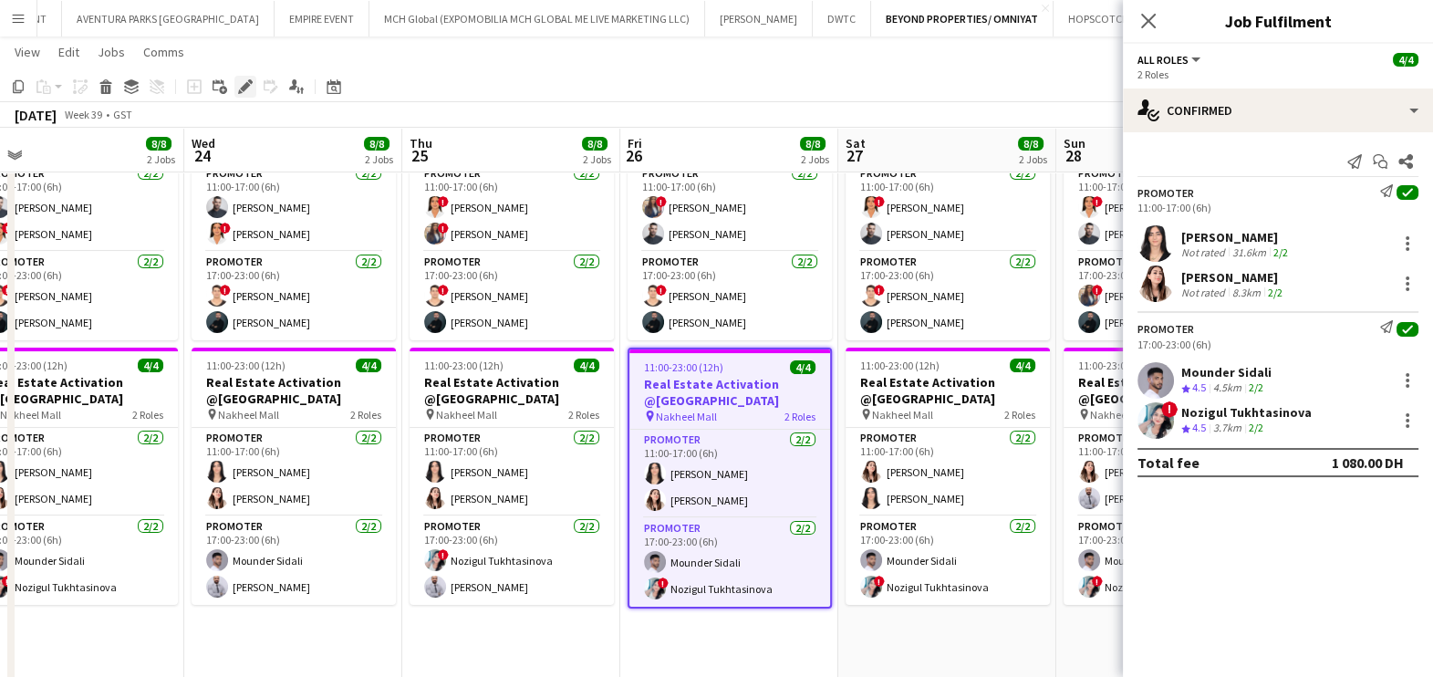
click at [240, 88] on icon at bounding box center [245, 87] width 10 height 10
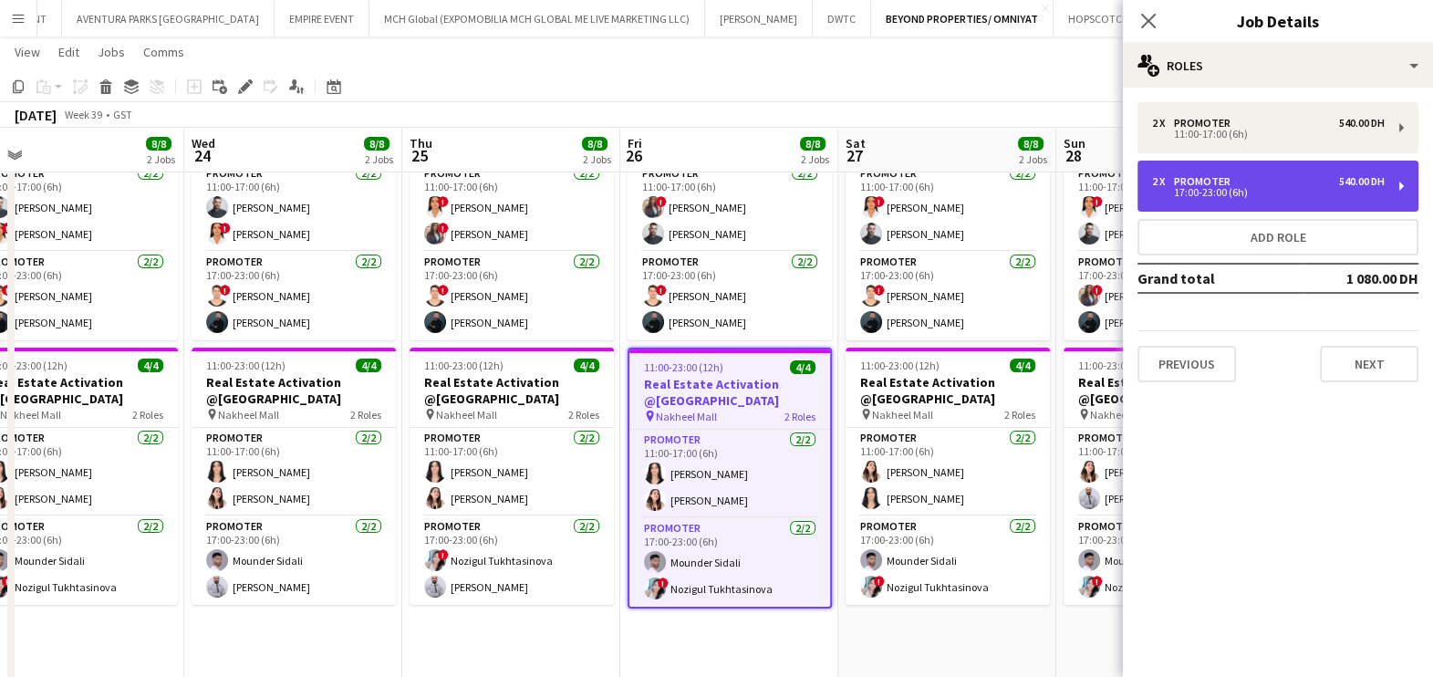
click at [1200, 161] on div "2 x Promoter 540.00 DH 17:00-23:00 (6h)" at bounding box center [1278, 186] width 281 height 51
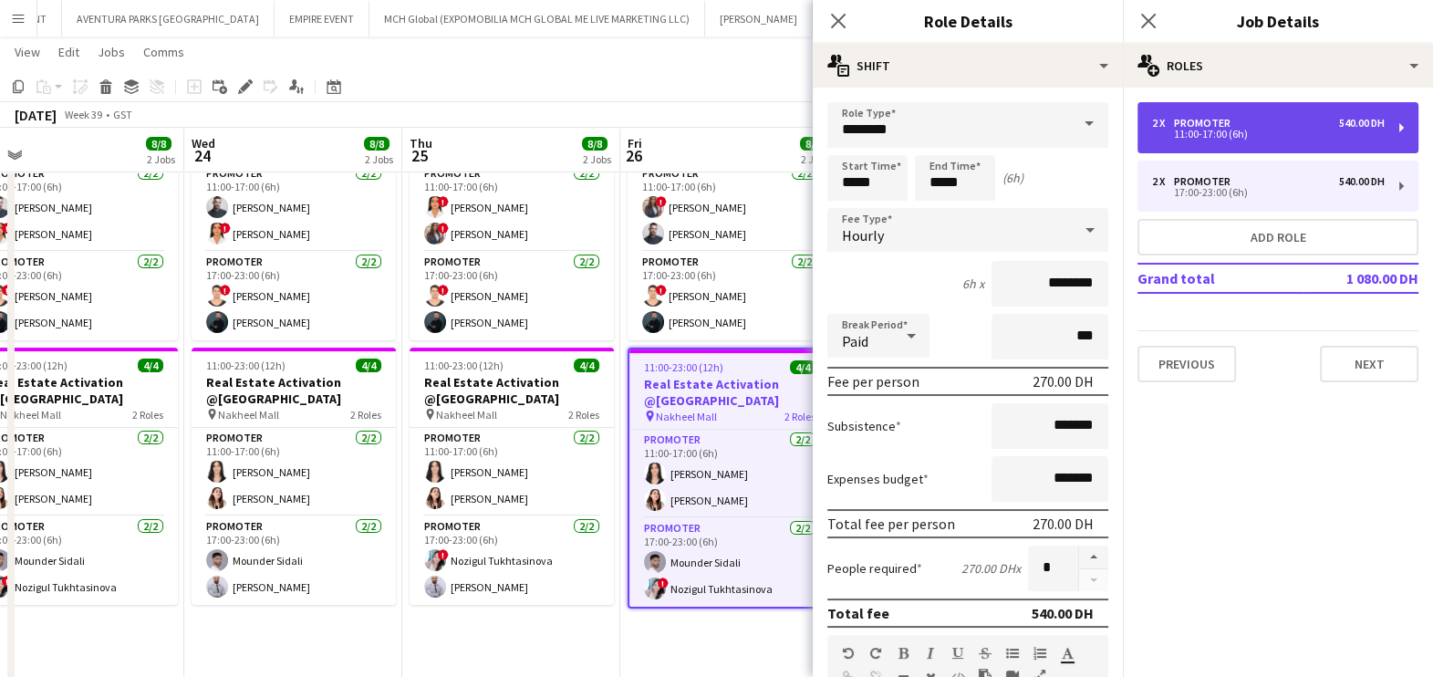
click at [1212, 144] on div "2 x Promoter 540.00 DH 11:00-17:00 (6h)" at bounding box center [1278, 127] width 281 height 51
type input "*****"
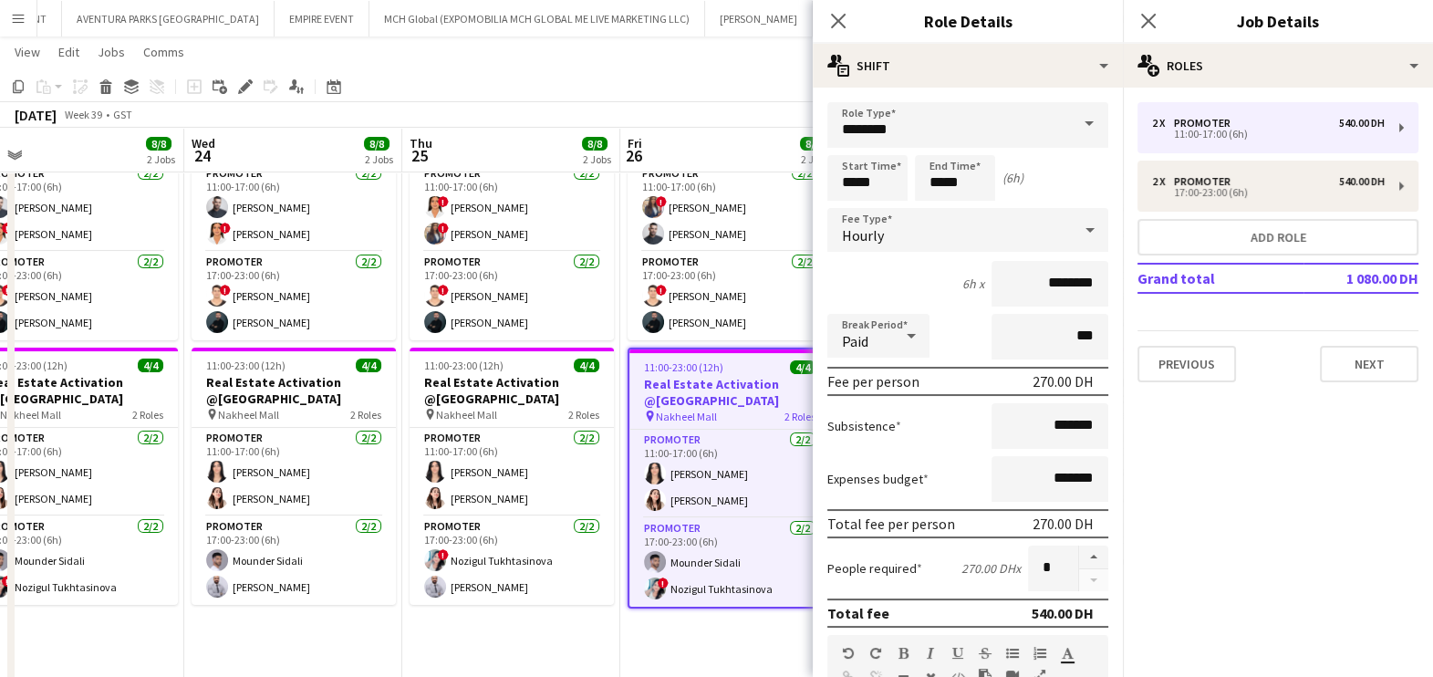
click at [746, 99] on app-toolbar "Copy Paste Paste Ctrl+V Paste with crew Ctrl+Shift+V Paste linked Job [GEOGRAPH…" at bounding box center [716, 86] width 1433 height 31
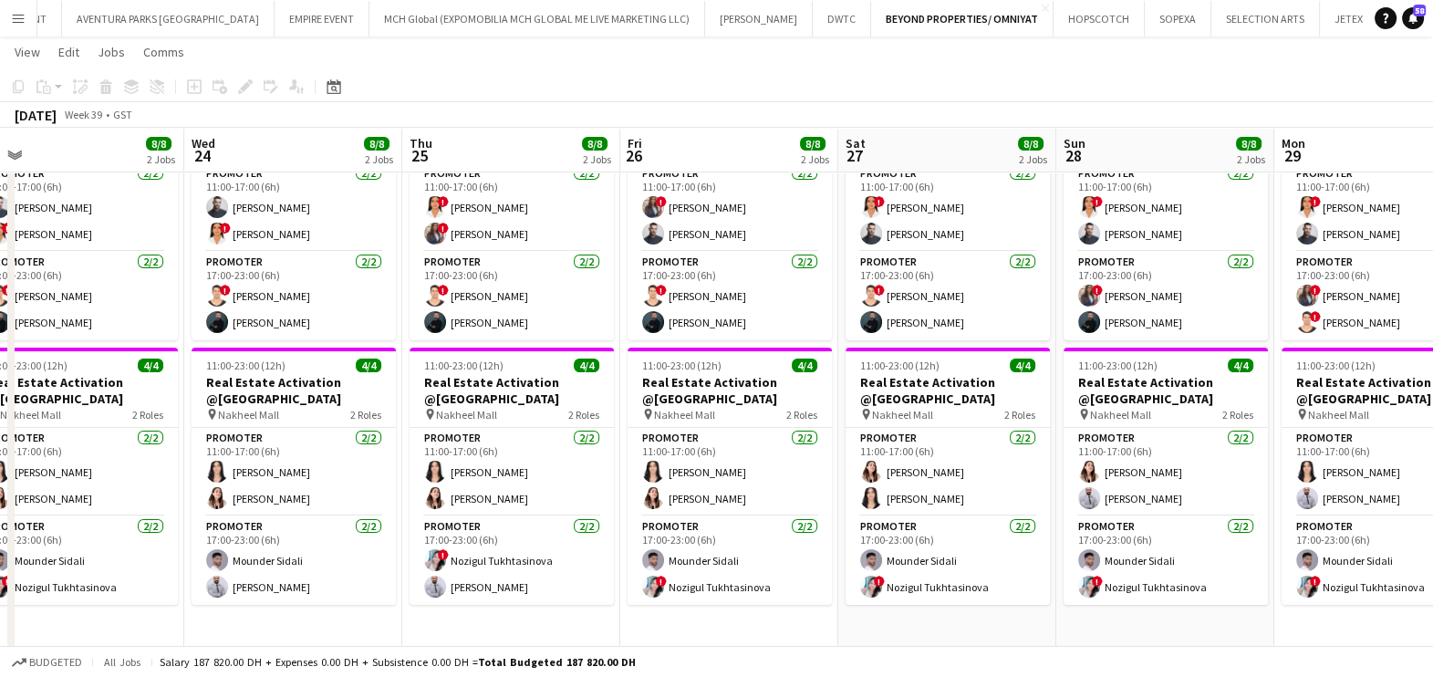
click at [1090, 232] on app-calendar-viewport "Sun 21 8/8 2 Jobs Mon 22 8/8 2 Jobs Tue 23 8/8 2 Jobs Wed 24 8/8 2 Jobs Thu 25 …" at bounding box center [716, 365] width 1433 height 1499
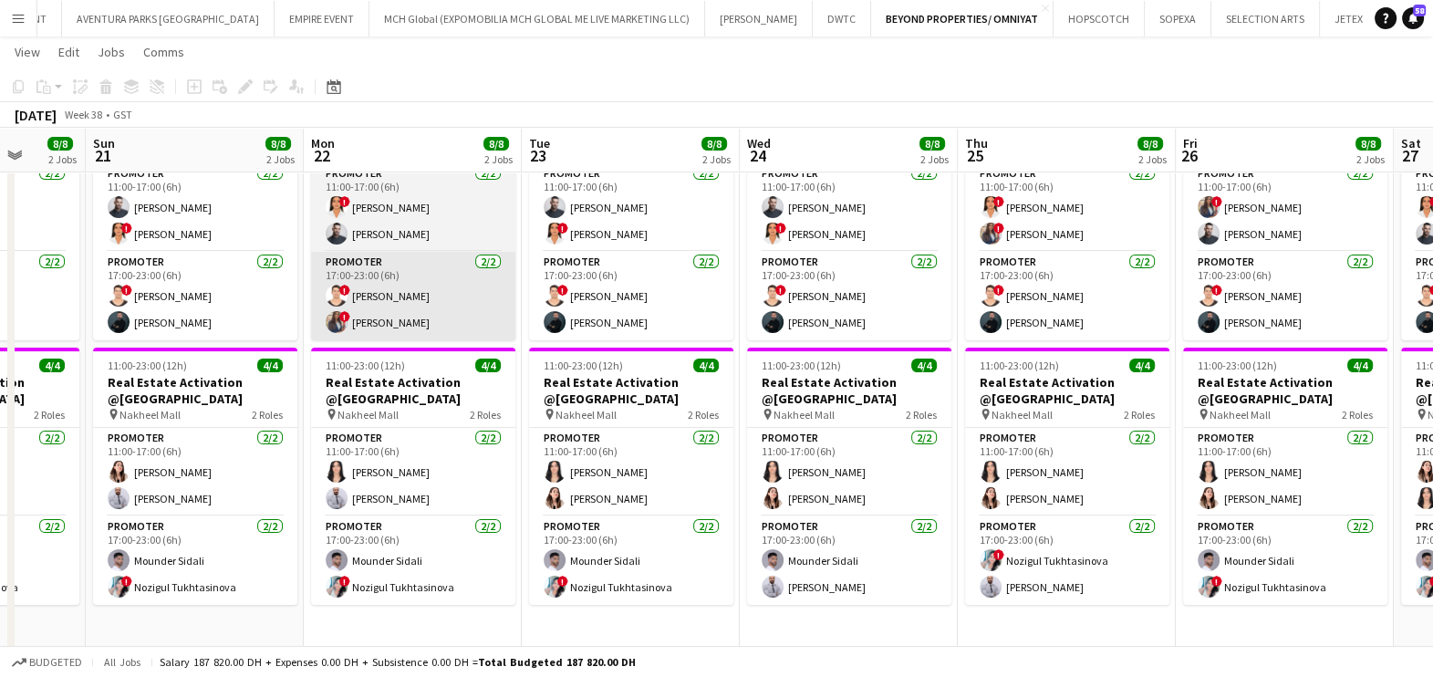
click at [1137, 294] on app-calendar-viewport "Thu 18 8/8 2 Jobs Fri 19 8/8 2 Jobs Sat 20 8/8 2 Jobs Sun 21 8/8 2 Jobs Mon 22 …" at bounding box center [716, 365] width 1433 height 1499
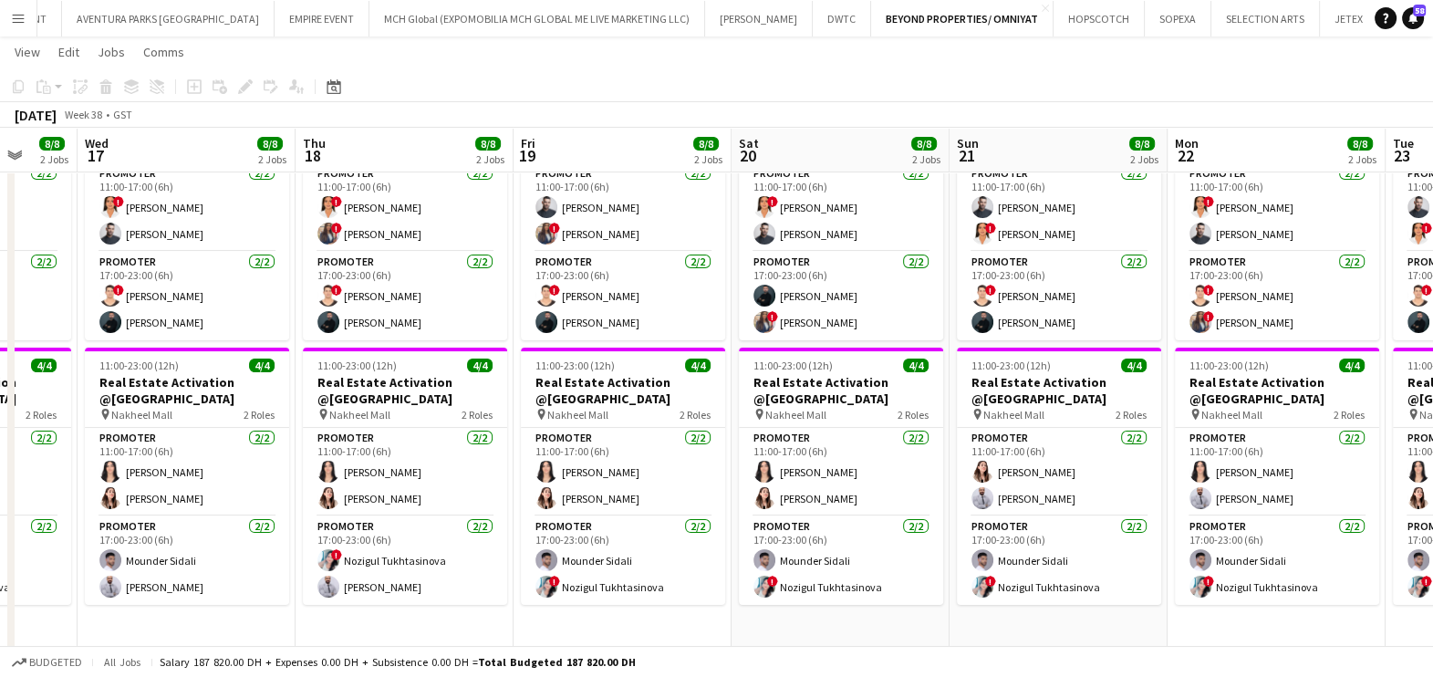
click at [1432, 350] on html "Menu Boards Boards Boards All jobs Status Workforce Workforce My Workforce Recr…" at bounding box center [716, 345] width 1433 height 1601
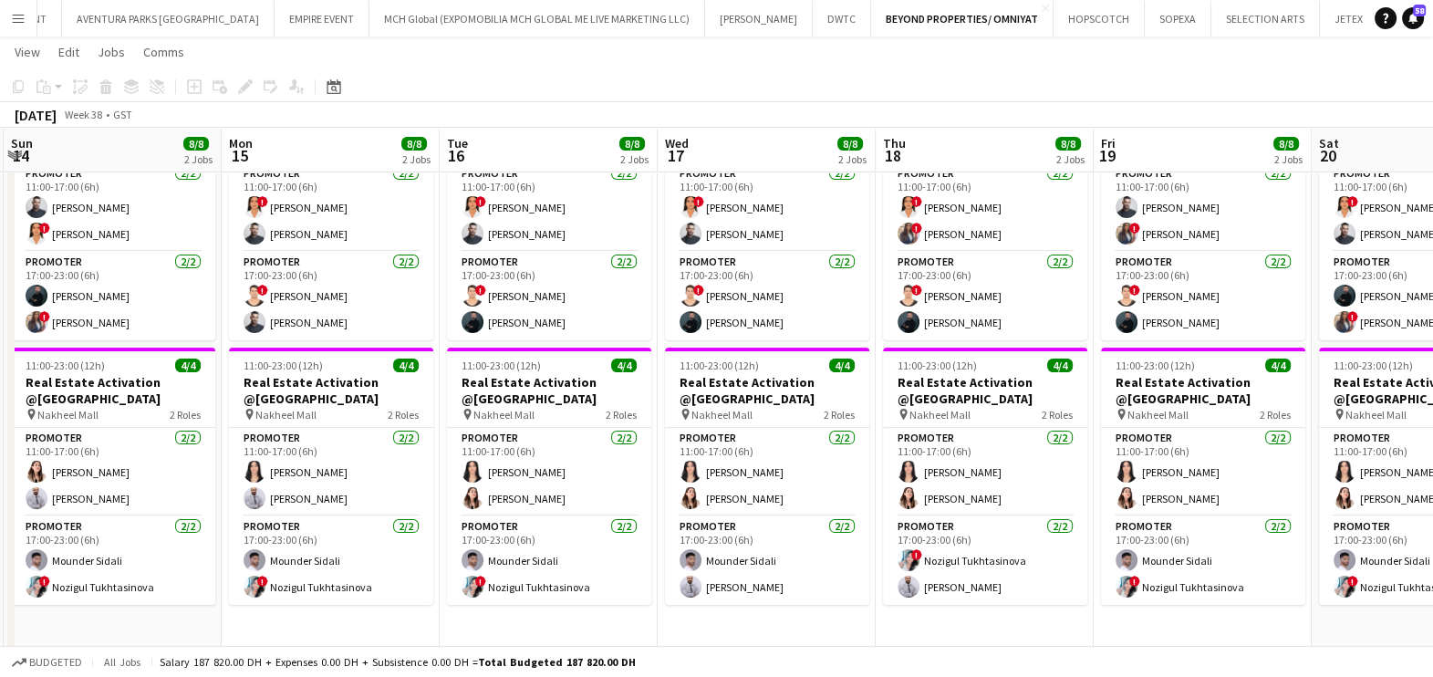
click at [1432, 383] on html "Menu Boards Boards Boards All jobs Status Workforce Workforce My Workforce Recr…" at bounding box center [716, 345] width 1433 height 1601
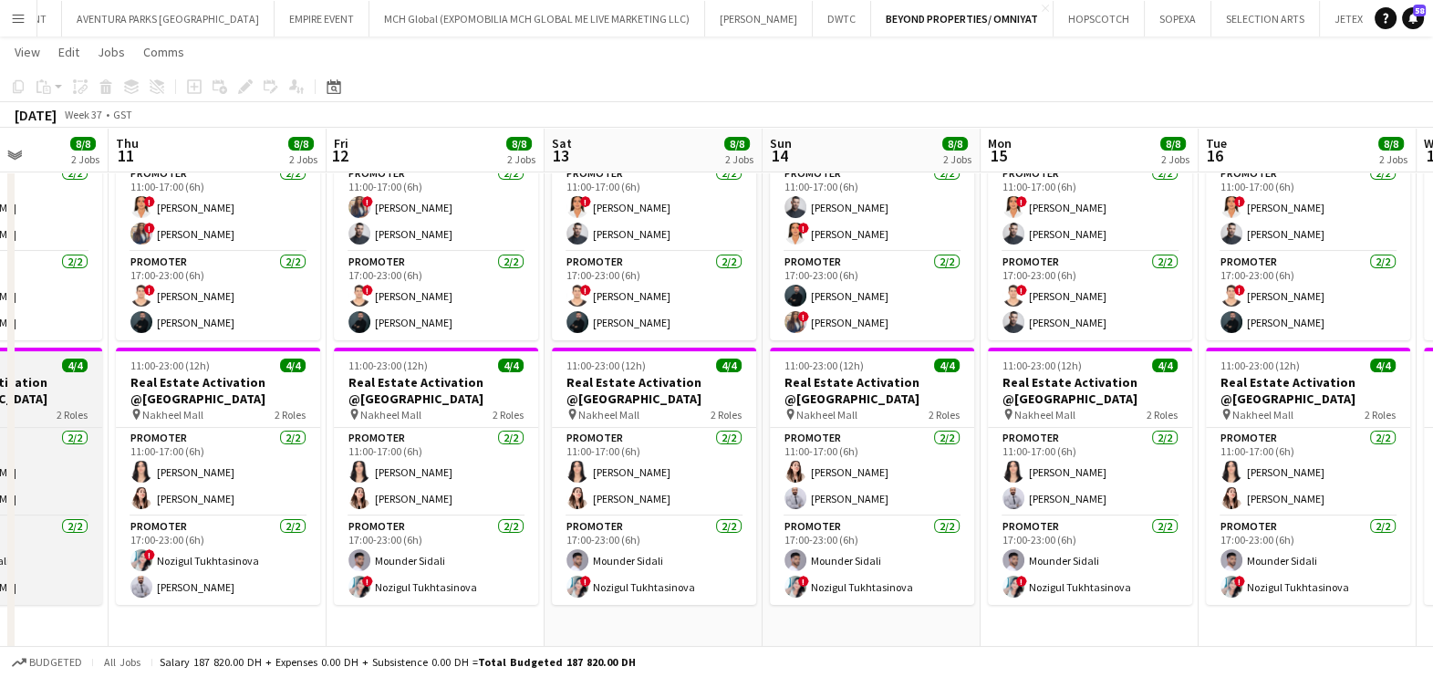
click at [1401, 381] on app-calendar-viewport "Mon 8 8/8 2 Jobs Tue 9 8/8 2 Jobs Wed 10 8/8 2 Jobs Thu 11 8/8 2 Jobs Fri 12 8/…" at bounding box center [716, 365] width 1433 height 1499
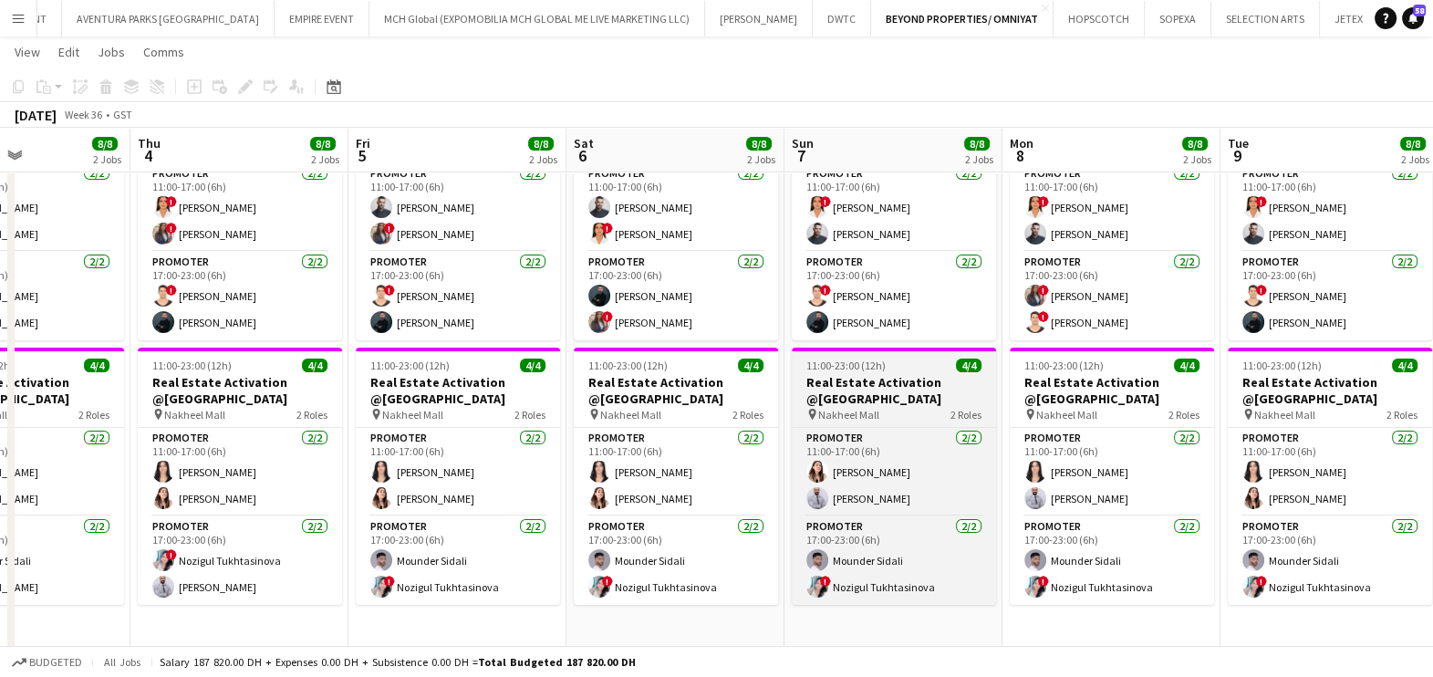
click at [1432, 398] on html "Menu Boards Boards Boards All jobs Status Workforce Workforce My Workforce Recr…" at bounding box center [716, 345] width 1433 height 1601
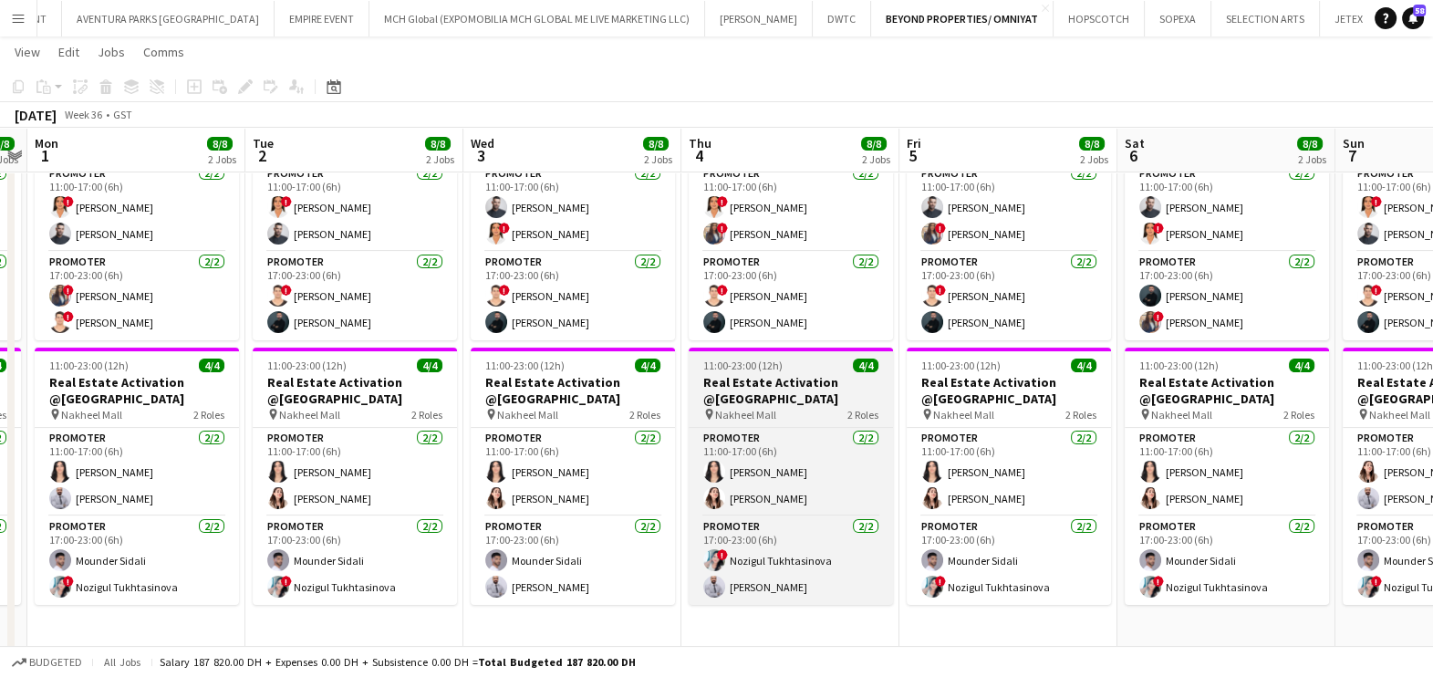
click at [1432, 389] on html "Menu Boards Boards Boards All jobs Status Workforce Workforce My Workforce Recr…" at bounding box center [716, 345] width 1433 height 1601
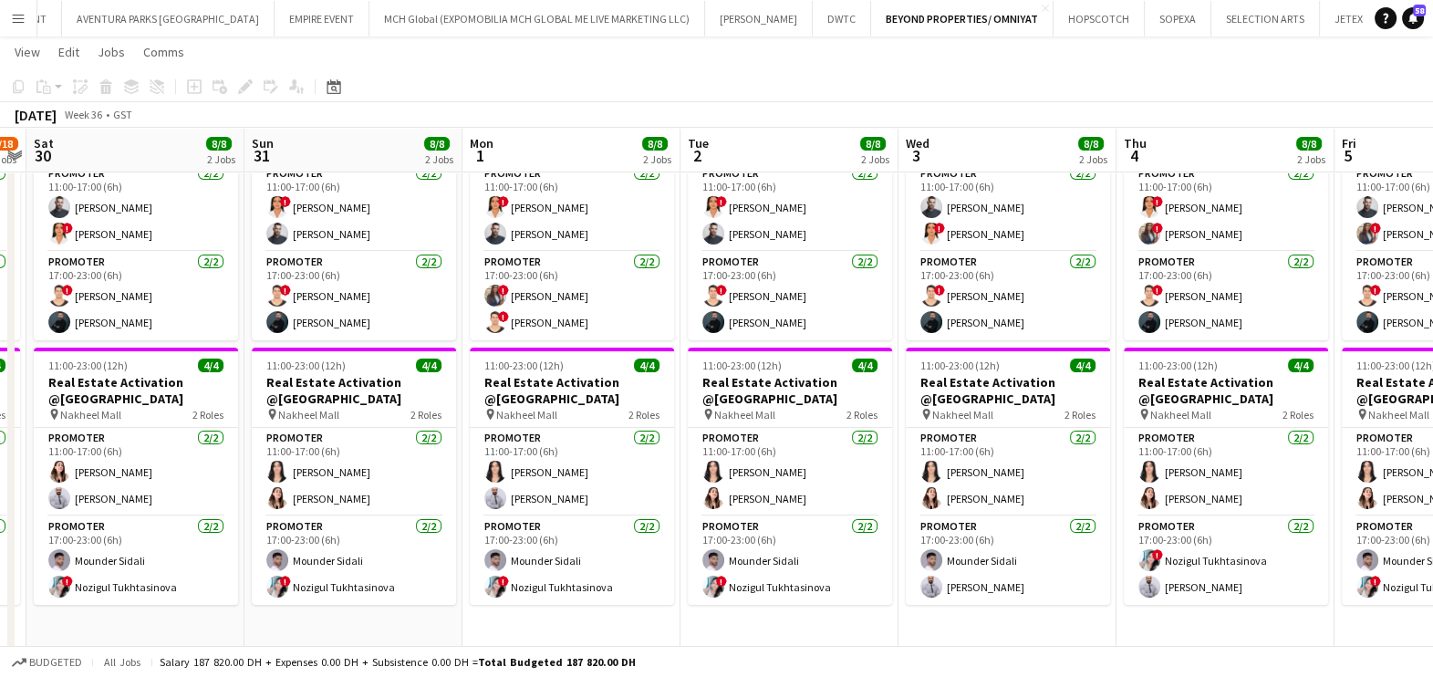
click at [1276, 411] on app-calendar-viewport "Wed 27 8/8 2 Jobs Thu 28 8/8 2 Jobs Fri 29 8/18 3 Jobs Sat 30 8/8 2 Jobs Sun 31…" at bounding box center [716, 365] width 1433 height 1499
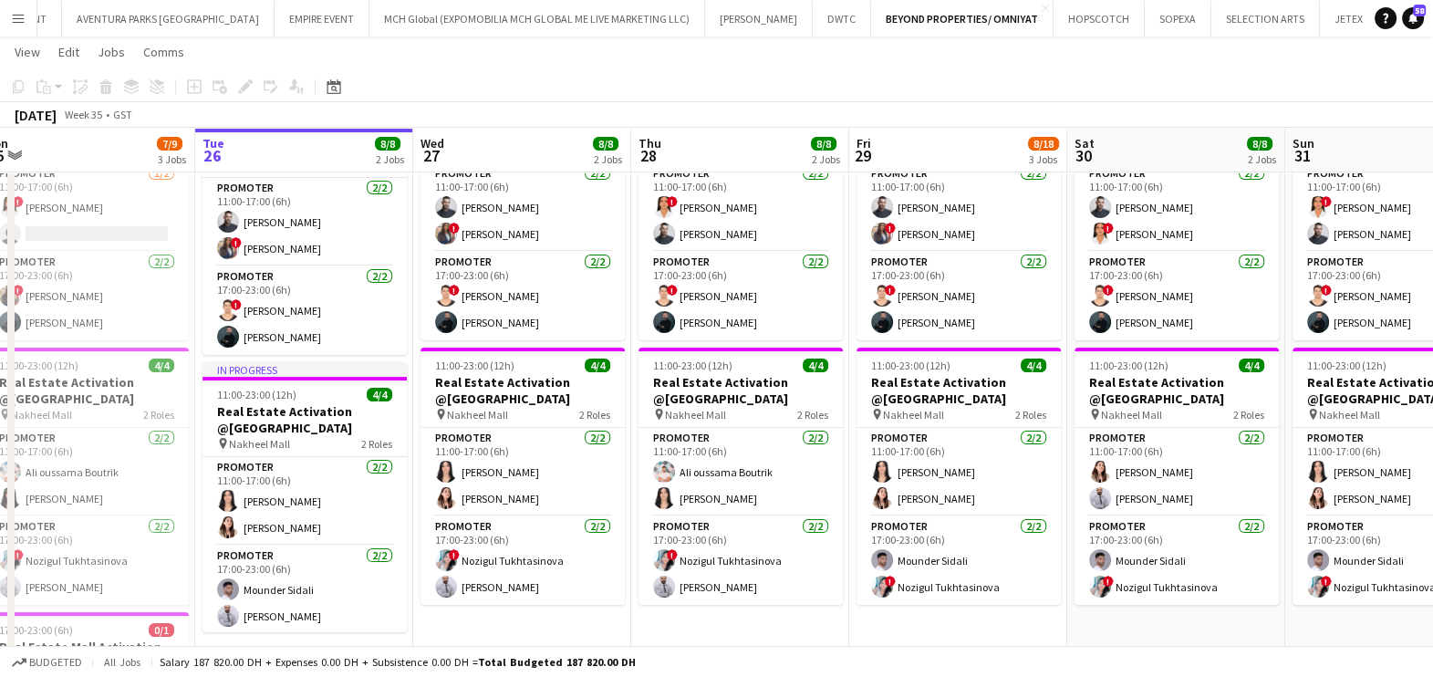
click at [1305, 439] on app-calendar-viewport "Sat 23 8/8 2 Jobs Sun 24 8/8 2 Jobs Mon 25 7/9 3 Jobs Tue 26 8/8 2 Jobs Wed 27 …" at bounding box center [716, 365] width 1433 height 1499
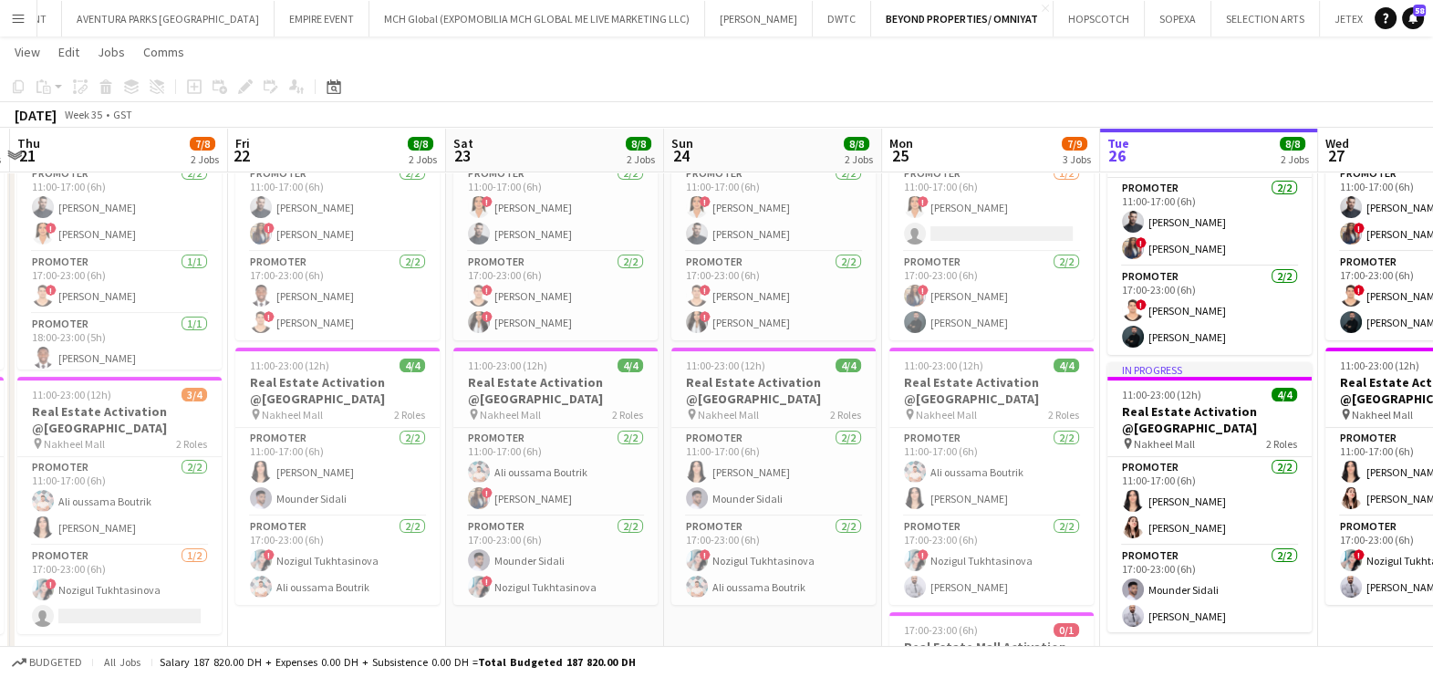
click at [1295, 446] on app-calendar-viewport "Wed 20 8/8 2 Jobs Thu 21 7/8 2 Jobs Fri 22 8/8 2 Jobs Sat 23 8/8 2 Jobs Sun 24 …" at bounding box center [716, 365] width 1433 height 1499
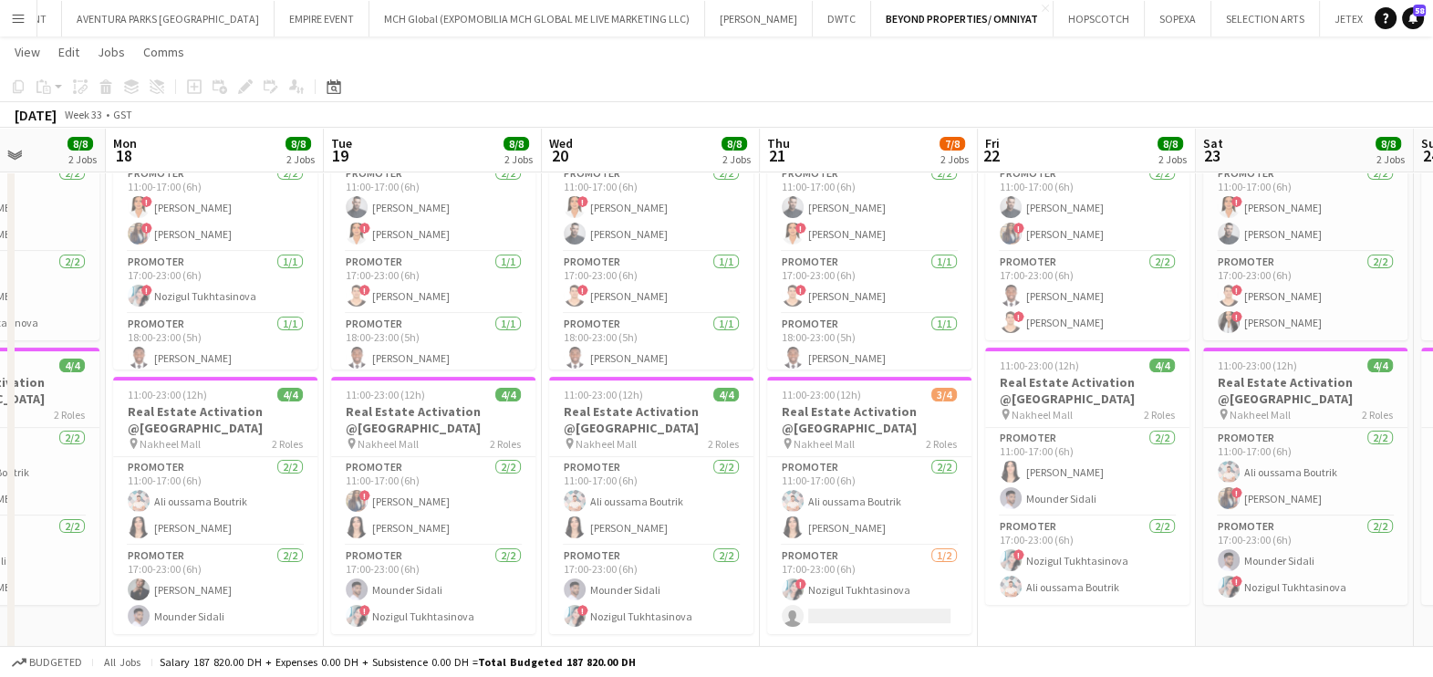
click at [1432, 455] on html "Menu Boards Boards Boards All jobs Status Workforce Workforce My Workforce Recr…" at bounding box center [716, 345] width 1433 height 1601
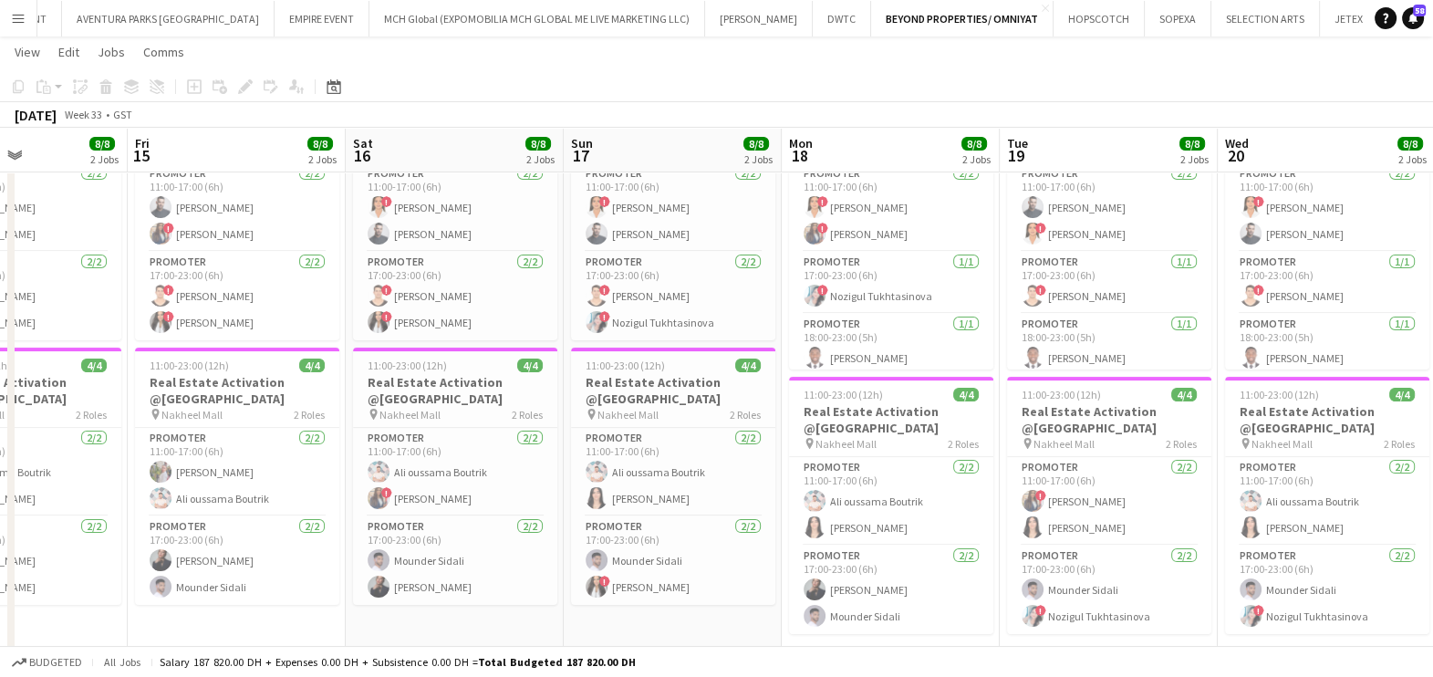
click at [1049, 432] on app-calendar-viewport "Wed 13 8/8 2 Jobs Thu 14 8/8 2 Jobs Fri 15 8/8 2 Jobs Sat 16 8/8 2 Jobs Sun 17 …" at bounding box center [716, 365] width 1433 height 1499
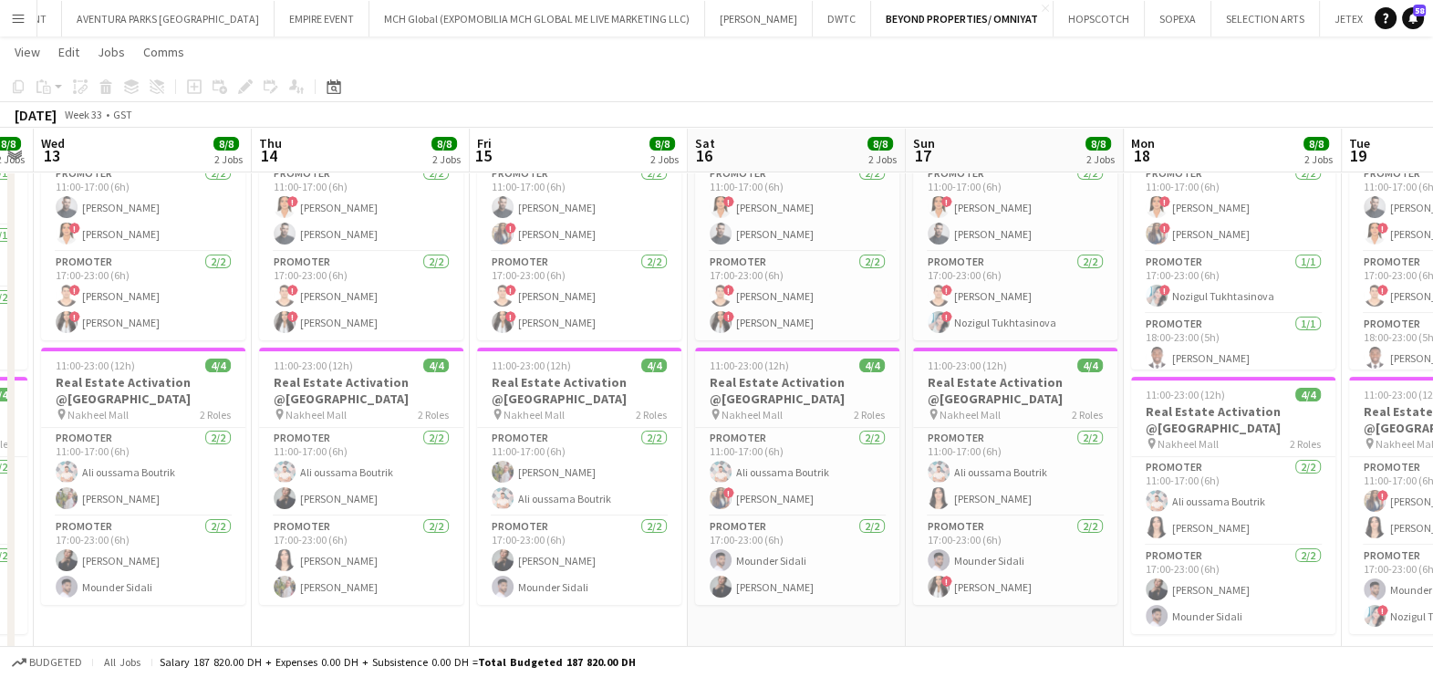
click at [5, 634] on app-calendar-viewport "Sun 10 7/8 2 Jobs Mon 11 8/8 2 Jobs Tue 12 8/8 2 Jobs Wed 13 8/8 2 Jobs Thu 14 …" at bounding box center [716, 365] width 1433 height 1499
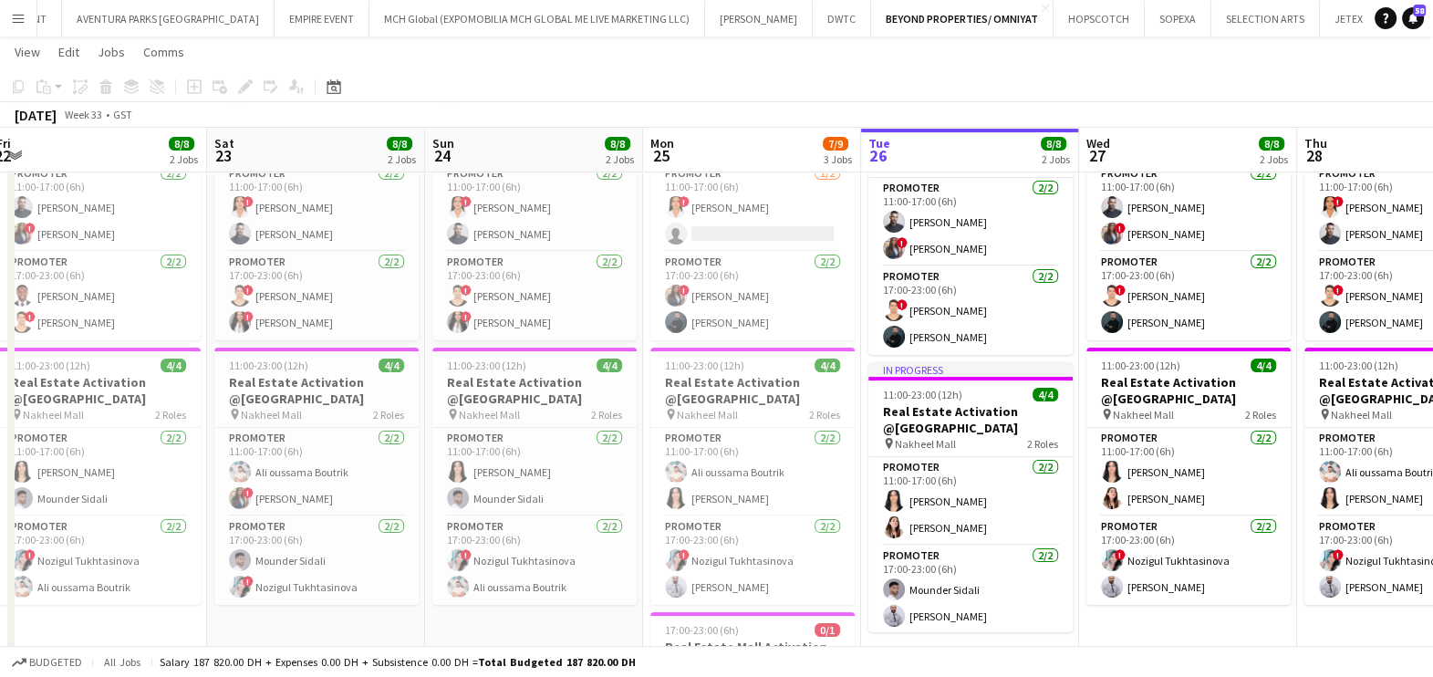
click at [0, 653] on html "Menu Boards Boards Boards All jobs Status Workforce Workforce My Workforce Recr…" at bounding box center [716, 345] width 1433 height 1601
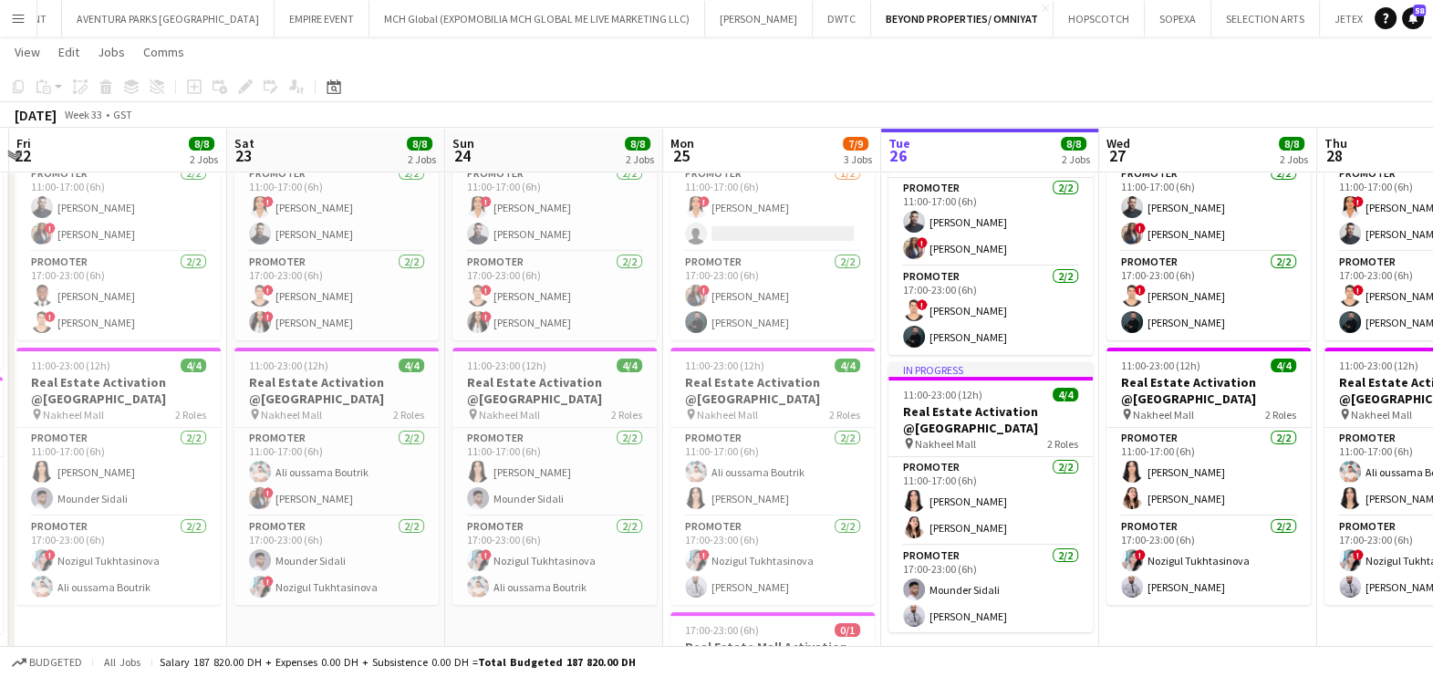
click at [0, 676] on html "Menu Boards Boards Boards All jobs Status Workforce Workforce My Workforce Recr…" at bounding box center [716, 345] width 1433 height 1601
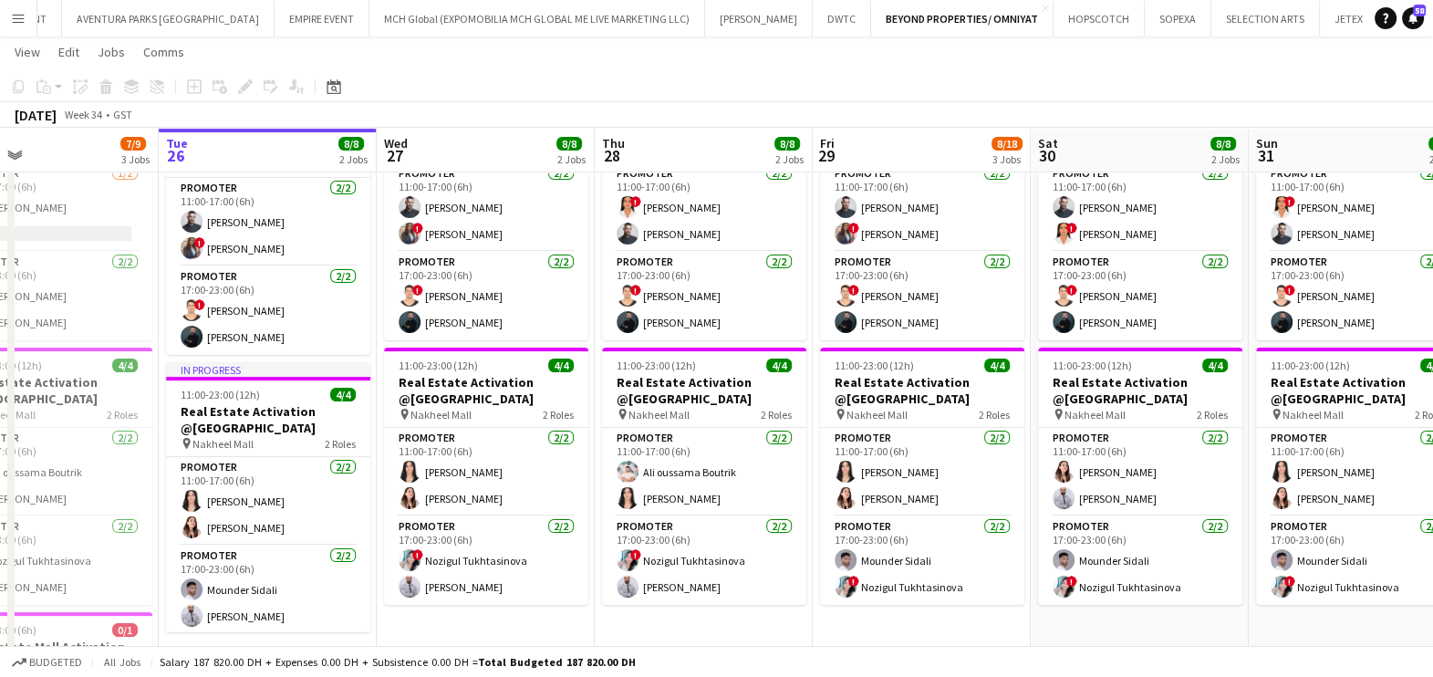
click at [219, 593] on app-calendar-viewport "Thu 21 7/8 2 Jobs Fri 22 8/8 2 Jobs Sat 23 8/8 2 Jobs Sun 24 8/8 2 Jobs Mon 25 …" at bounding box center [716, 365] width 1433 height 1499
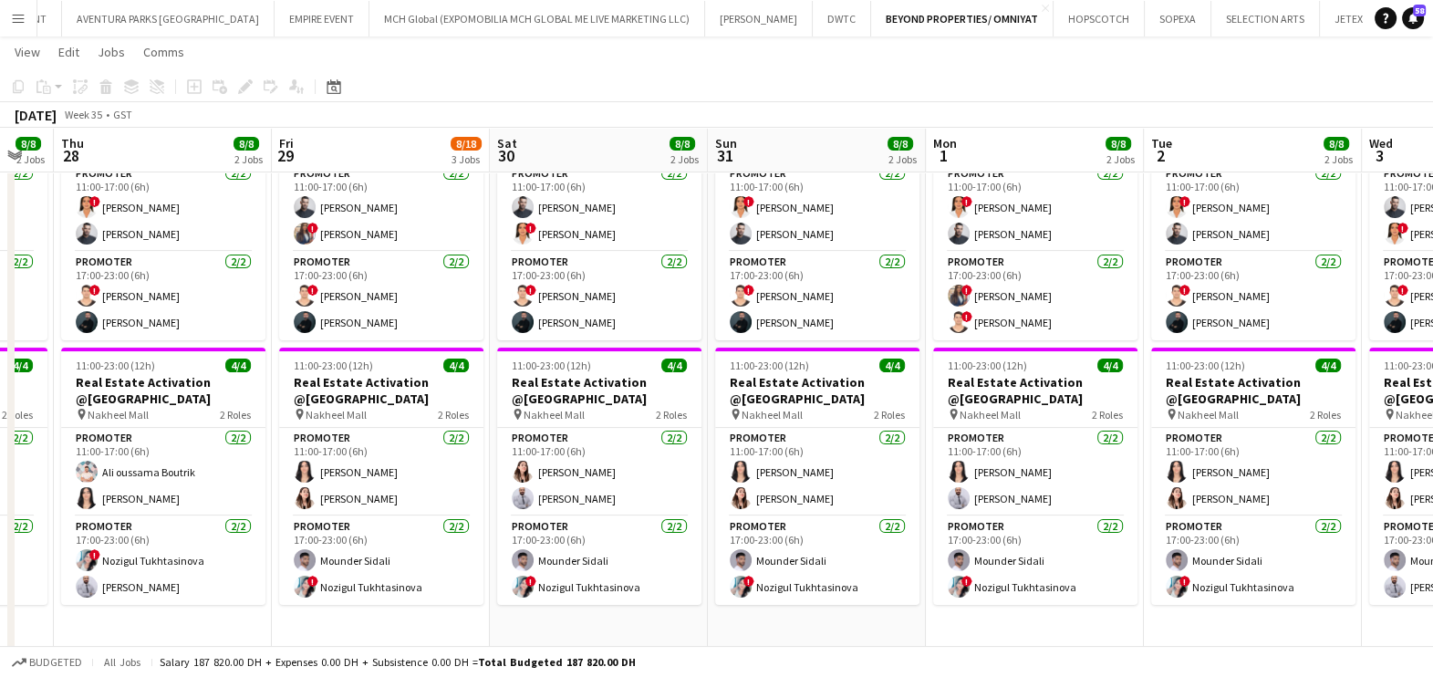
click at [125, 616] on app-calendar-viewport "Mon 25 7/9 3 Jobs Tue 26 8/8 2 Jobs Wed 27 8/8 2 Jobs Thu 28 8/8 2 Jobs Fri 29 …" at bounding box center [716, 365] width 1433 height 1499
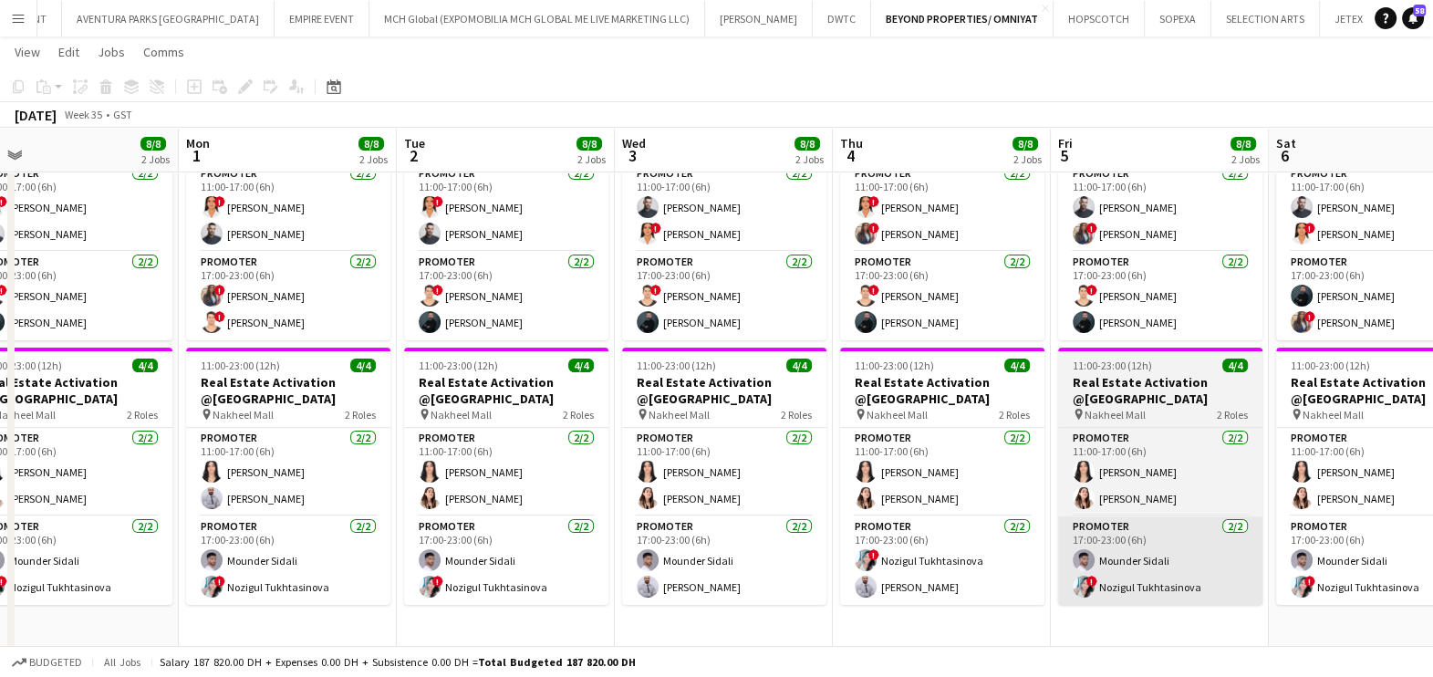
click at [191, 605] on app-calendar-viewport "Fri 29 8/18 3 Jobs Sat 30 8/8 2 Jobs Sun 31 8/8 2 Jobs Mon 1 8/8 2 Jobs Tue 2 8…" at bounding box center [716, 365] width 1433 height 1499
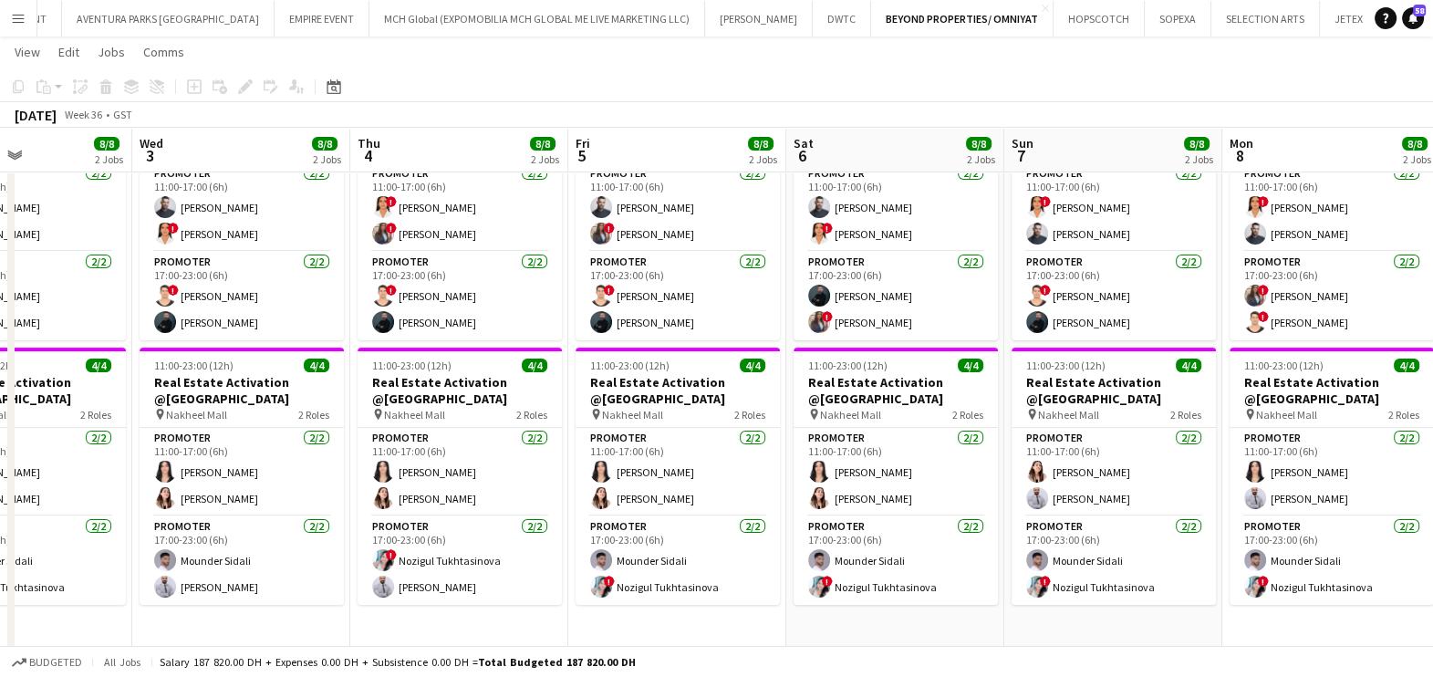
click at [158, 595] on app-calendar-viewport "Sun 31 8/8 2 Jobs Mon 1 8/8 2 Jobs Tue 2 8/8 2 Jobs Wed 3 8/8 2 Jobs Thu 4 8/8 …" at bounding box center [716, 365] width 1433 height 1499
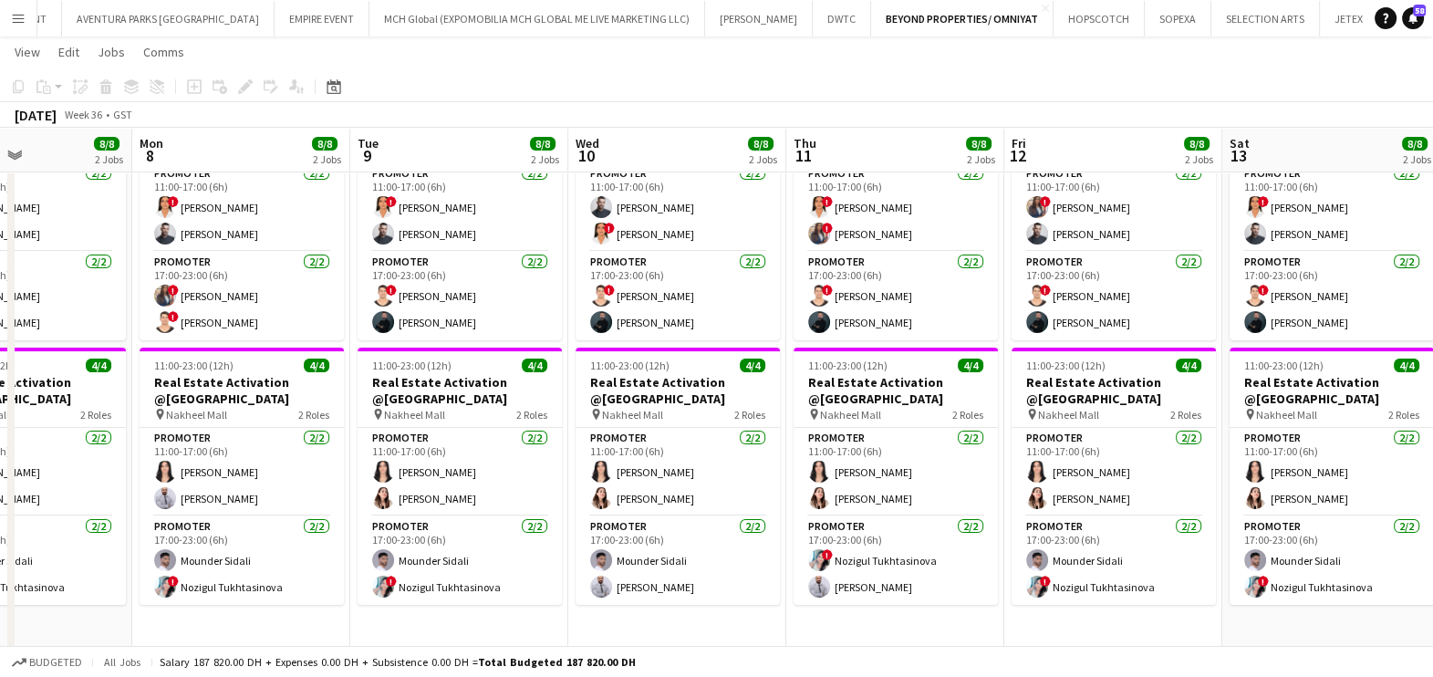
scroll to position [0, 566]
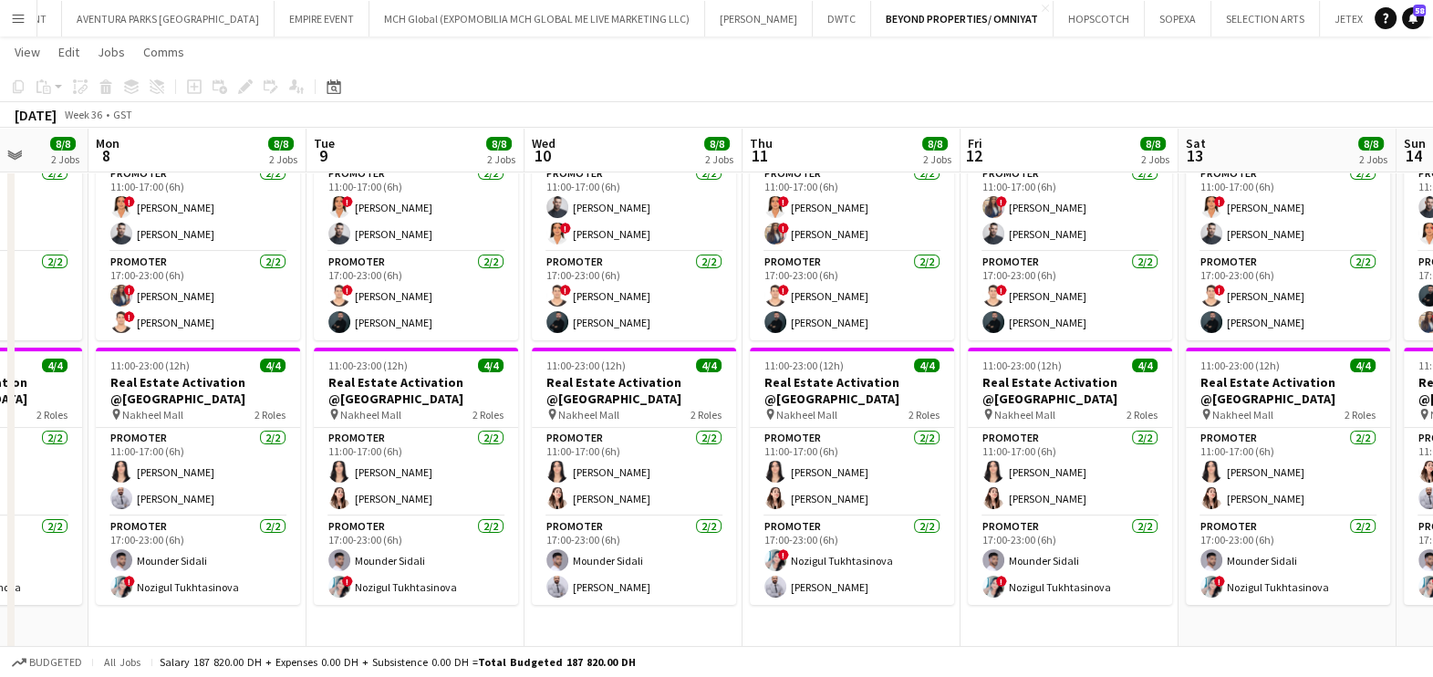
click at [136, 676] on html "Menu Boards Boards Boards All jobs Status Workforce Workforce My Workforce Recr…" at bounding box center [716, 345] width 1433 height 1601
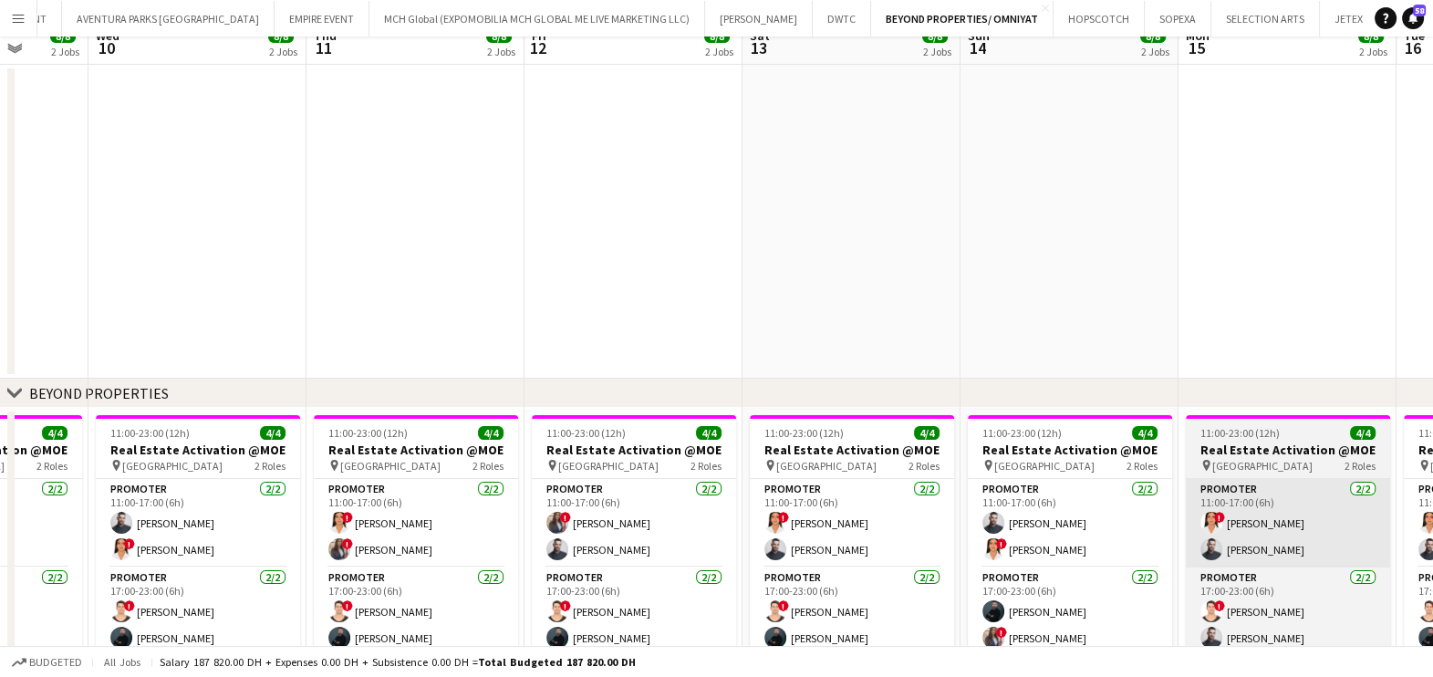
scroll to position [227, 0]
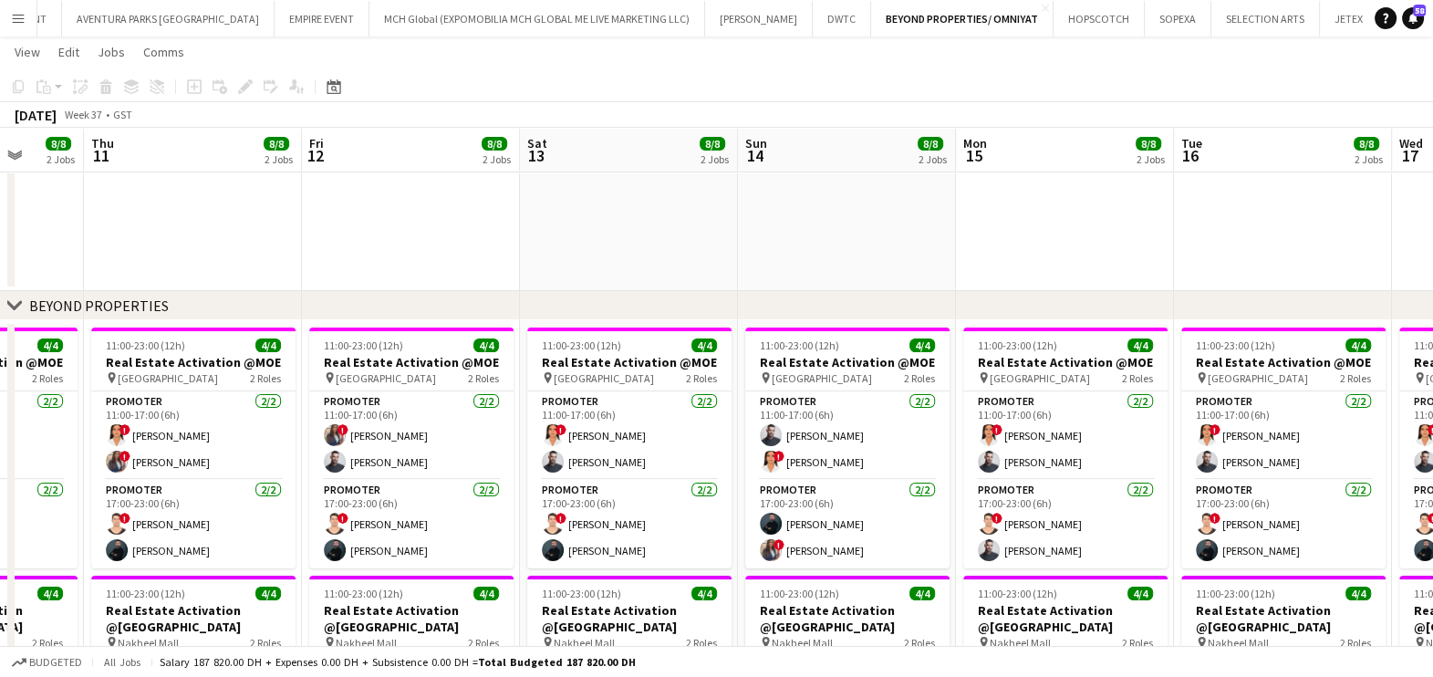
click at [639, 510] on app-calendar-viewport "Sun 7 8/8 2 Jobs Mon 8 8/8 2 Jobs Tue 9 8/8 2 Jobs Wed 10 8/8 2 Jobs Thu 11 8/8…" at bounding box center [716, 593] width 1433 height 1499
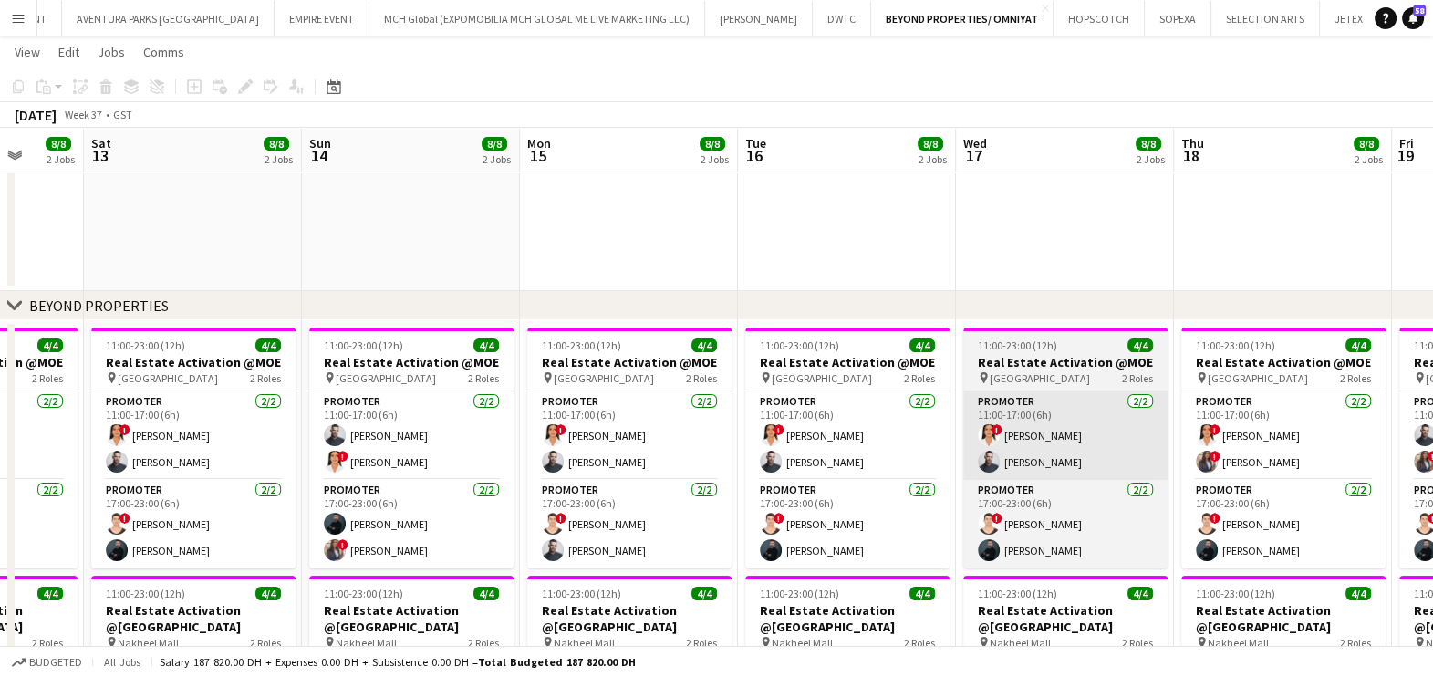
scroll to position [0, 804]
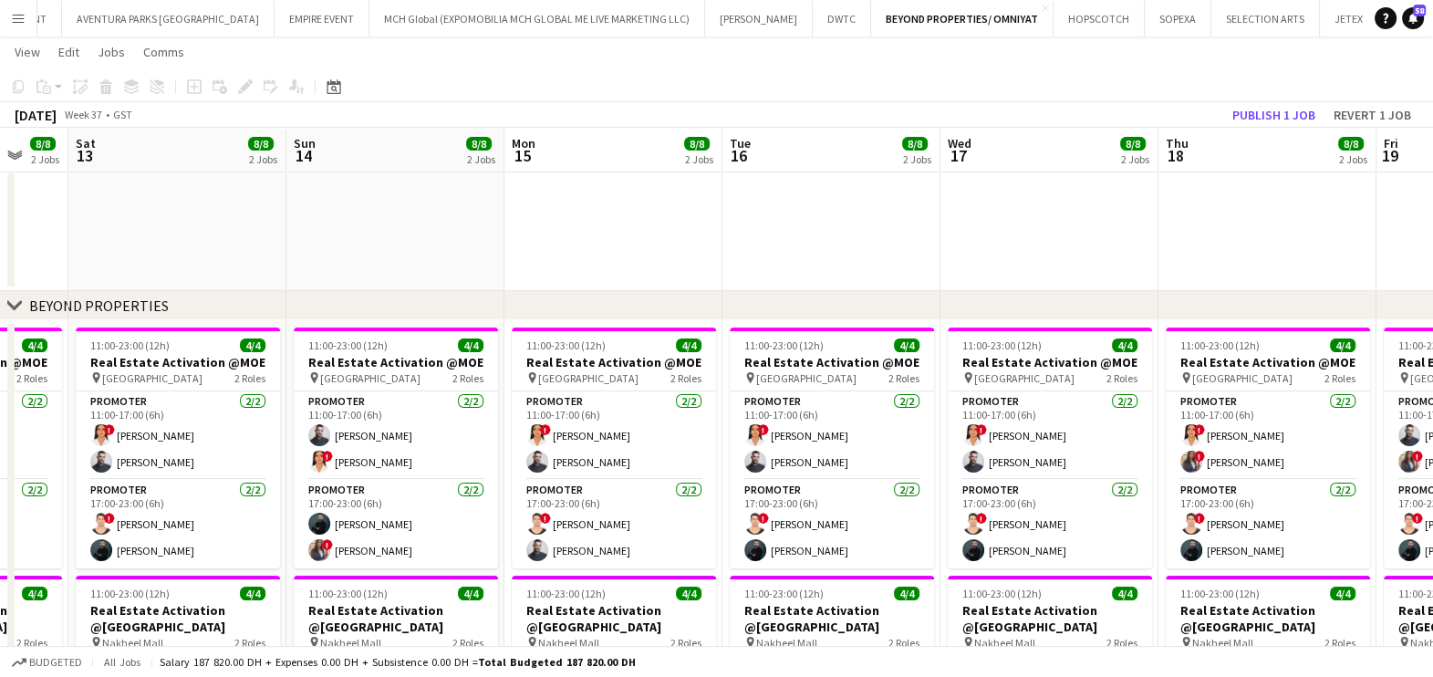
drag, startPoint x: 1203, startPoint y: 255, endPoint x: 446, endPoint y: 264, distance: 757.3
click at [452, 259] on app-calendar-viewport "Tue 9 8/8 2 Jobs Wed 10 8/8 2 Jobs Thu 11 8/8 2 Jobs Fri 12 8/8 2 Jobs Sat 13 8…" at bounding box center [716, 593] width 1433 height 1499
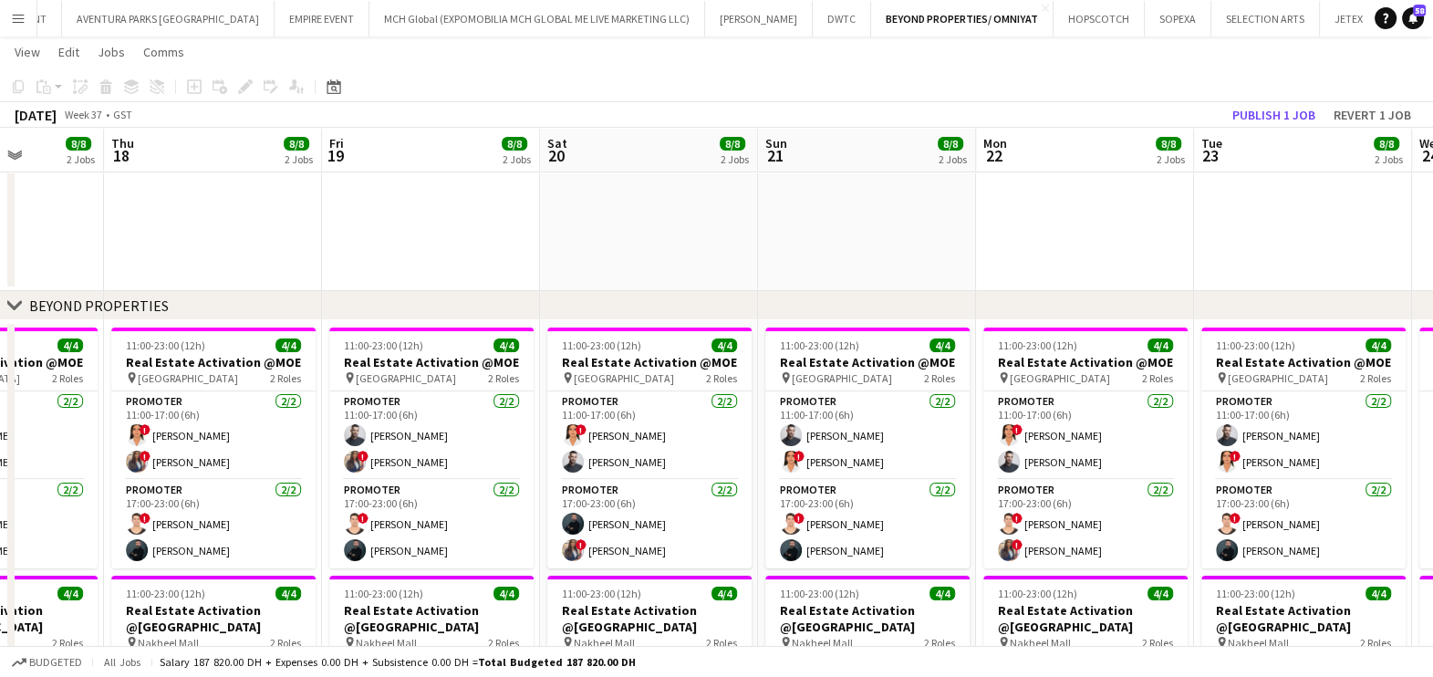
drag, startPoint x: 930, startPoint y: 255, endPoint x: 553, endPoint y: 299, distance: 379.3
click at [128, 297] on div "chevron-right BEYOND PROPERTIES chevron-right OMNIYAT chevron-right New group S…" at bounding box center [716, 593] width 1433 height 1499
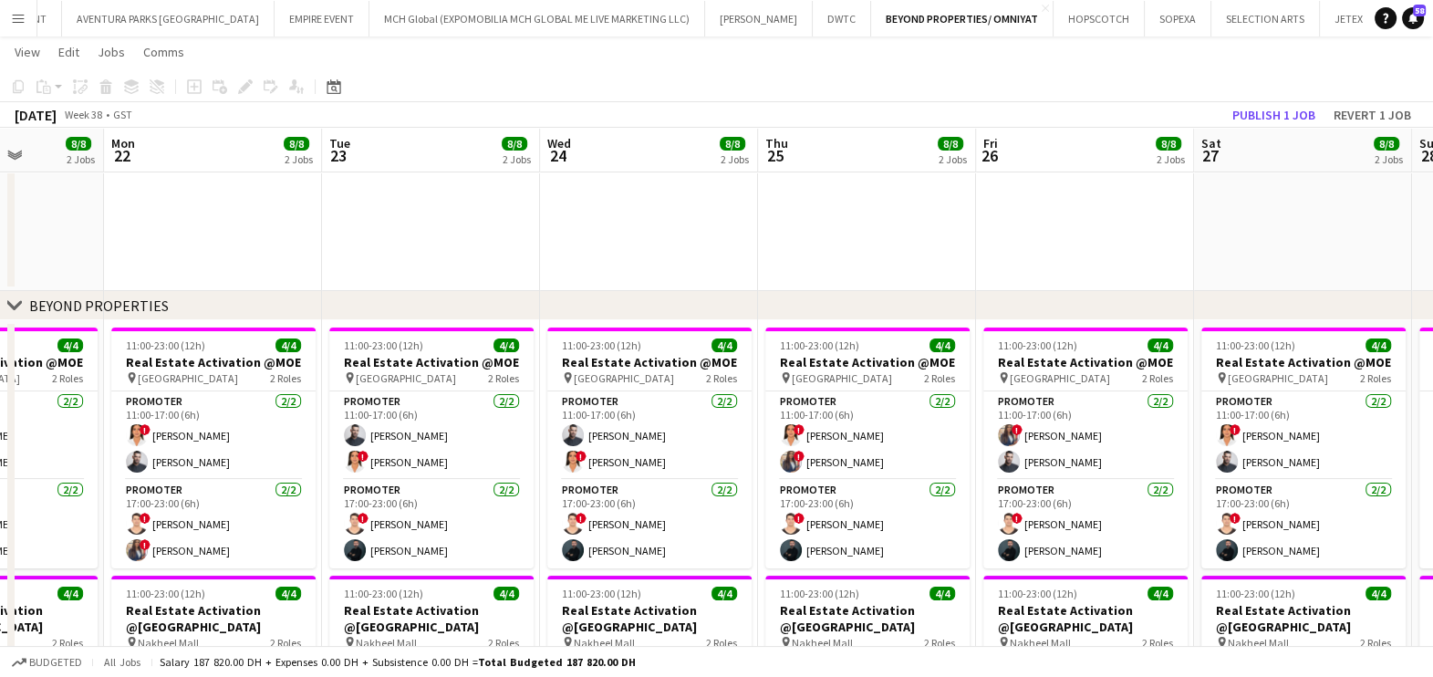
scroll to position [0, 550]
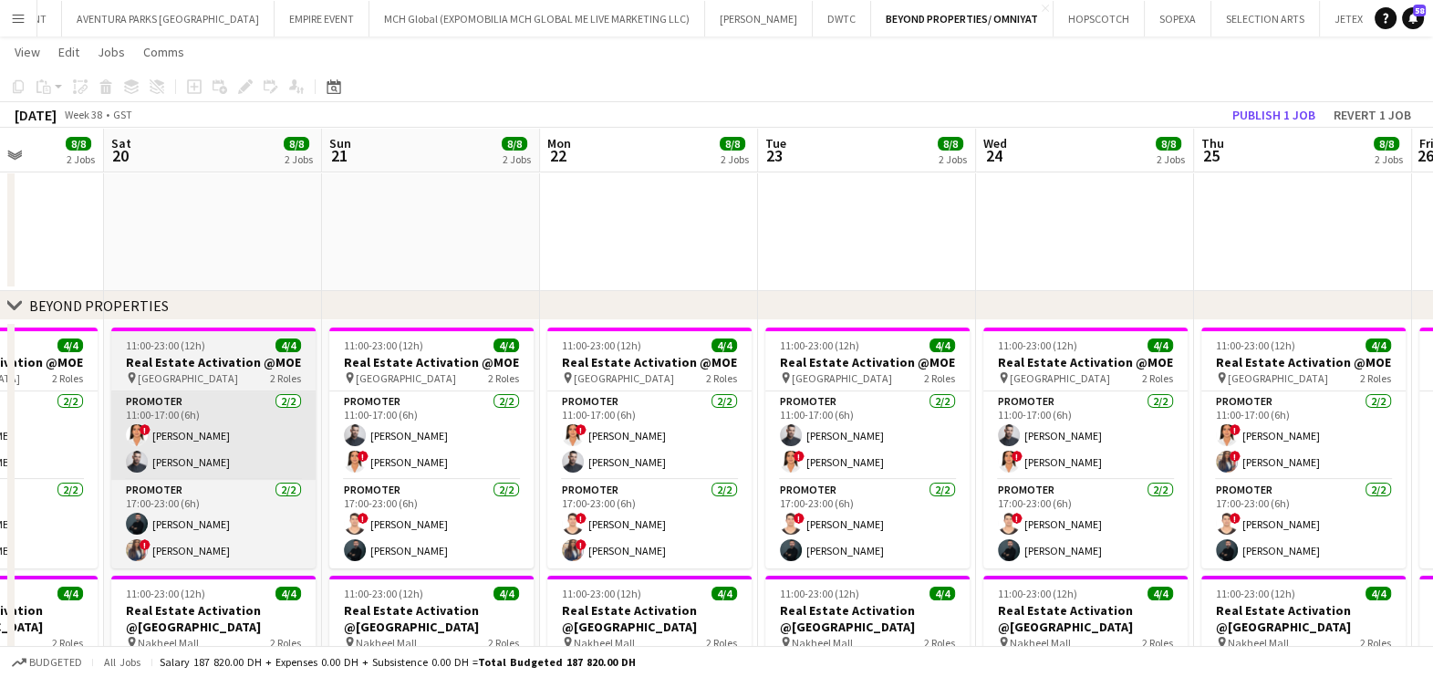
drag, startPoint x: 805, startPoint y: 305, endPoint x: 131, endPoint y: 419, distance: 682.9
click at [131, 416] on div "chevron-right BEYOND PROPERTIES chevron-right OMNIYAT chevron-right New group W…" at bounding box center [716, 593] width 1433 height 1499
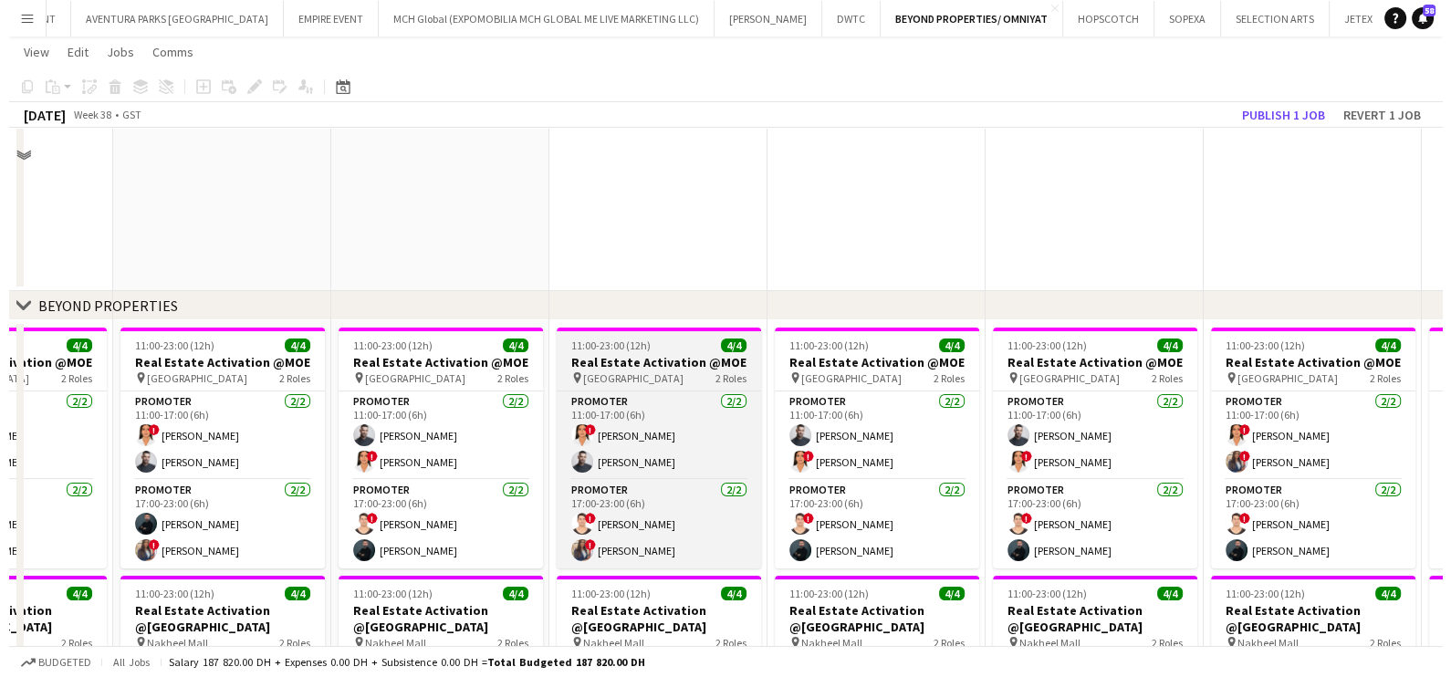
scroll to position [0, 0]
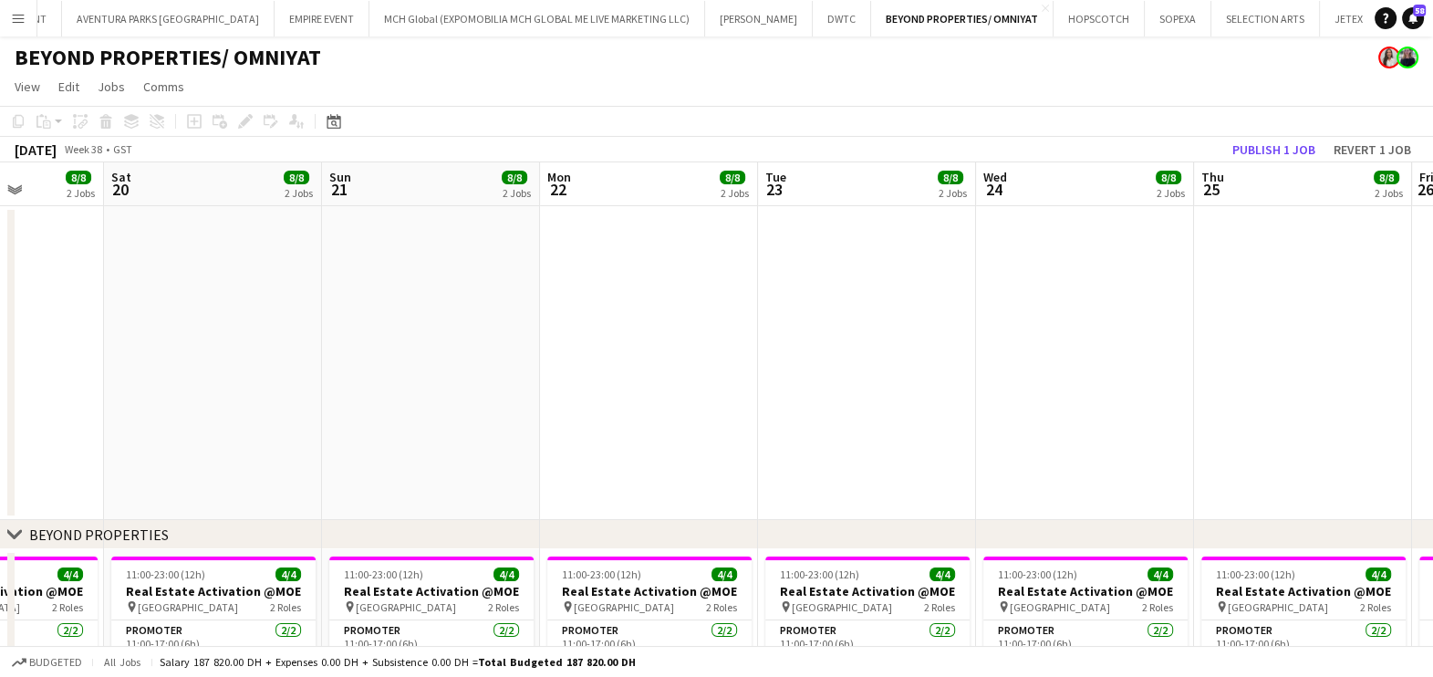
click at [1379, 22] on button "BLACK ORANGE Close" at bounding box center [1430, 19] width 103 height 36
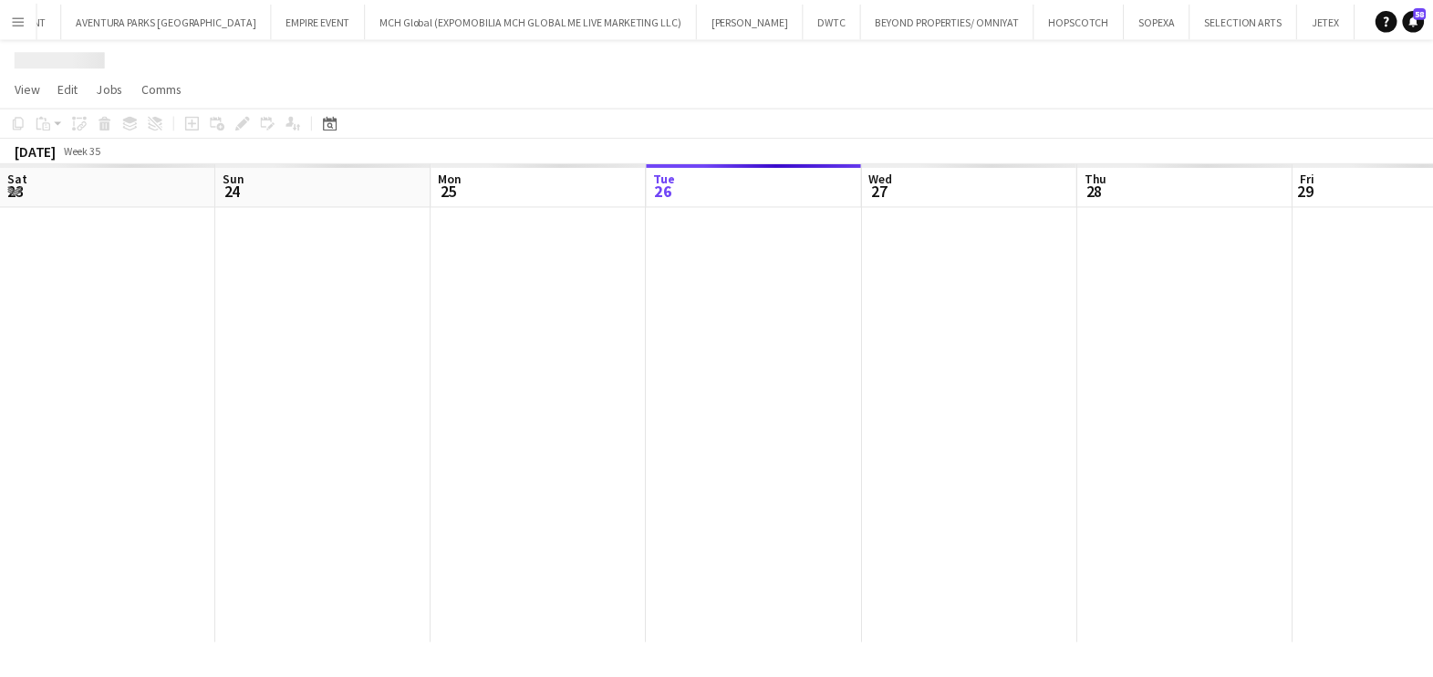
scroll to position [0, 436]
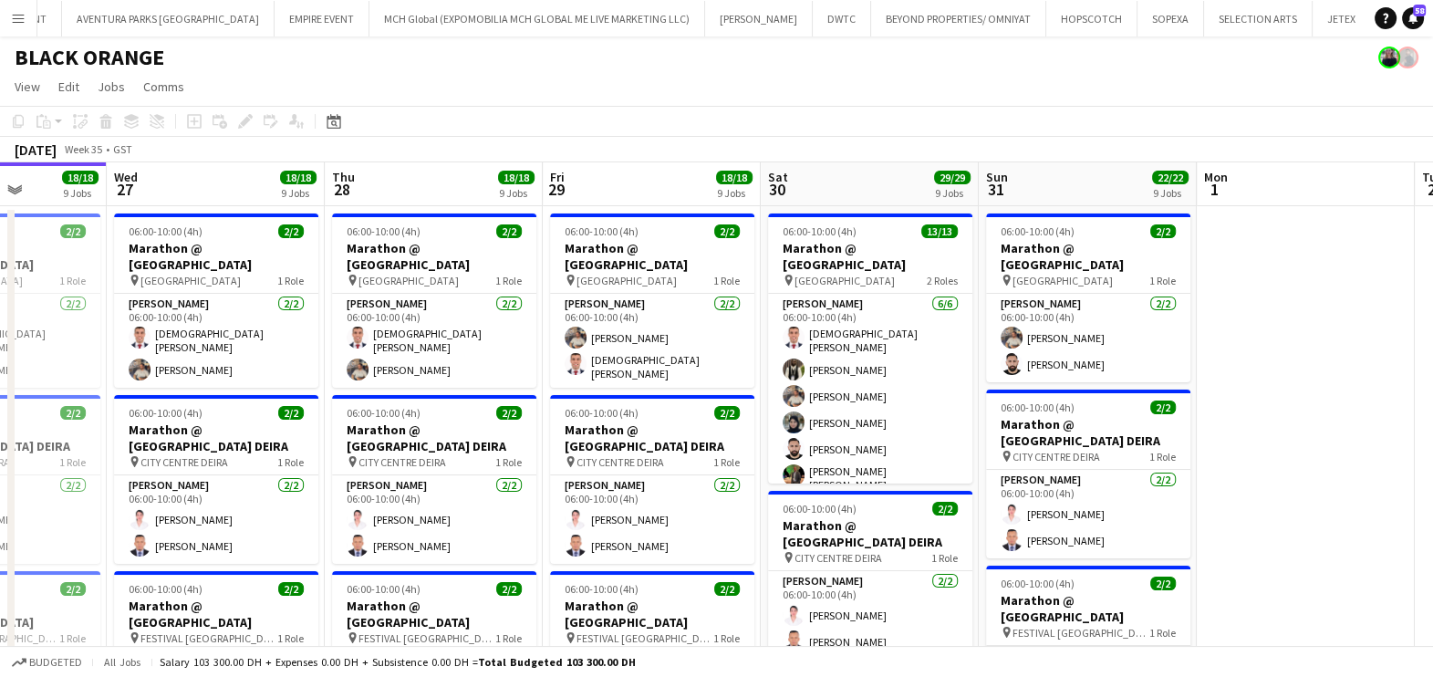
drag, startPoint x: 1204, startPoint y: 380, endPoint x: 534, endPoint y: 427, distance: 672.2
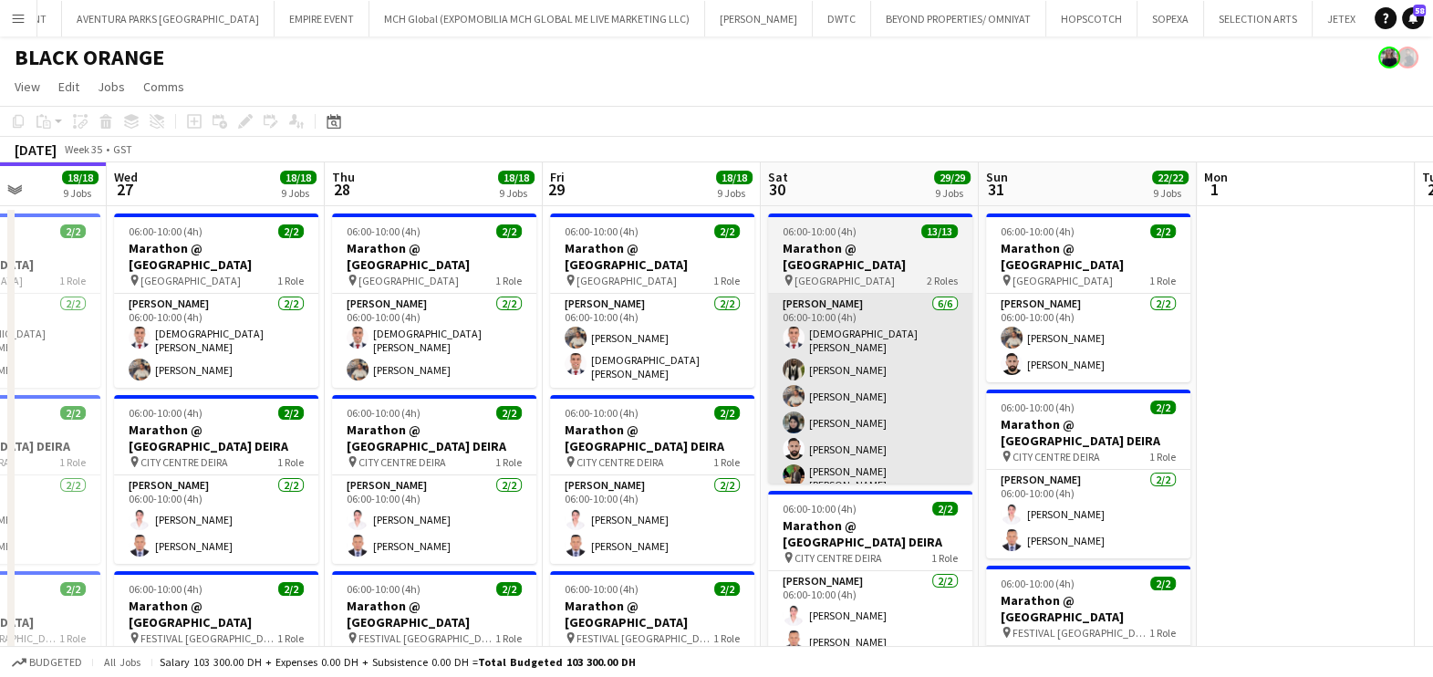
scroll to position [0, 671]
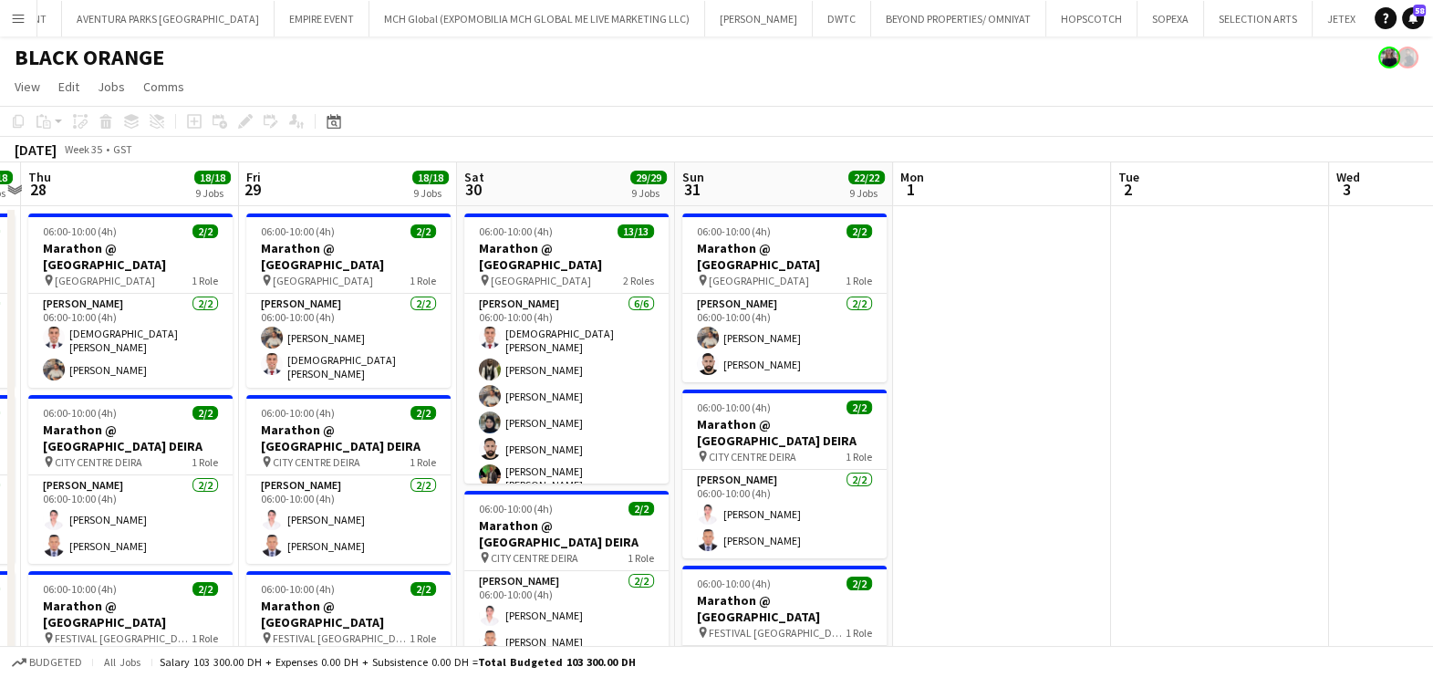
drag, startPoint x: 1181, startPoint y: 388, endPoint x: 596, endPoint y: 429, distance: 586.2
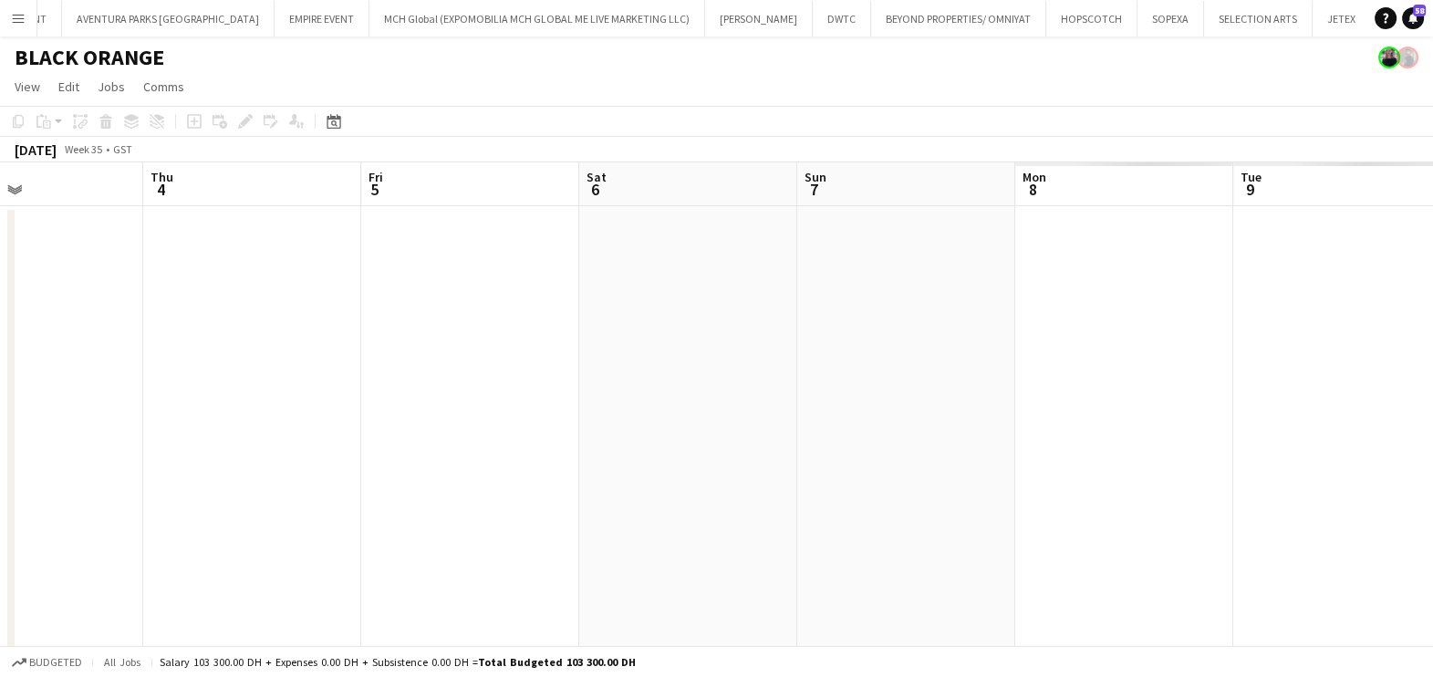
drag, startPoint x: 689, startPoint y: 409, endPoint x: 919, endPoint y: 400, distance: 230.1
drag, startPoint x: 553, startPoint y: 351, endPoint x: 206, endPoint y: 369, distance: 347.2
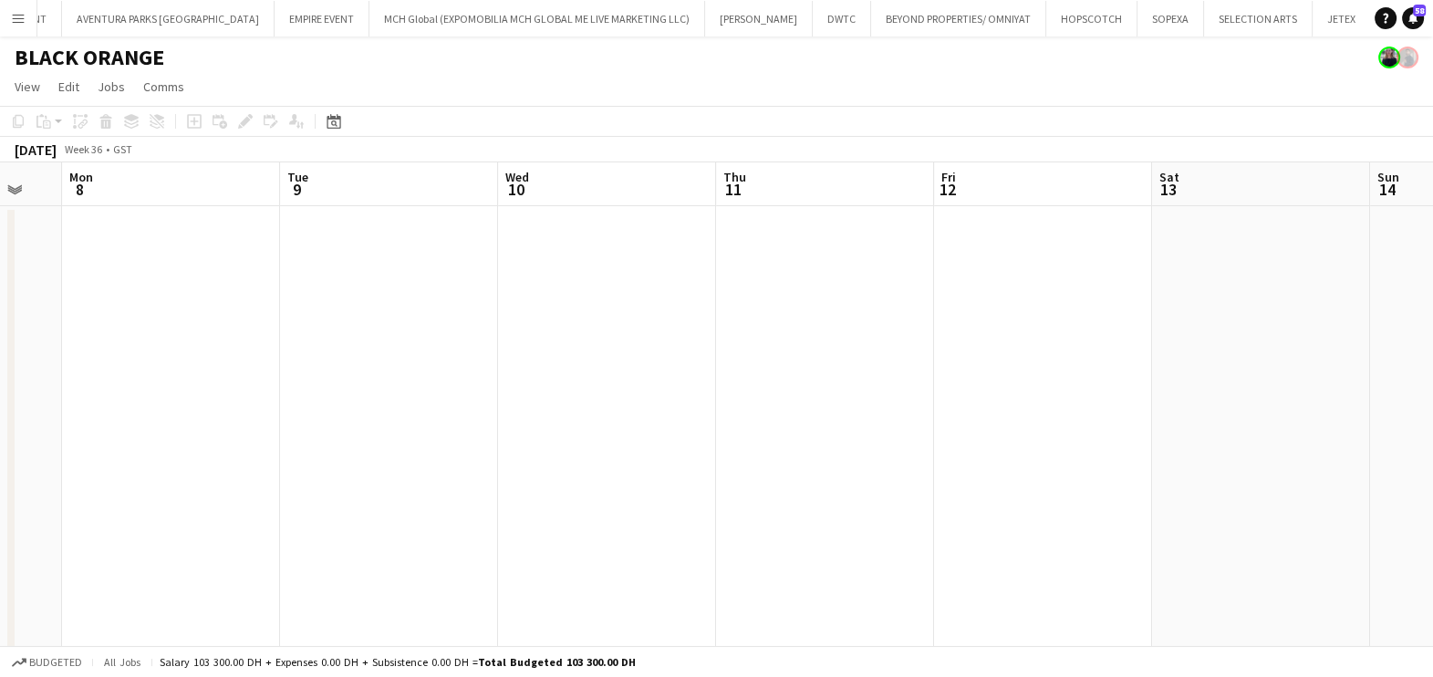
drag, startPoint x: 771, startPoint y: 406, endPoint x: 144, endPoint y: 435, distance: 627.4
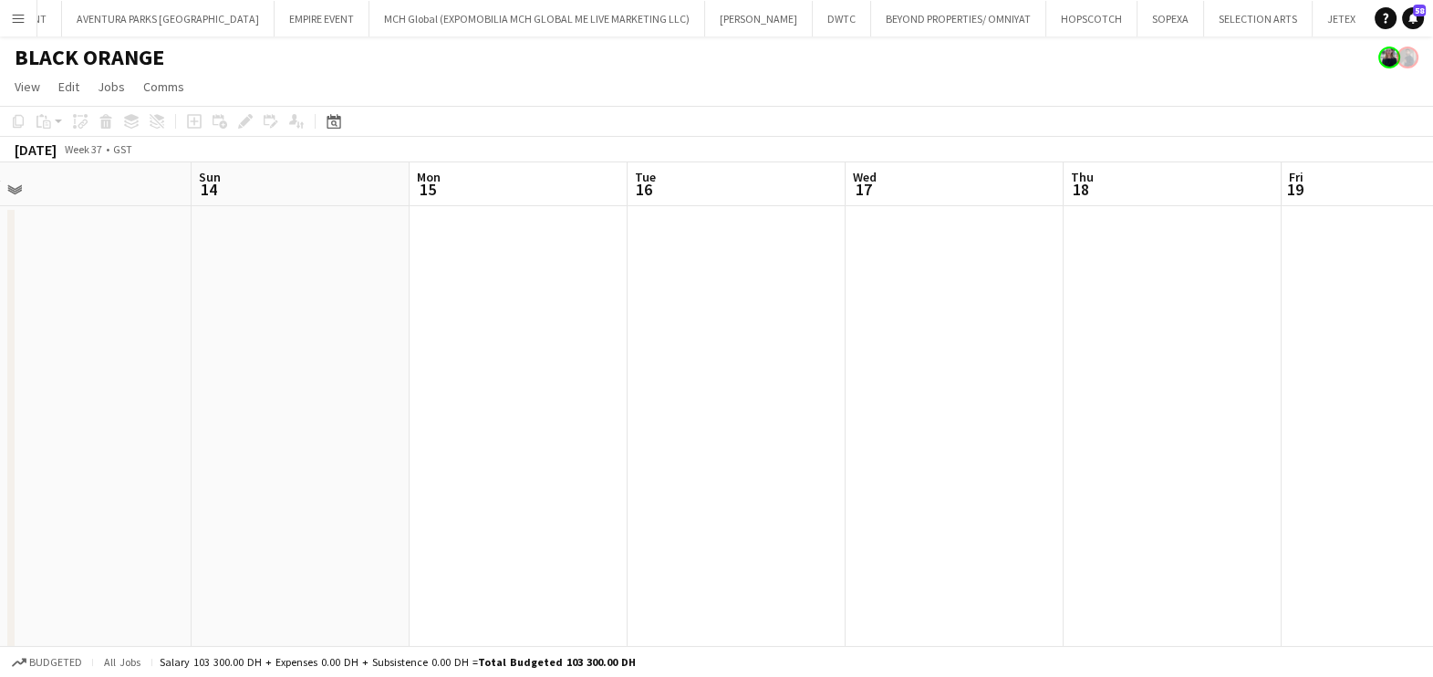
drag, startPoint x: 1023, startPoint y: 418, endPoint x: 261, endPoint y: 452, distance: 762.5
drag, startPoint x: 958, startPoint y: 424, endPoint x: 233, endPoint y: 474, distance: 727.0
drag, startPoint x: 999, startPoint y: 413, endPoint x: 259, endPoint y: 447, distance: 740.7
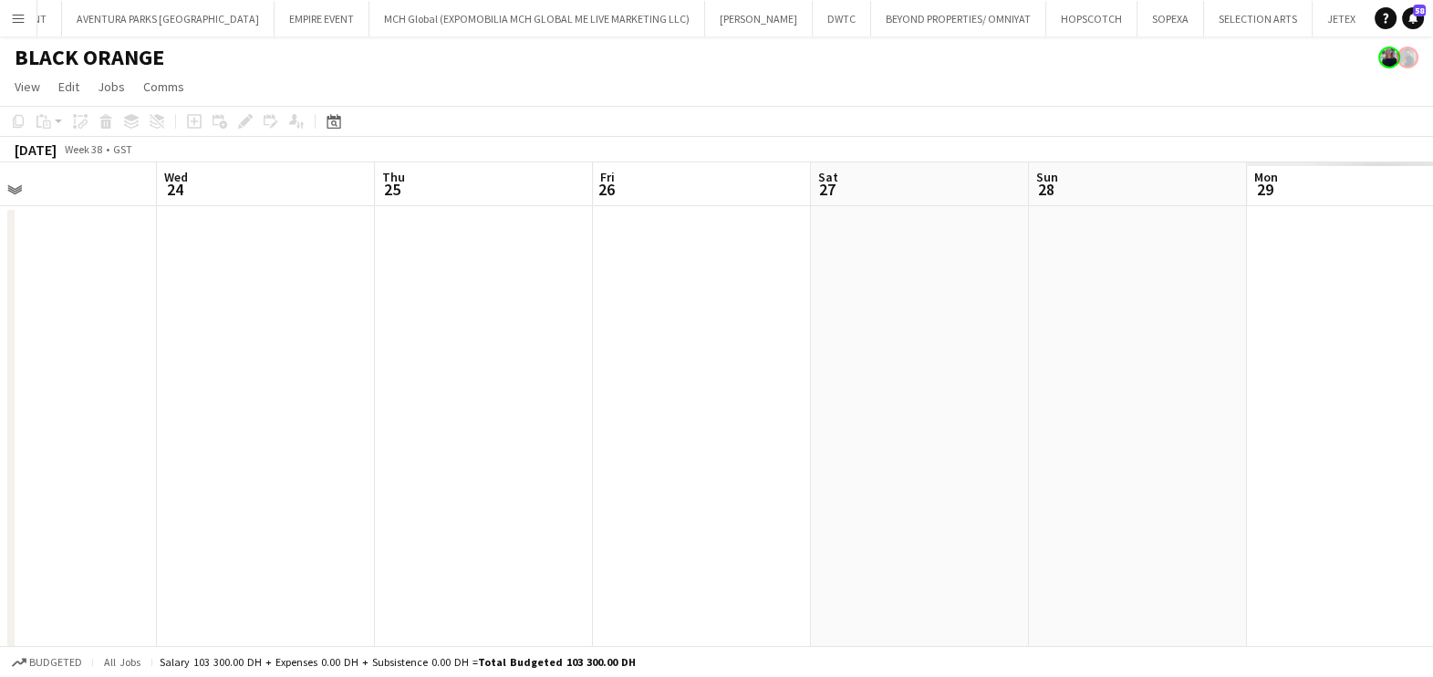
drag, startPoint x: 931, startPoint y: 406, endPoint x: 266, endPoint y: 425, distance: 665.4
drag, startPoint x: 696, startPoint y: 376, endPoint x: 657, endPoint y: 328, distance: 61.6
drag, startPoint x: 757, startPoint y: 362, endPoint x: 1033, endPoint y: 307, distance: 280.9
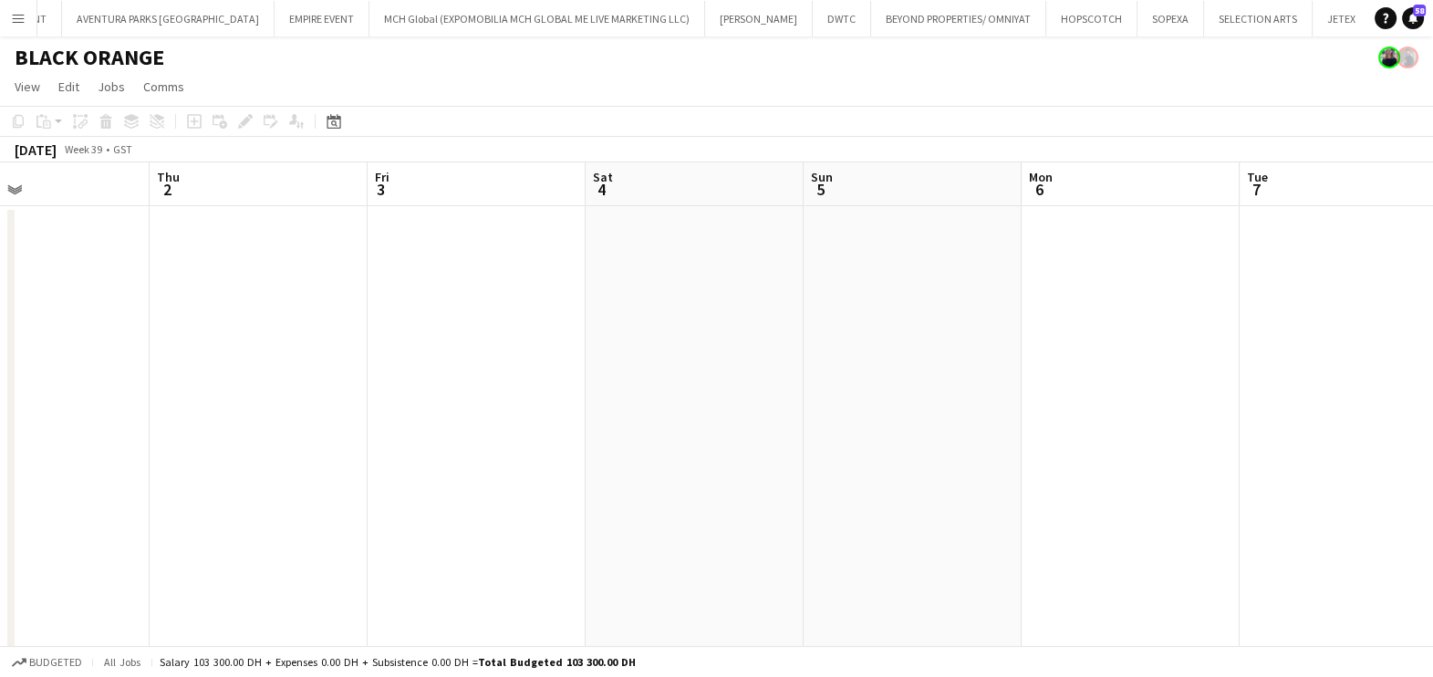
drag, startPoint x: 1047, startPoint y: 317, endPoint x: 1102, endPoint y: 315, distance: 54.8
drag, startPoint x: 530, startPoint y: 333, endPoint x: 435, endPoint y: 336, distance: 94.9
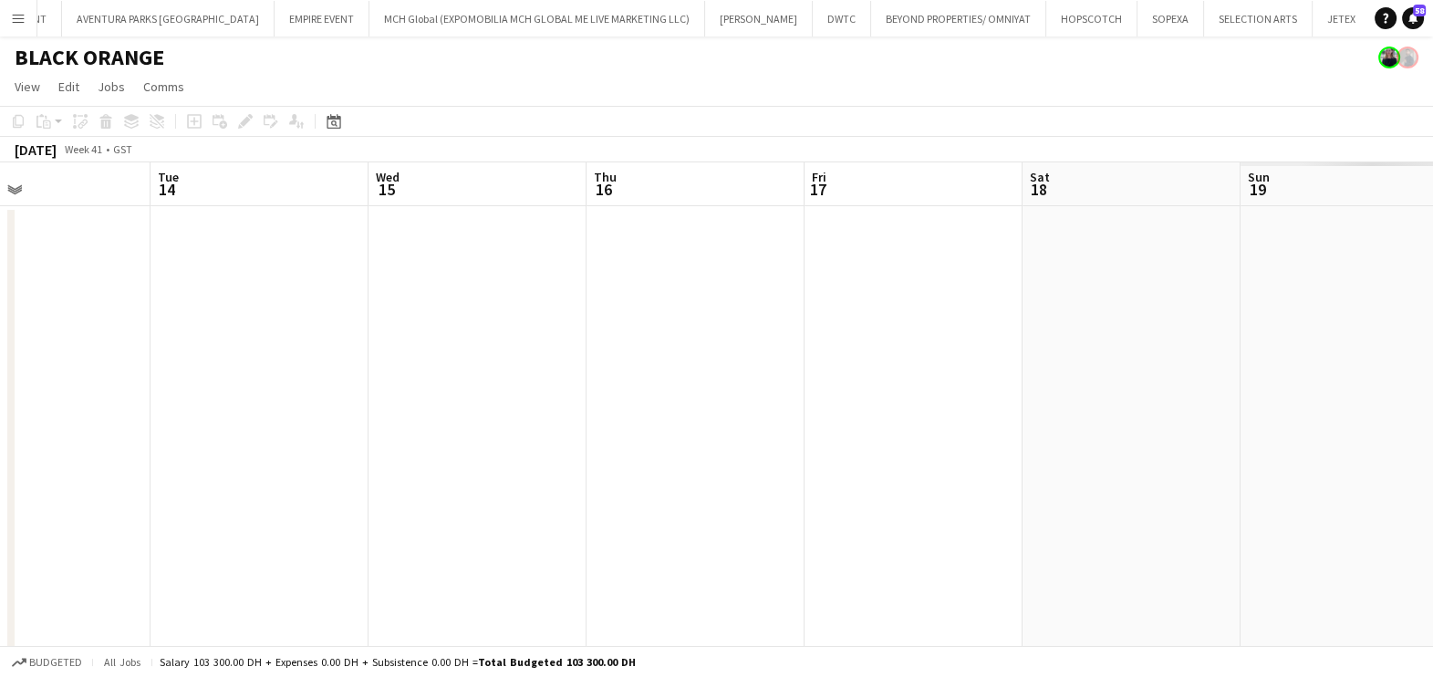
drag, startPoint x: 317, startPoint y: 308, endPoint x: 1128, endPoint y: 274, distance: 810.9
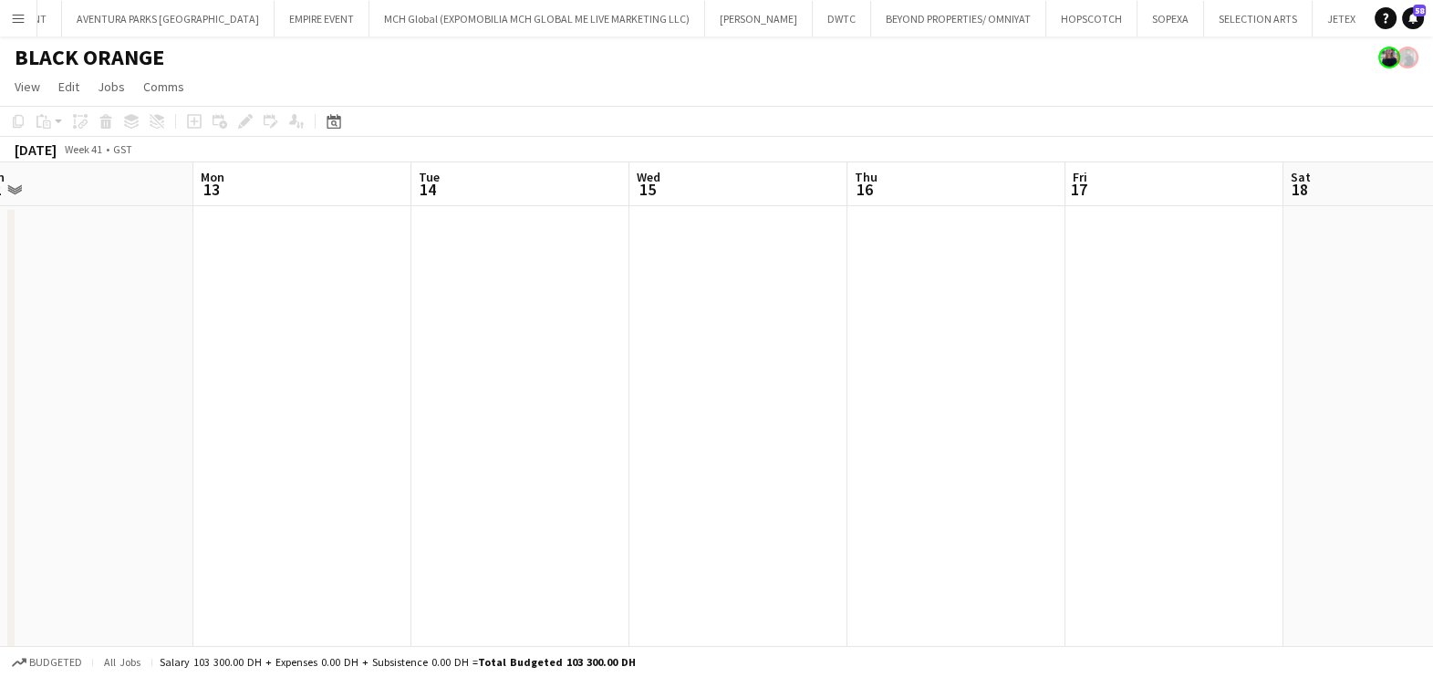
drag, startPoint x: 1095, startPoint y: 285, endPoint x: 931, endPoint y: 283, distance: 163.3
drag, startPoint x: 353, startPoint y: 297, endPoint x: 484, endPoint y: 302, distance: 130.6
drag, startPoint x: 207, startPoint y: 332, endPoint x: 910, endPoint y: 342, distance: 702.6
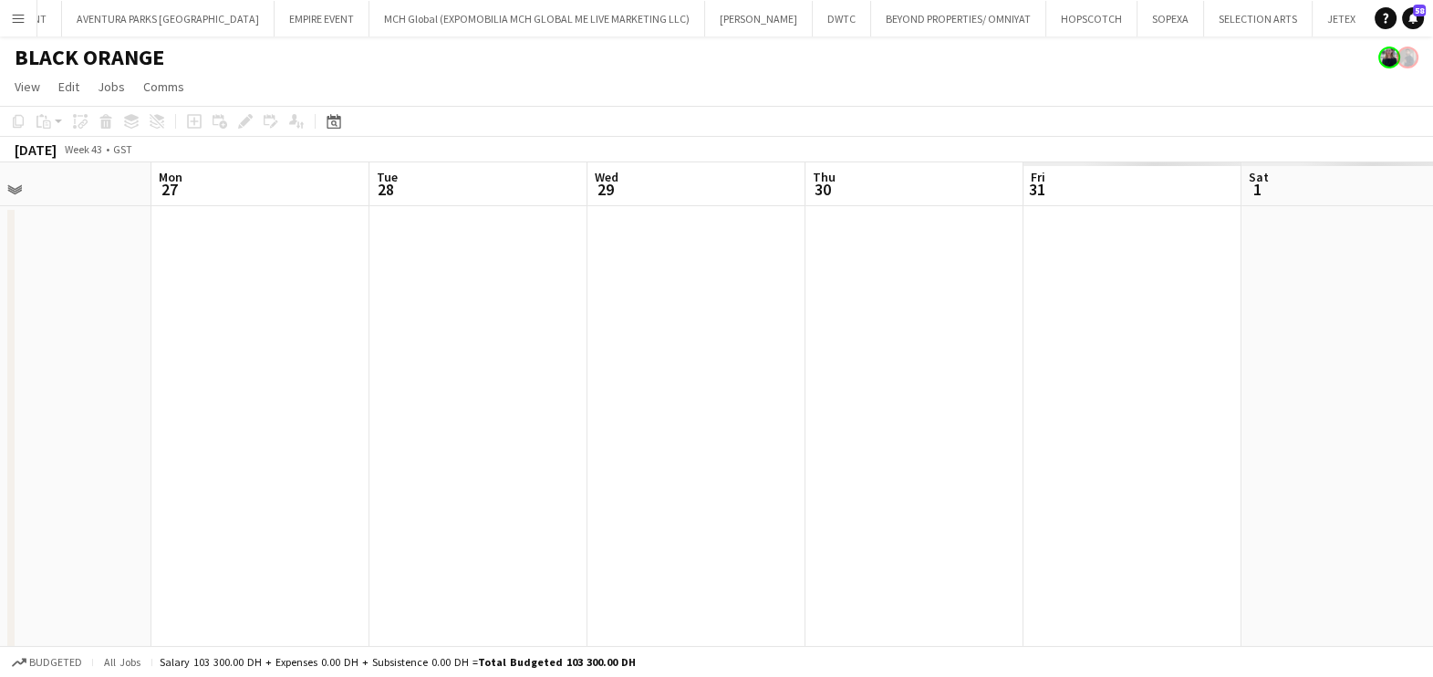
drag, startPoint x: 673, startPoint y: 356, endPoint x: 748, endPoint y: 362, distance: 75.1
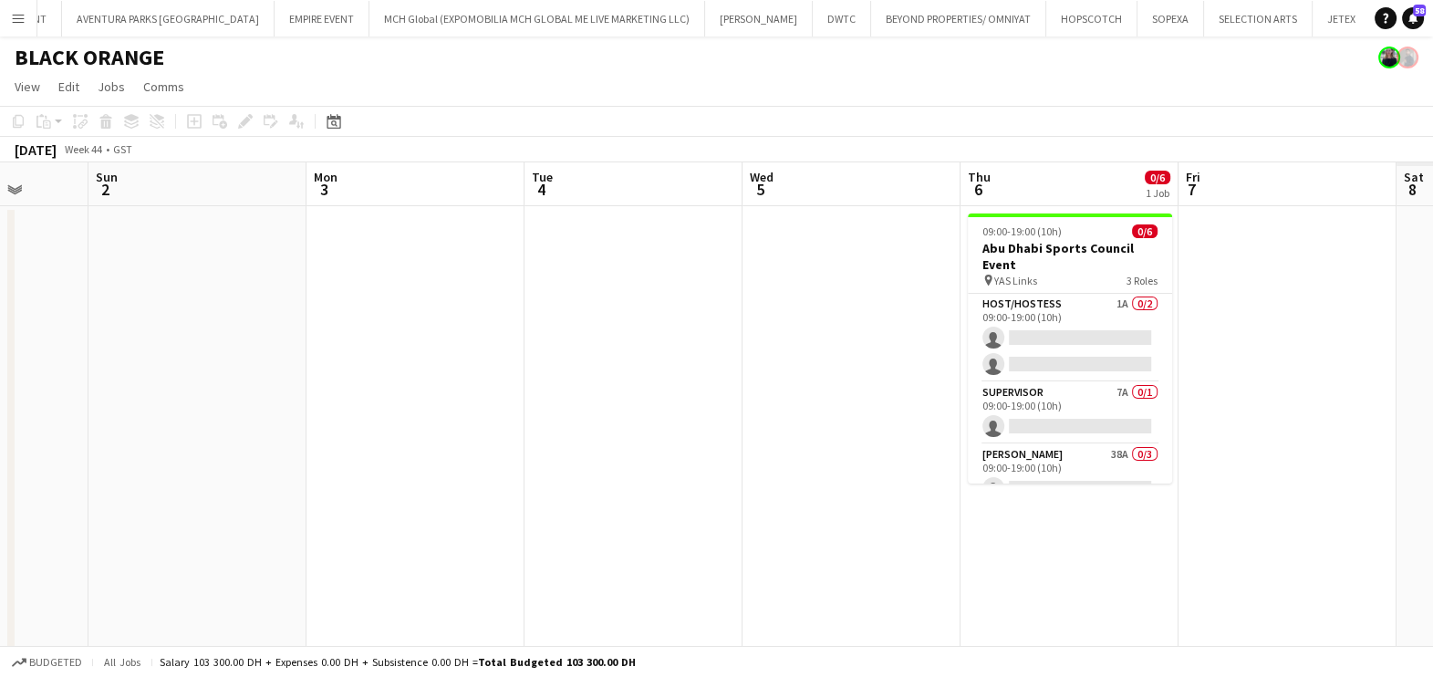
drag, startPoint x: 637, startPoint y: 392, endPoint x: 23, endPoint y: 434, distance: 615.4
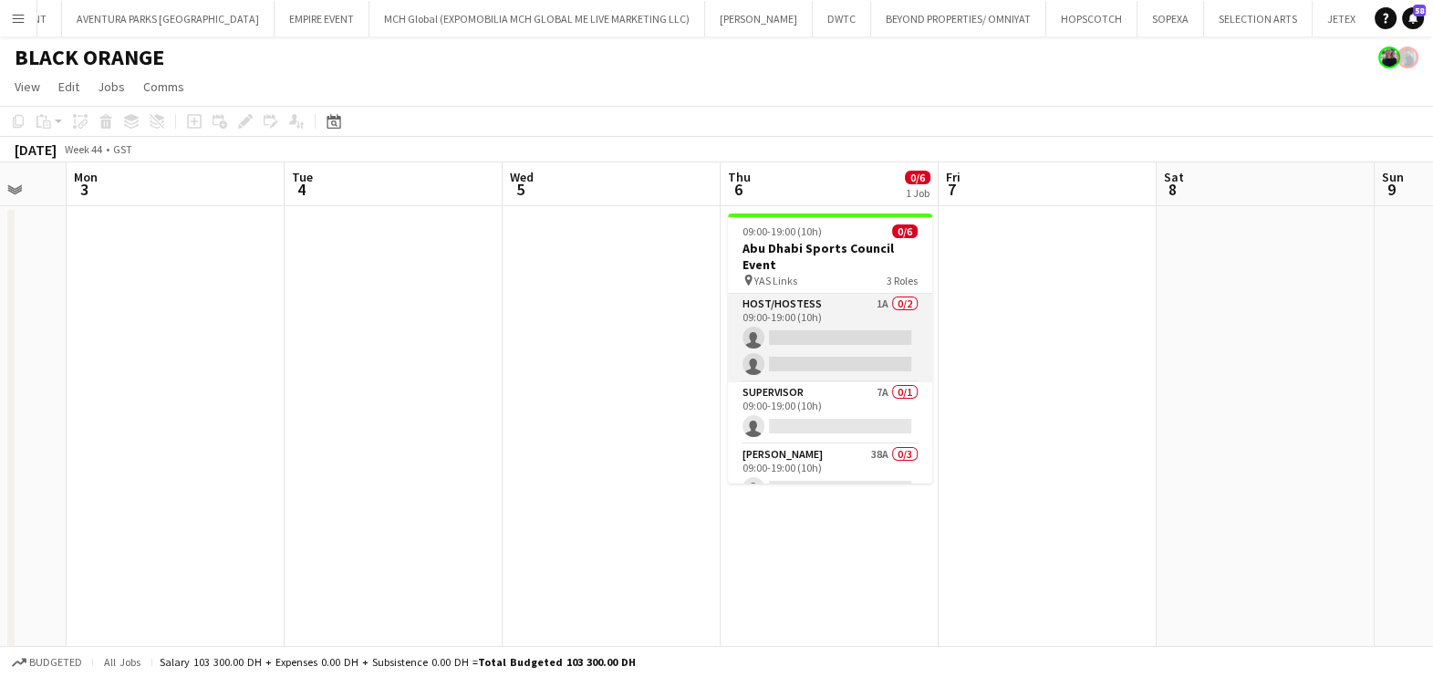
click at [829, 337] on app-card-role "Host/Hostess 1A 0/2 09:00-19:00 (10h) single-neutral-actions single-neutral-act…" at bounding box center [830, 338] width 204 height 88
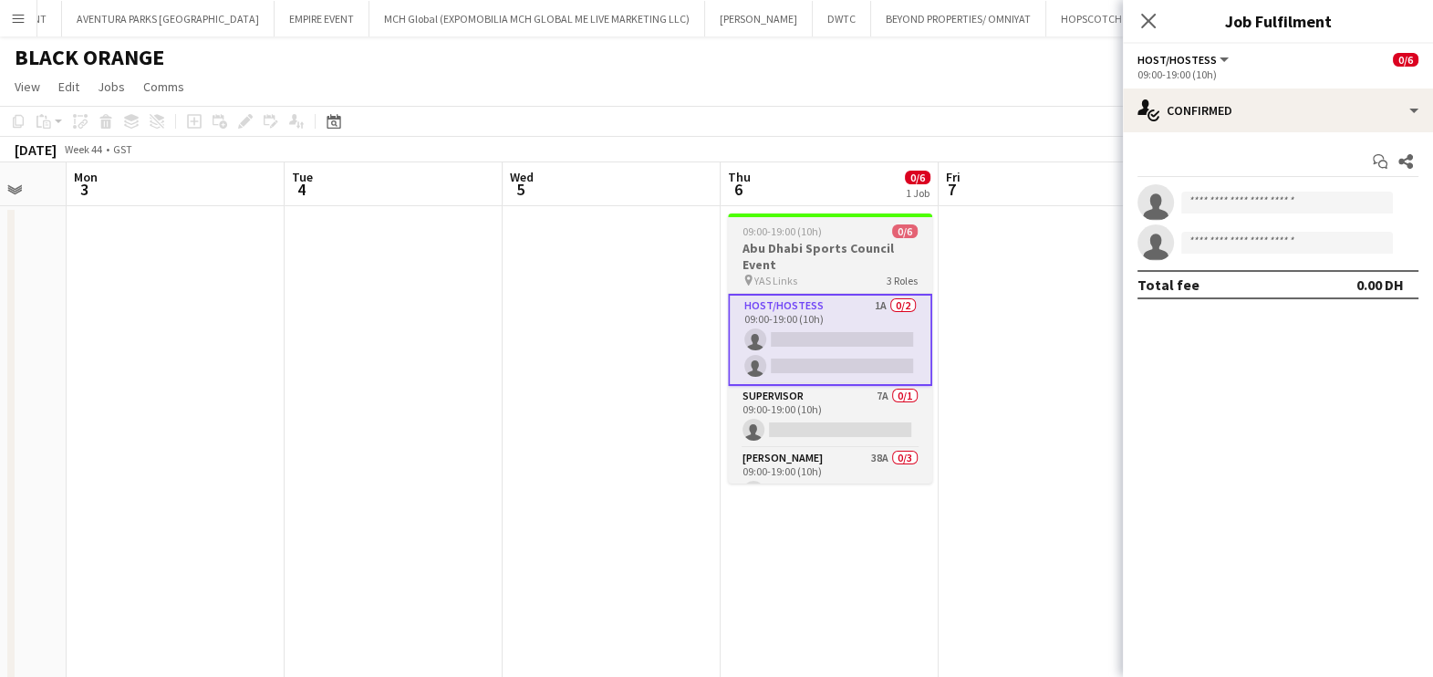
click at [800, 253] on h3 "Abu Dhabi Sports Council Event" at bounding box center [830, 256] width 204 height 33
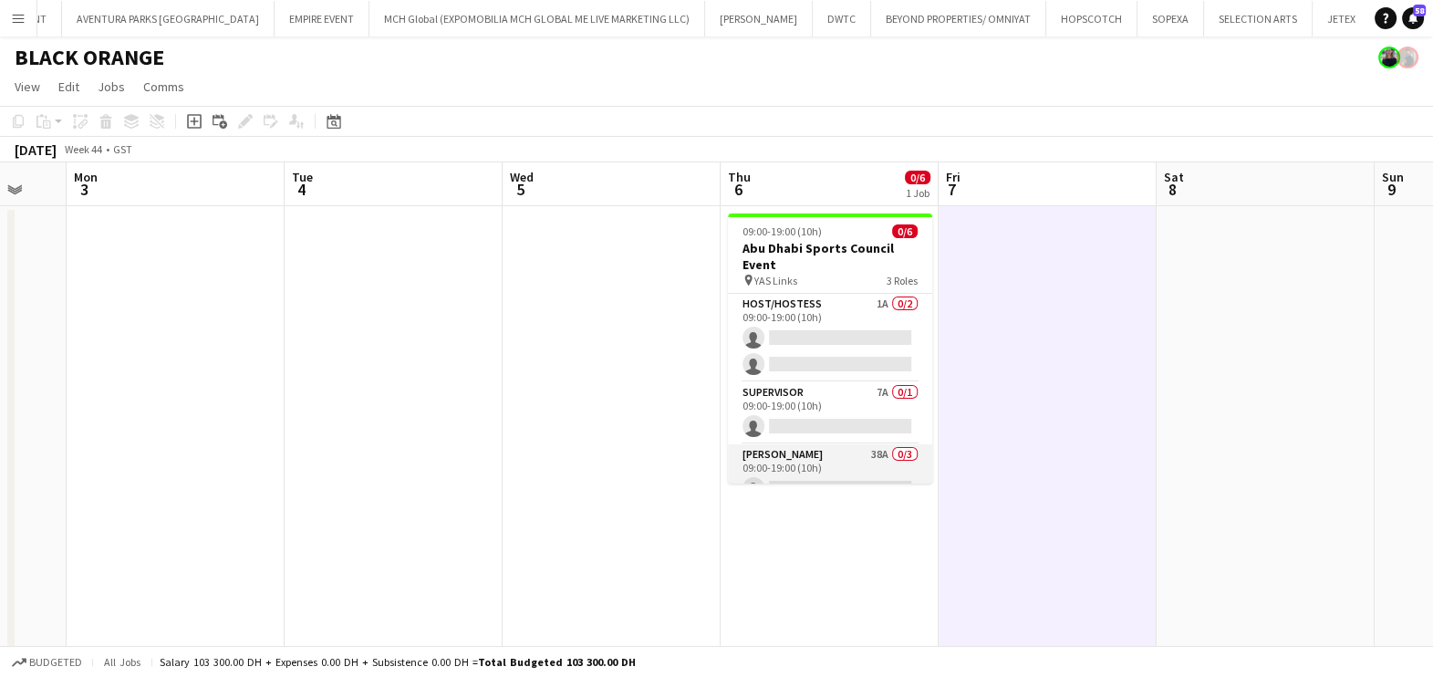
click at [861, 447] on app-card-role "[PERSON_NAME] 38A 0/3 09:00-19:00 (10h) single-neutral-actions single-neutral-a…" at bounding box center [830, 501] width 204 height 115
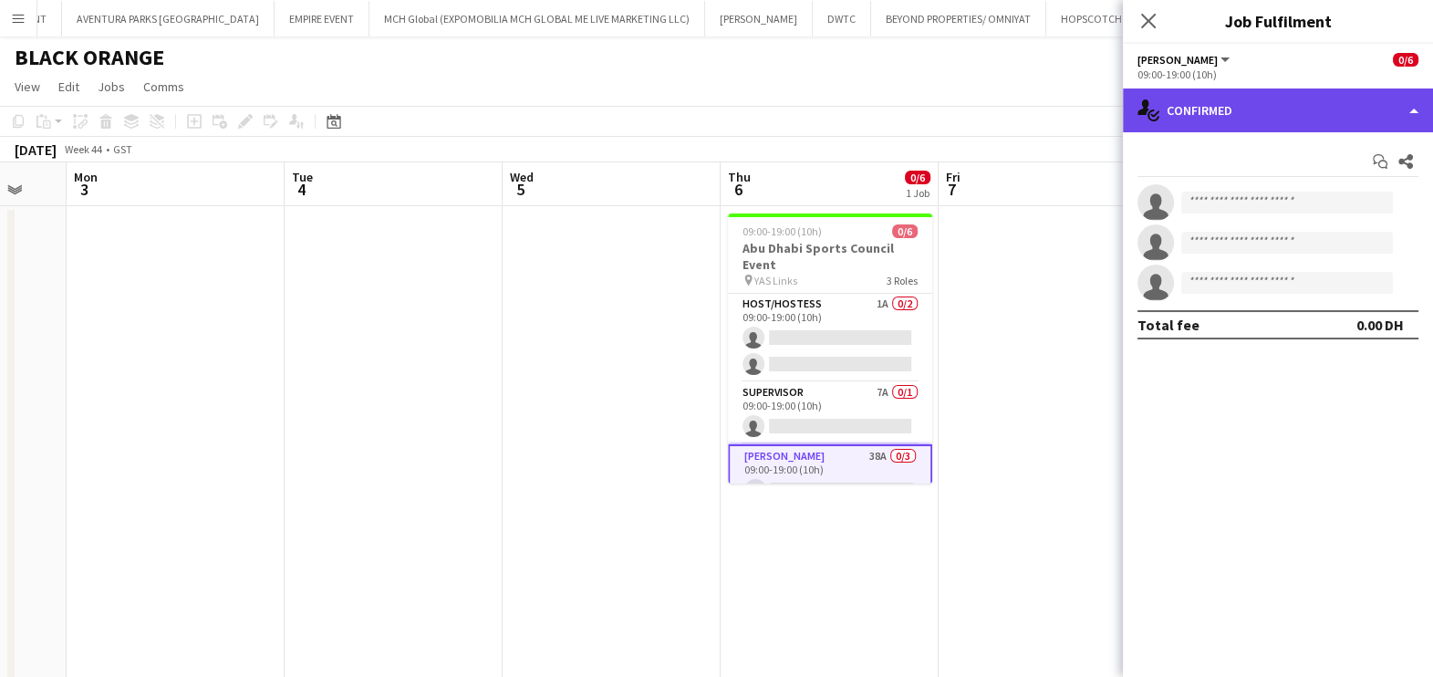
click at [1283, 101] on div "single-neutral-actions-check-2 Confirmed" at bounding box center [1278, 110] width 310 height 44
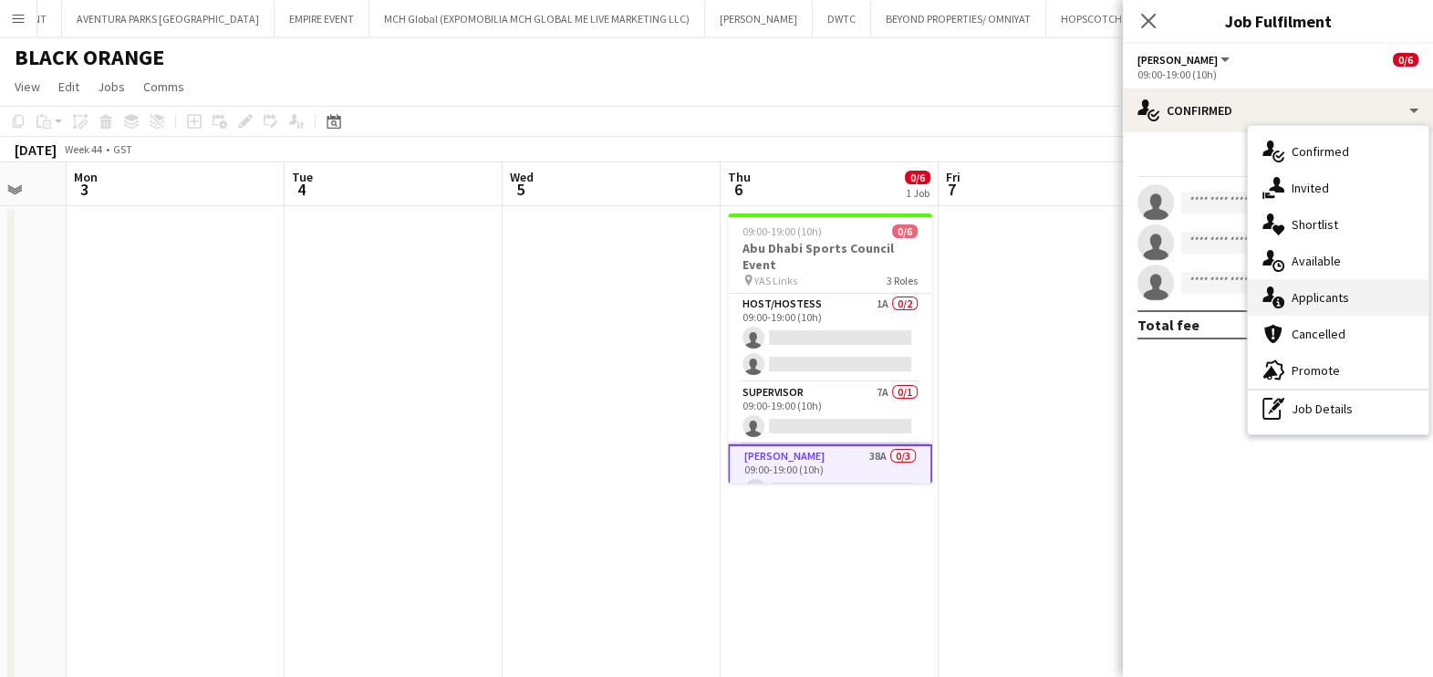
click at [1331, 297] on div "single-neutral-actions-information Applicants" at bounding box center [1338, 297] width 181 height 36
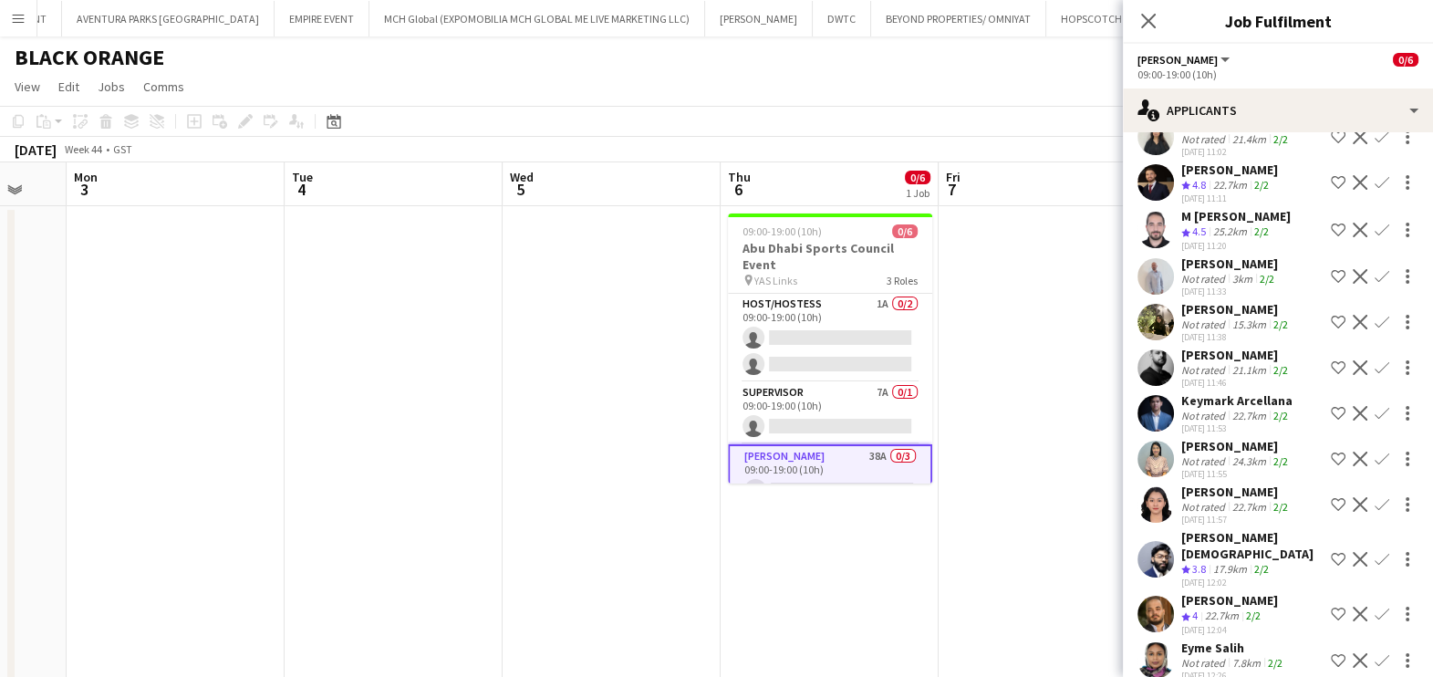
scroll to position [0, 0]
click at [1223, 355] on div "[PERSON_NAME]" at bounding box center [1236, 355] width 110 height 16
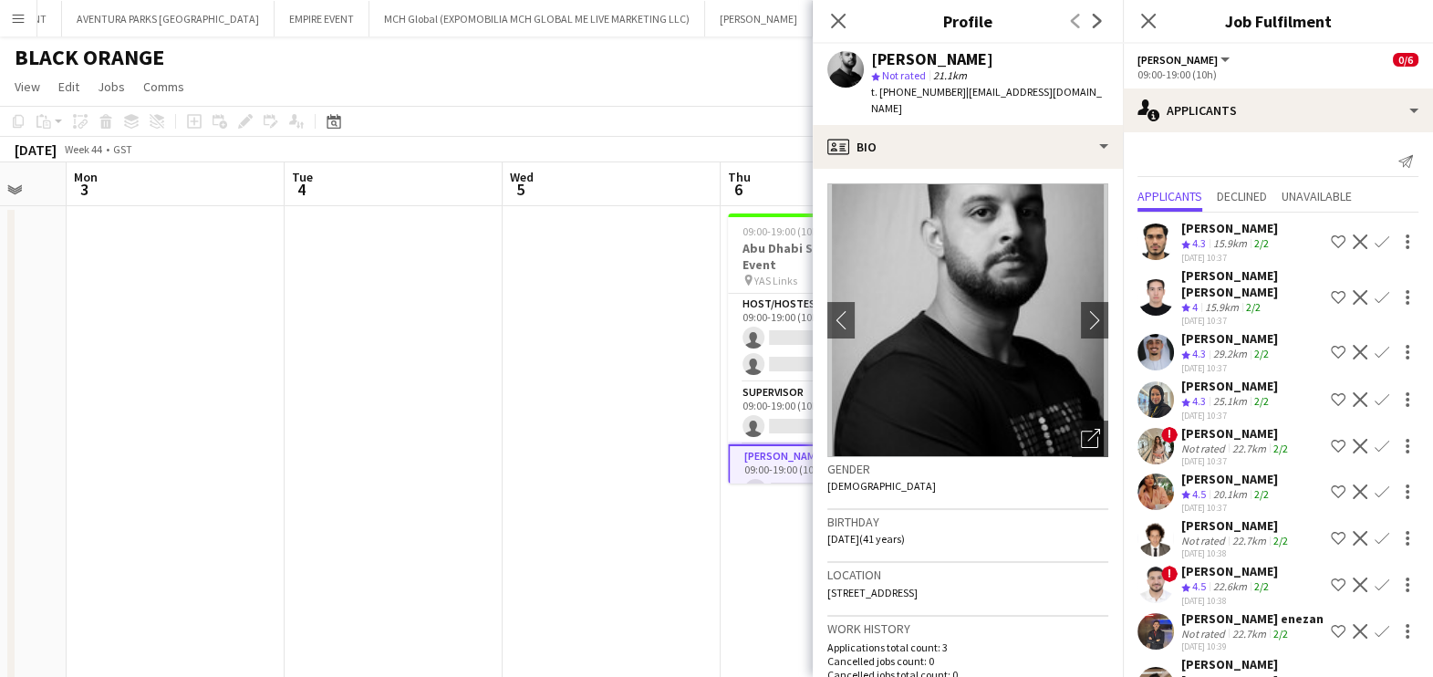
click at [1211, 238] on div "15.9km" at bounding box center [1230, 244] width 41 height 16
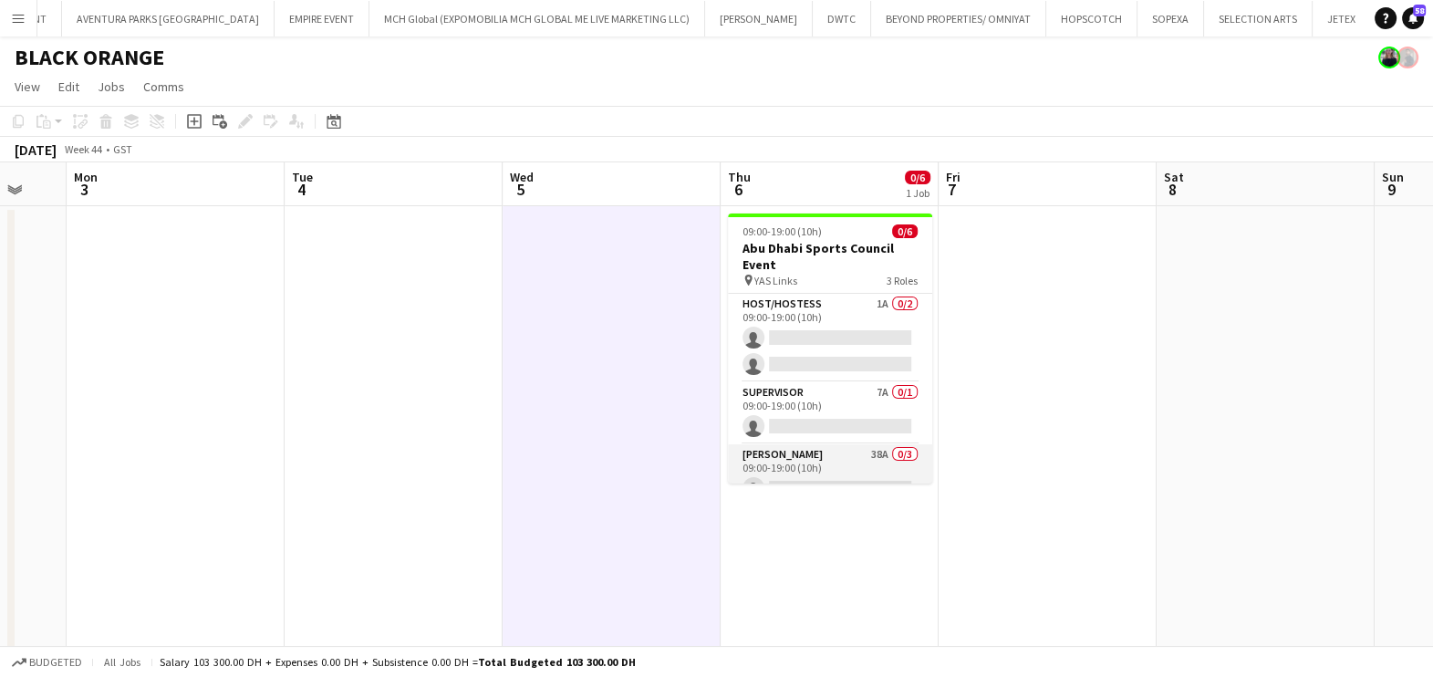
click at [793, 456] on app-card-role "[PERSON_NAME] 38A 0/3 09:00-19:00 (10h) single-neutral-actions single-neutral-a…" at bounding box center [830, 501] width 204 height 115
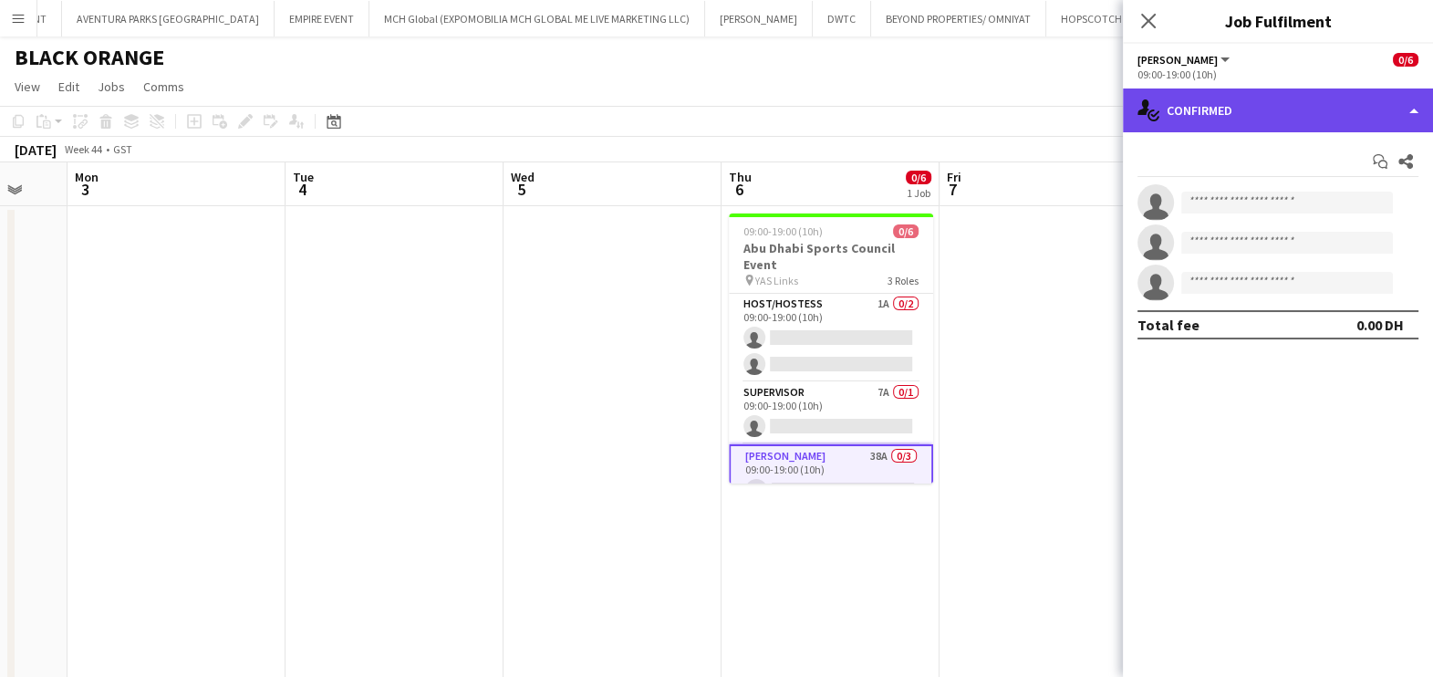
click at [1231, 107] on div "single-neutral-actions-check-2 Confirmed" at bounding box center [1278, 110] width 310 height 44
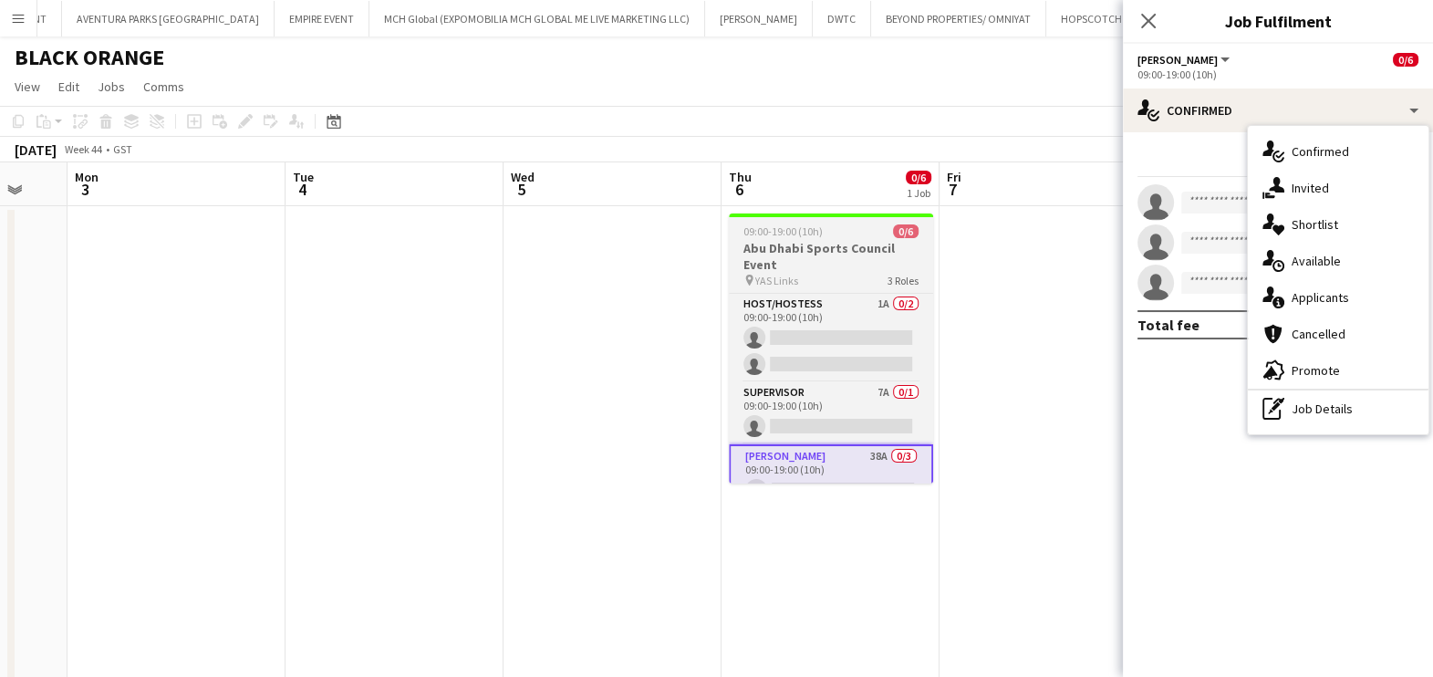
click at [856, 251] on h3 "Abu Dhabi Sports Council Event" at bounding box center [831, 256] width 204 height 33
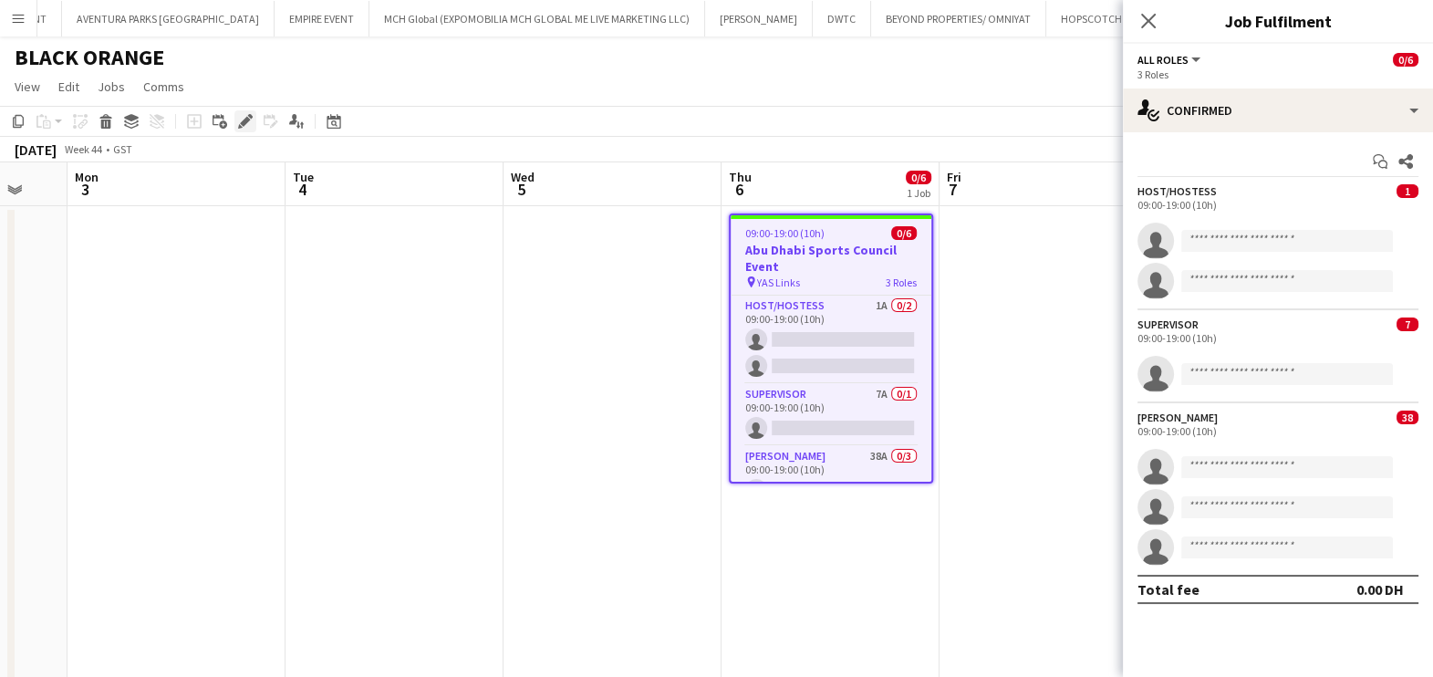
click at [238, 123] on icon "Edit" at bounding box center [245, 121] width 15 height 15
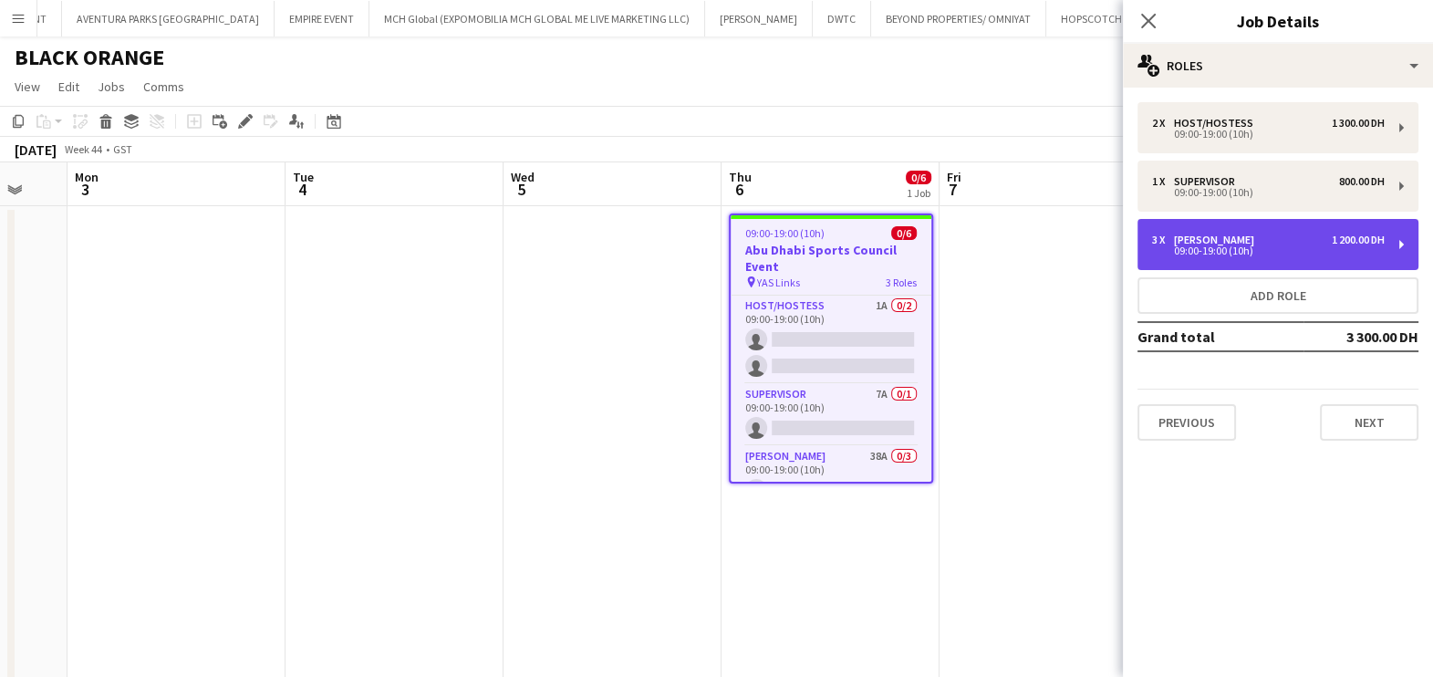
click at [1209, 254] on div "09:00-19:00 (10h)" at bounding box center [1268, 250] width 233 height 9
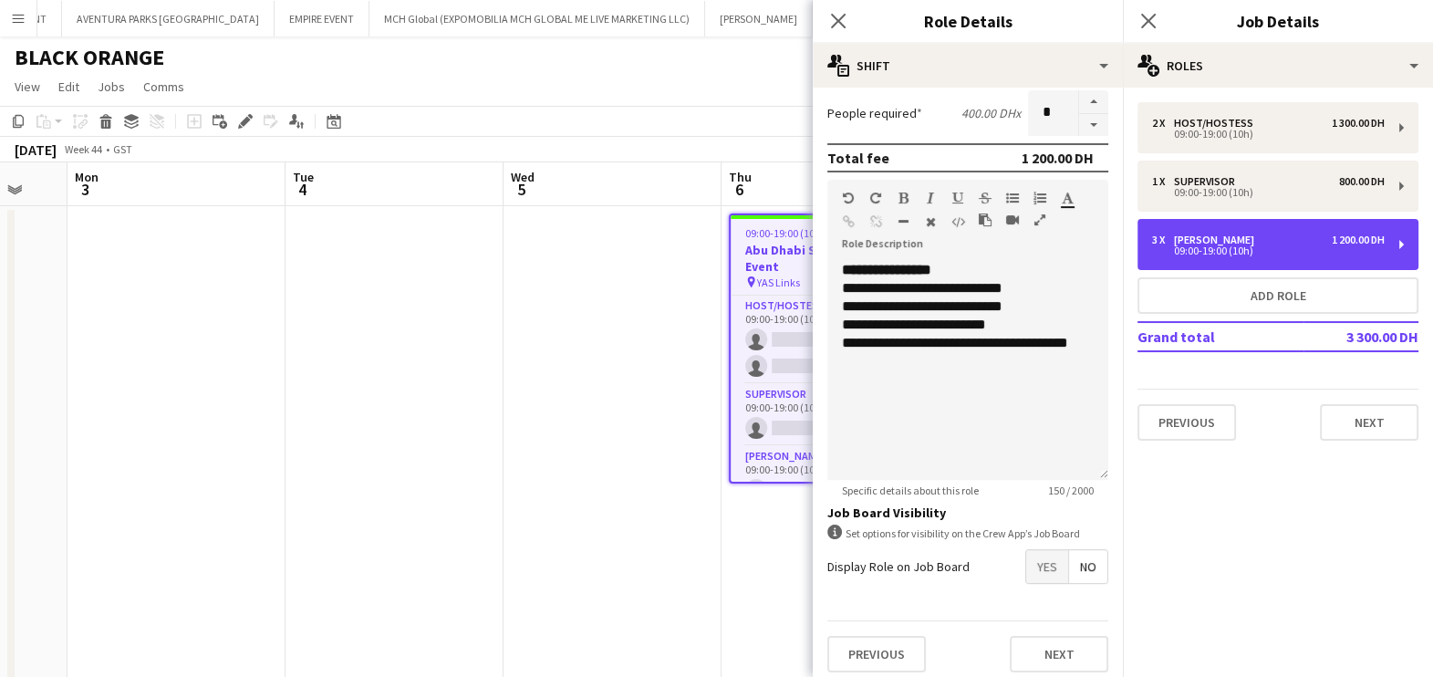
scroll to position [460, 0]
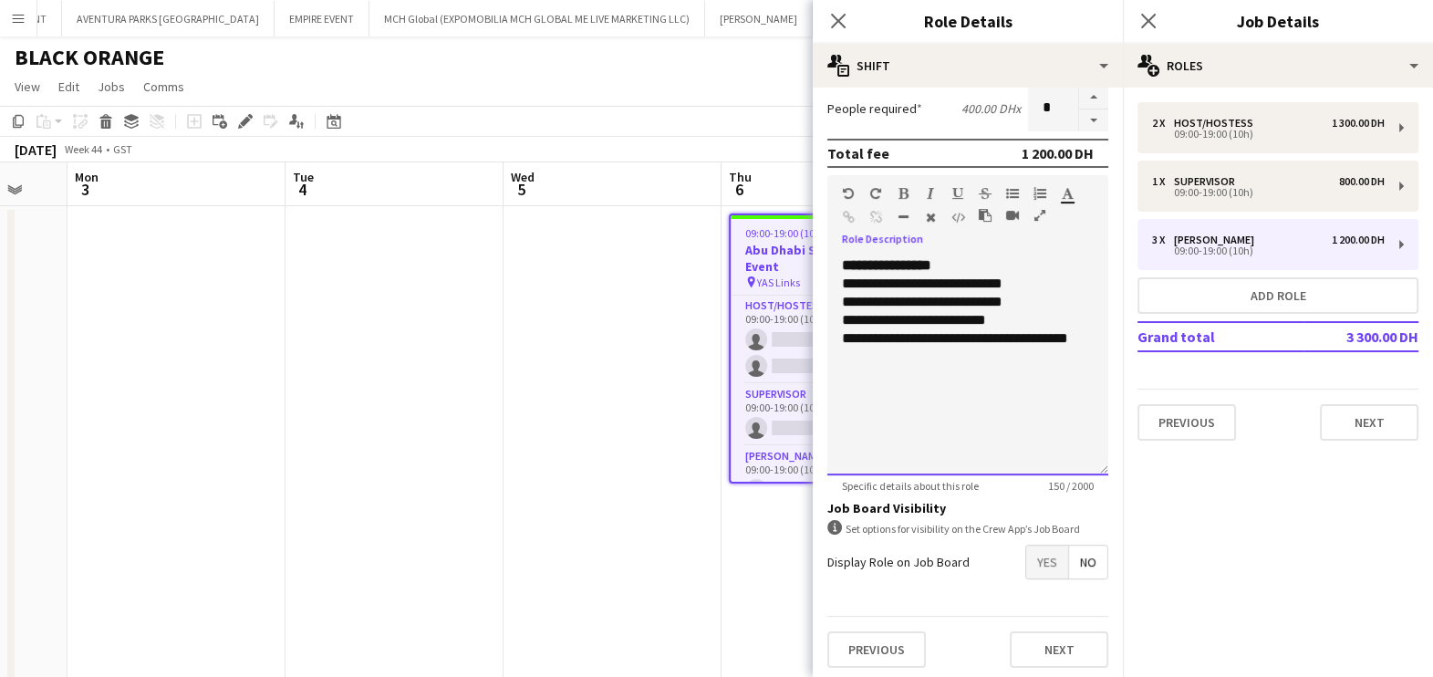
click at [1016, 319] on div "**********" at bounding box center [959, 320] width 234 height 18
drag, startPoint x: 898, startPoint y: 347, endPoint x: 838, endPoint y: 338, distance: 60.8
click at [838, 338] on div "**********" at bounding box center [967, 365] width 281 height 219
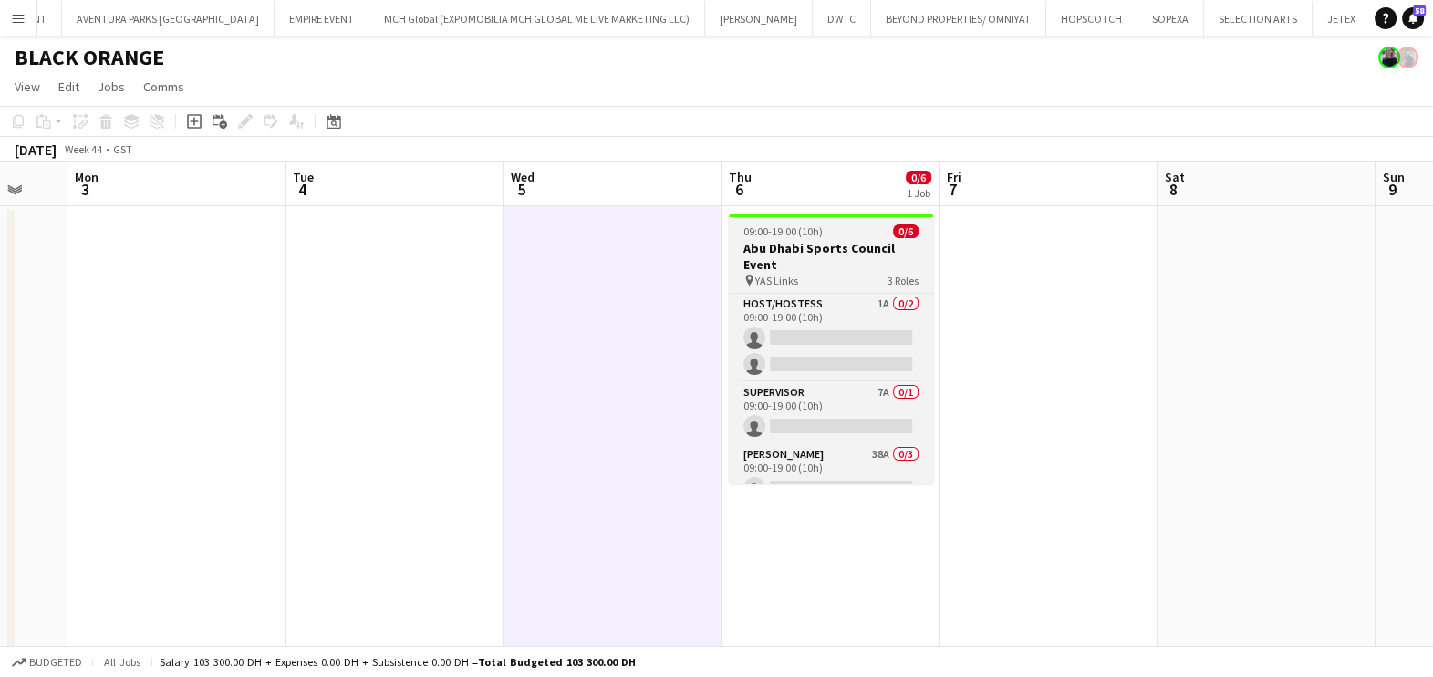
click at [822, 233] on div "09:00-19:00 (10h) 0/6" at bounding box center [831, 231] width 204 height 14
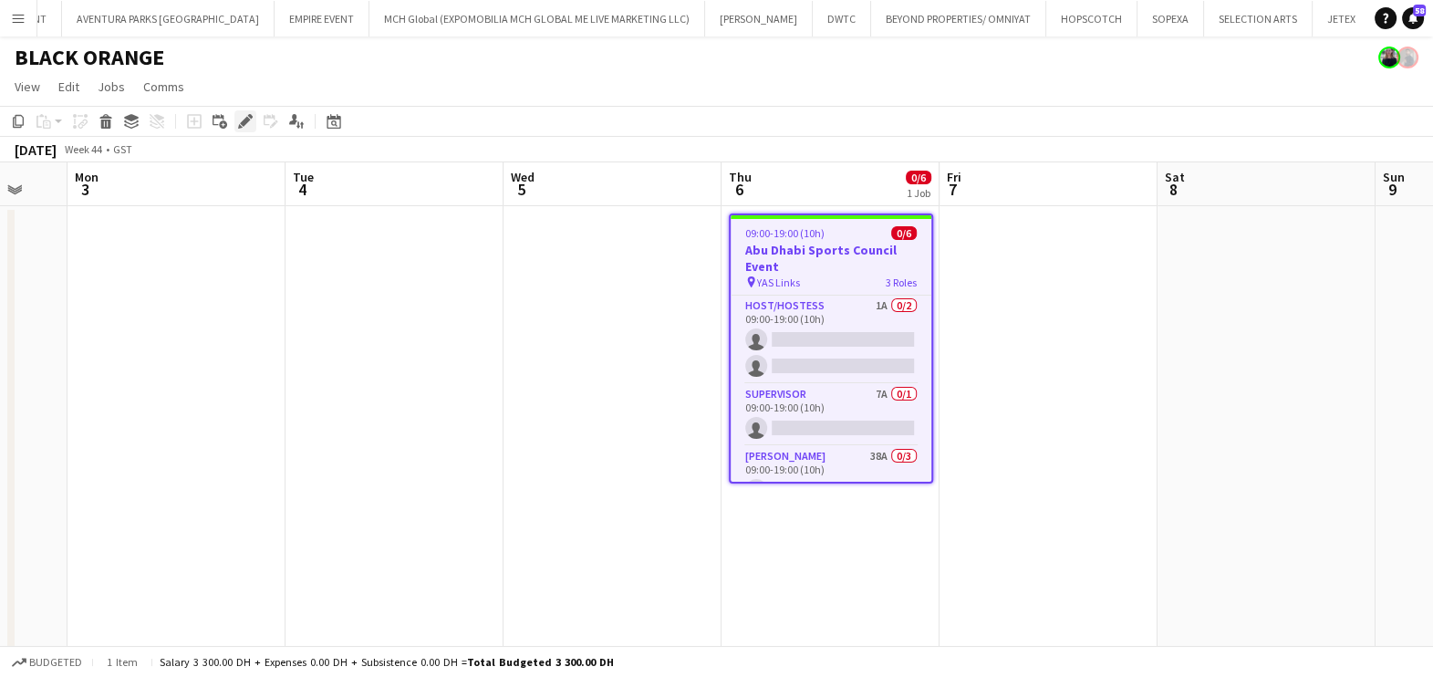
click at [238, 127] on icon at bounding box center [240, 126] width 5 height 5
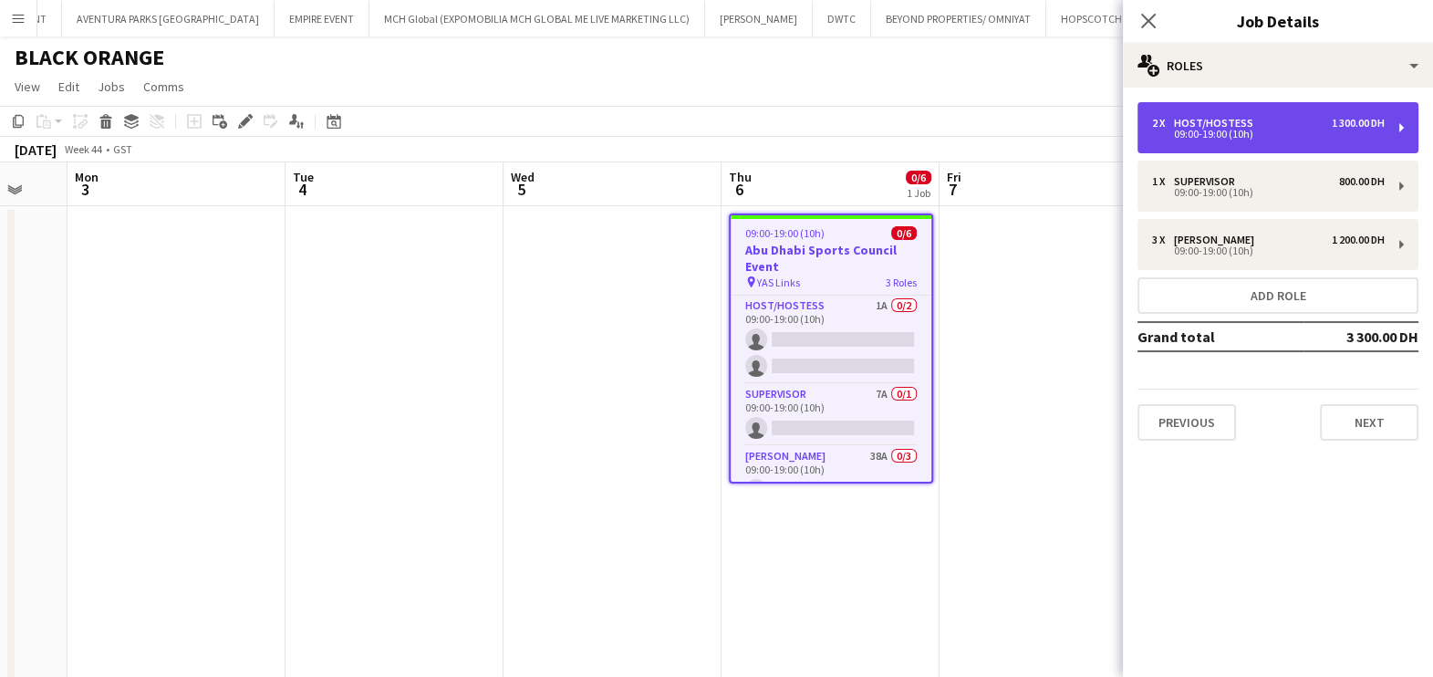
click at [1236, 130] on div "09:00-19:00 (10h)" at bounding box center [1268, 134] width 233 height 9
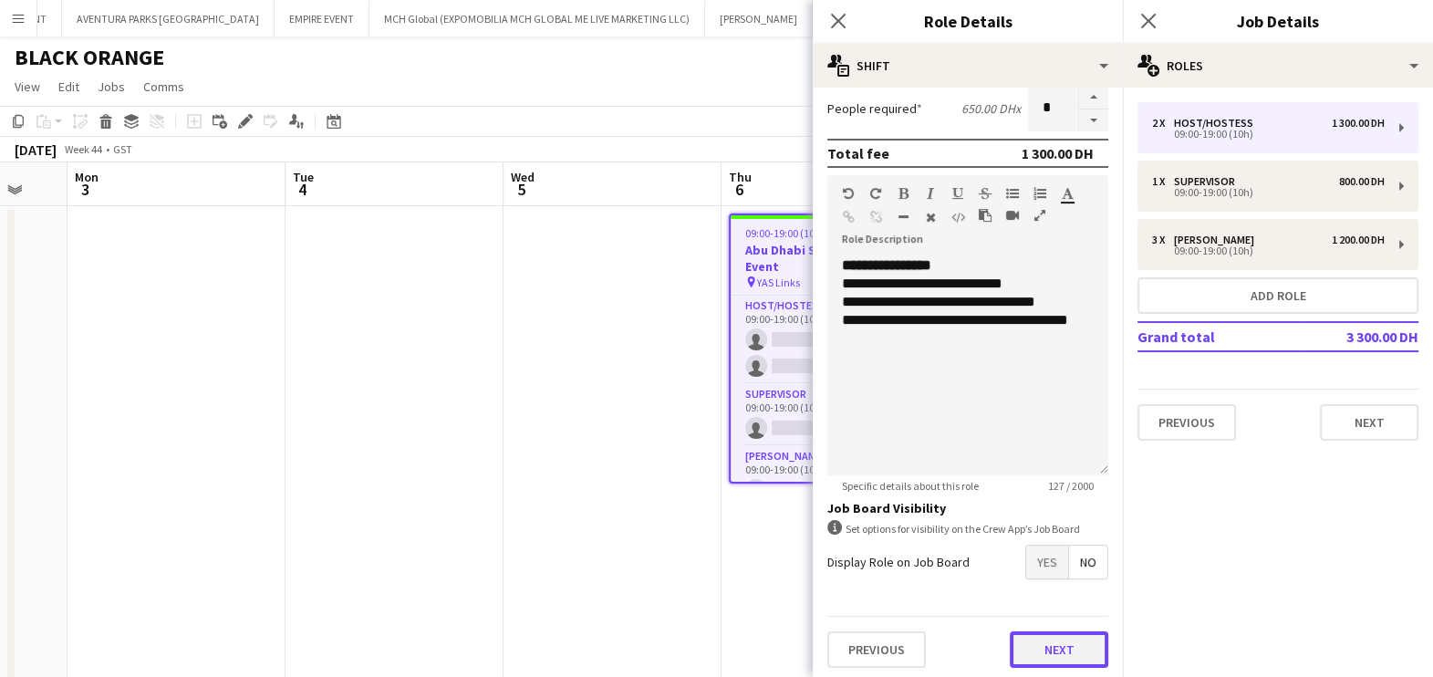
click at [1050, 651] on button "Next" at bounding box center [1059, 649] width 99 height 36
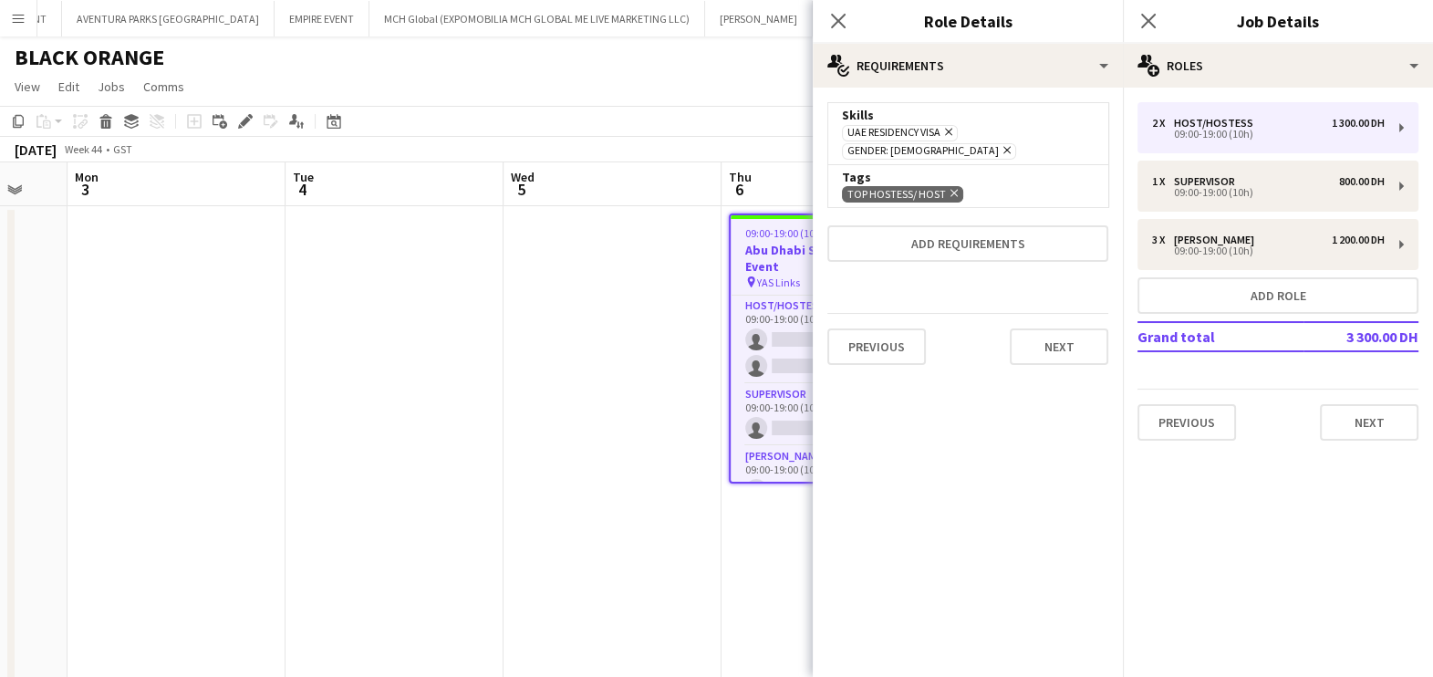
click at [949, 187] on icon "Remove" at bounding box center [952, 193] width 12 height 12
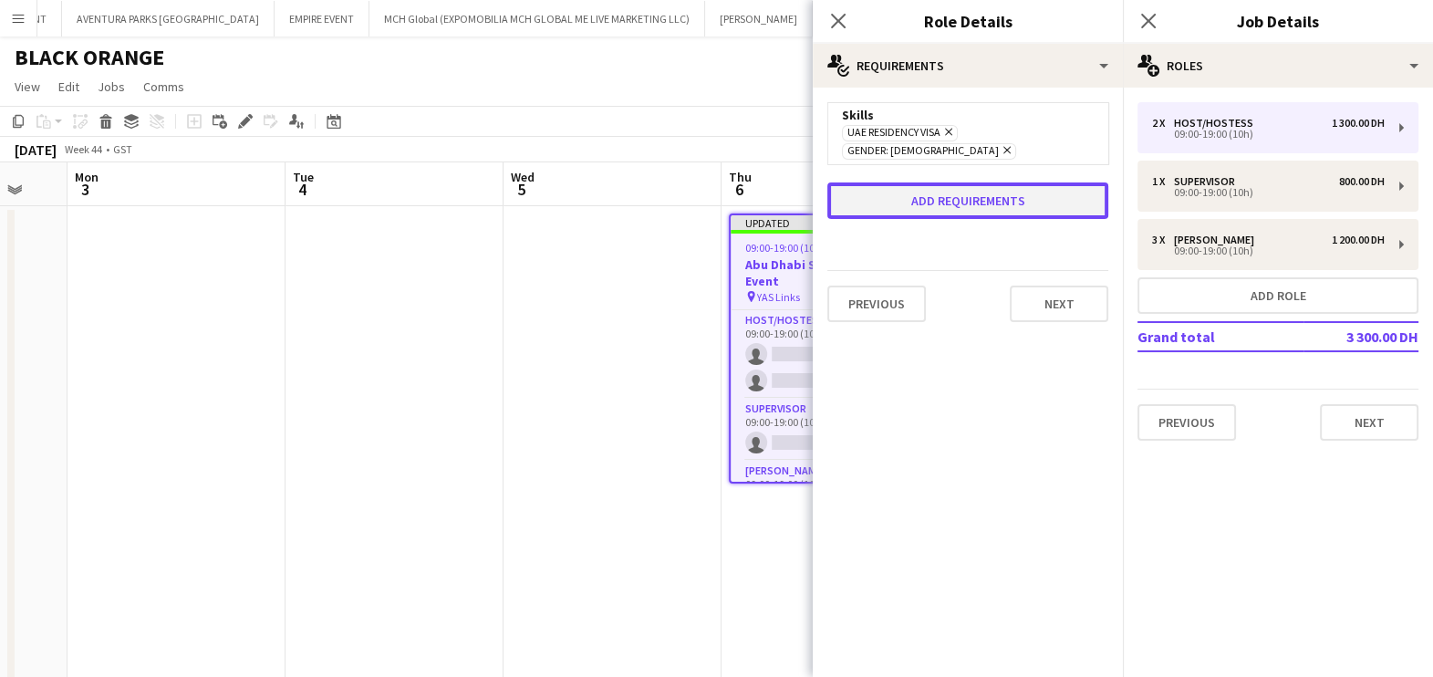
click at [935, 182] on button "Add requirements" at bounding box center [967, 200] width 281 height 36
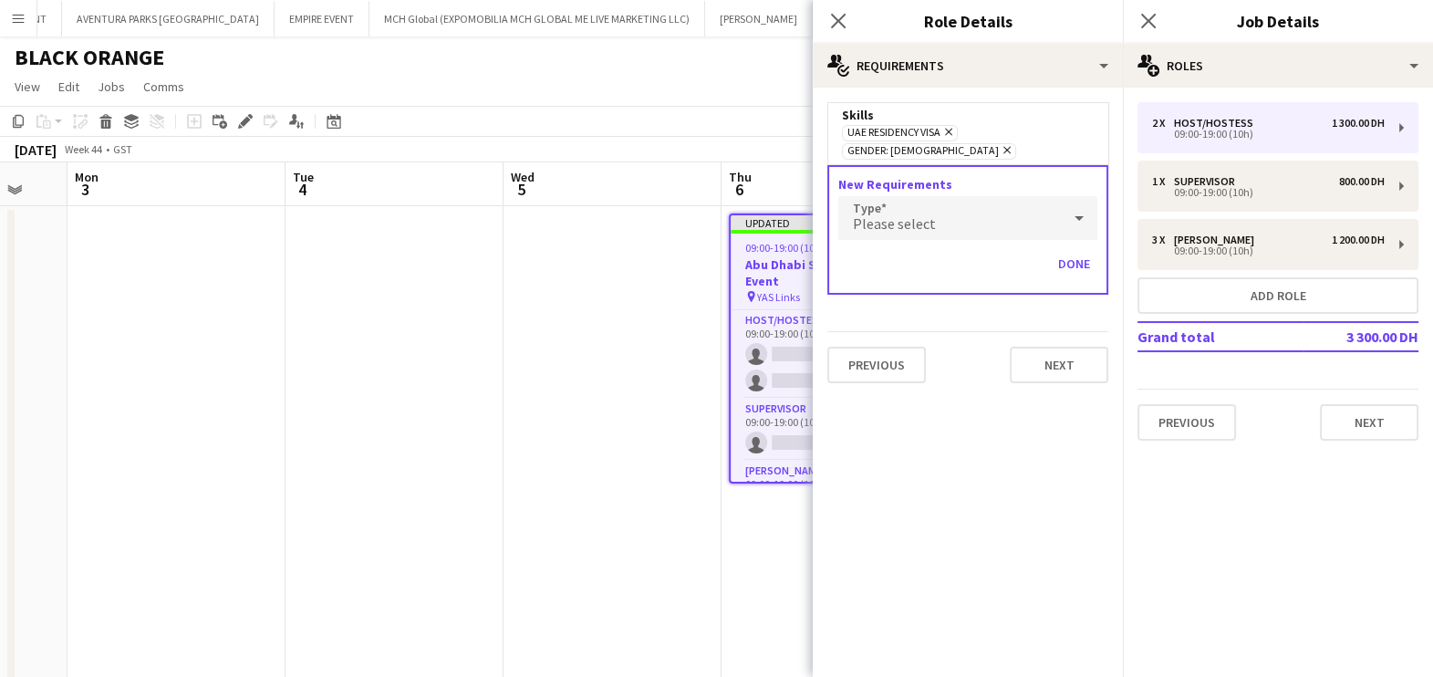
click at [931, 205] on div "Please select" at bounding box center [949, 218] width 223 height 44
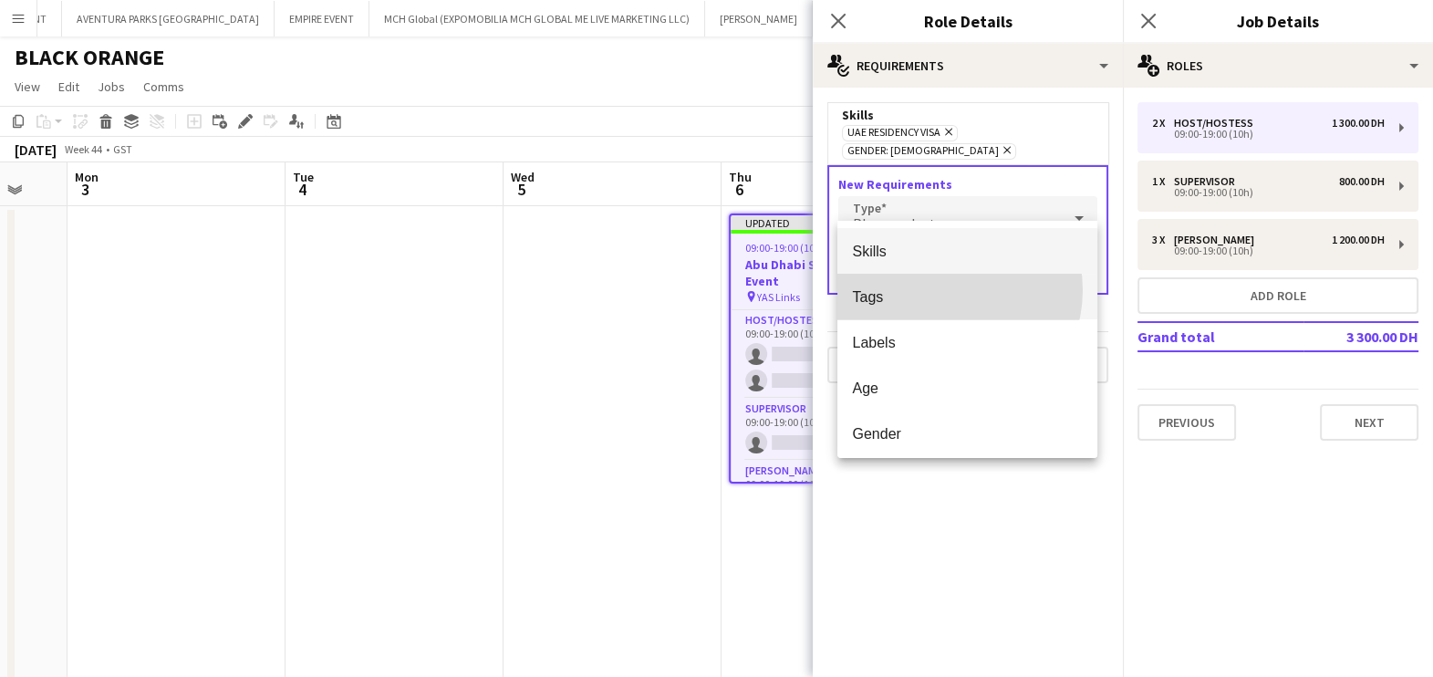
click at [942, 290] on span "Tags" at bounding box center [967, 296] width 231 height 17
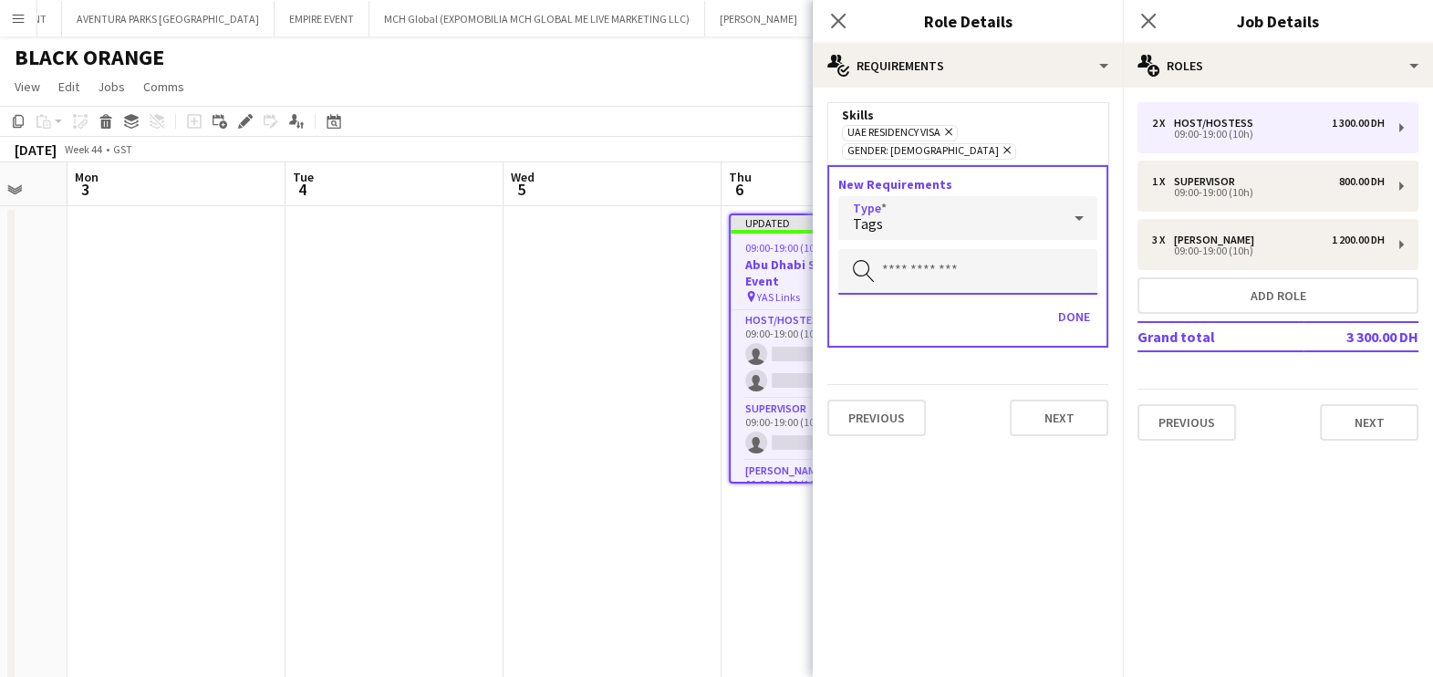
click at [912, 255] on input "text" at bounding box center [967, 272] width 259 height 46
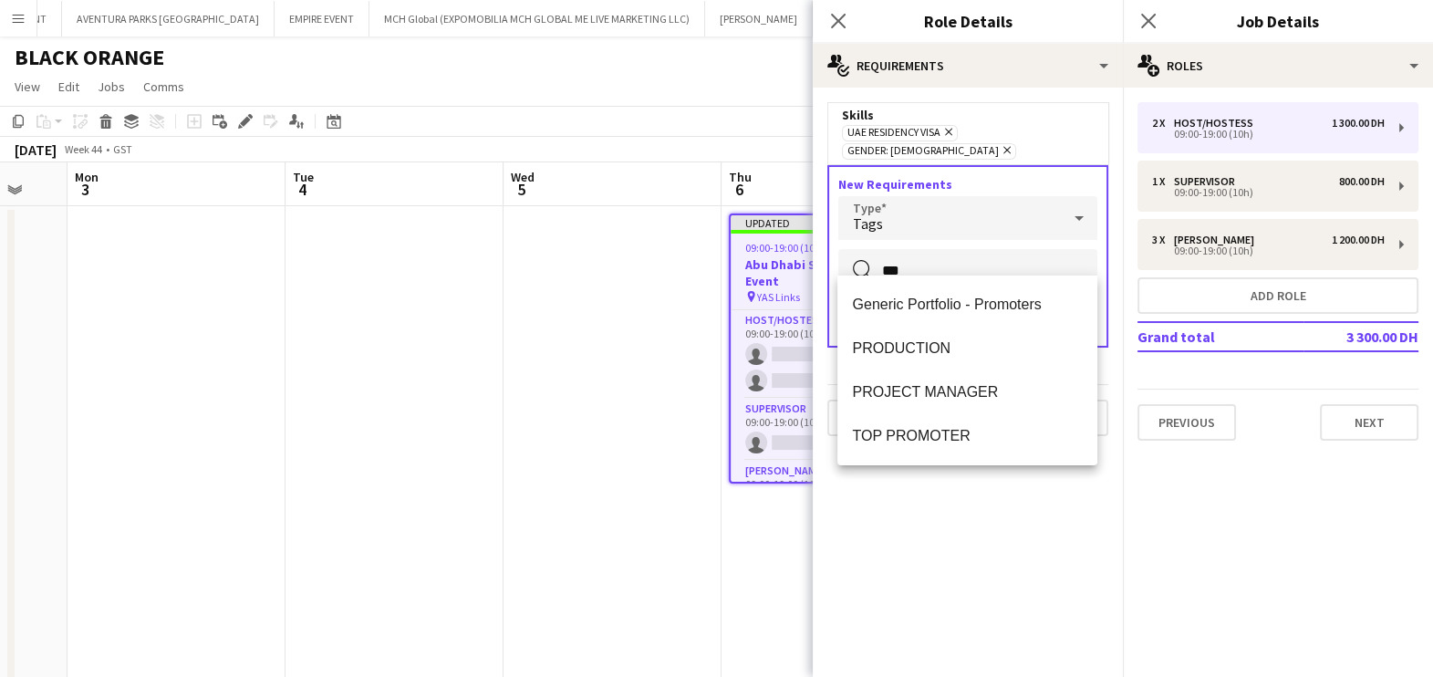
click at [912, 469] on mat-expansion-panel "medal-empty Requirements Skills [GEOGRAPHIC_DATA] Residency Visa Remove Gender:…" at bounding box center [968, 382] width 310 height 589
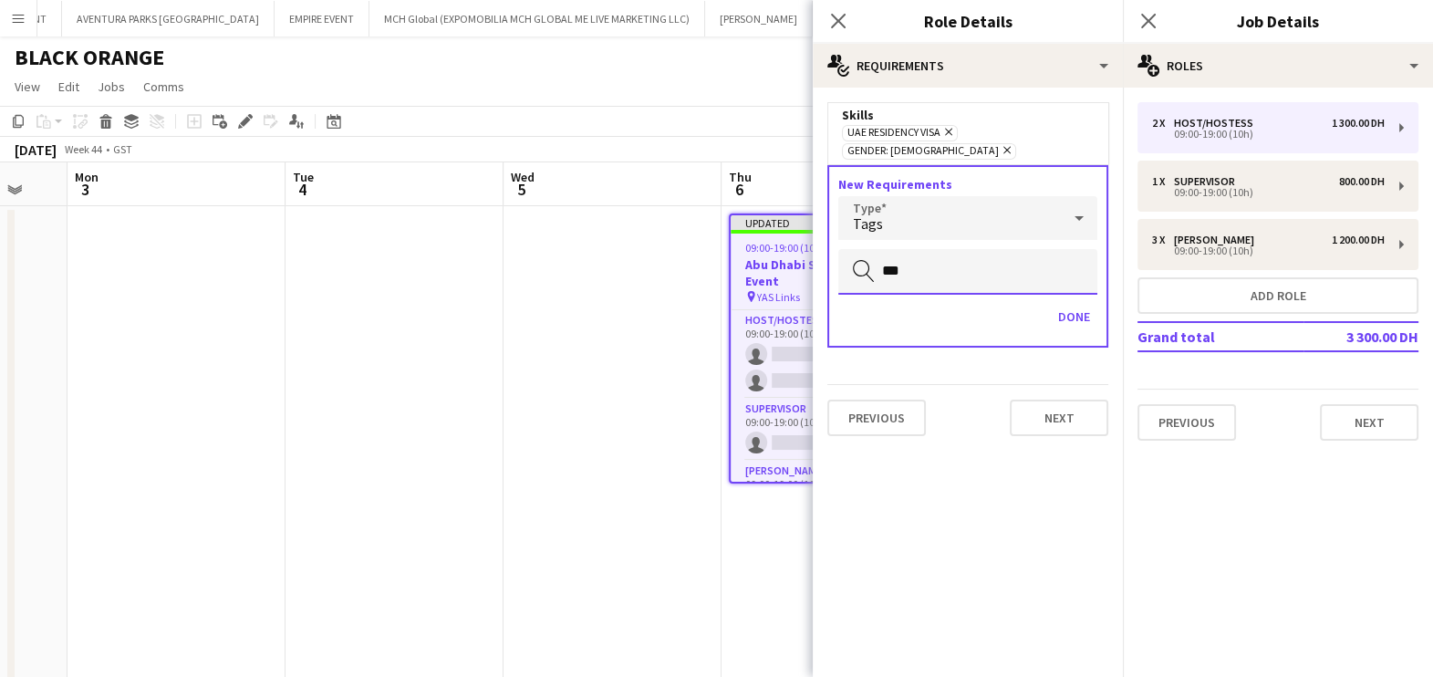
click at [920, 249] on input "***" at bounding box center [967, 272] width 259 height 46
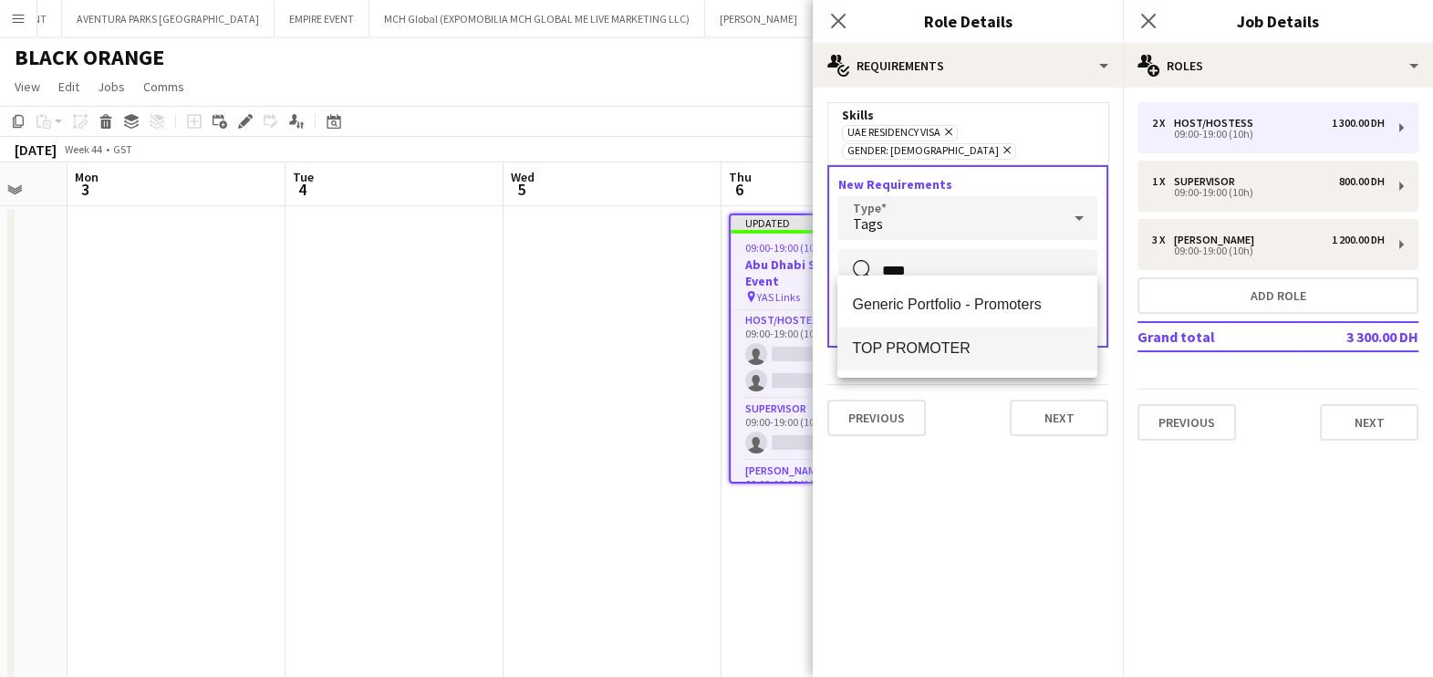
type input "****"
click at [926, 337] on mat-option "TOP PROMOTER" at bounding box center [968, 349] width 260 height 44
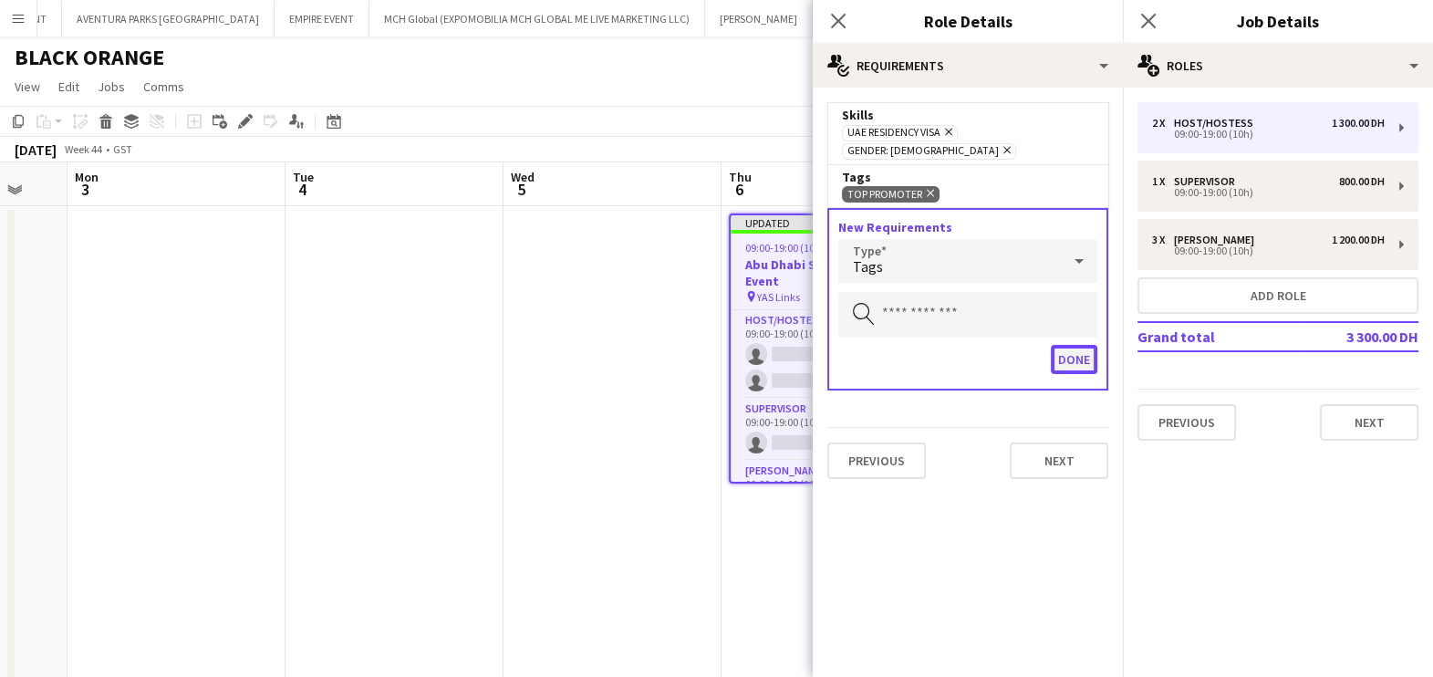
click at [1079, 345] on button "Done" at bounding box center [1074, 359] width 47 height 29
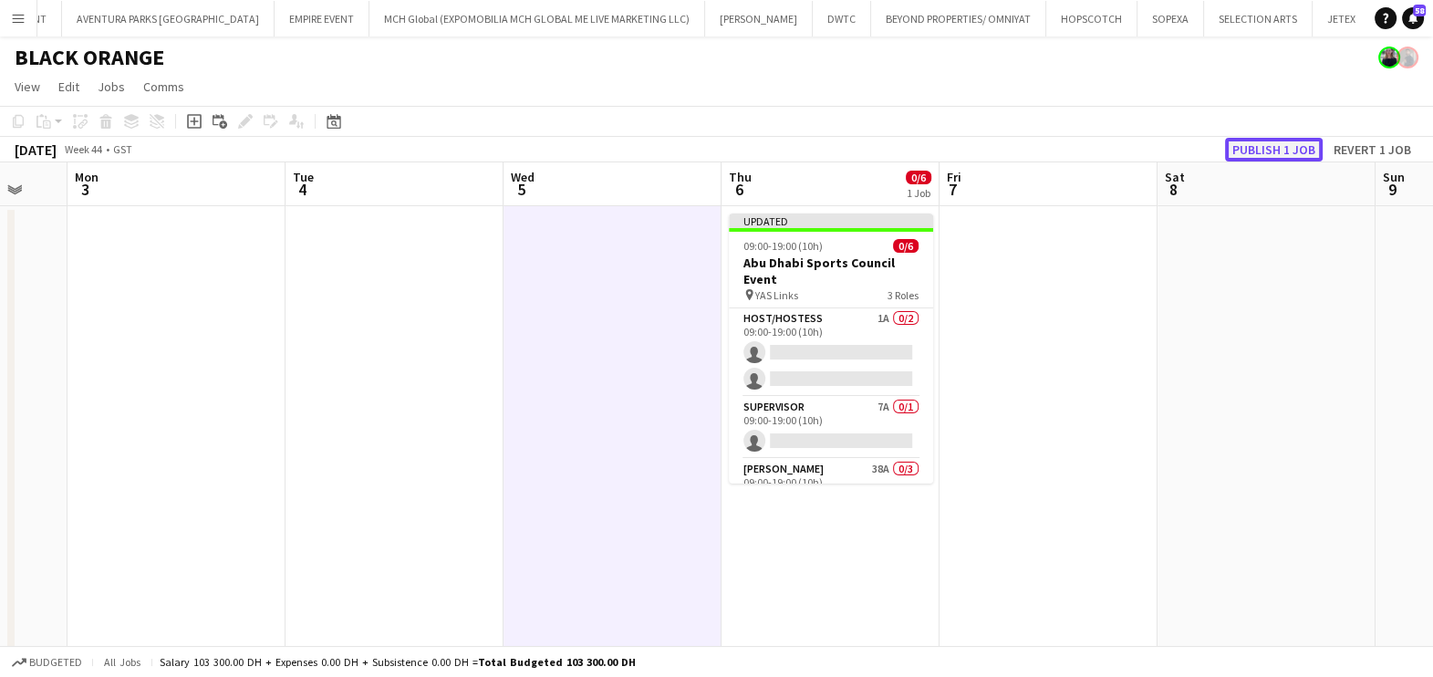
click at [1311, 148] on button "Publish 1 job" at bounding box center [1274, 150] width 98 height 24
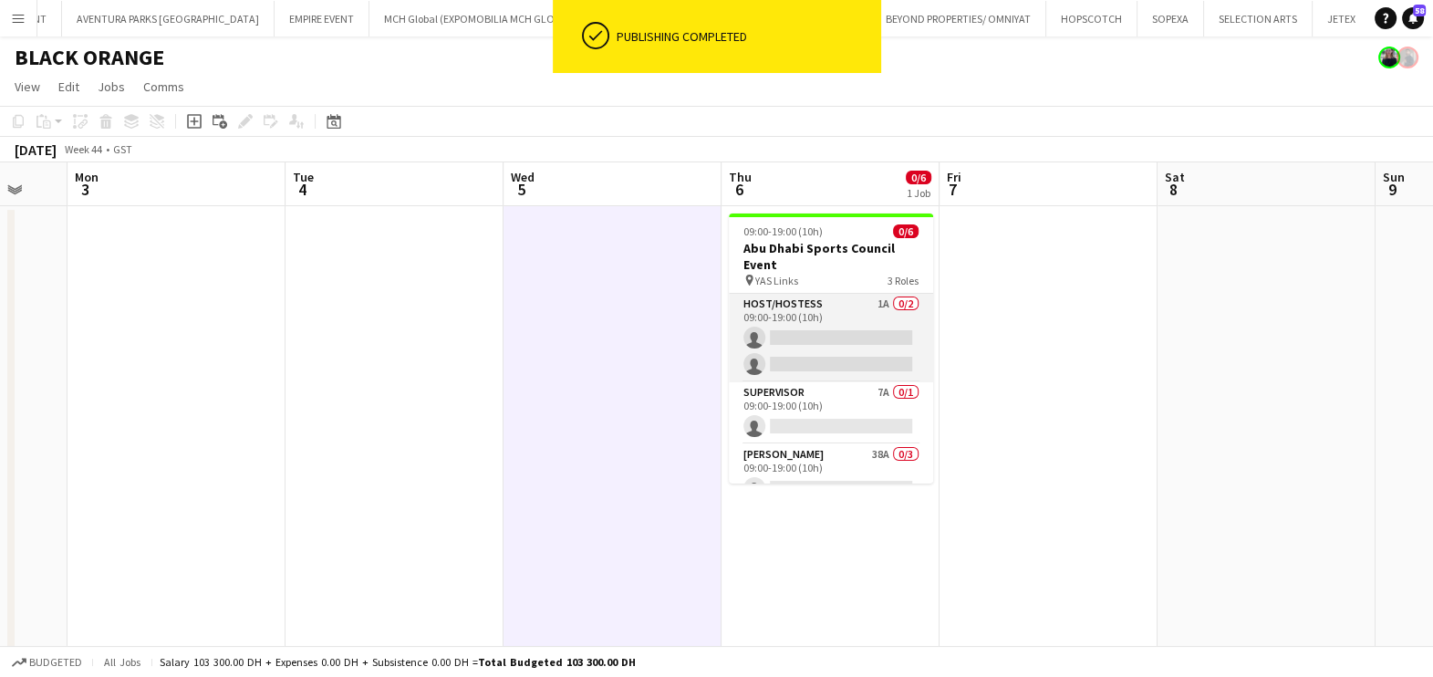
click at [768, 331] on app-card-role "Host/Hostess 1A 0/2 09:00-19:00 (10h) single-neutral-actions single-neutral-act…" at bounding box center [831, 338] width 204 height 88
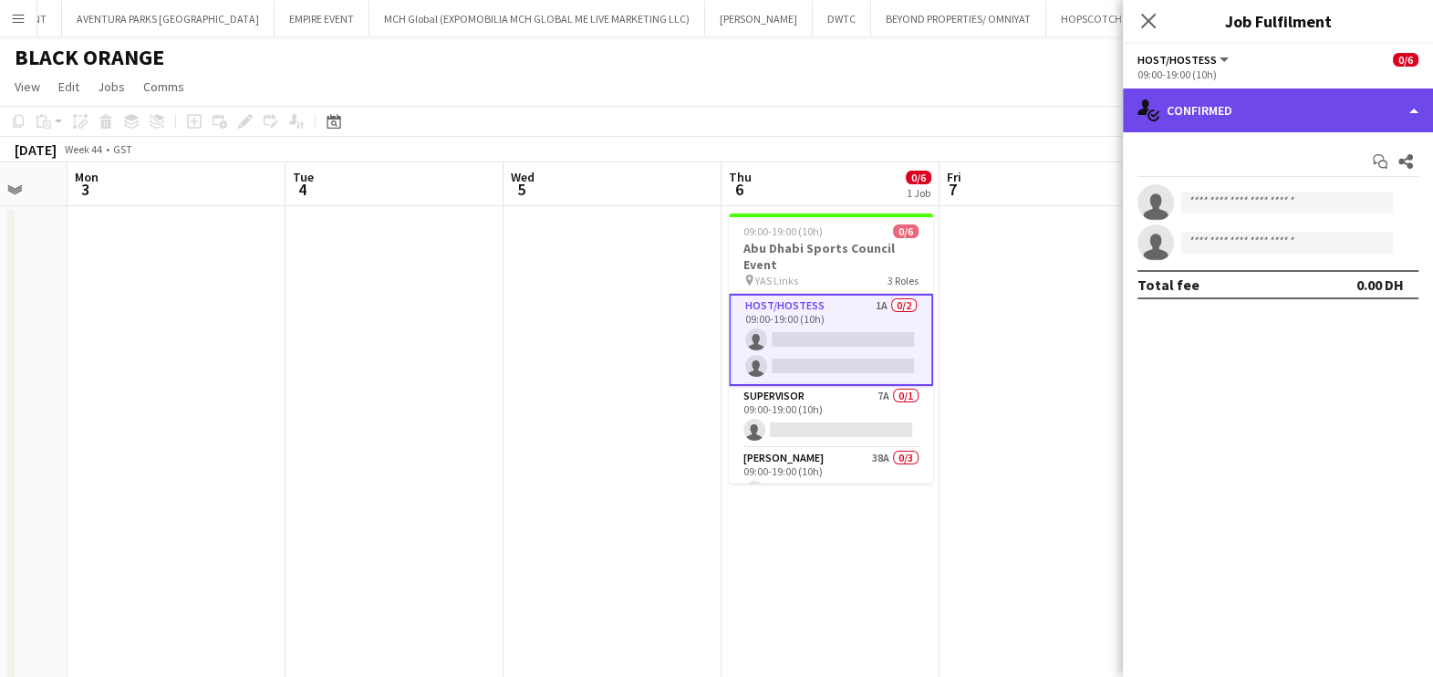
click at [1213, 101] on div "single-neutral-actions-check-2 Confirmed" at bounding box center [1278, 110] width 310 height 44
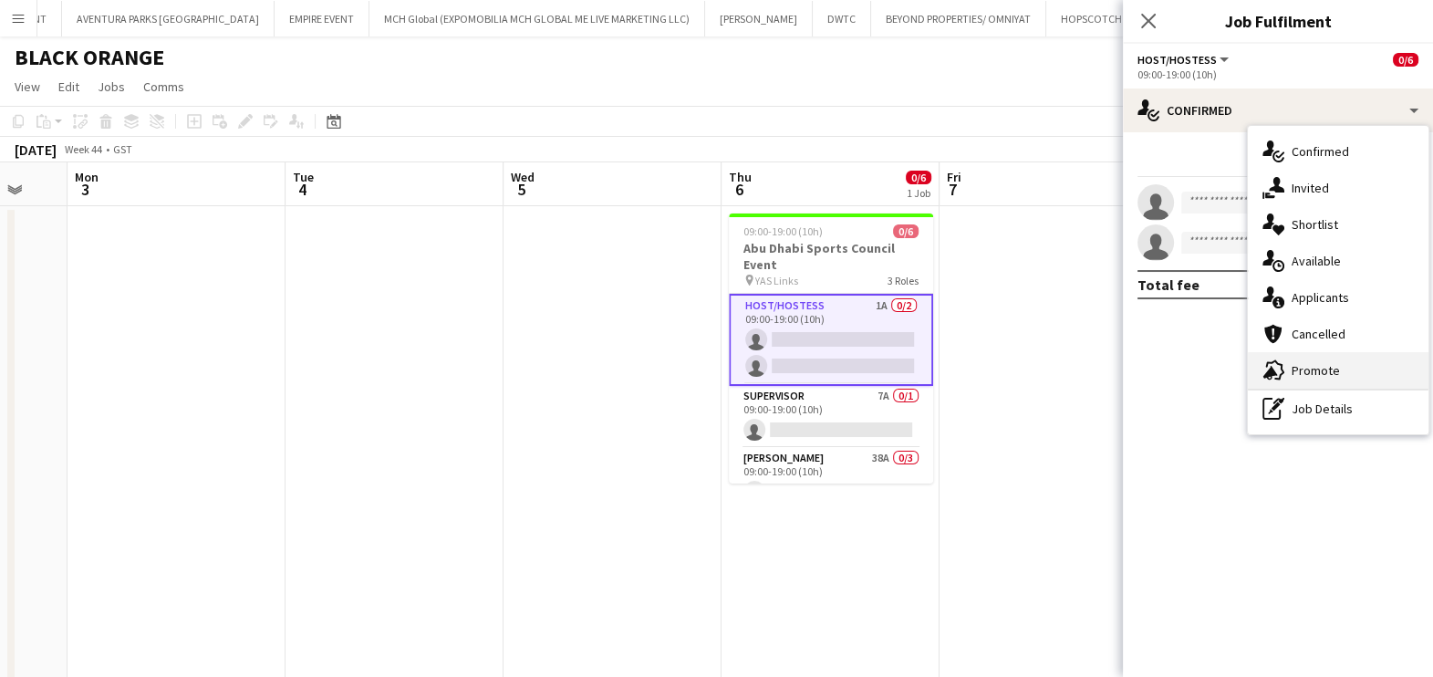
click at [1289, 363] on div "advertising-megaphone Promote" at bounding box center [1338, 370] width 181 height 36
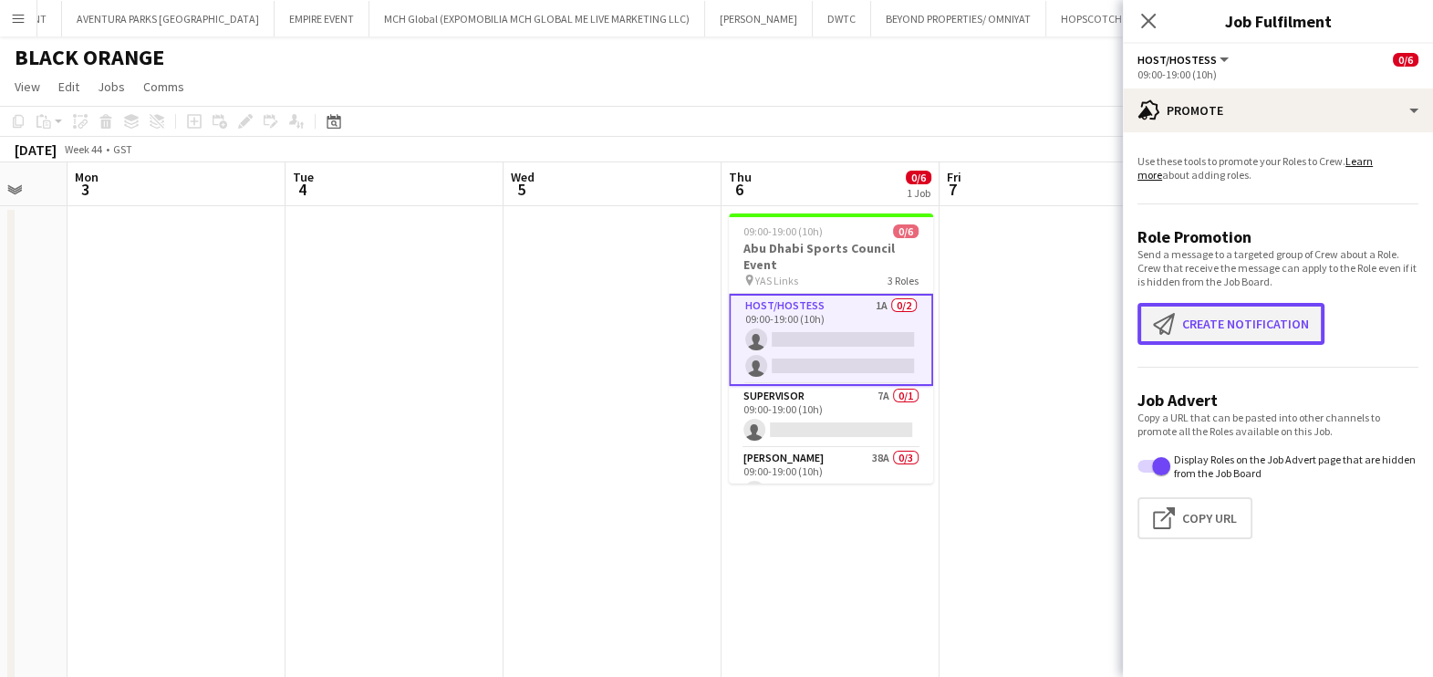
click at [1202, 332] on button "Create notification Create notification" at bounding box center [1231, 324] width 187 height 42
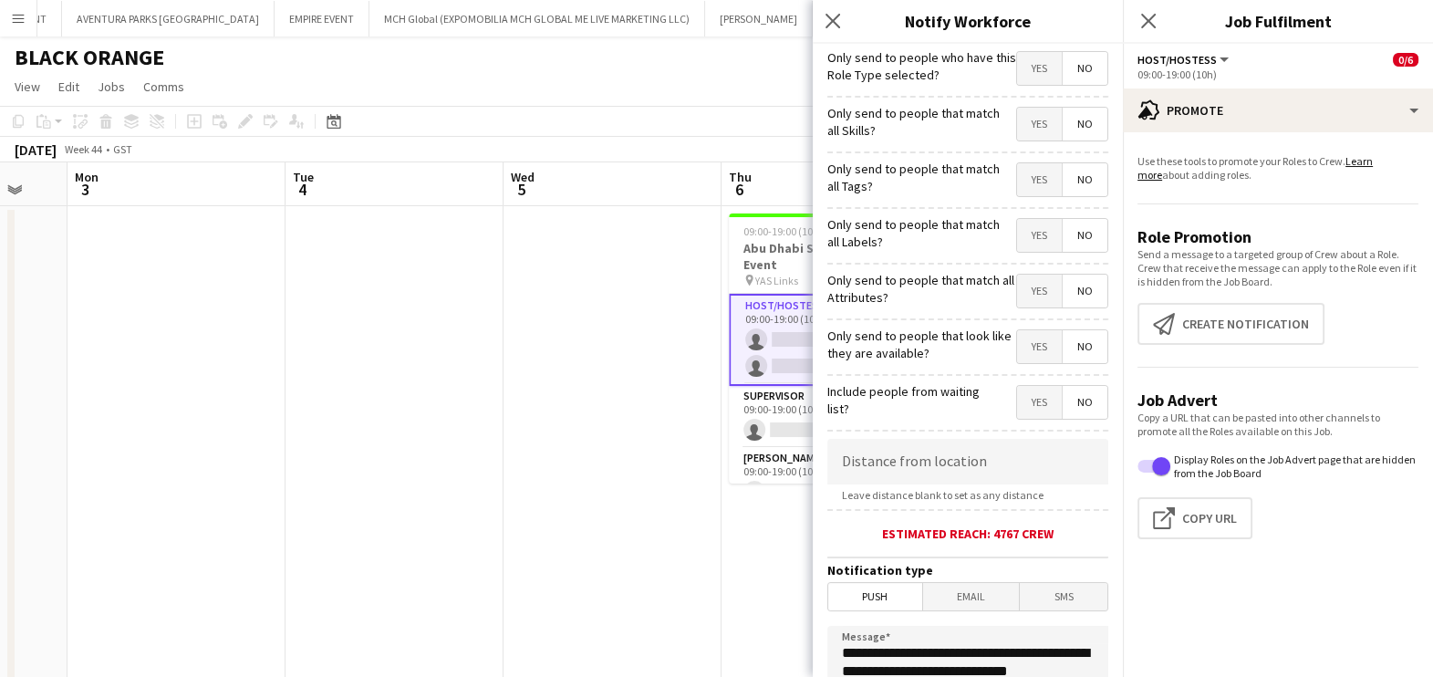
click at [1017, 137] on span "Yes" at bounding box center [1039, 124] width 45 height 33
click at [1017, 174] on span "Yes" at bounding box center [1039, 179] width 45 height 33
click at [1021, 237] on span "Yes" at bounding box center [1039, 235] width 45 height 33
click at [1019, 297] on span "Yes" at bounding box center [1039, 291] width 45 height 33
click at [1017, 334] on span "Yes" at bounding box center [1039, 346] width 45 height 33
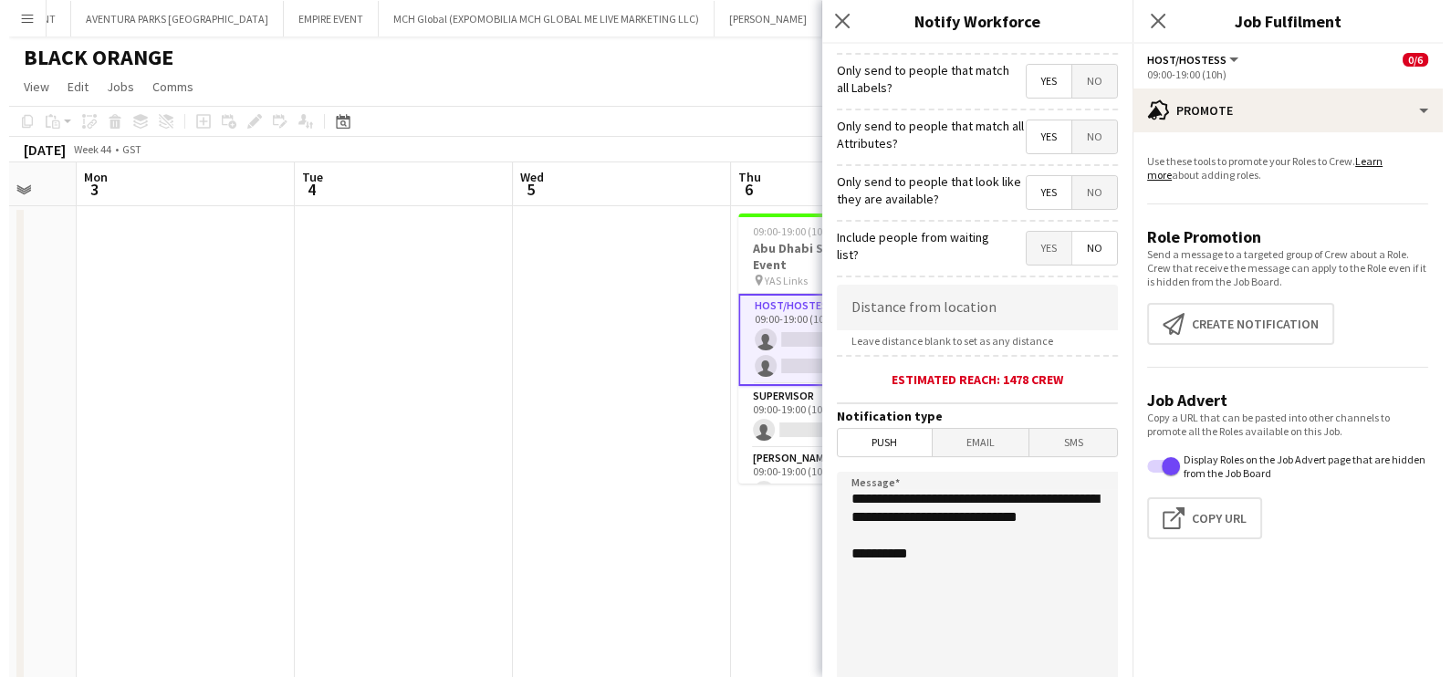
scroll to position [323, 0]
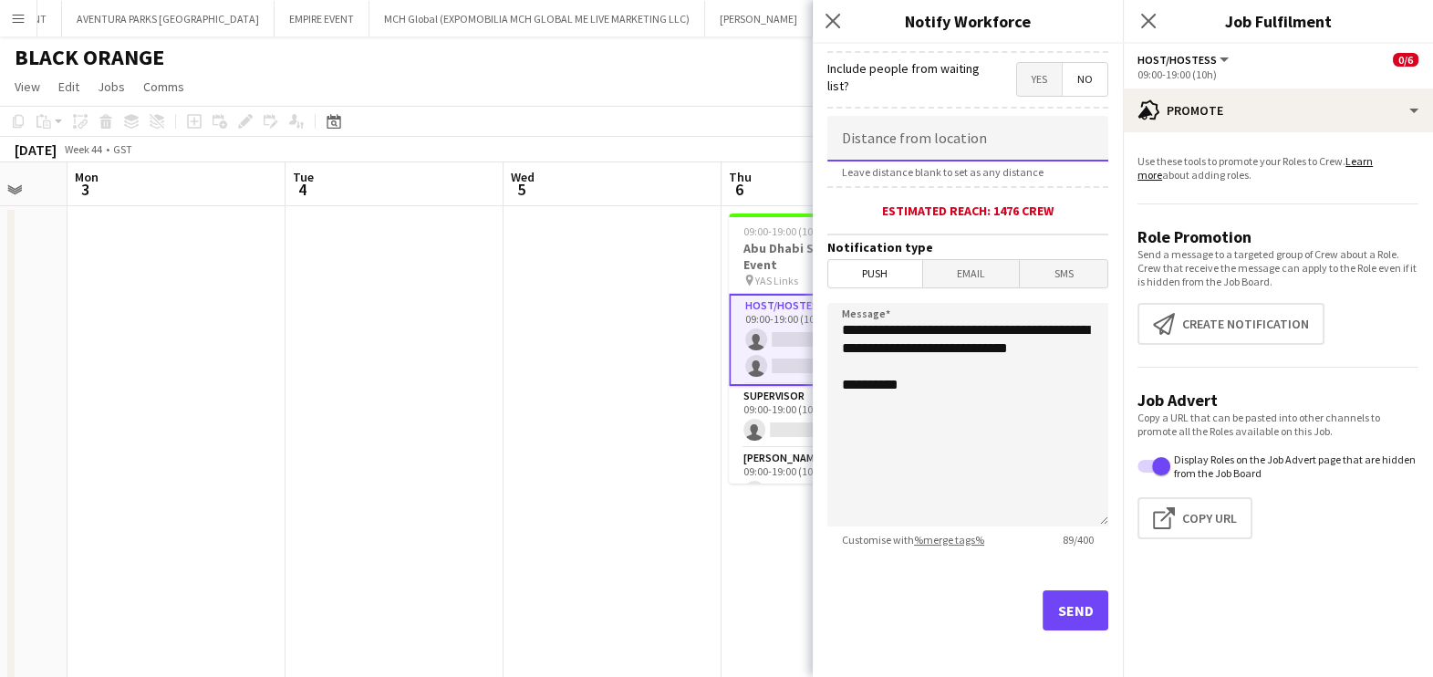
click at [942, 149] on input at bounding box center [967, 139] width 281 height 46
type input "*****"
click at [1043, 615] on button "Send" at bounding box center [1076, 610] width 66 height 40
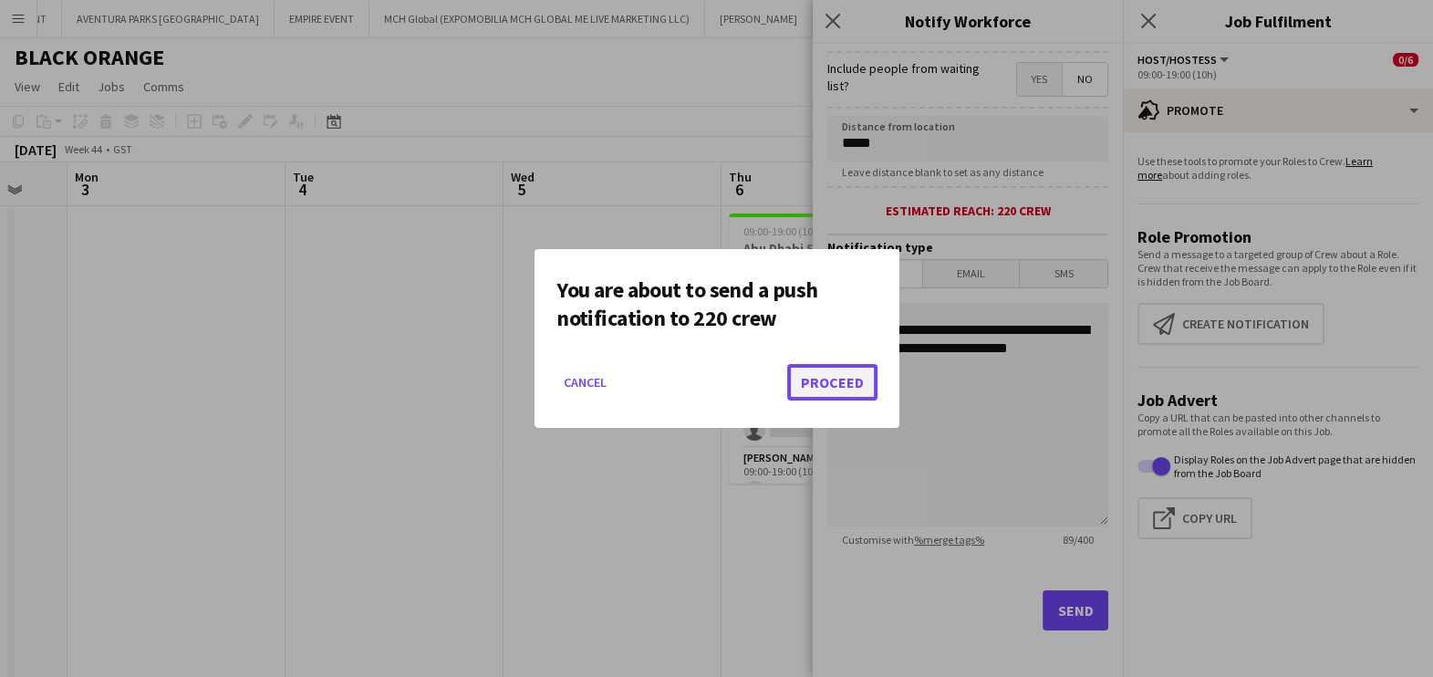
click at [840, 379] on button "Proceed" at bounding box center [832, 382] width 90 height 36
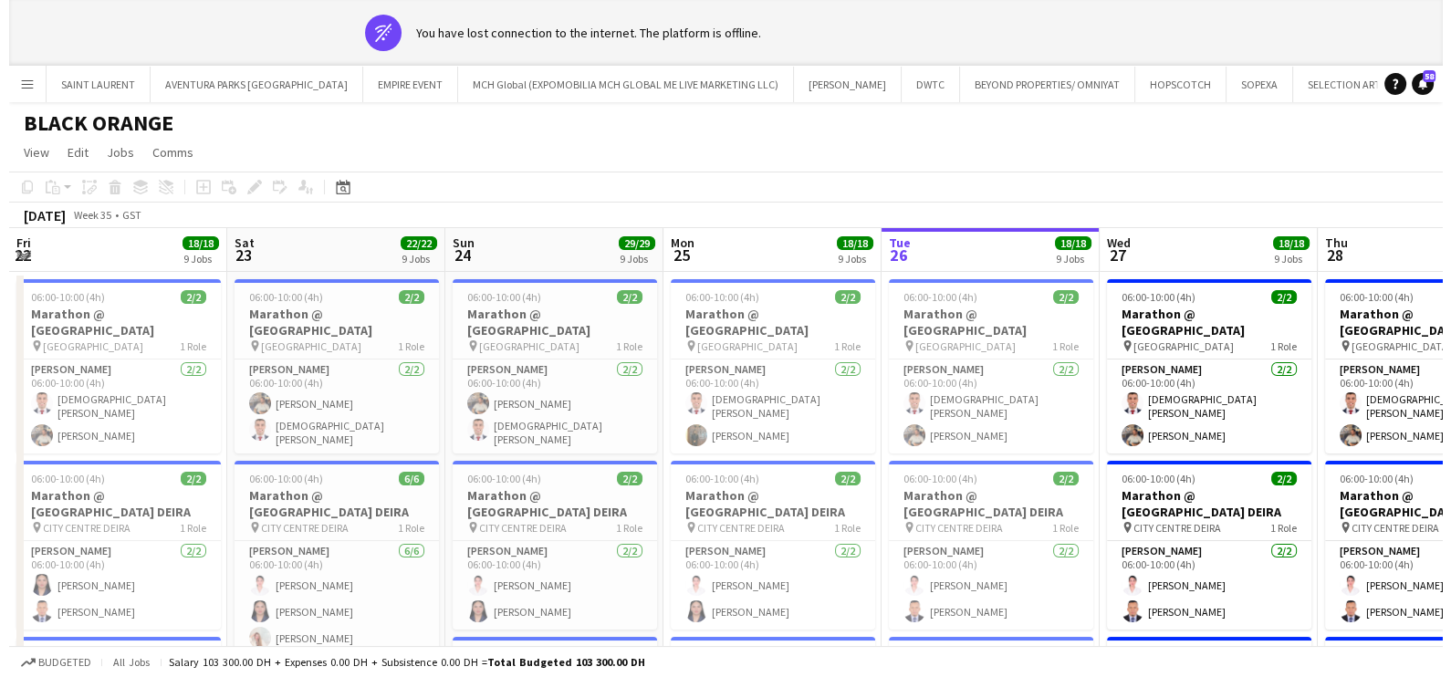
scroll to position [0, 753]
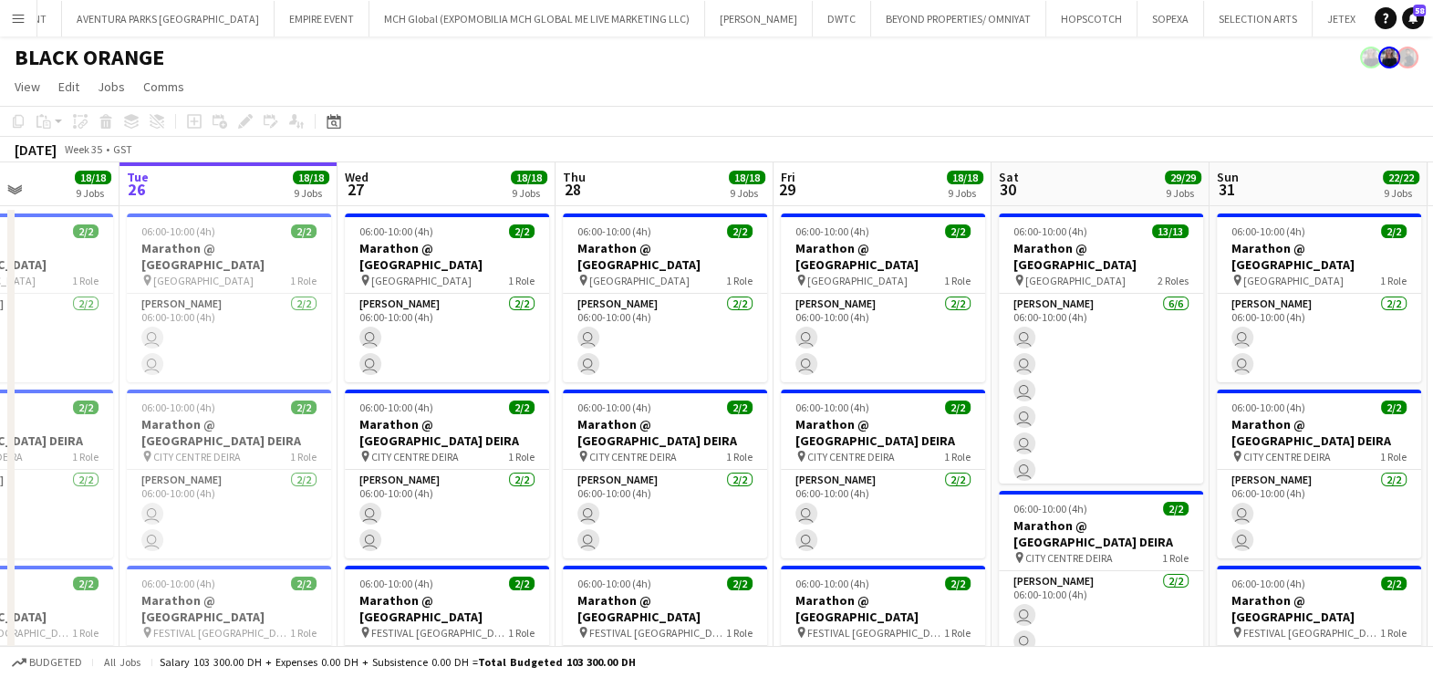
click at [14, 16] on app-icon "Menu" at bounding box center [18, 18] width 15 height 15
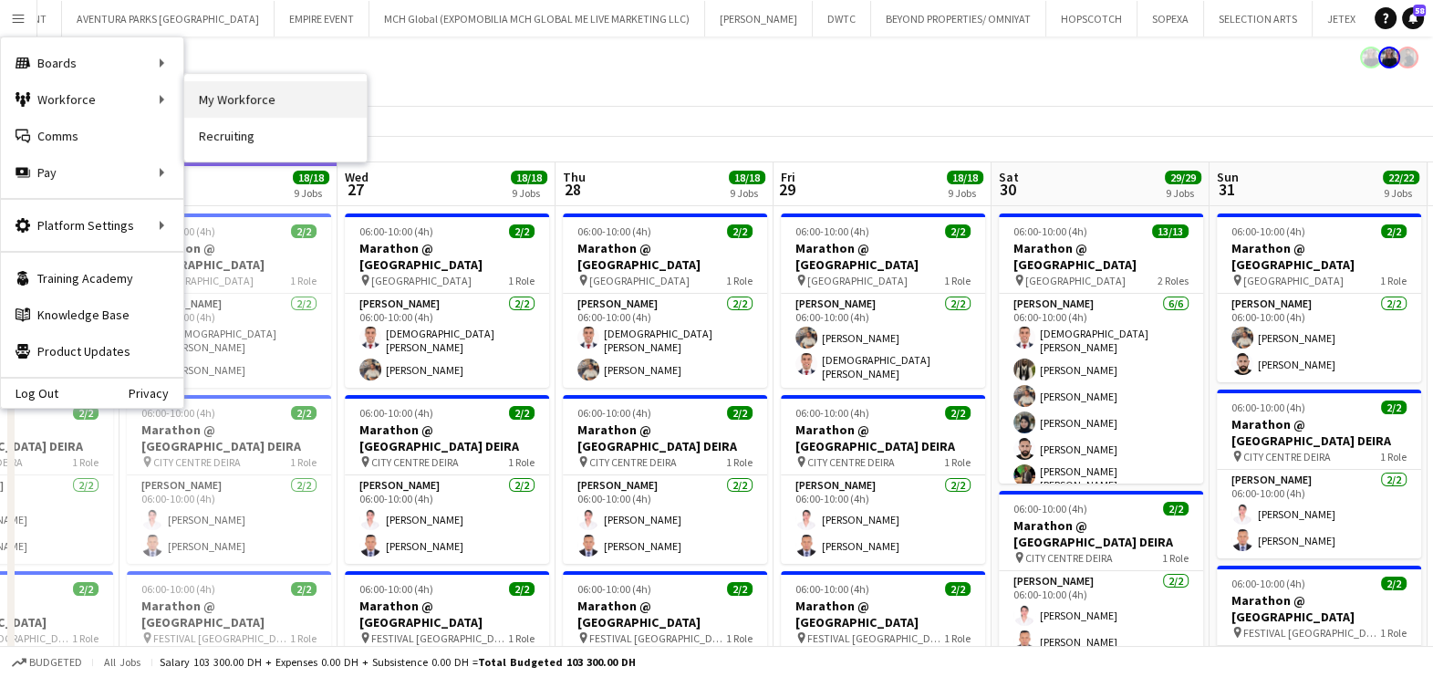
click at [332, 108] on link "My Workforce" at bounding box center [275, 99] width 182 height 36
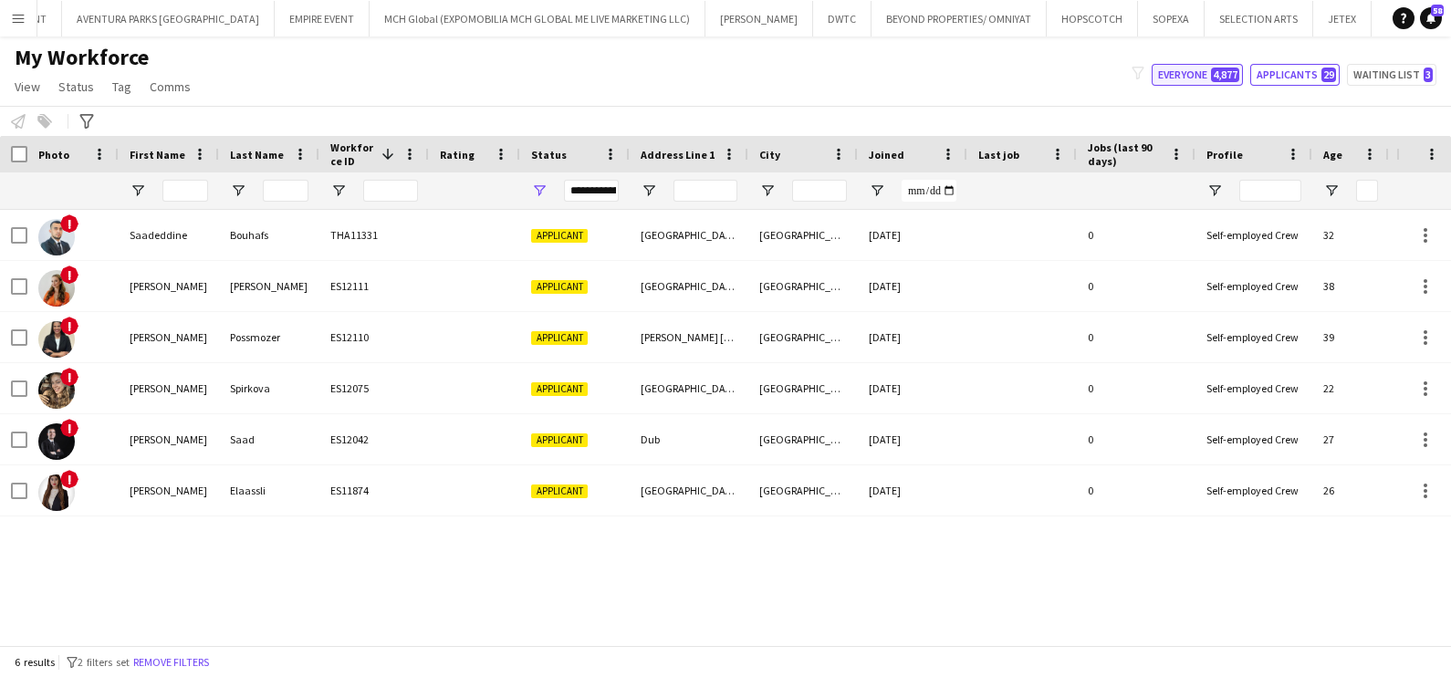
click at [1177, 74] on button "Everyone 4,877" at bounding box center [1196, 75] width 91 height 22
type input "**********"
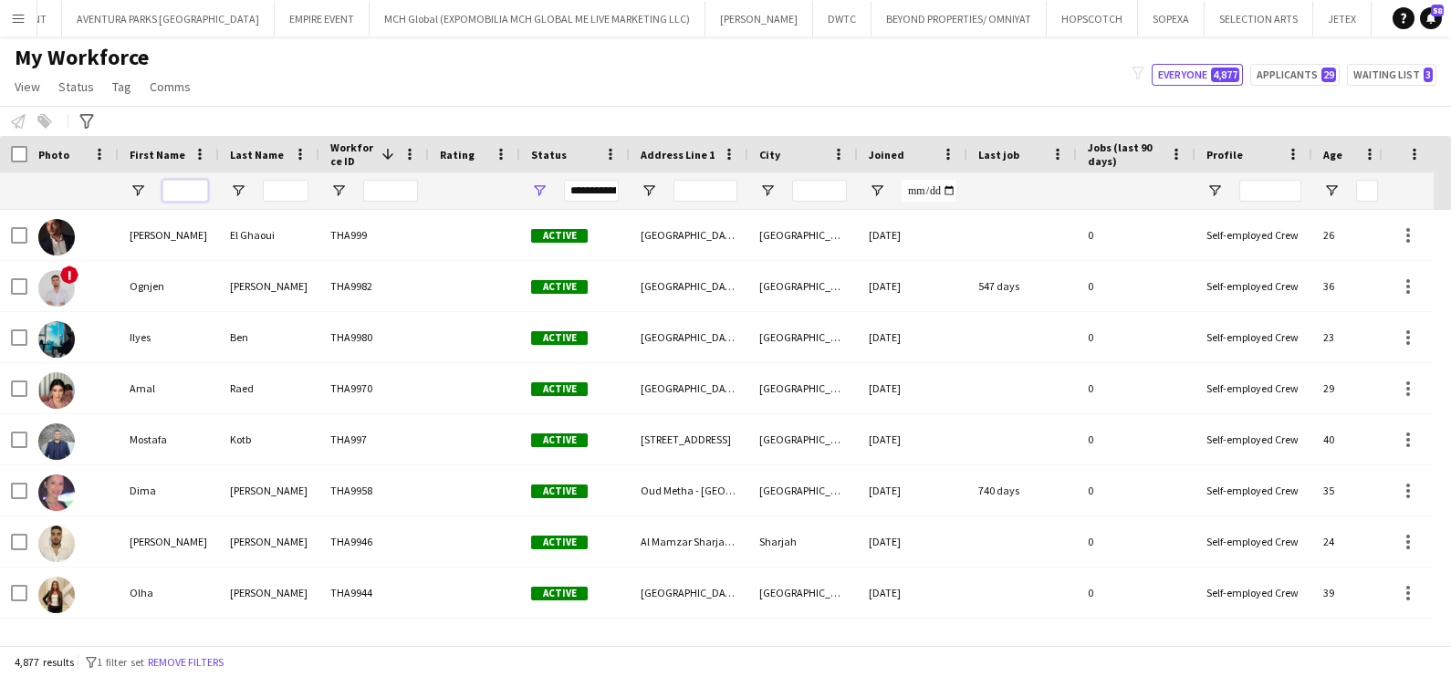
click at [177, 193] on input "First Name Filter Input" at bounding box center [185, 191] width 46 height 22
click at [283, 184] on input "Last Name Filter Input" at bounding box center [286, 191] width 46 height 22
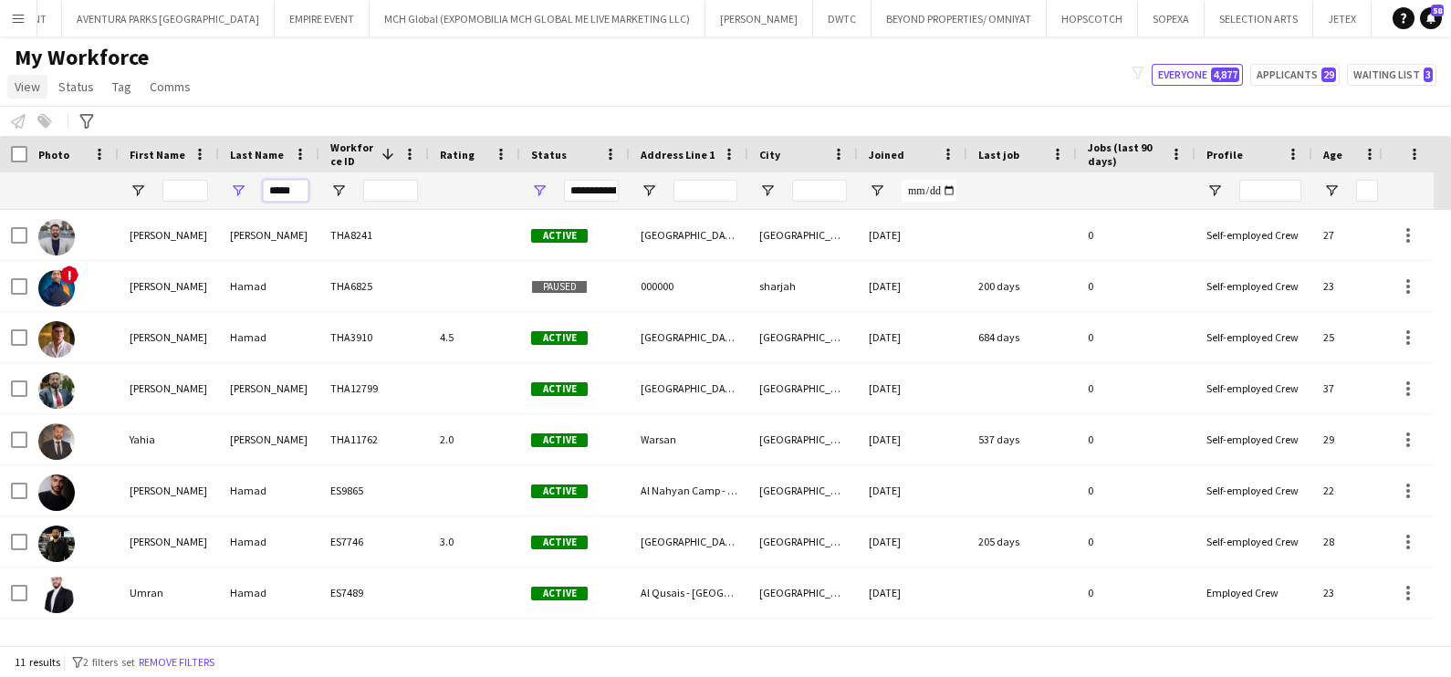
type input "*****"
click at [17, 82] on span "View" at bounding box center [28, 86] width 26 height 16
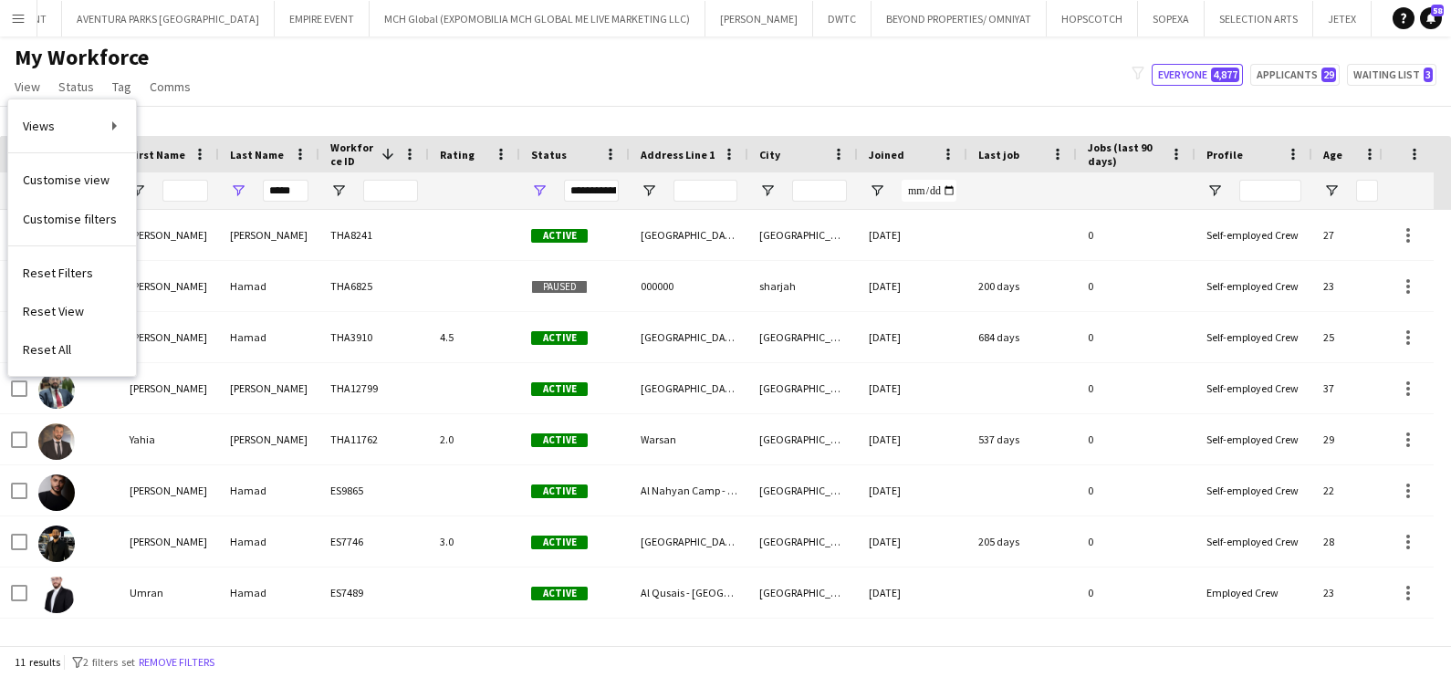
click at [75, 187] on span "Customise view" at bounding box center [66, 180] width 87 height 16
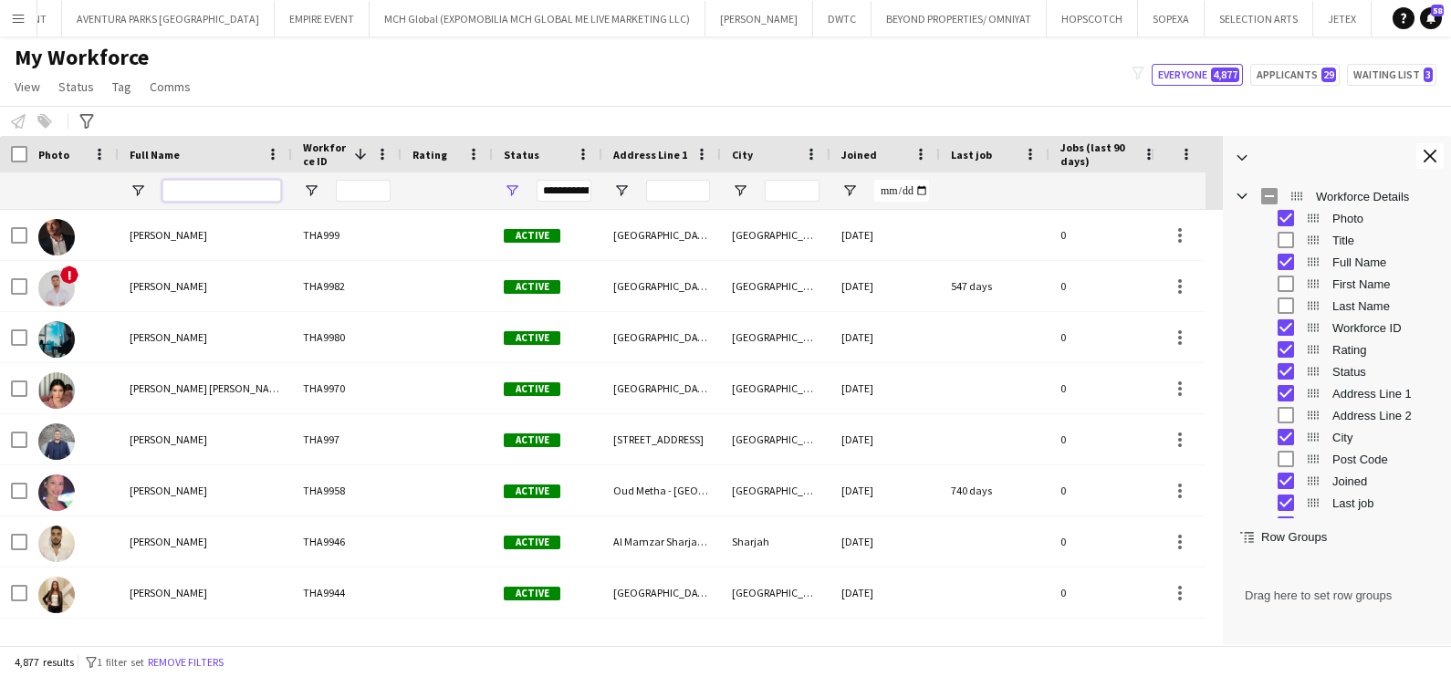
click at [217, 193] on input "Full Name Filter Input" at bounding box center [221, 191] width 119 height 22
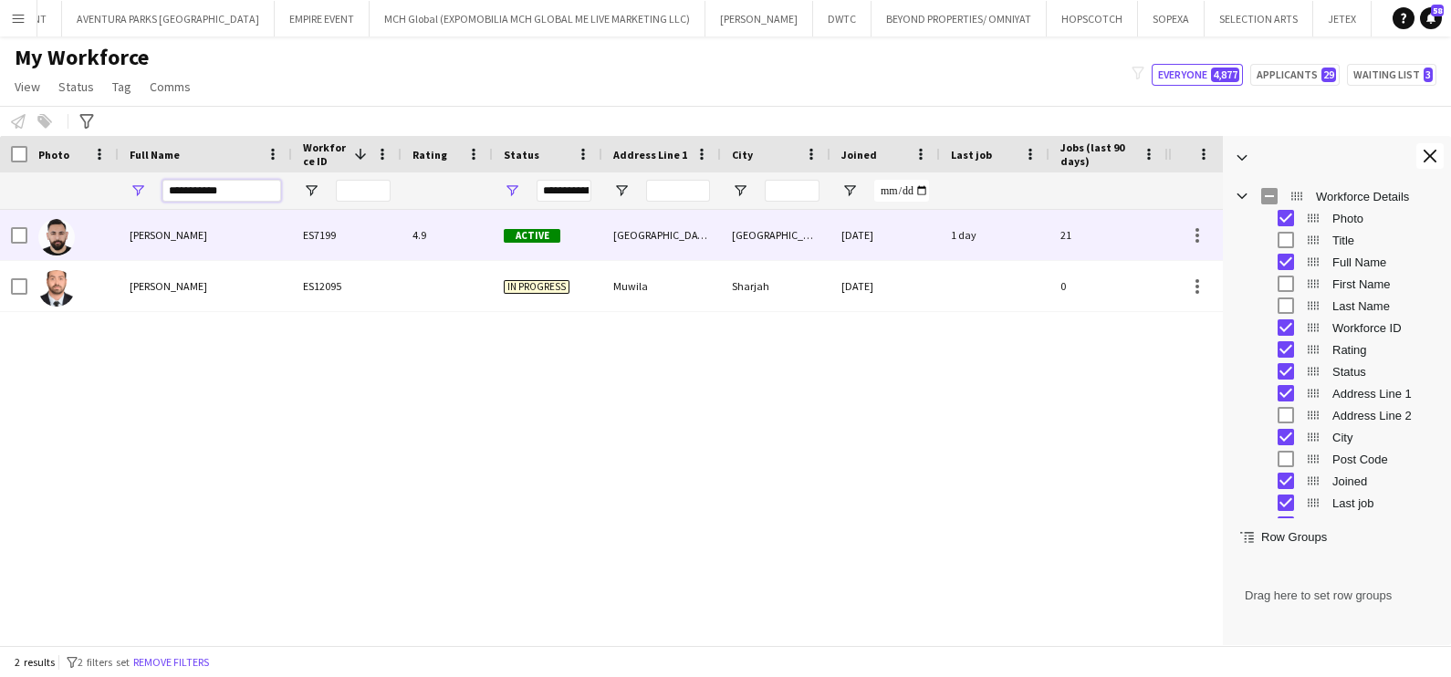
type input "**********"
drag, startPoint x: 276, startPoint y: 239, endPoint x: 328, endPoint y: 273, distance: 61.2
click at [277, 239] on div "[PERSON_NAME]" at bounding box center [205, 235] width 173 height 50
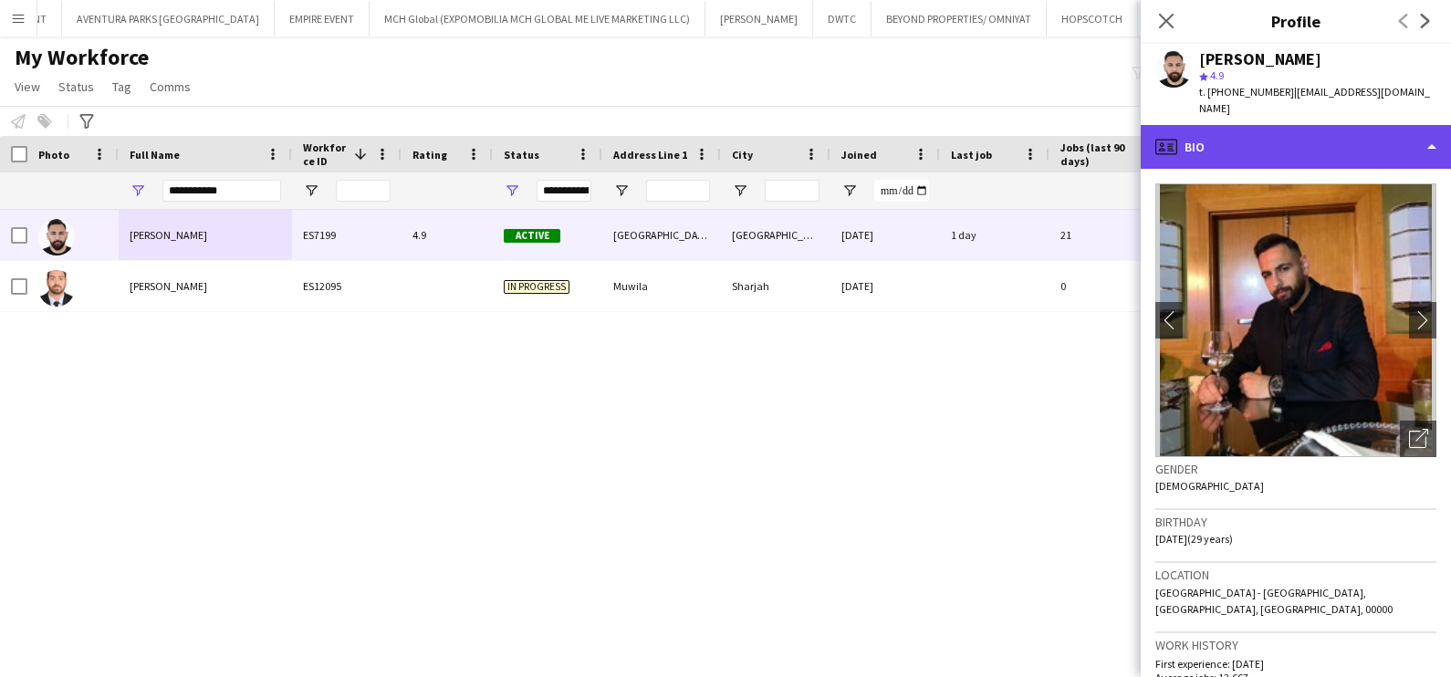
click at [1256, 151] on div "profile Bio" at bounding box center [1295, 147] width 310 height 44
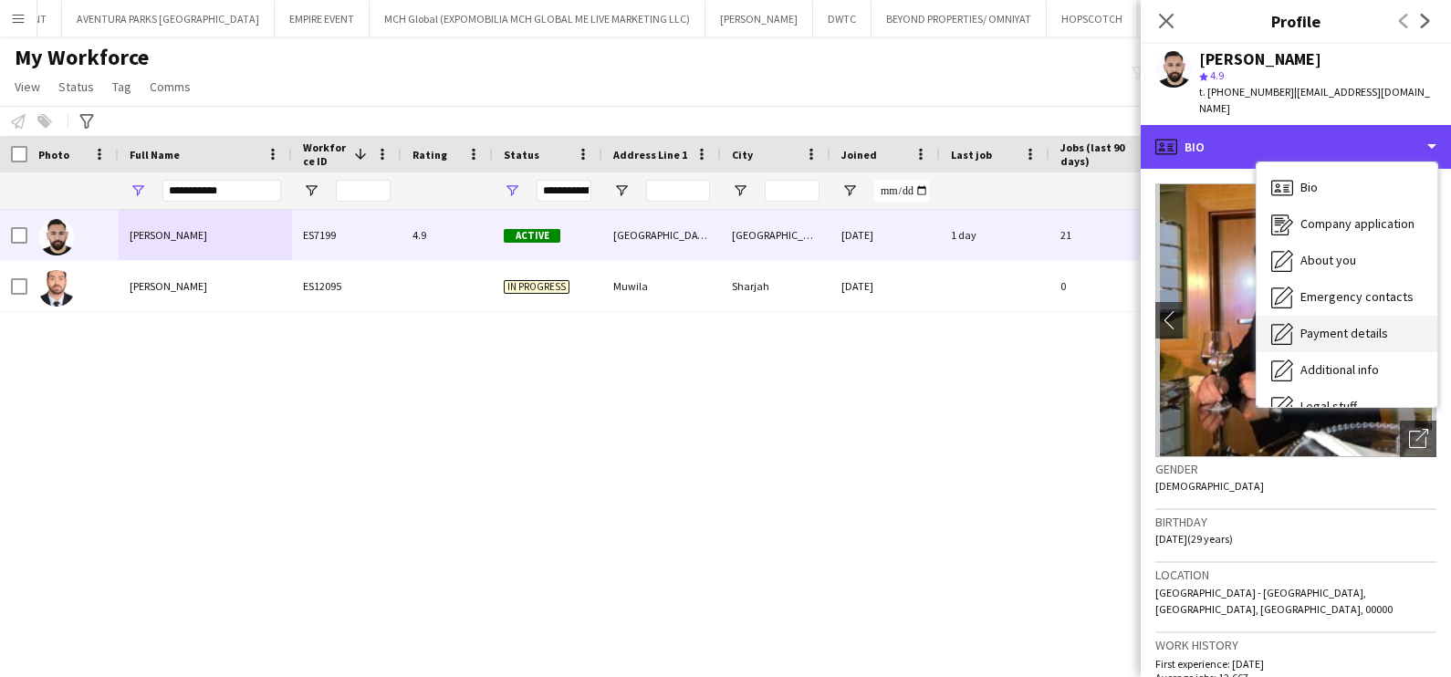
scroll to position [98, 0]
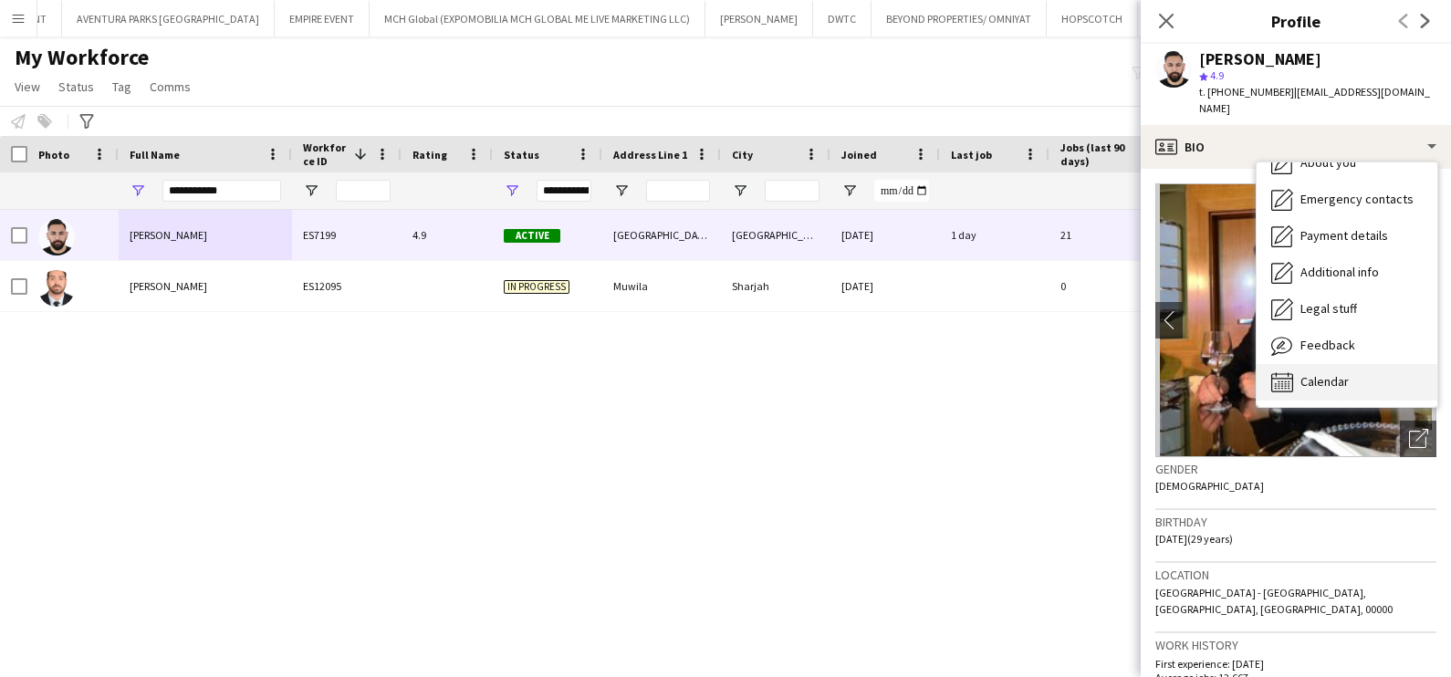
click at [1368, 393] on div "Calendar Calendar" at bounding box center [1346, 382] width 181 height 36
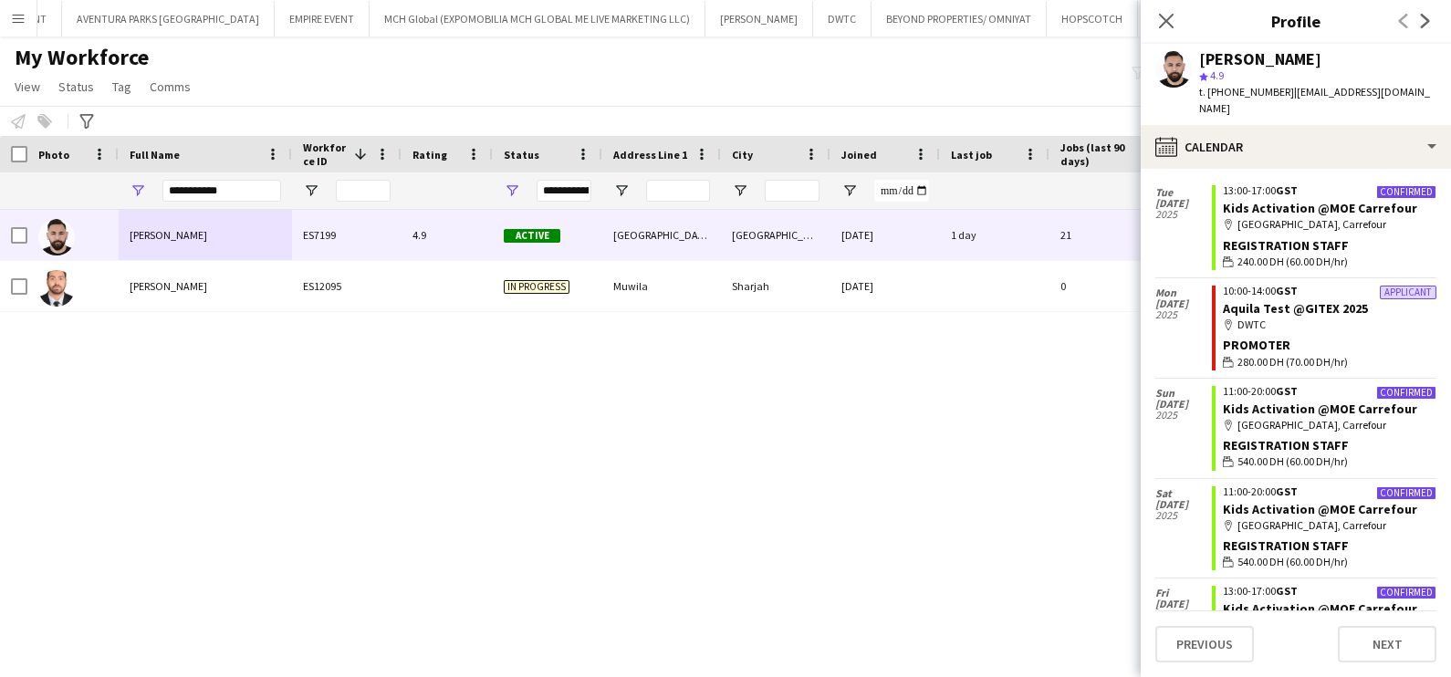
scroll to position [5630, 0]
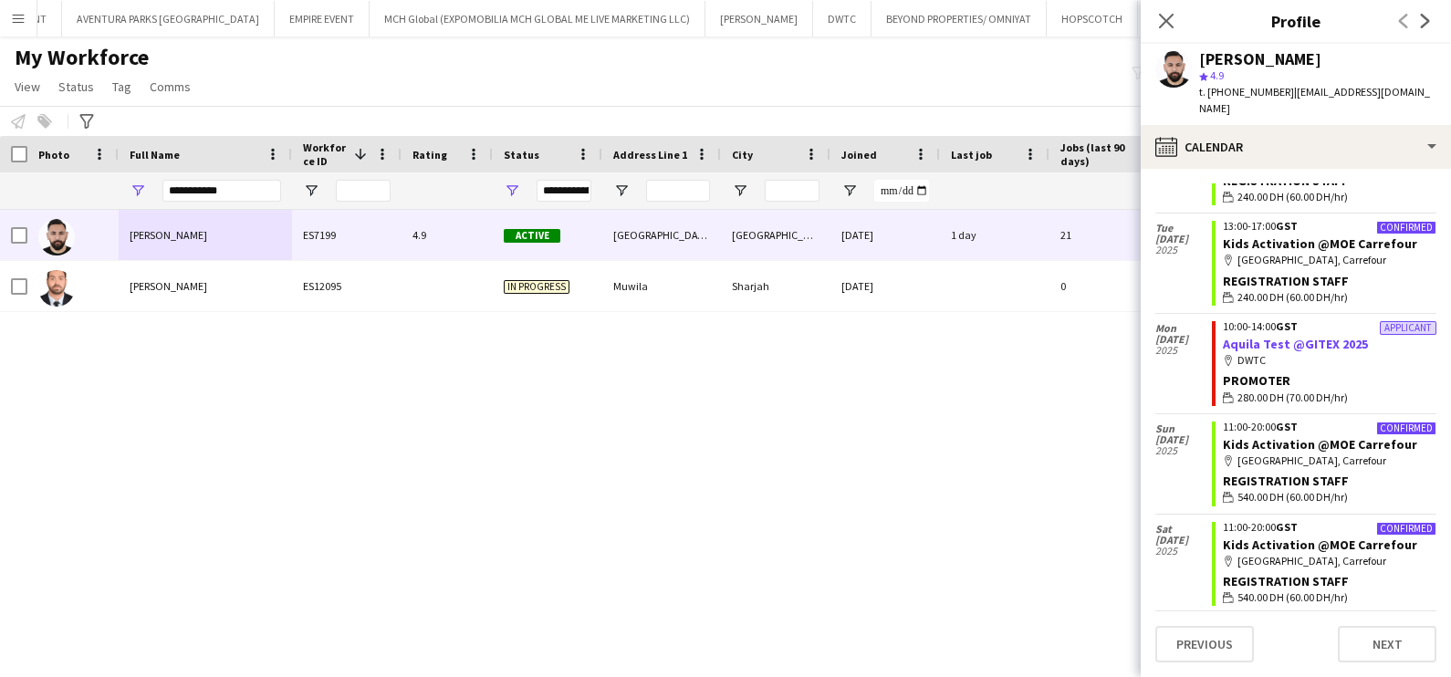
click at [1300, 336] on link "Aquila Test @GITEX 2025" at bounding box center [1295, 344] width 145 height 16
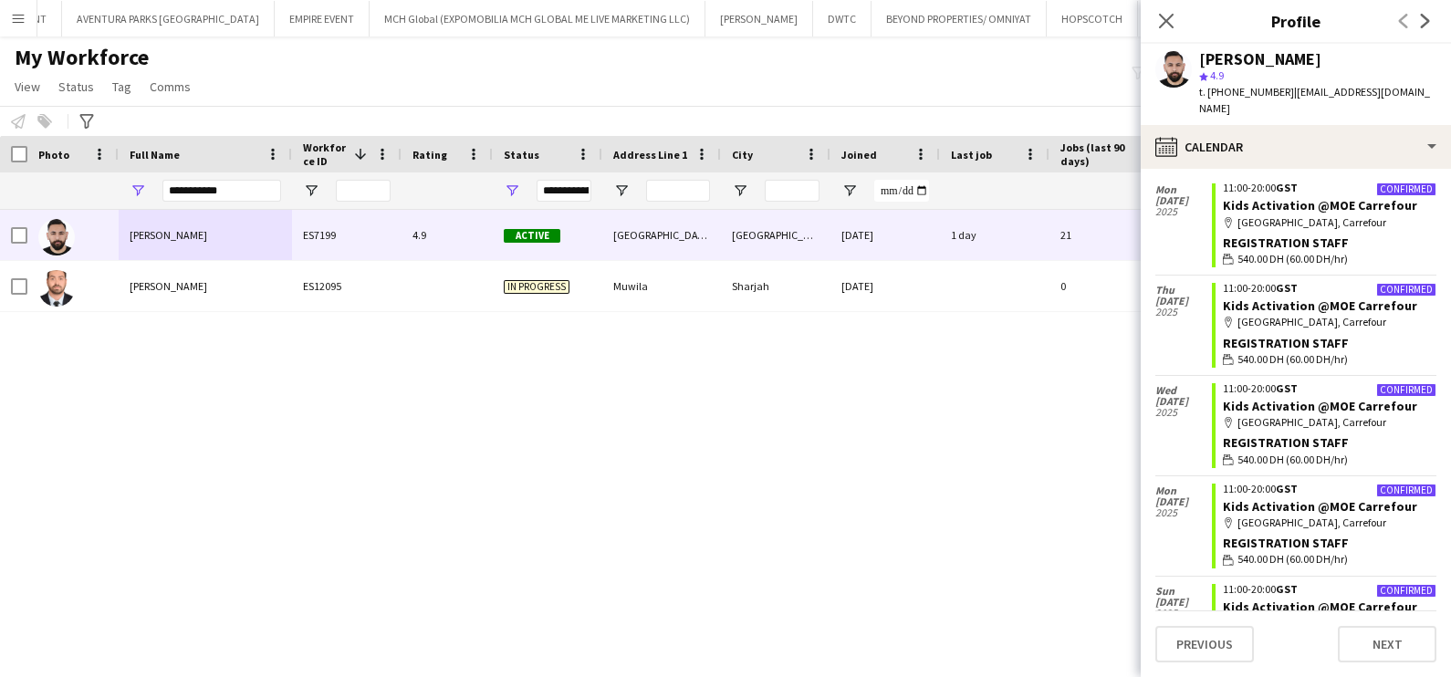
scroll to position [7641, 0]
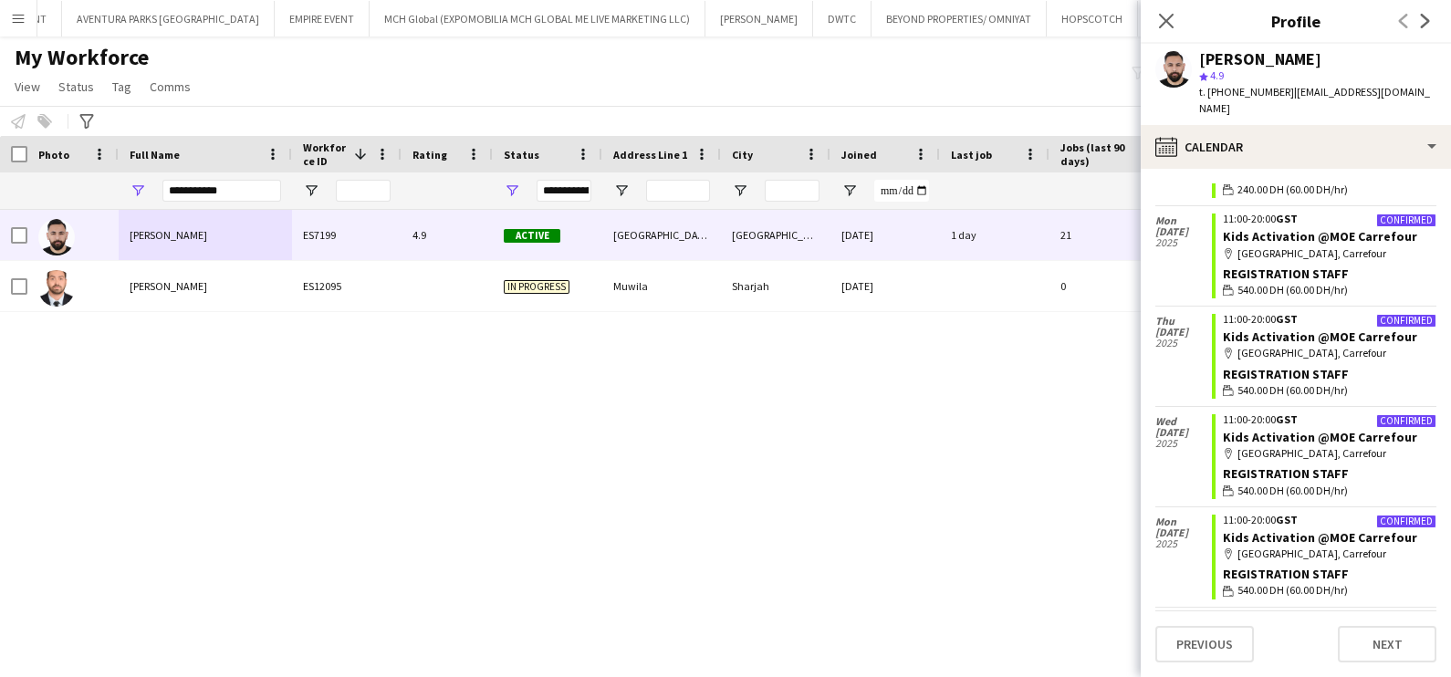
click at [841, 470] on div "Moustafa Hamada ES7199 4.9 Active Dubai - United Arab Emirates Dubai 22-05-2024…" at bounding box center [584, 419] width 1168 height 418
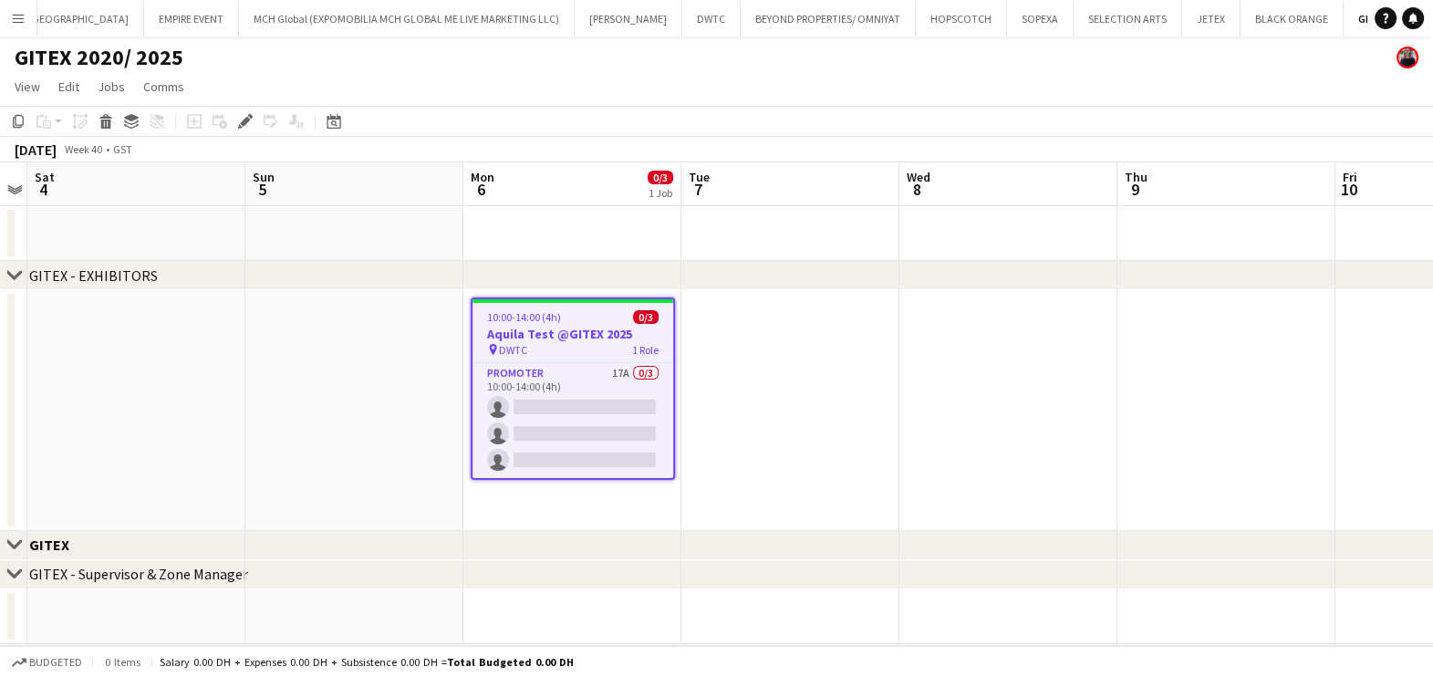
click at [473, 346] on div "pin DWTC 1 Role" at bounding box center [573, 349] width 201 height 15
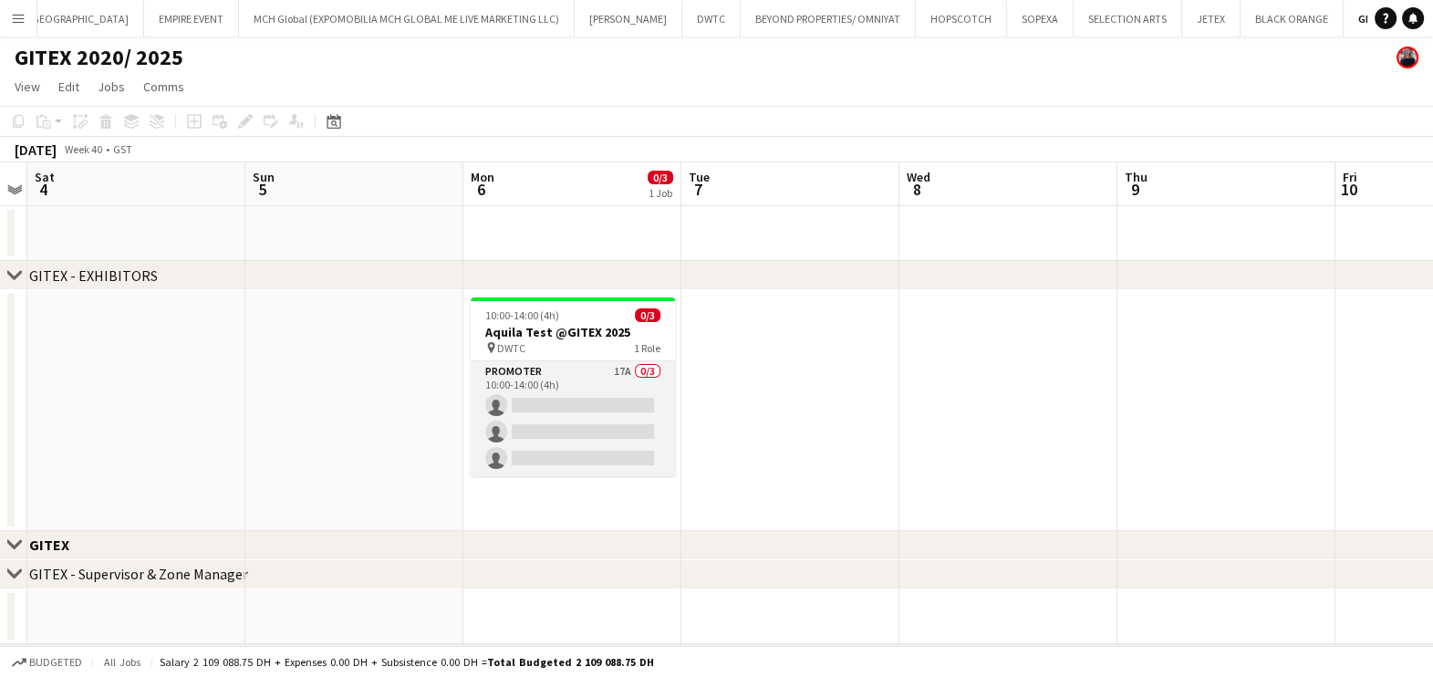
click at [534, 390] on app-card-role "Promoter 17A 0/3 10:00-14:00 (4h) single-neutral-actions single-neutral-actions…" at bounding box center [573, 418] width 204 height 115
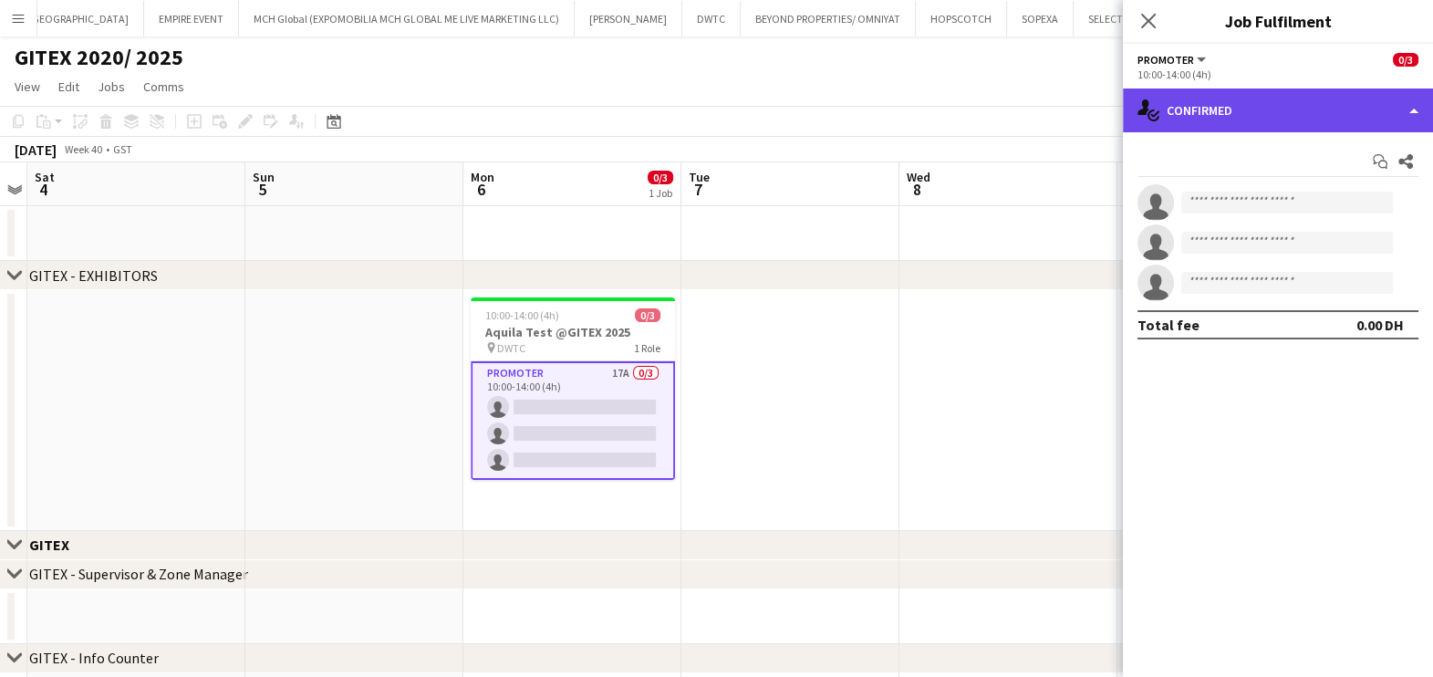
click at [1313, 100] on div "single-neutral-actions-check-2 Confirmed" at bounding box center [1278, 110] width 310 height 44
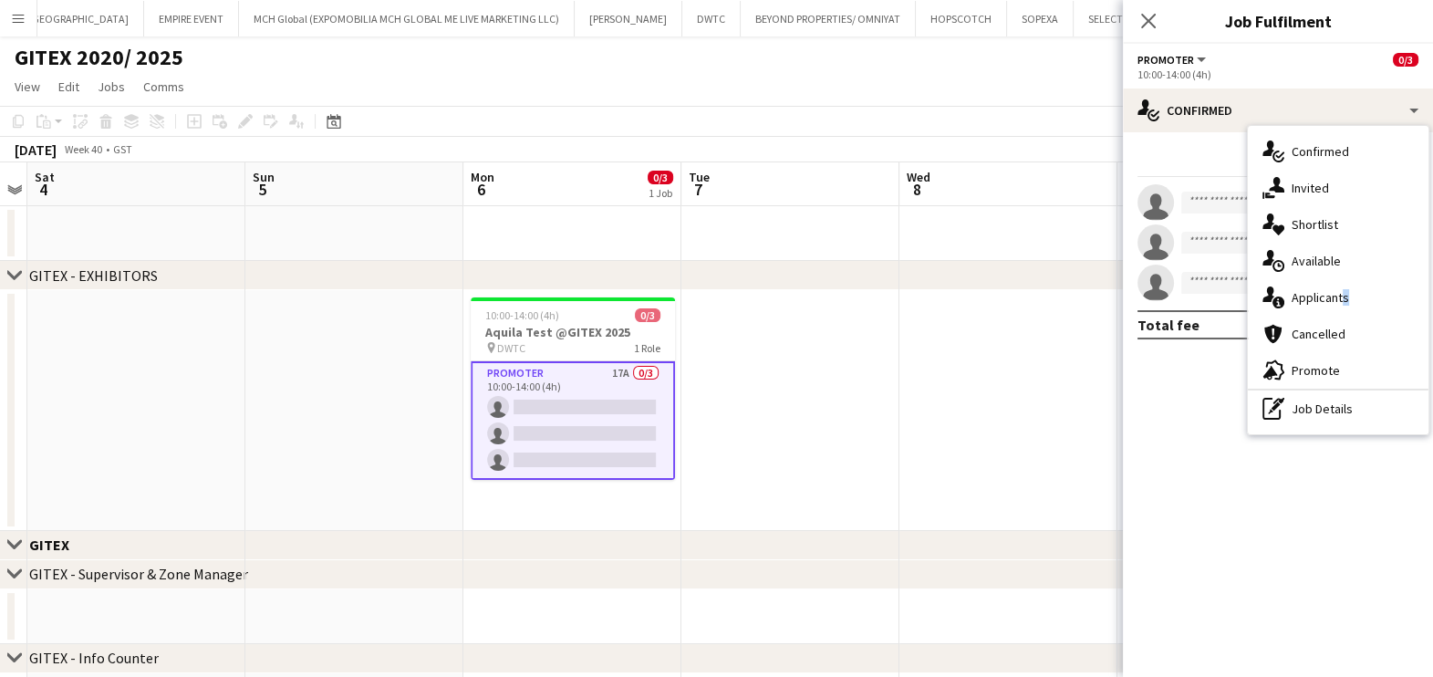
click at [1340, 289] on div "single-neutral-actions-information Applicants" at bounding box center [1338, 297] width 181 height 36
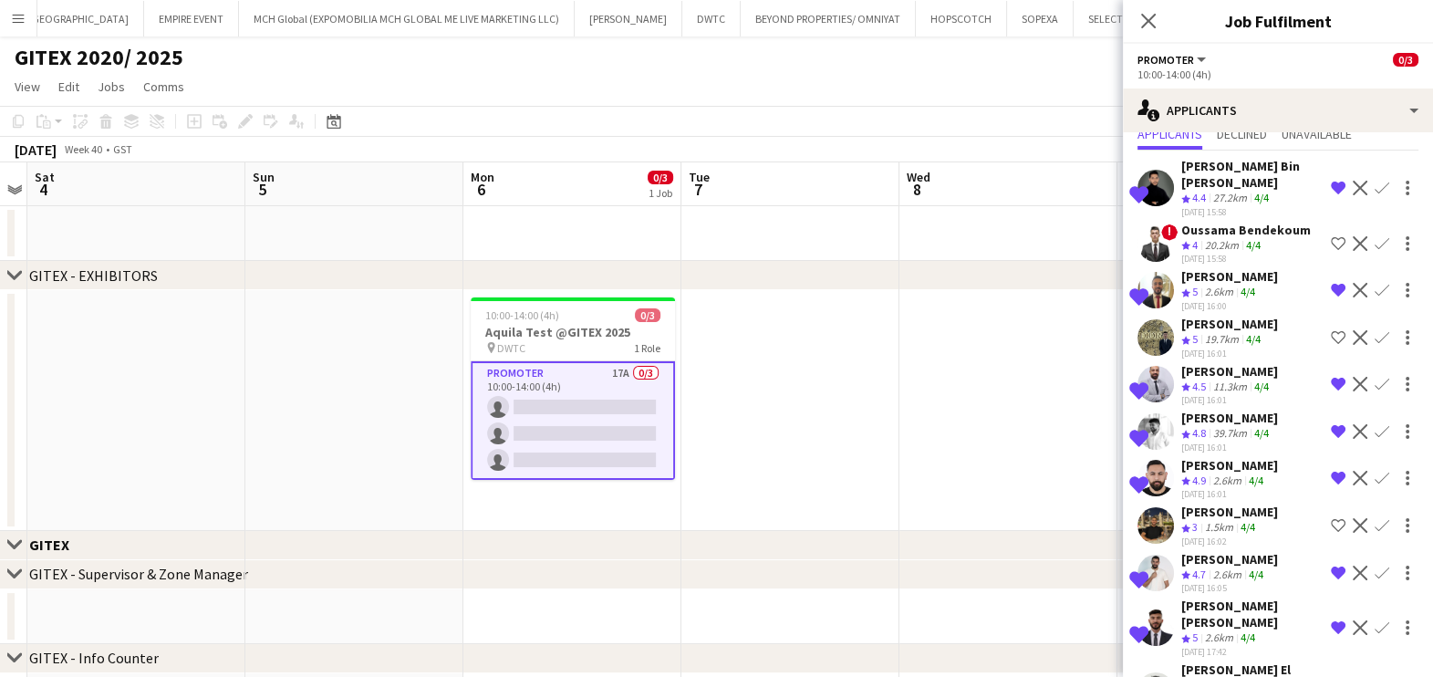
scroll to position [227, 0]
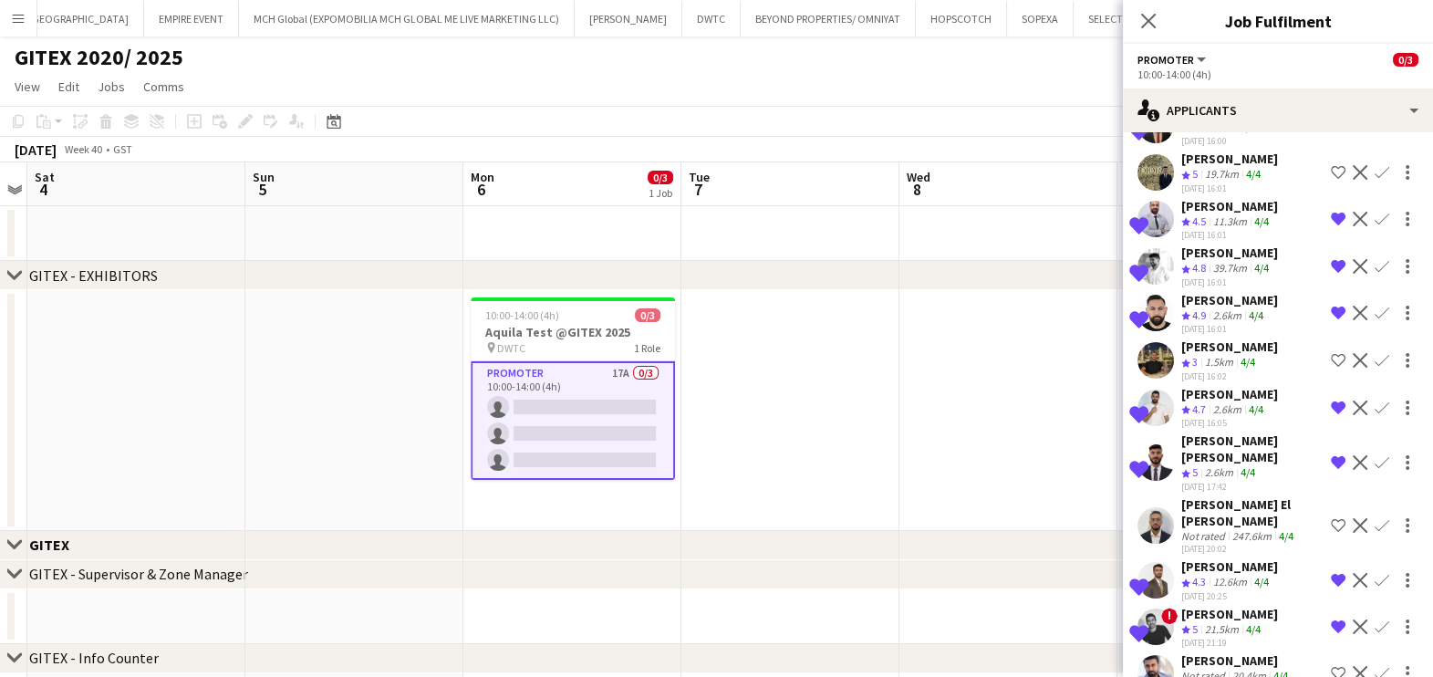
click at [1353, 320] on app-icon "Decline" at bounding box center [1360, 313] width 15 height 15
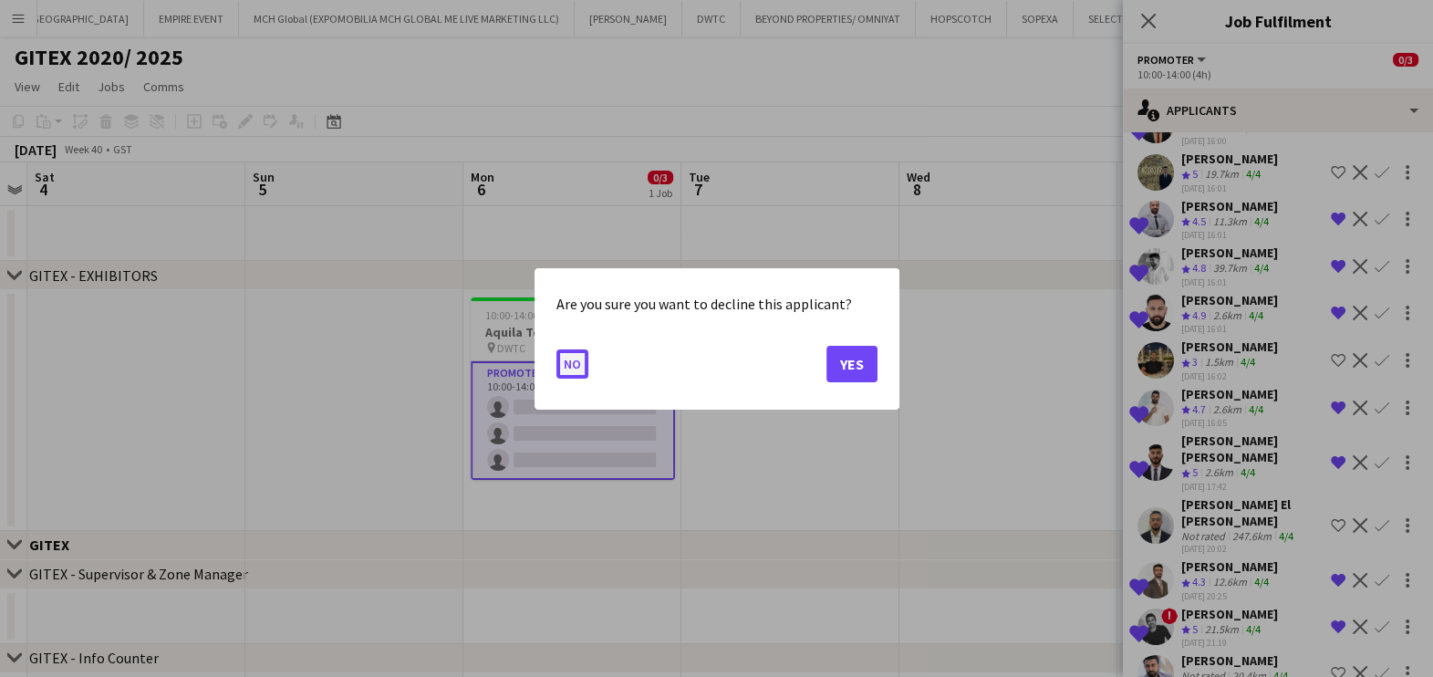
click at [571, 373] on button "No" at bounding box center [573, 363] width 32 height 29
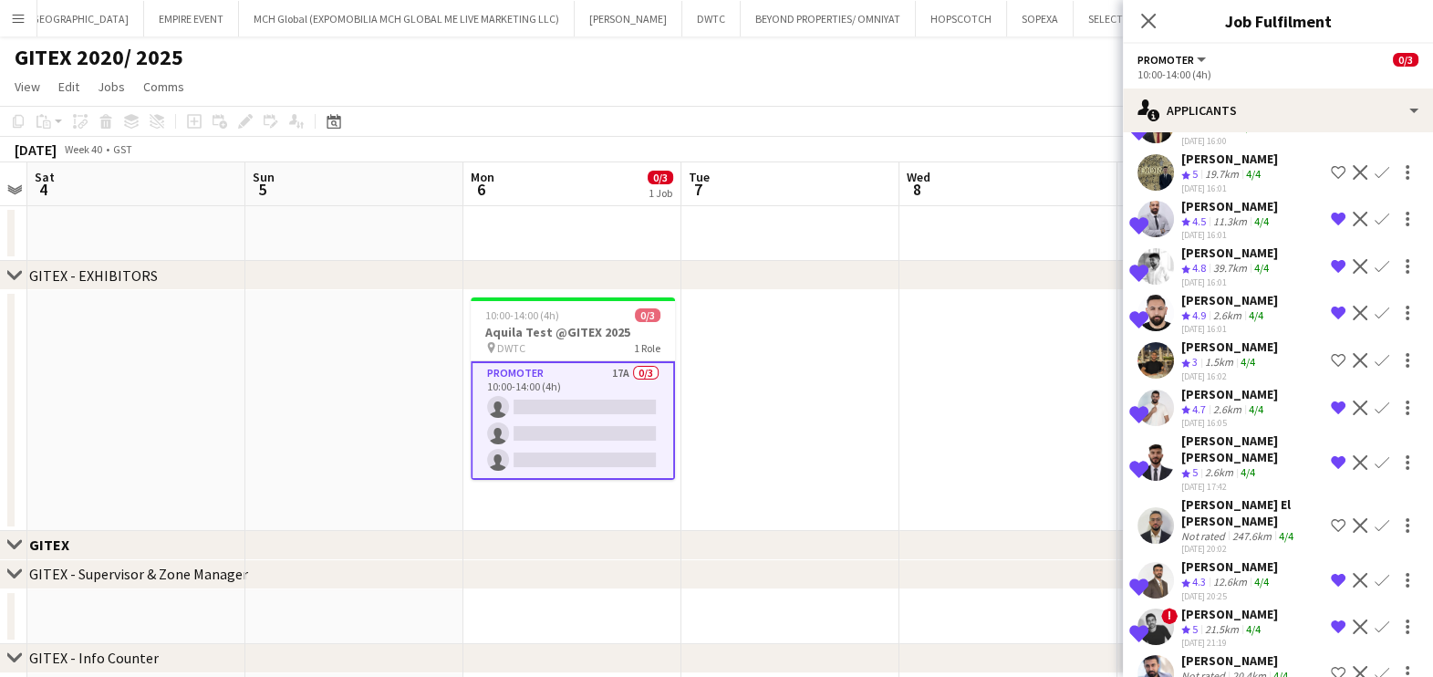
click at [1331, 320] on app-icon "Remove crew from shortlist" at bounding box center [1338, 313] width 15 height 15
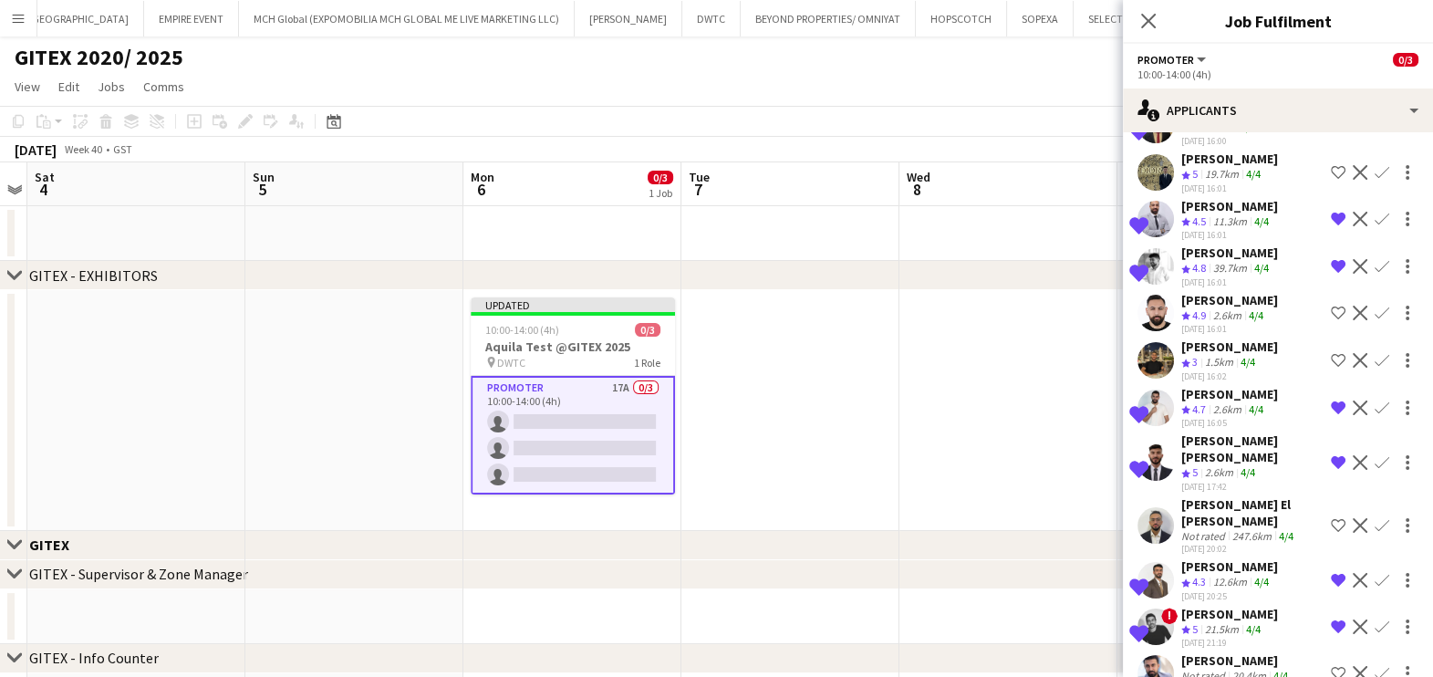
click at [1353, 320] on app-icon "Decline" at bounding box center [1360, 313] width 15 height 15
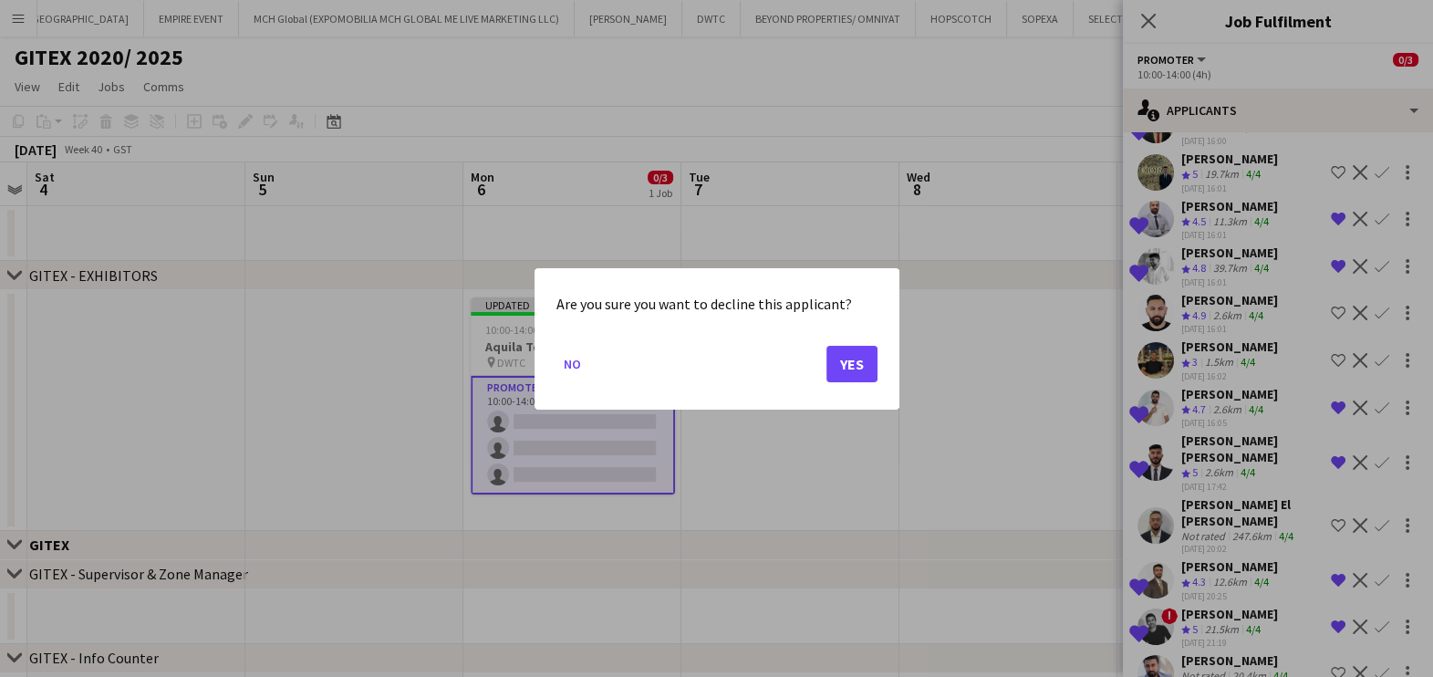
click at [810, 357] on mat-dialog-actions "No Yes" at bounding box center [717, 370] width 321 height 78
click at [858, 369] on button "Yes" at bounding box center [852, 363] width 51 height 36
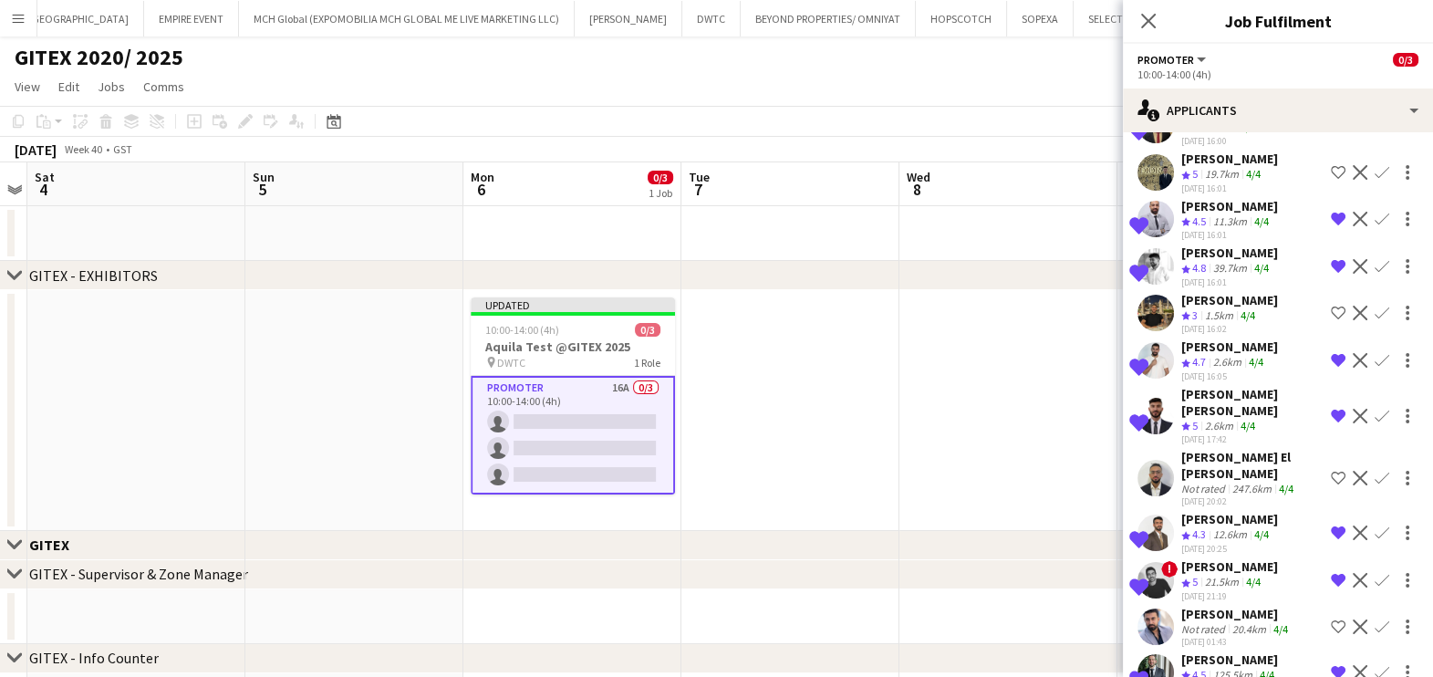
click at [1029, 424] on app-date-cell at bounding box center [1009, 410] width 218 height 241
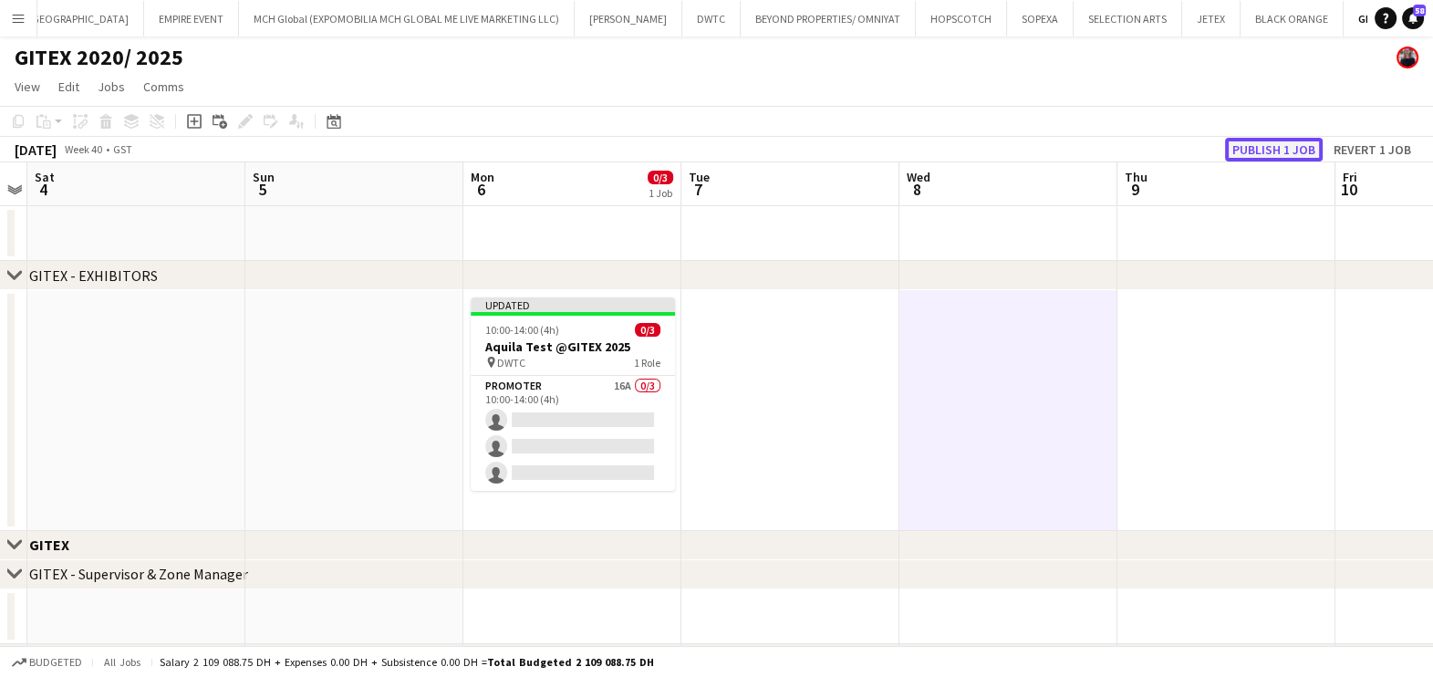
click at [1235, 151] on button "Publish 1 job" at bounding box center [1274, 150] width 98 height 24
